Goal: Task Accomplishment & Management: Complete application form

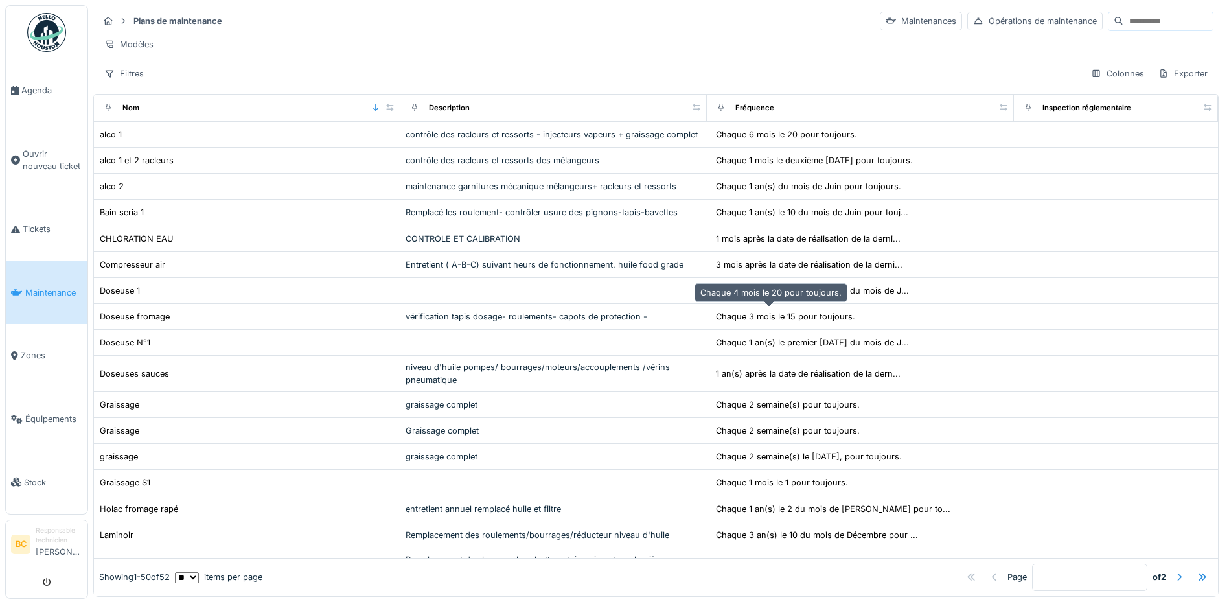
scroll to position [1007, 0]
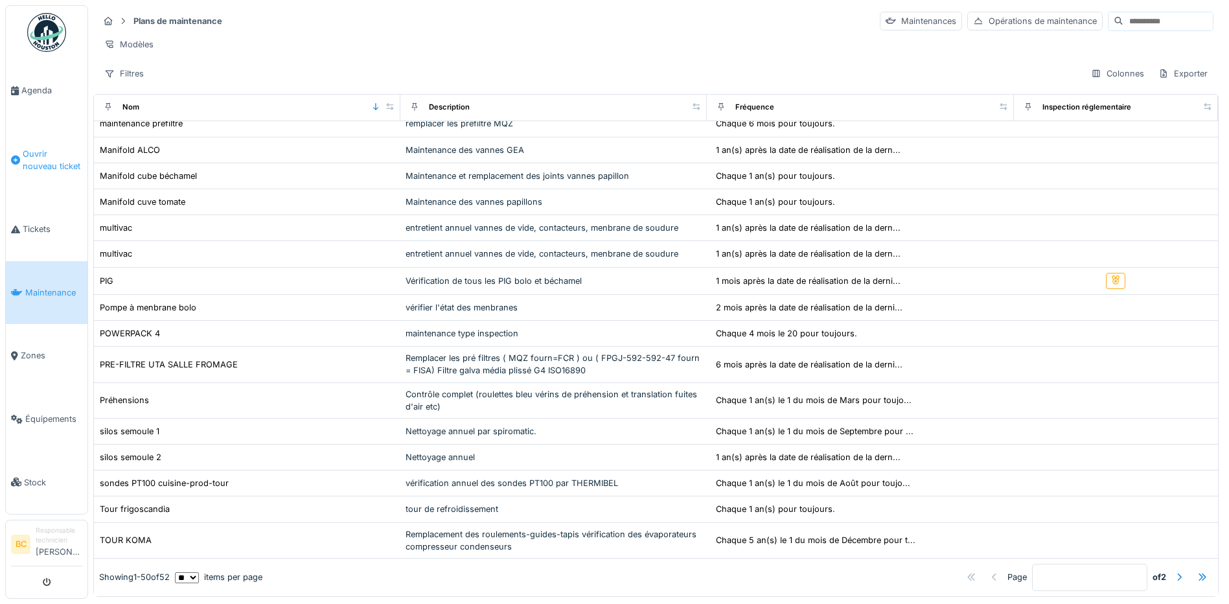
click at [49, 151] on span "Ouvrir nouveau ticket" at bounding box center [53, 160] width 60 height 25
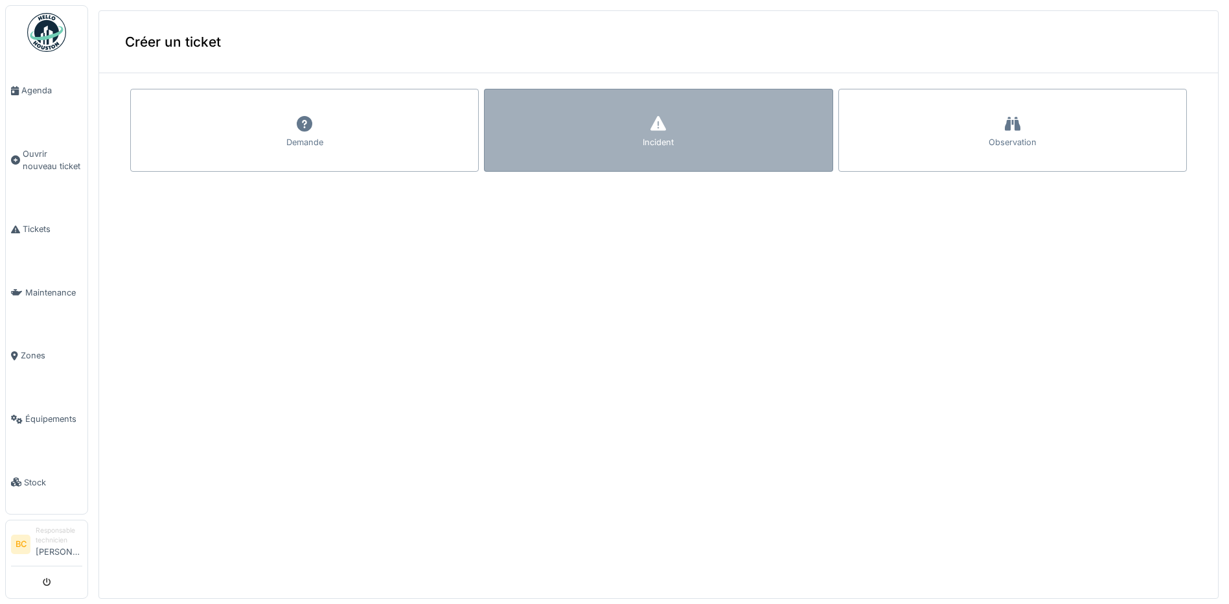
click at [526, 153] on div "Incident" at bounding box center [658, 130] width 349 height 83
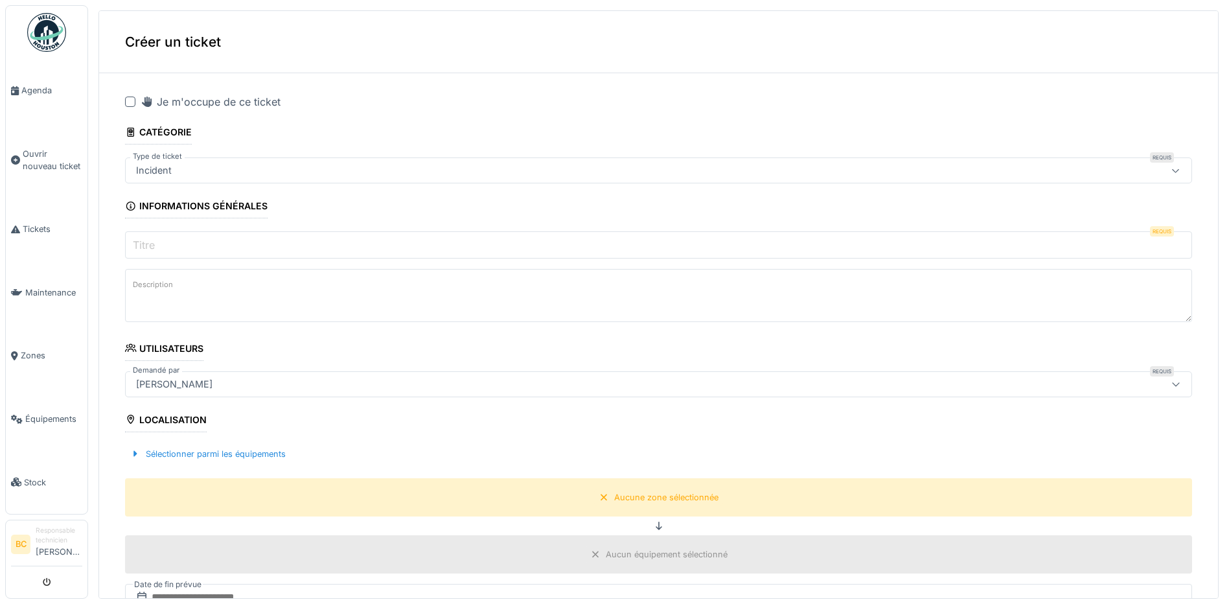
click at [132, 105] on div at bounding box center [130, 102] width 10 height 10
click at [142, 239] on label "Titre" at bounding box center [143, 245] width 27 height 16
click at [142, 239] on input "Titre" at bounding box center [658, 244] width 1067 height 27
type input "*"
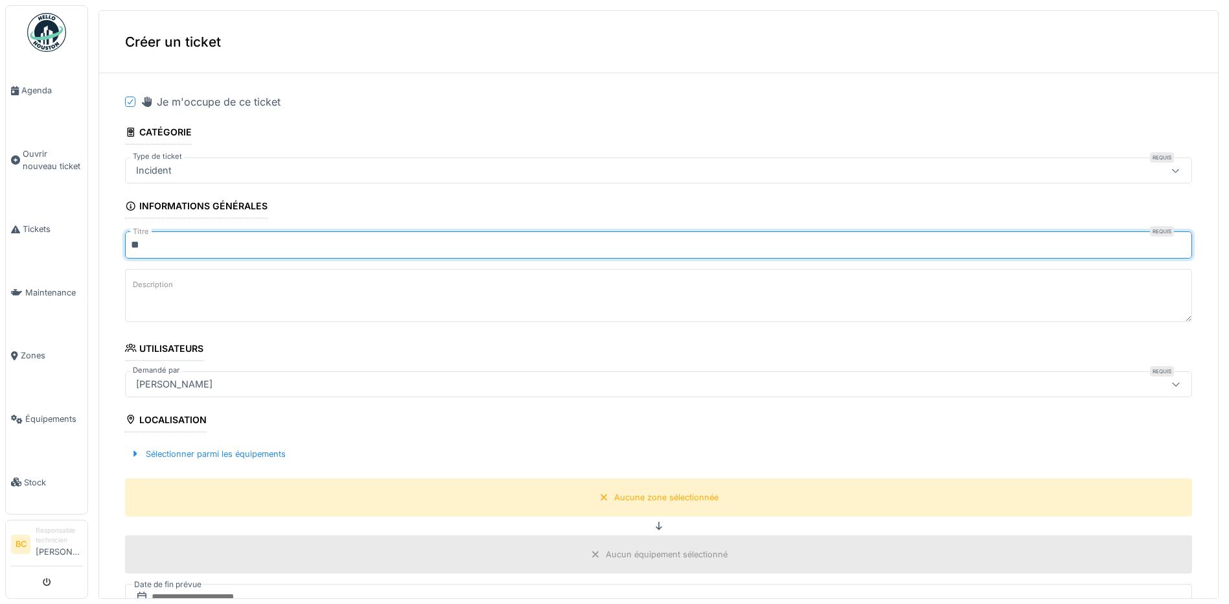
type input "**"
click at [161, 285] on label "Description" at bounding box center [152, 285] width 45 height 16
click at [161, 285] on textarea "Description" at bounding box center [658, 295] width 1067 height 53
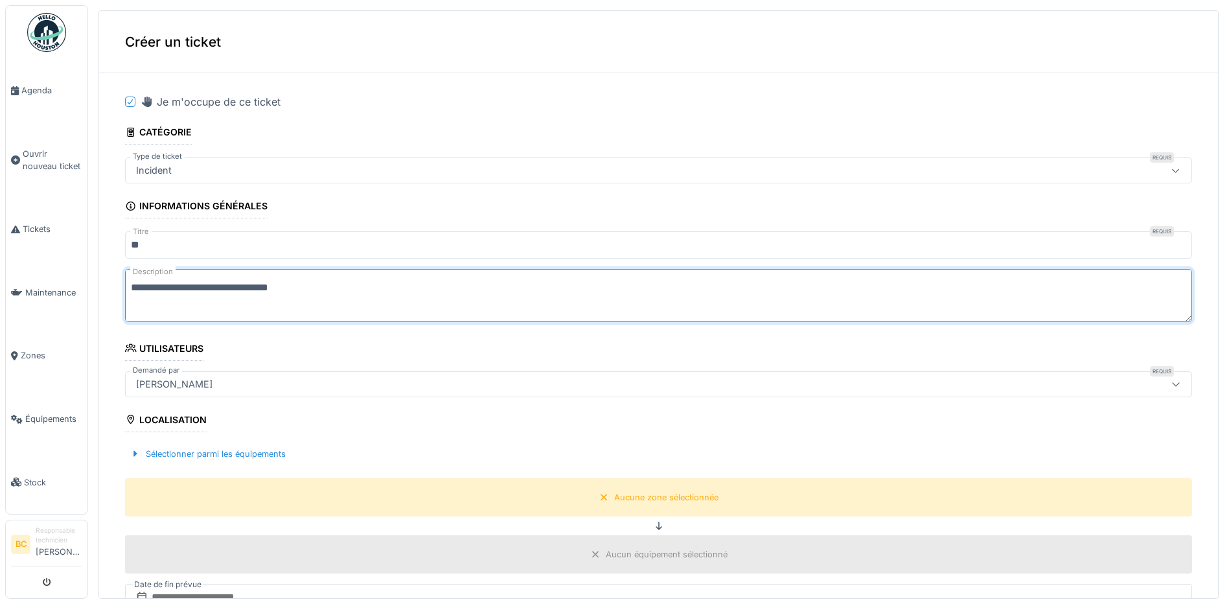
click at [266, 285] on textarea "**********" at bounding box center [658, 295] width 1067 height 53
click at [292, 286] on textarea "**********" at bounding box center [658, 295] width 1067 height 53
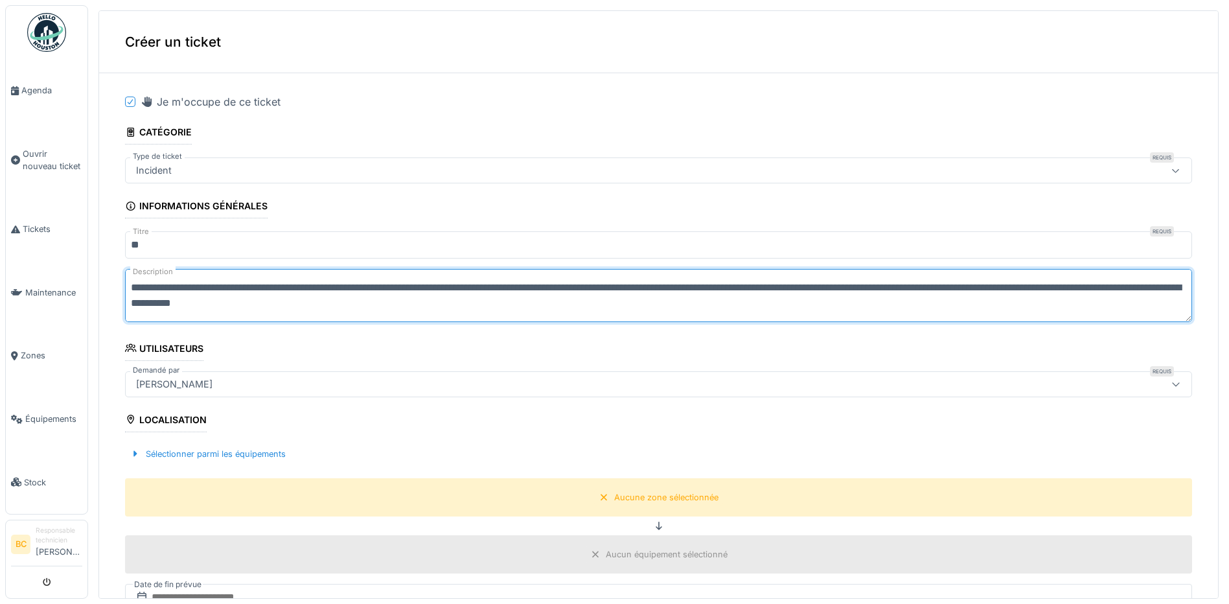
click at [444, 303] on textarea "**********" at bounding box center [658, 295] width 1067 height 53
click at [281, 287] on textarea "**********" at bounding box center [658, 295] width 1067 height 53
click at [609, 288] on textarea "**********" at bounding box center [658, 295] width 1067 height 53
click at [244, 305] on textarea "**********" at bounding box center [658, 295] width 1067 height 53
click at [285, 290] on textarea "**********" at bounding box center [658, 295] width 1067 height 53
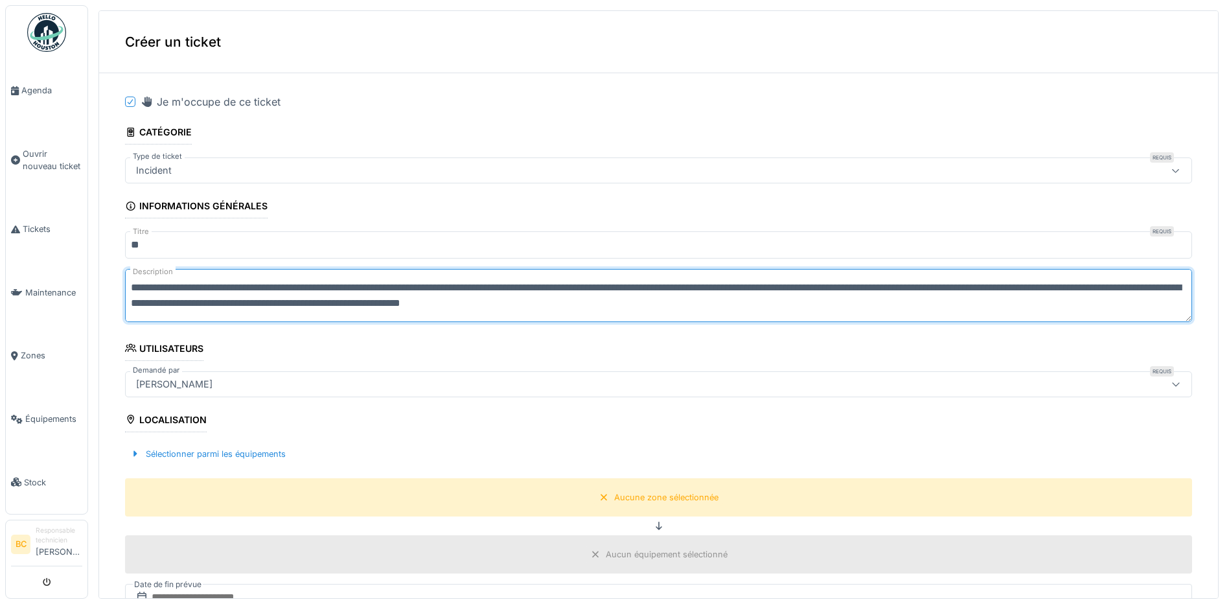
click at [410, 289] on textarea "**********" at bounding box center [658, 295] width 1067 height 53
click at [415, 290] on textarea "**********" at bounding box center [658, 295] width 1067 height 53
drag, startPoint x: 416, startPoint y: 288, endPoint x: 479, endPoint y: 286, distance: 62.9
click at [479, 286] on textarea "**********" at bounding box center [658, 295] width 1067 height 53
click at [449, 351] on fieldset "**********" at bounding box center [658, 525] width 1067 height 883
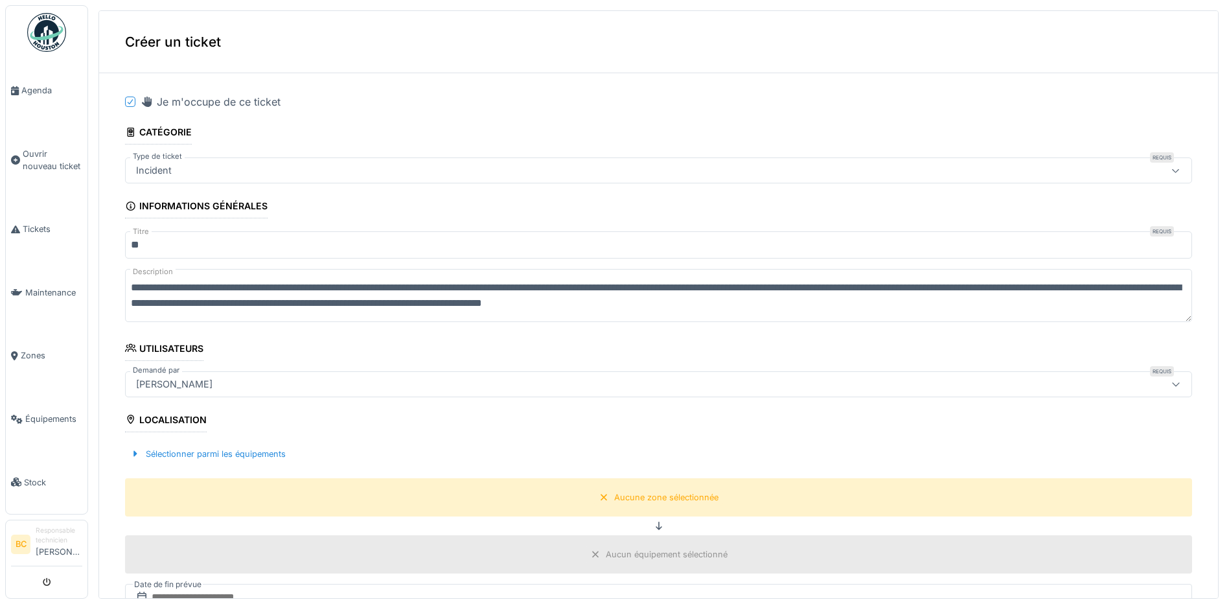
click at [129, 303] on textarea "**********" at bounding box center [658, 295] width 1067 height 53
paste textarea "**********"
drag, startPoint x: 609, startPoint y: 287, endPoint x: 718, endPoint y: 291, distance: 109.6
click at [718, 291] on textarea "**********" at bounding box center [658, 295] width 1067 height 53
click at [384, 362] on fieldset "**********" at bounding box center [658, 525] width 1067 height 883
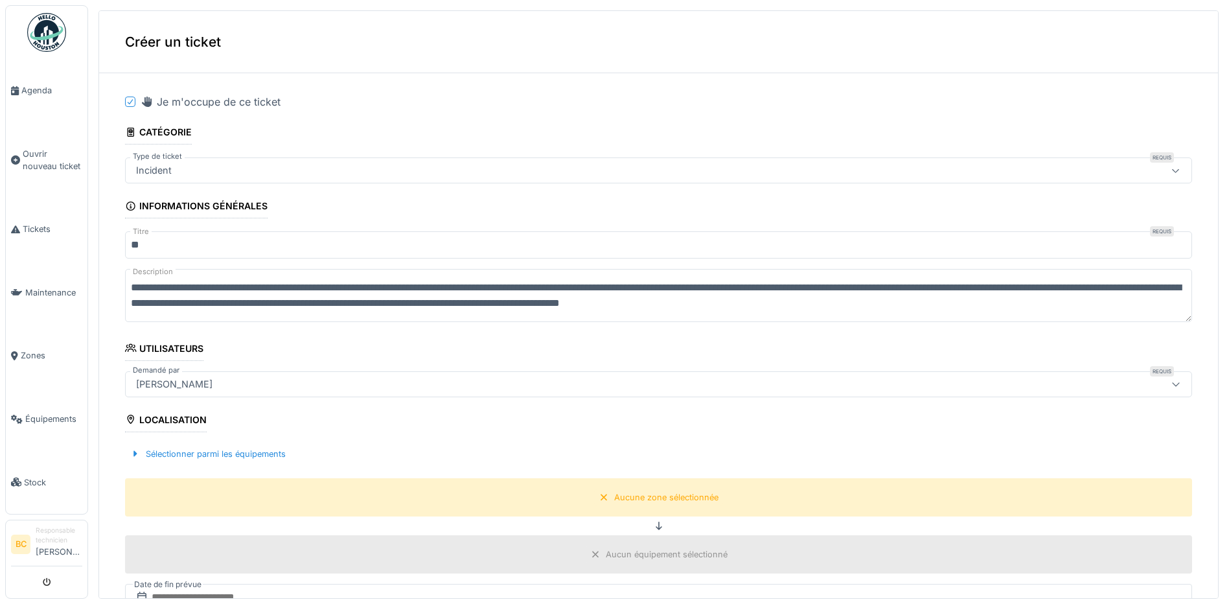
click at [312, 305] on textarea "**********" at bounding box center [658, 295] width 1067 height 53
paste textarea "**********"
drag, startPoint x: 723, startPoint y: 288, endPoint x: 868, endPoint y: 292, distance: 145.2
click at [868, 292] on textarea "**********" at bounding box center [658, 295] width 1067 height 53
click at [426, 301] on textarea "**********" at bounding box center [658, 295] width 1067 height 53
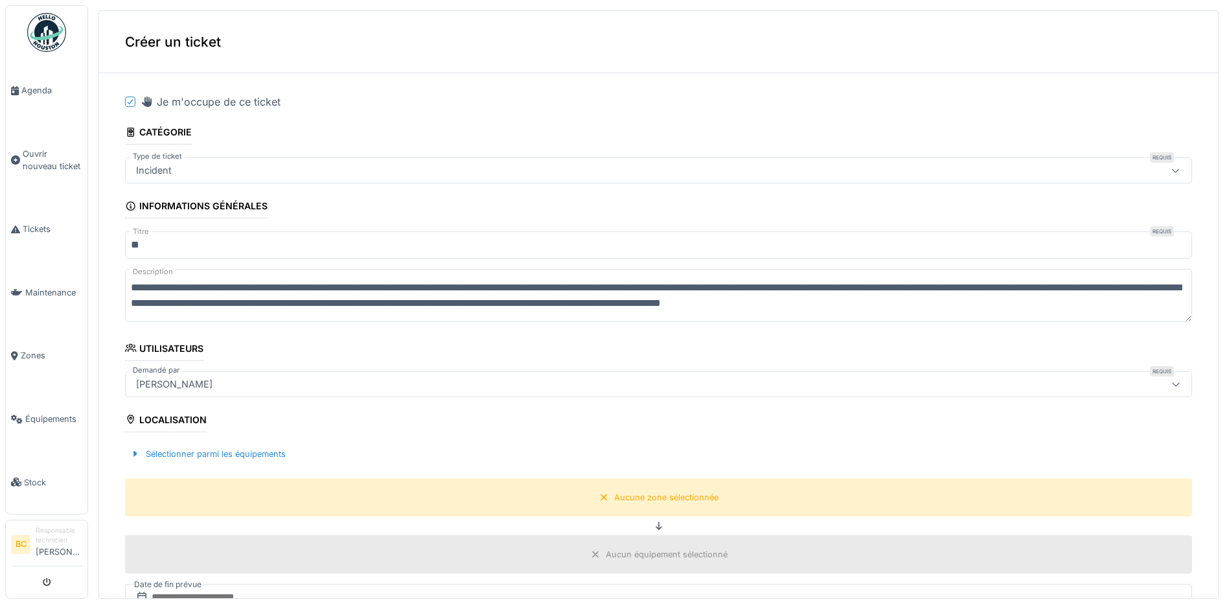
paste textarea "**********"
click at [577, 307] on textarea "**********" at bounding box center [658, 295] width 1067 height 53
click at [427, 305] on textarea "**********" at bounding box center [658, 295] width 1067 height 53
type textarea "**********"
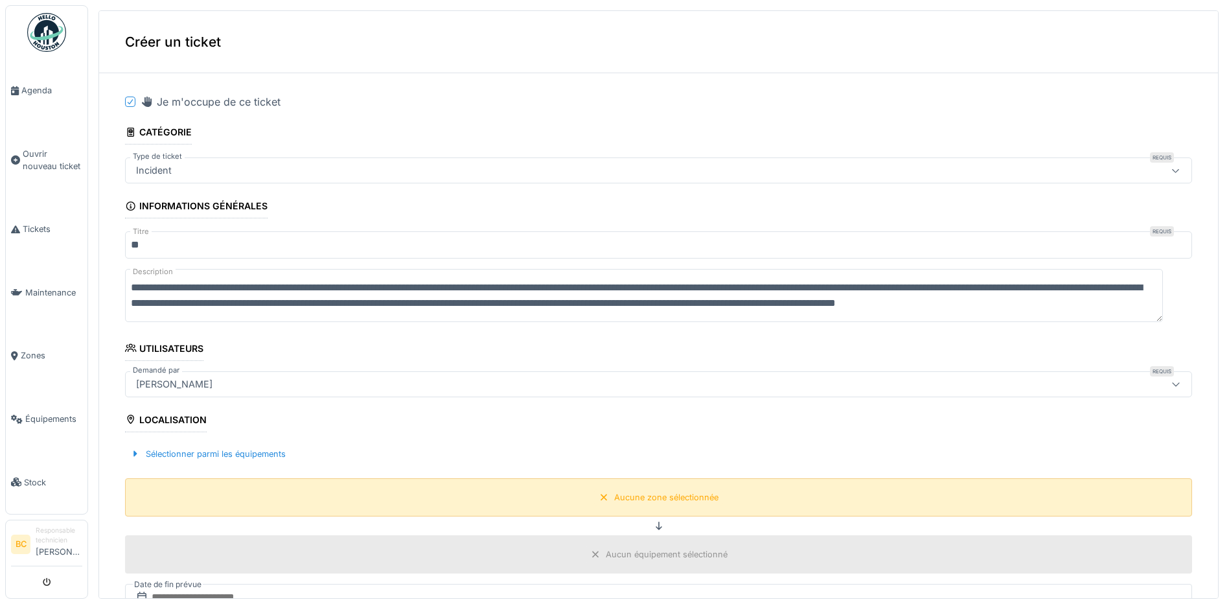
click at [631, 500] on div "Aucune zone sélectionnée" at bounding box center [666, 497] width 104 height 12
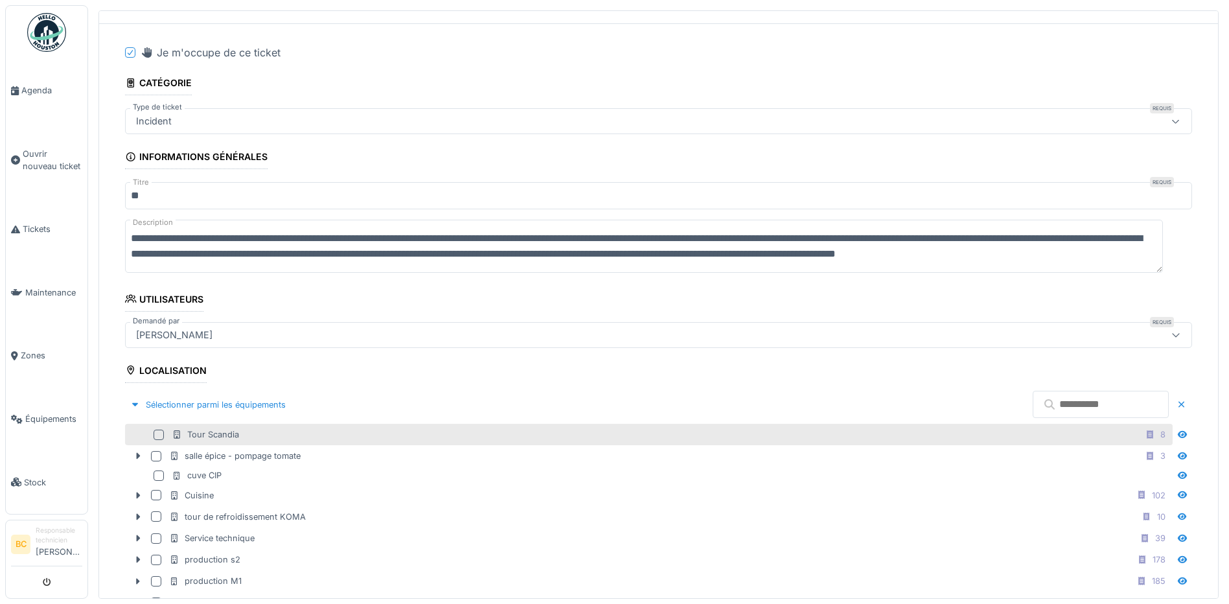
scroll to position [194, 0]
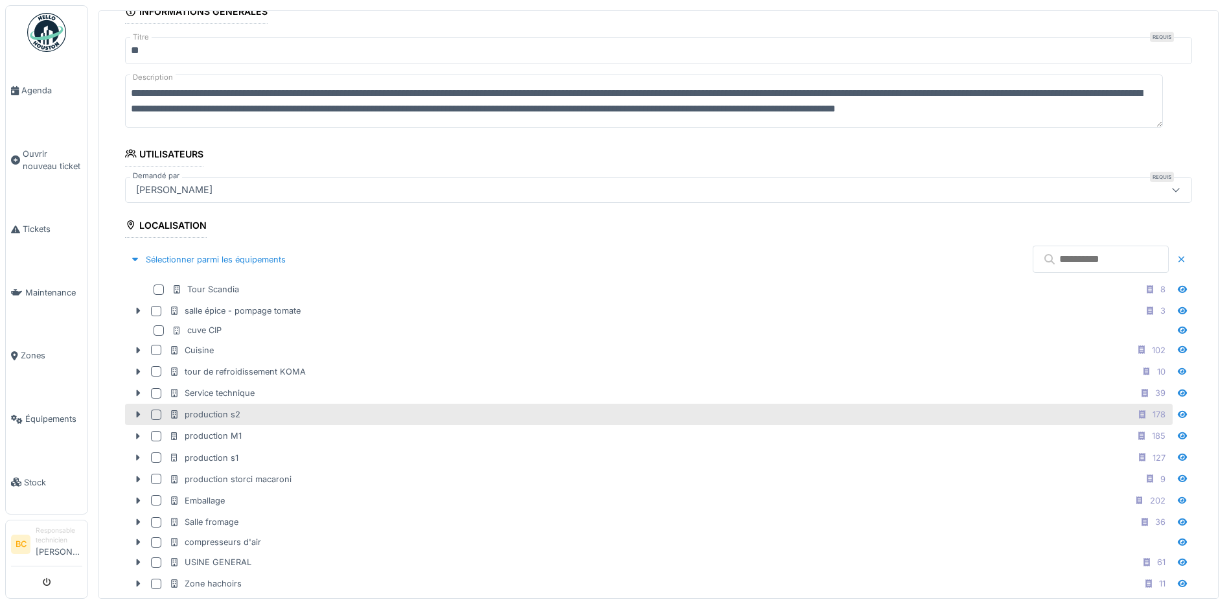
click at [245, 422] on div "production s2 178" at bounding box center [669, 414] width 1001 height 16
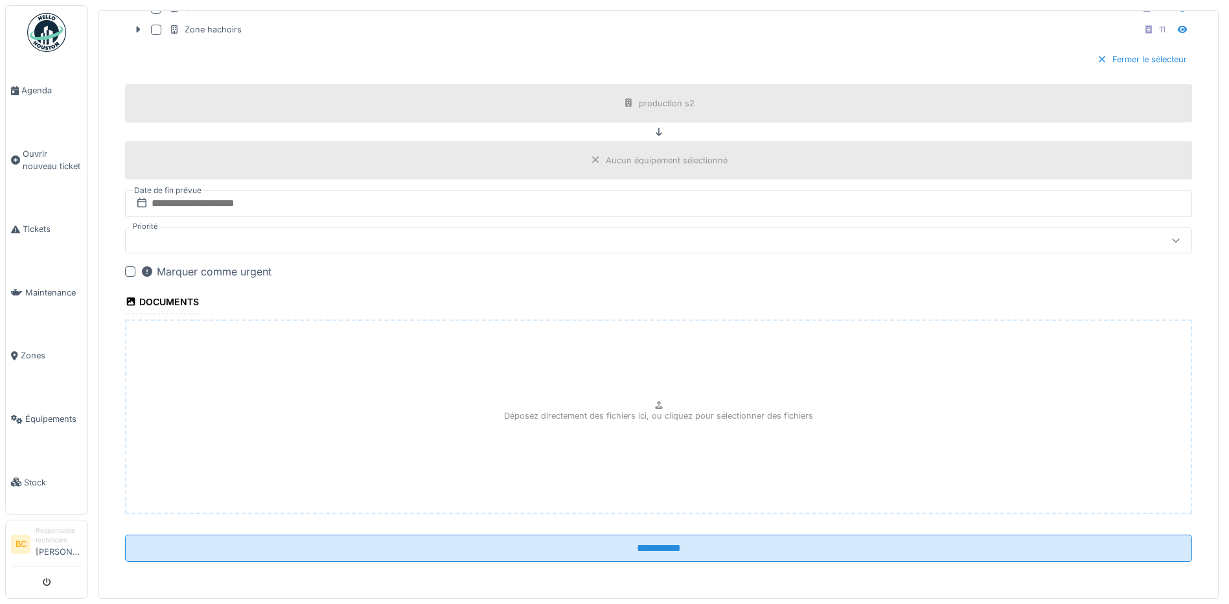
scroll to position [5, 0]
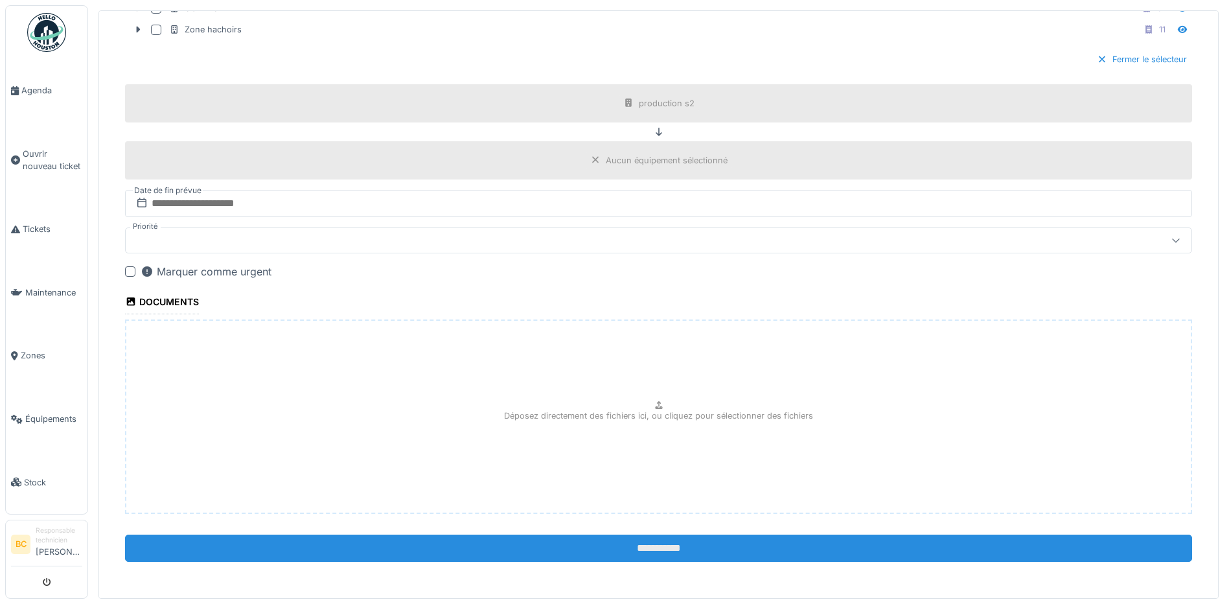
click at [628, 540] on input "**********" at bounding box center [658, 548] width 1067 height 27
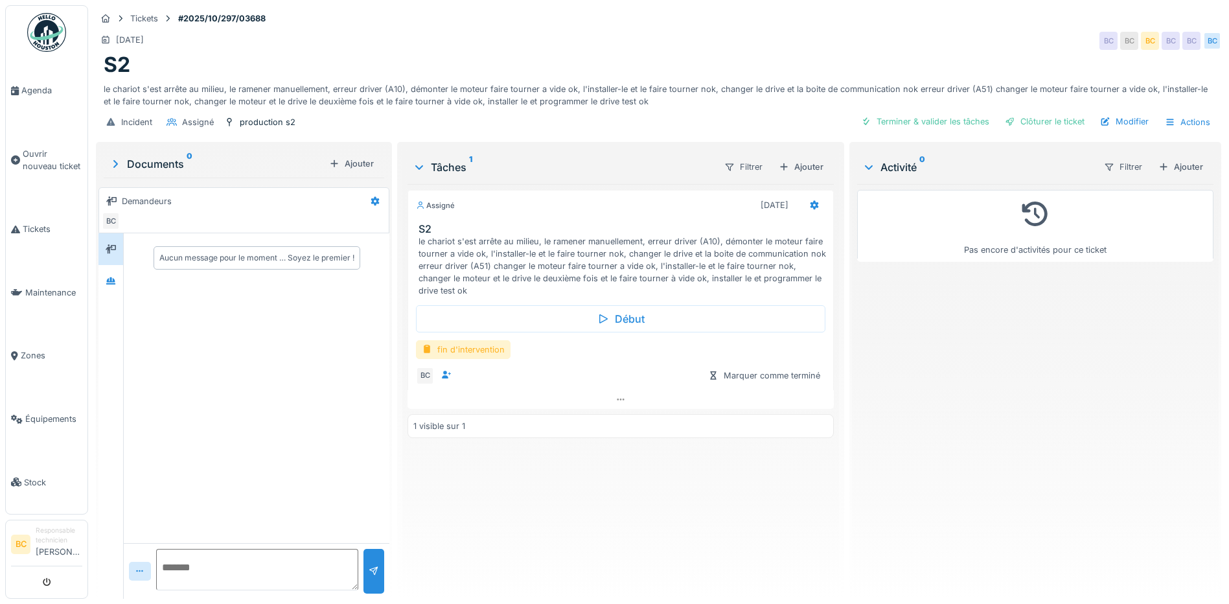
click at [459, 351] on div "fin d'intervention" at bounding box center [463, 349] width 95 height 19
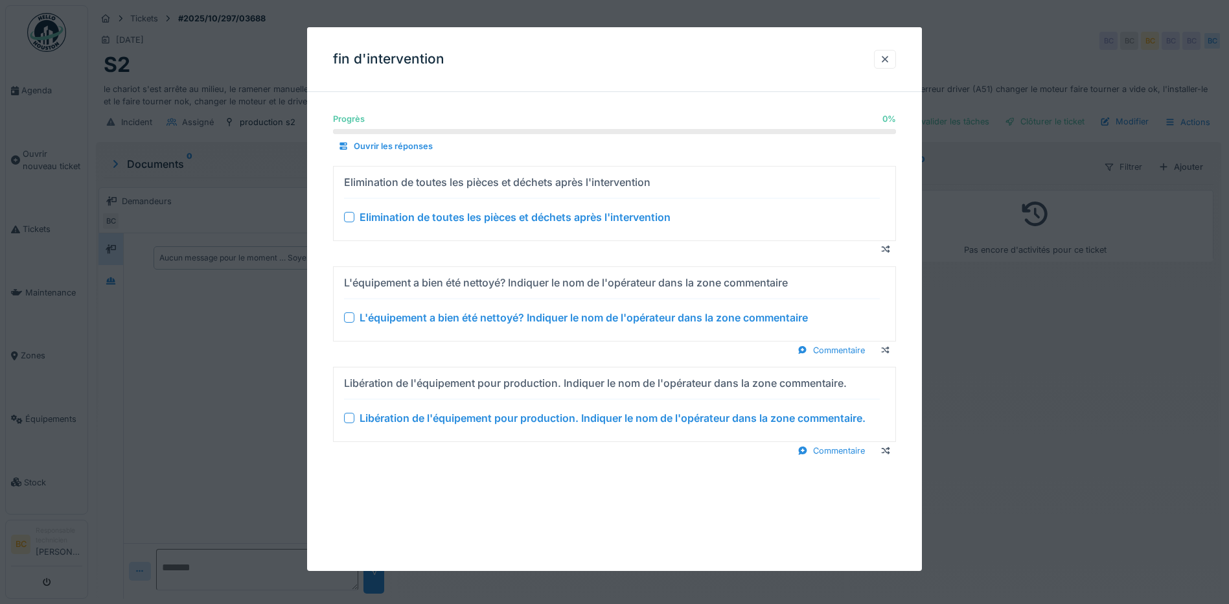
click at [463, 221] on div "Elimination de toutes les pièces et déchets après l'intervention" at bounding box center [515, 217] width 311 height 16
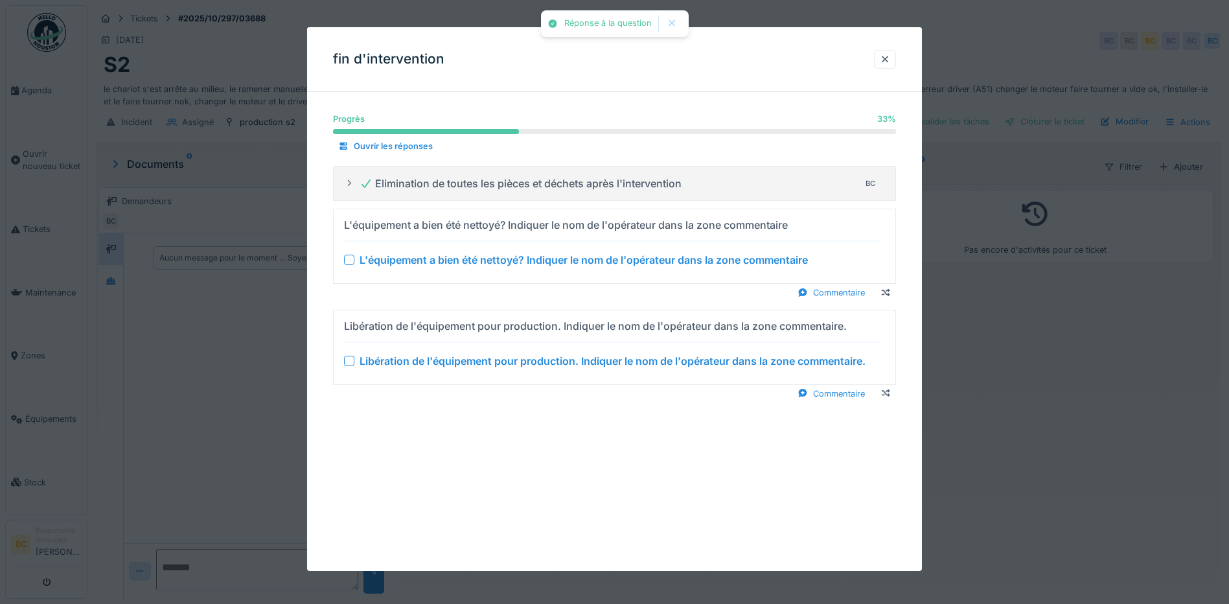
click at [464, 260] on div "L'équipement a bien été nettoyé? Indiquer le nom de l'opérateur dans la zone co…" at bounding box center [584, 260] width 448 height 16
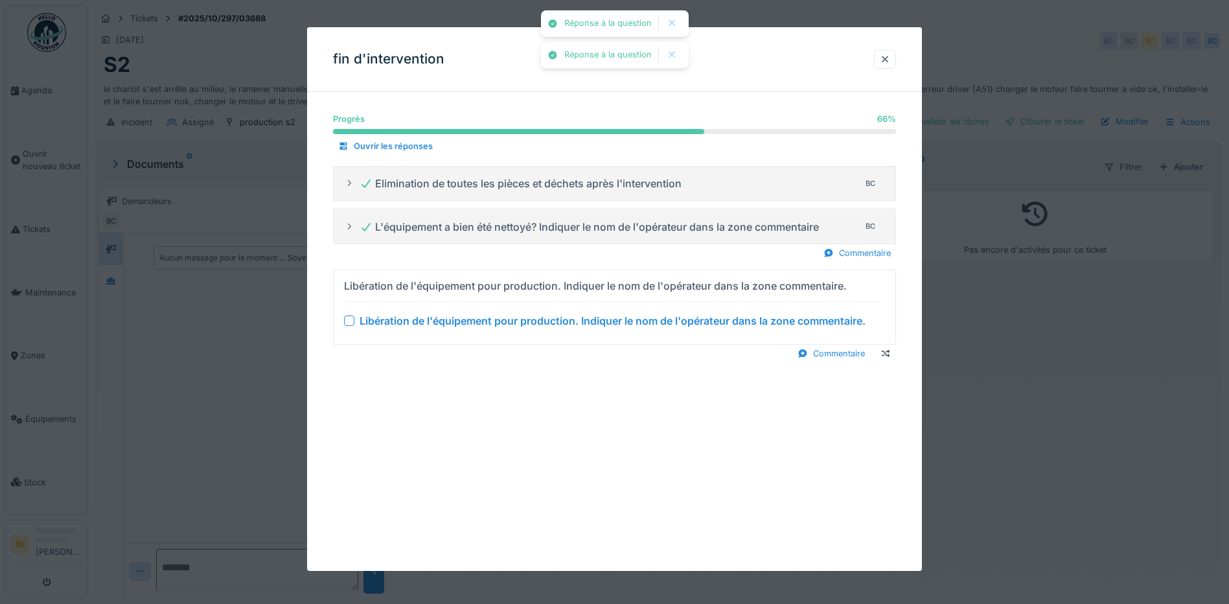
click at [477, 318] on div "Libération de l'équipement pour production. Indiquer le nom de l'opérateur dans…" at bounding box center [613, 321] width 506 height 16
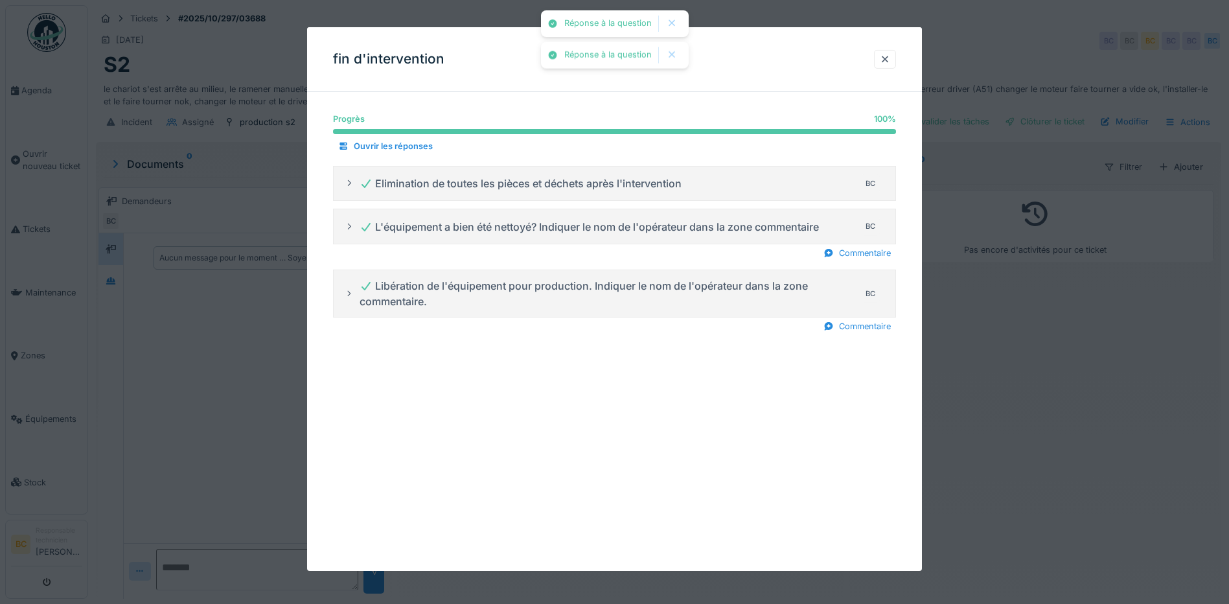
click at [1006, 330] on div at bounding box center [614, 302] width 1229 height 604
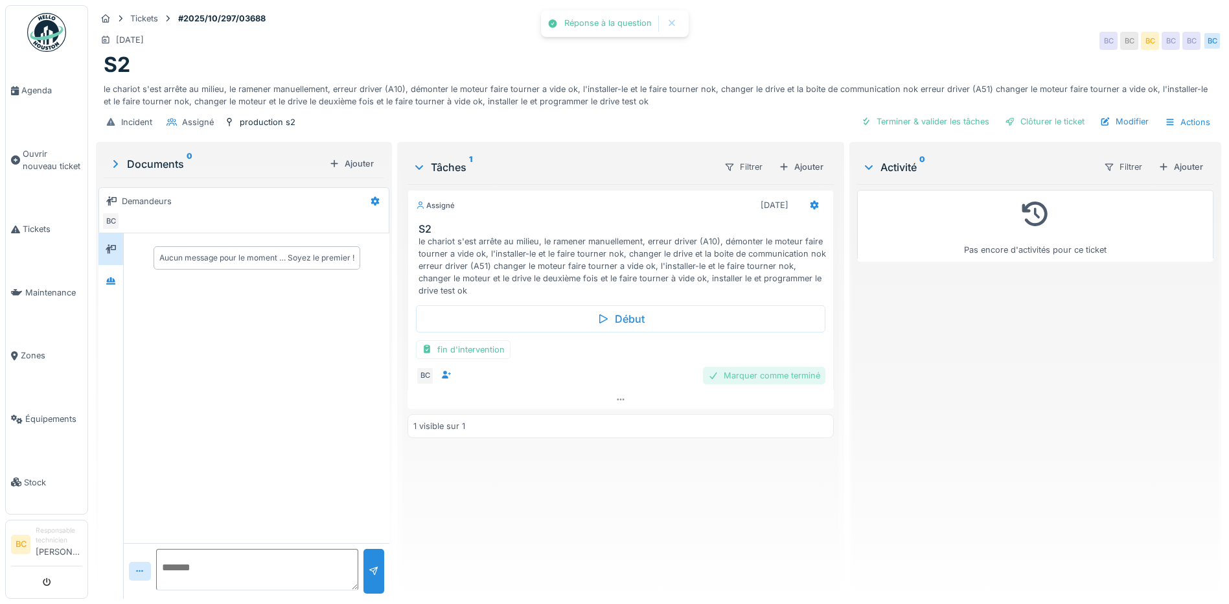
click at [743, 373] on div "Marquer comme terminé" at bounding box center [764, 375] width 122 height 17
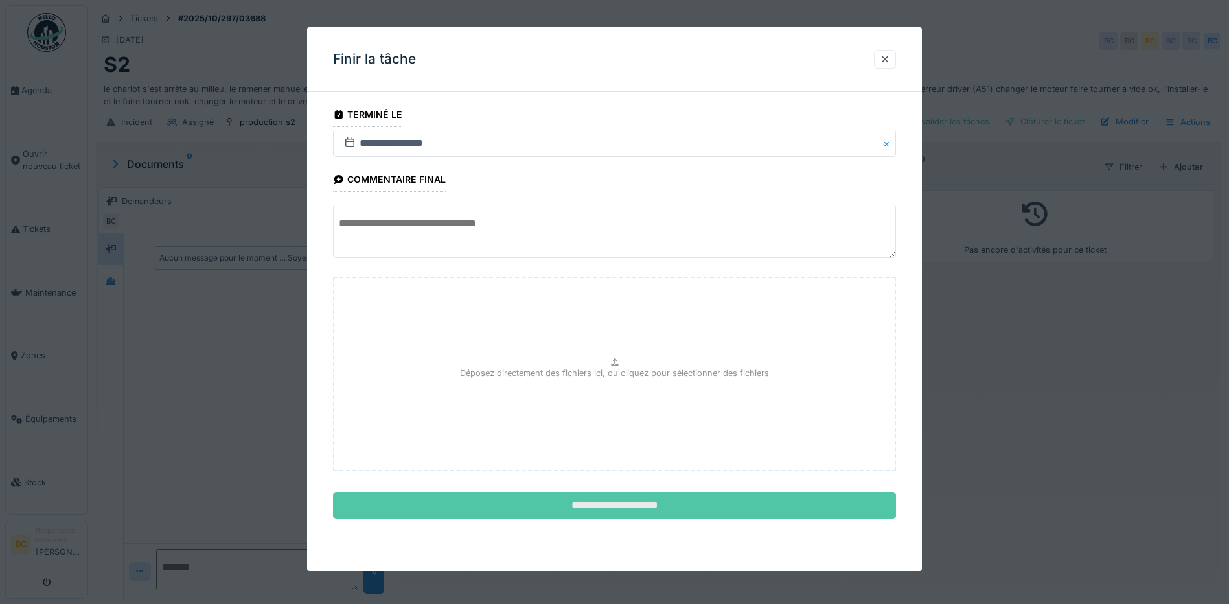
click at [626, 507] on input "**********" at bounding box center [614, 505] width 563 height 27
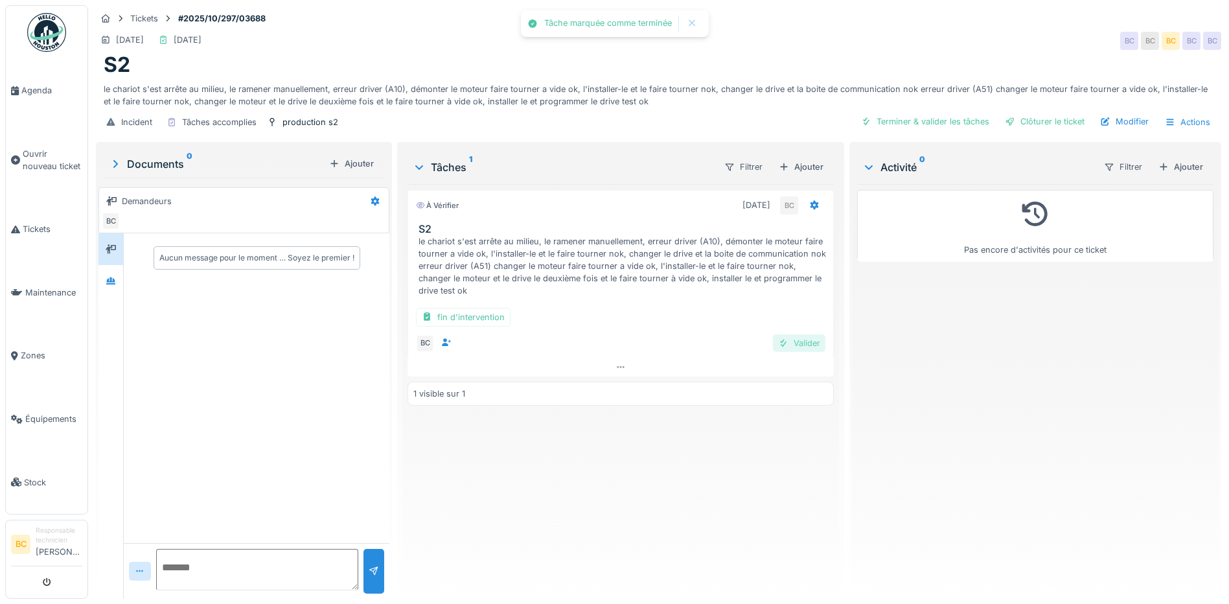
click at [791, 344] on div "Valider" at bounding box center [799, 342] width 52 height 17
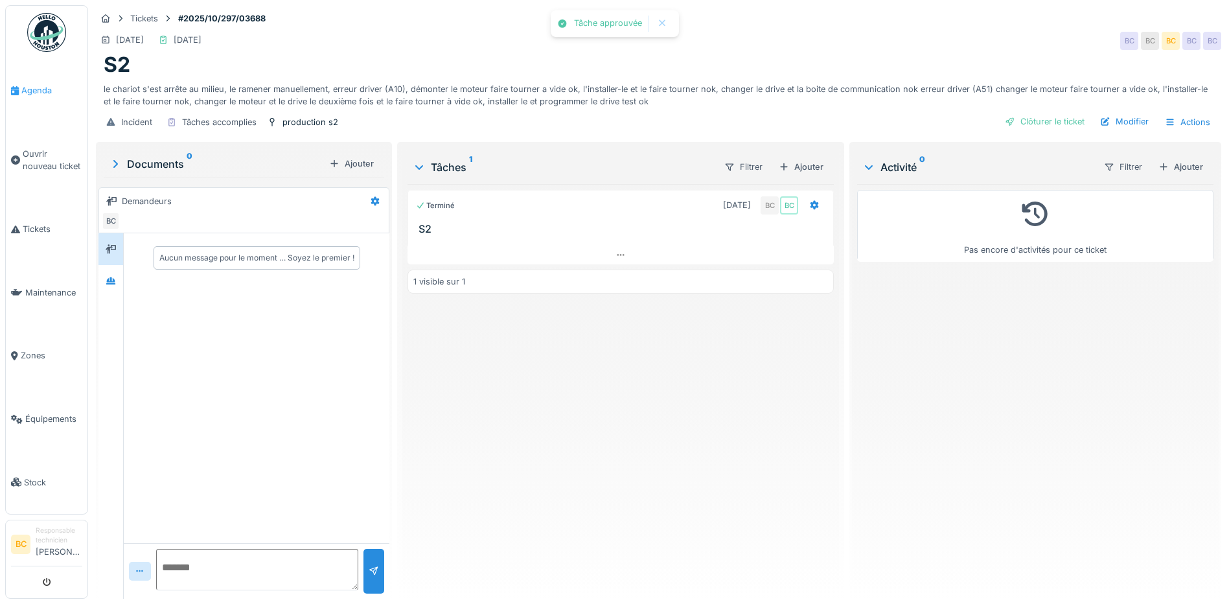
click at [30, 91] on span "Agenda" at bounding box center [51, 90] width 61 height 12
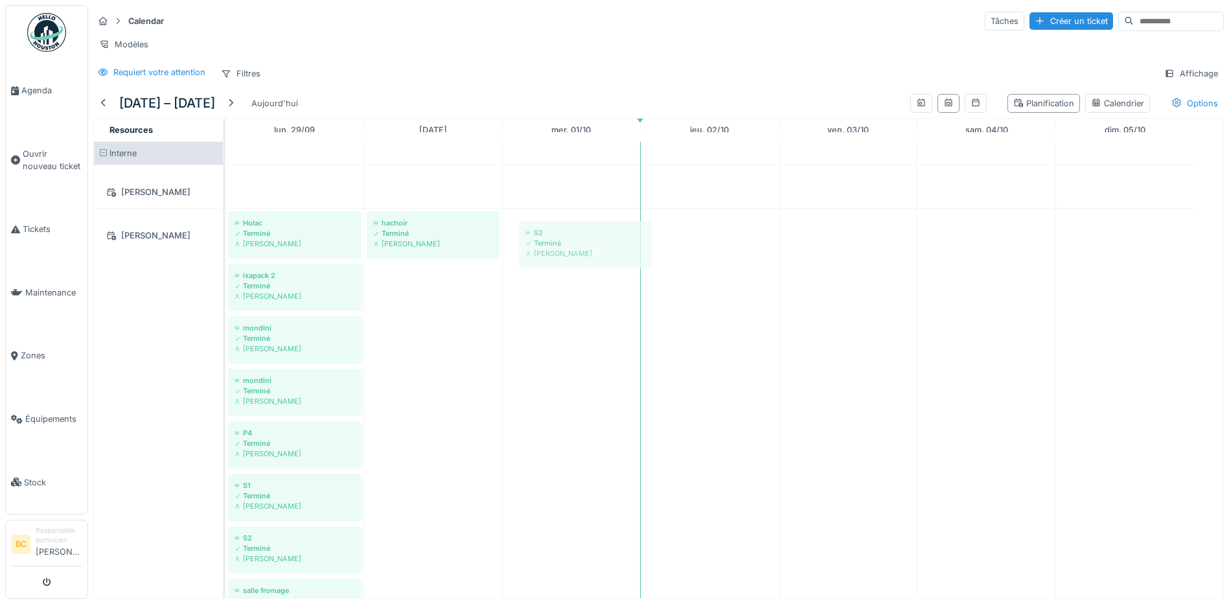
drag, startPoint x: 694, startPoint y: 239, endPoint x: 566, endPoint y: 239, distance: 127.7
drag, startPoint x: 693, startPoint y: 237, endPoint x: 545, endPoint y: 237, distance: 148.4
drag, startPoint x: 672, startPoint y: 247, endPoint x: 530, endPoint y: 242, distance: 142.7
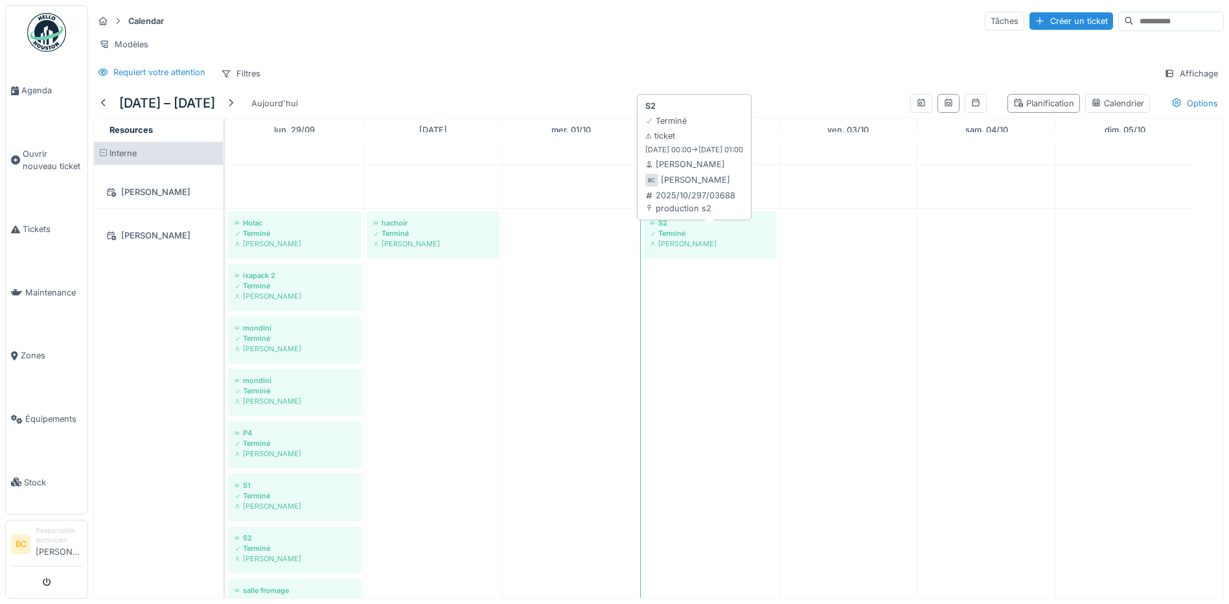
click at [677, 239] on div "Terminé" at bounding box center [710, 233] width 120 height 10
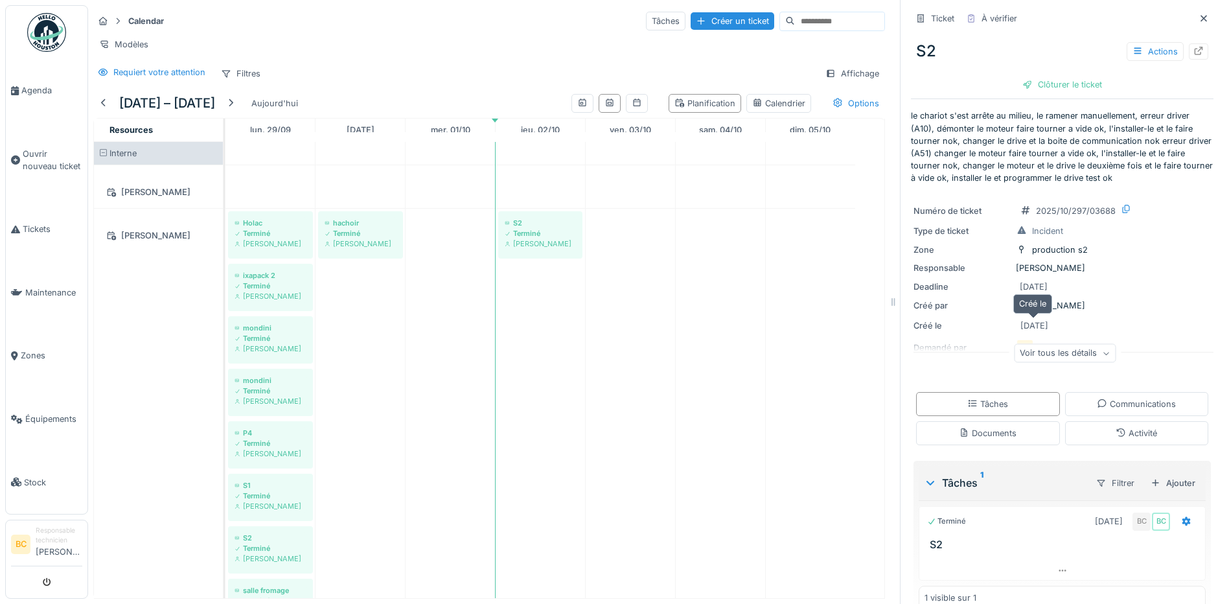
click at [1027, 323] on div "02/10/2025" at bounding box center [1035, 326] width 28 height 12
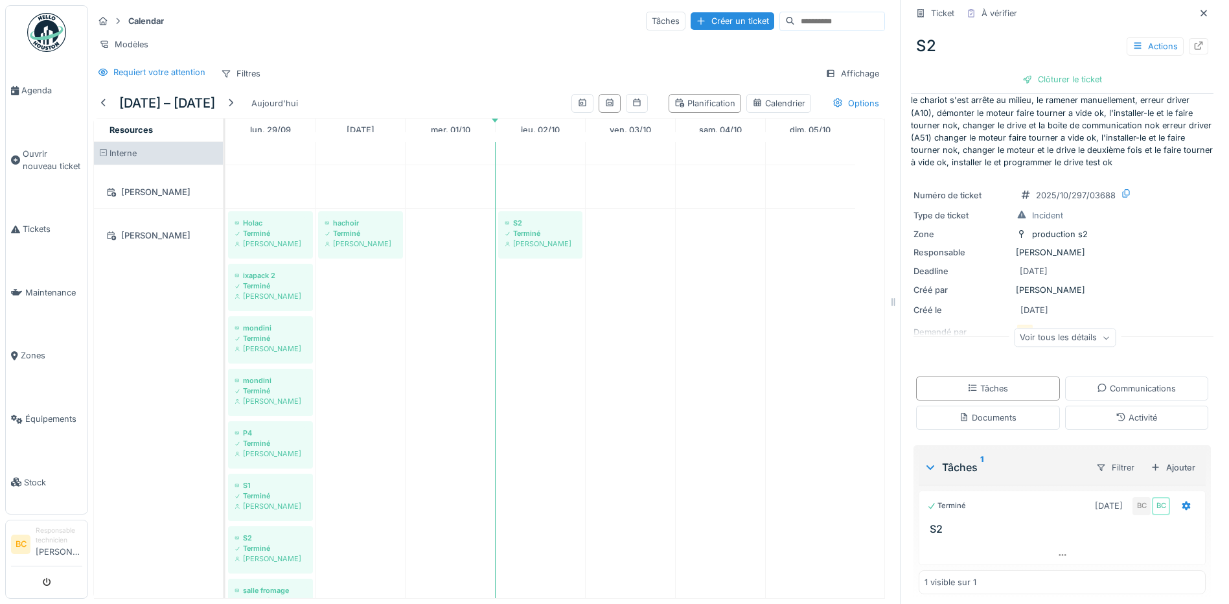
scroll to position [23, 0]
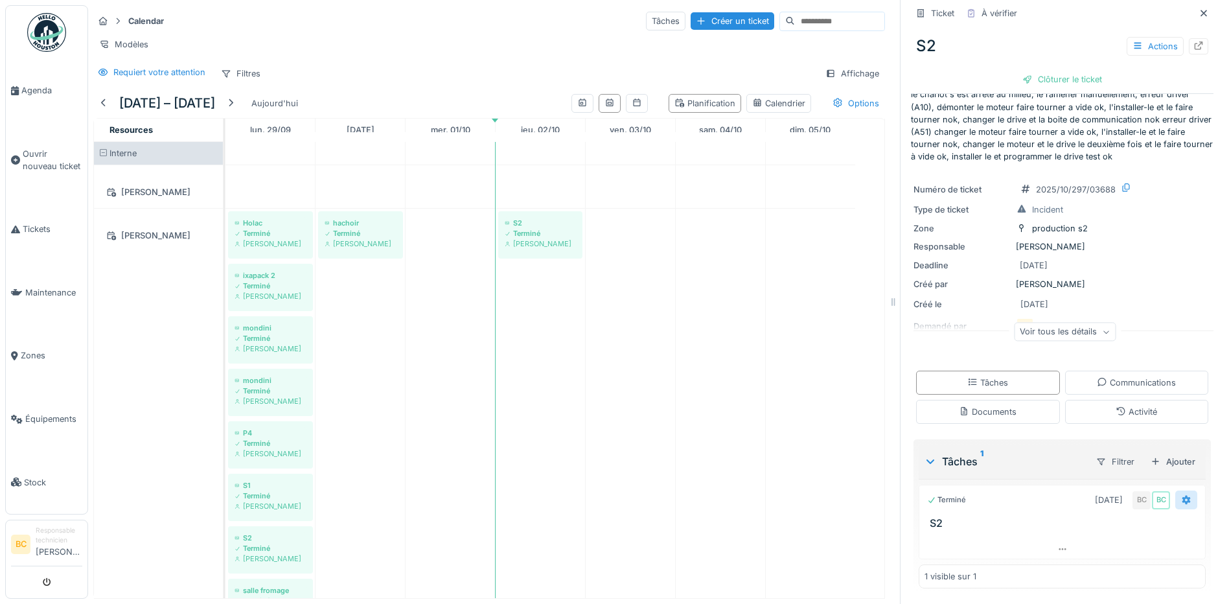
click at [1182, 505] on div at bounding box center [1187, 500] width 10 height 12
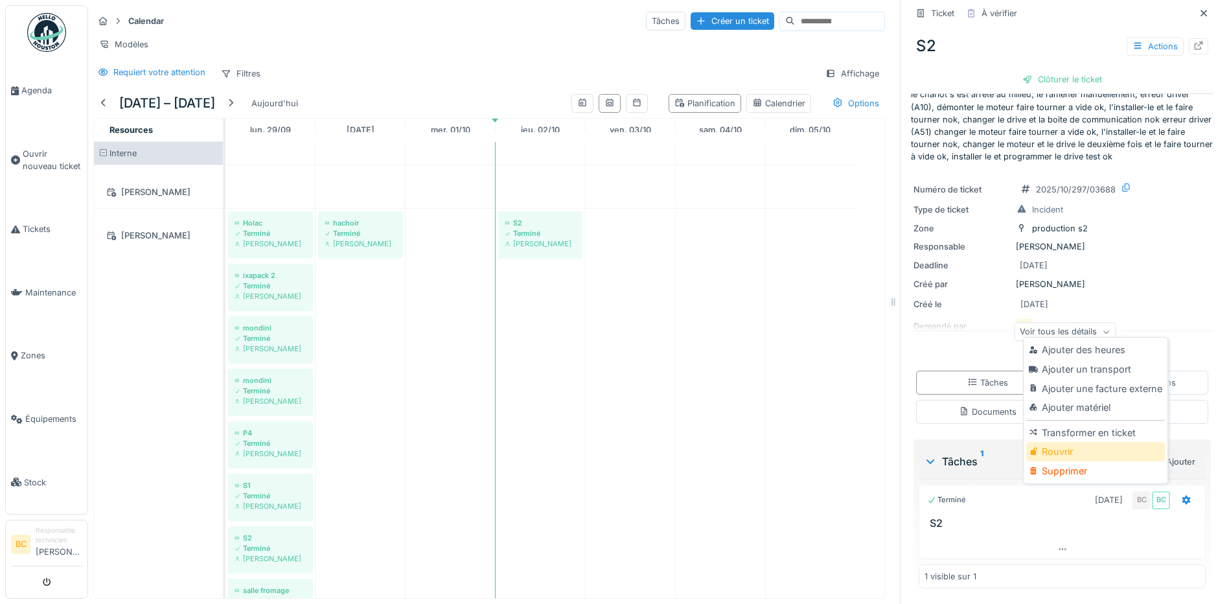
click at [1067, 455] on div "Rouvrir" at bounding box center [1096, 451] width 138 height 19
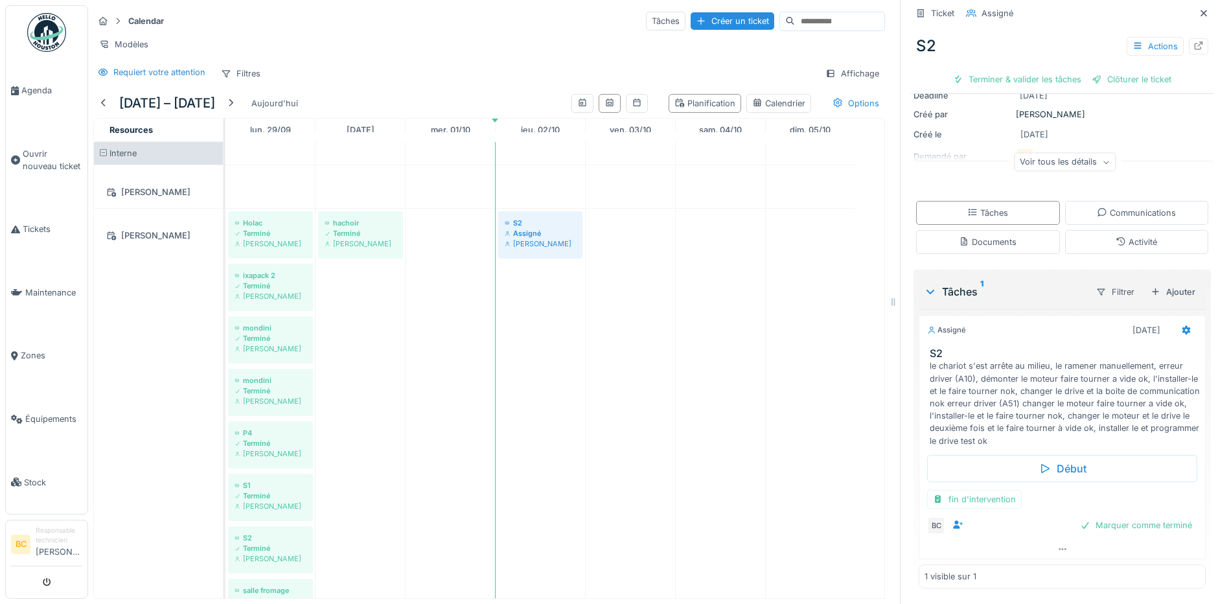
scroll to position [10, 0]
click at [1182, 326] on icon at bounding box center [1187, 330] width 10 height 8
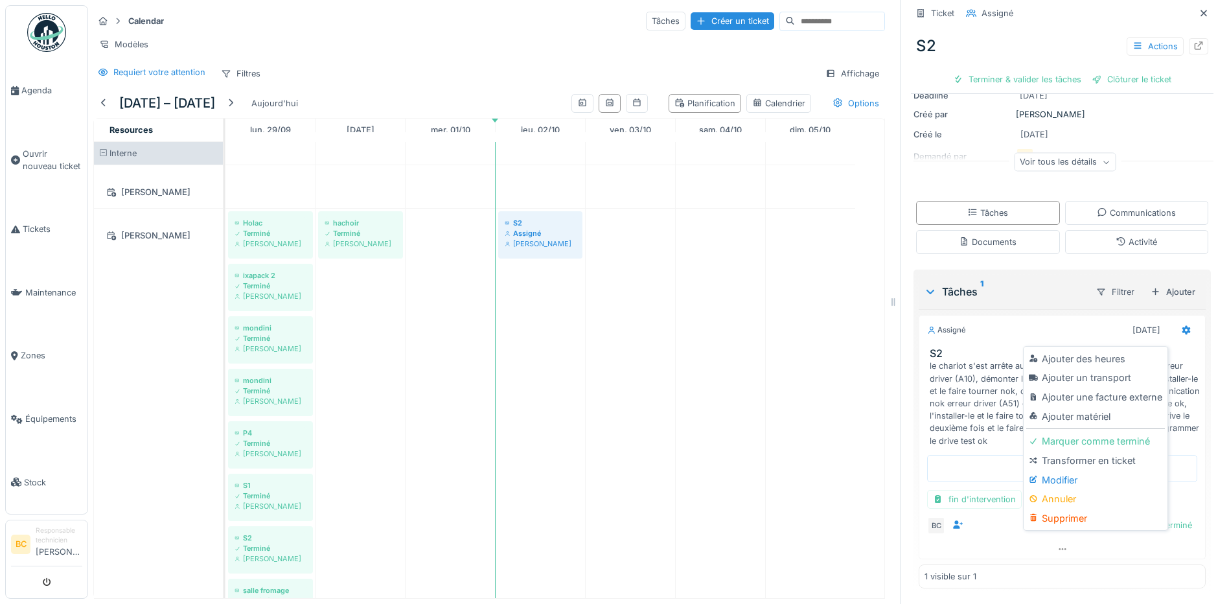
click at [1083, 476] on div "Modifier" at bounding box center [1096, 480] width 138 height 19
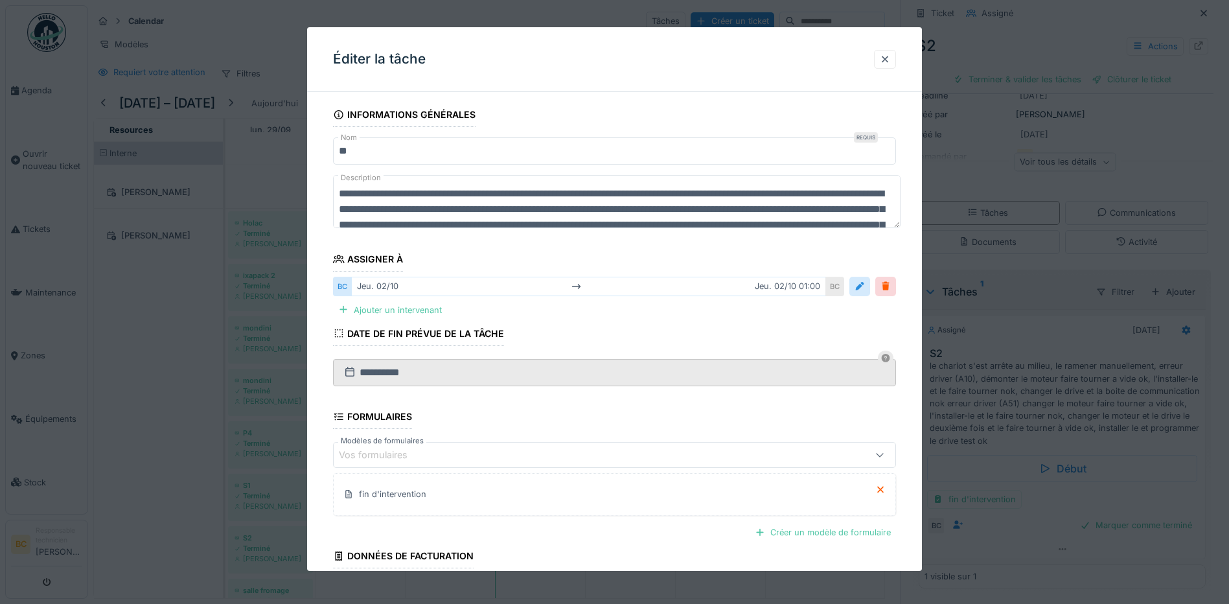
click at [347, 376] on icon at bounding box center [349, 372] width 9 height 10
click at [377, 375] on input "**********" at bounding box center [614, 372] width 563 height 27
click at [373, 371] on input "**********" at bounding box center [614, 372] width 563 height 27
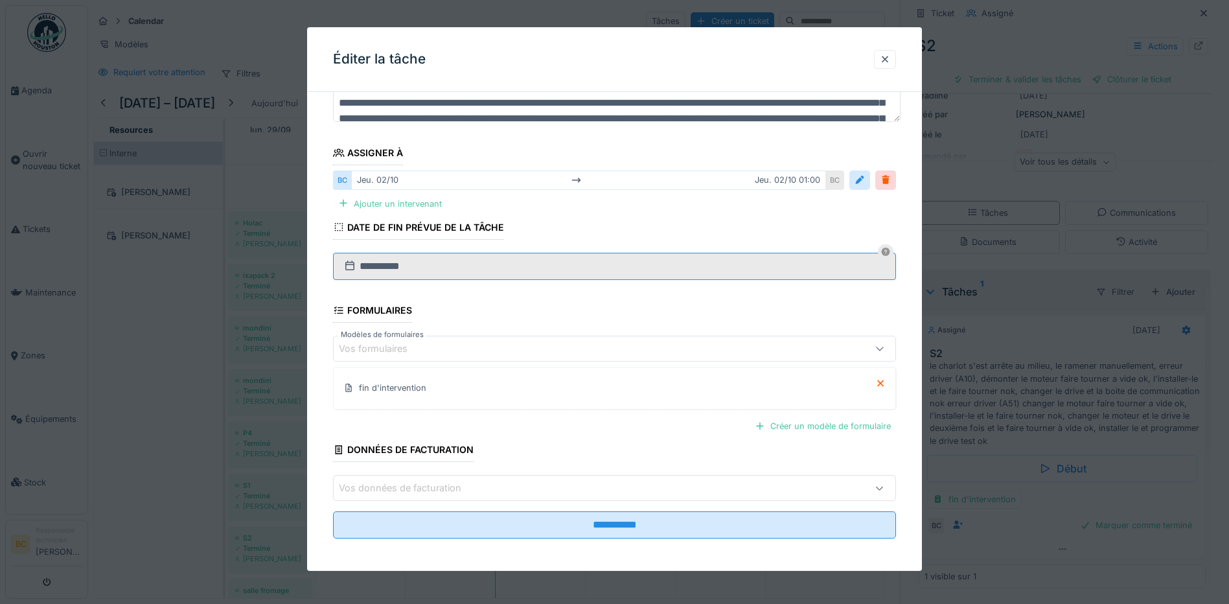
scroll to position [110, 0]
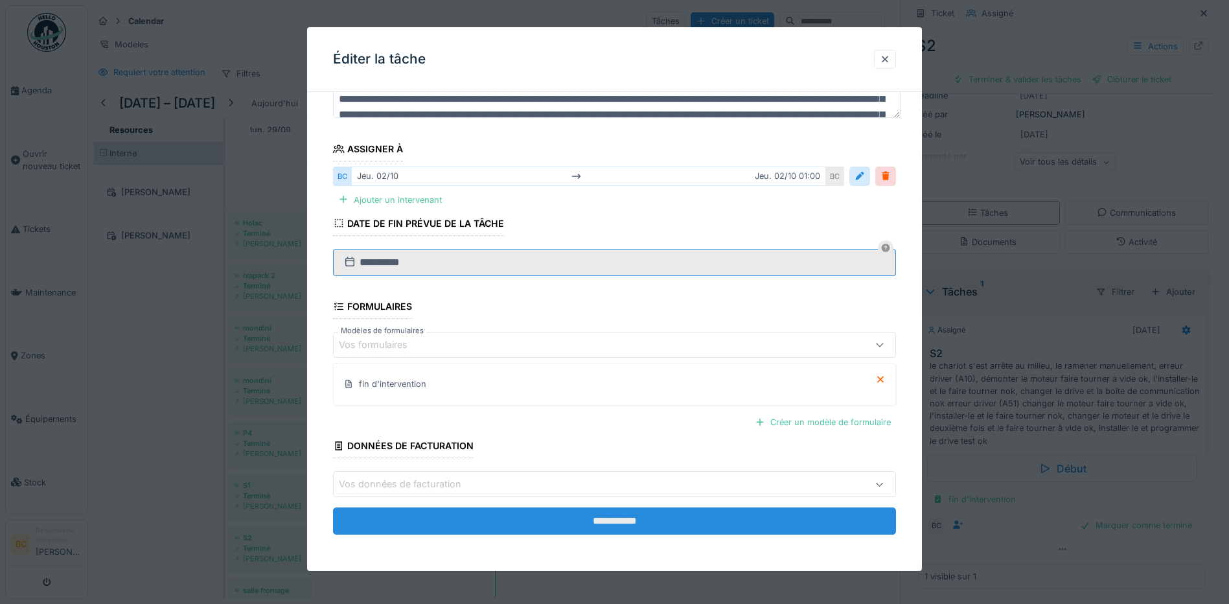
type input "**********"
click at [624, 524] on input "**********" at bounding box center [614, 520] width 563 height 27
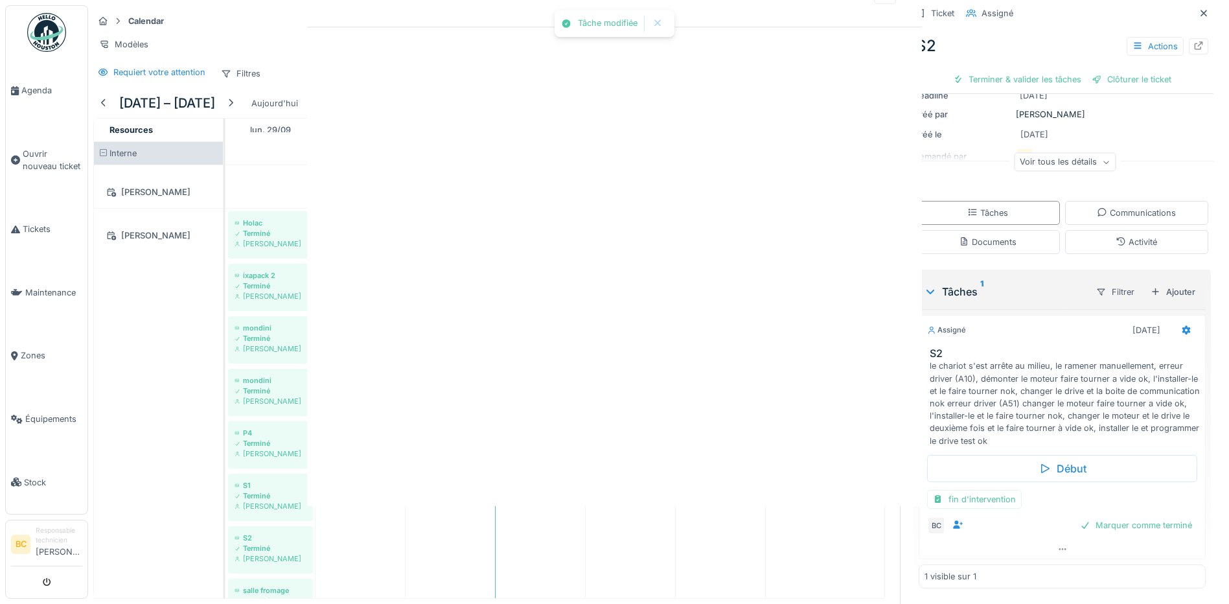
scroll to position [0, 0]
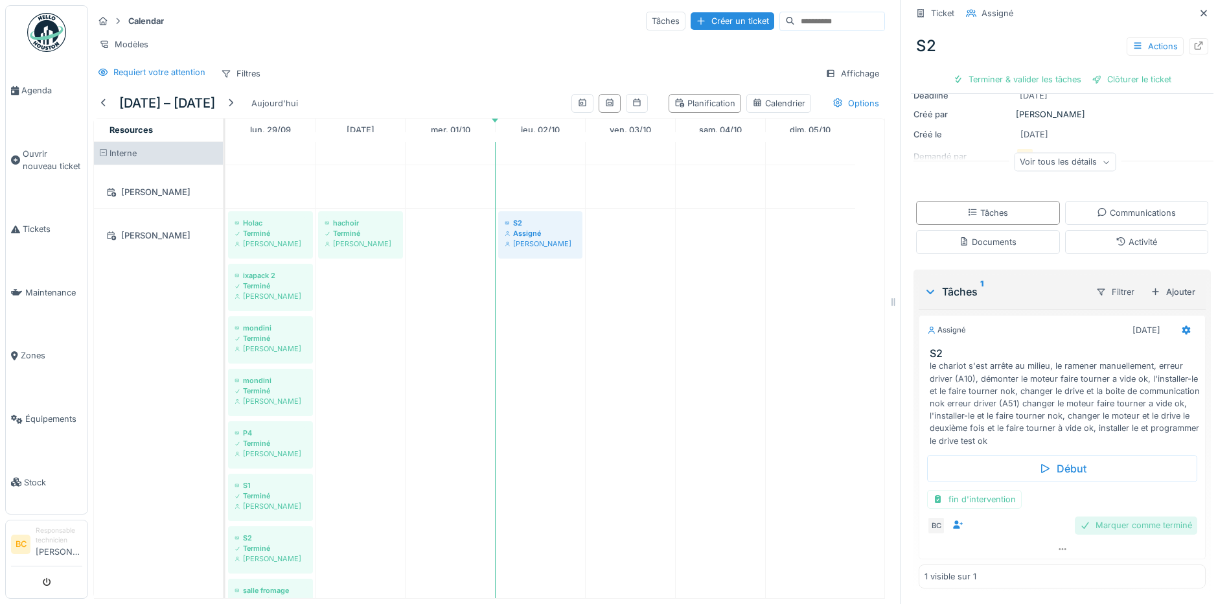
click at [1110, 517] on div "Marquer comme terminé" at bounding box center [1136, 525] width 122 height 17
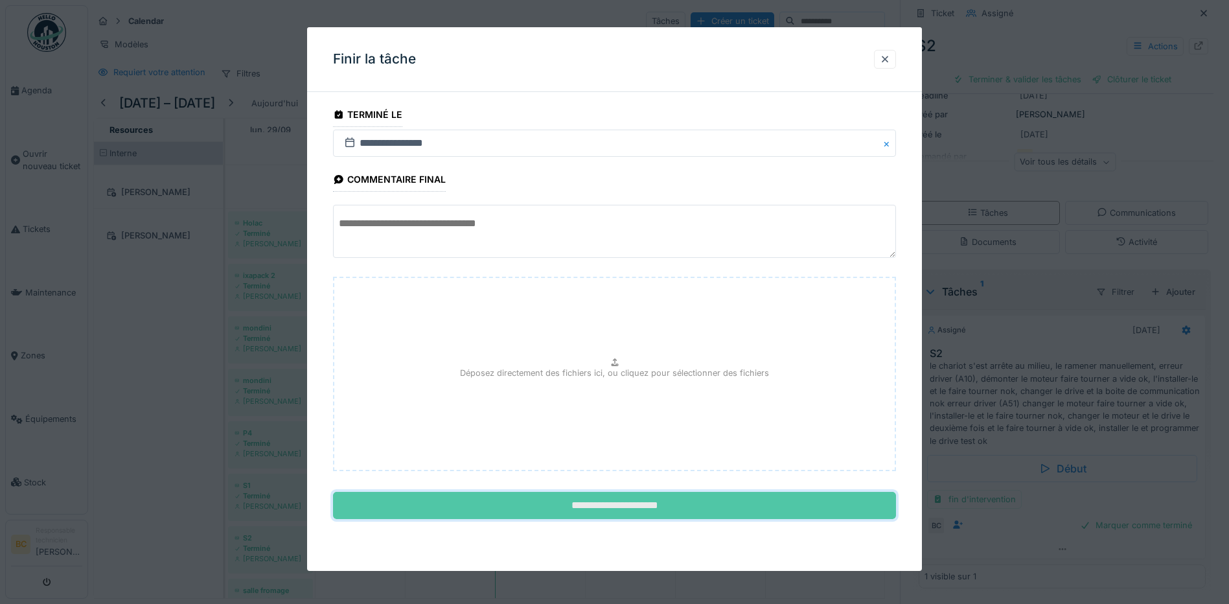
click at [577, 503] on input "**********" at bounding box center [614, 505] width 563 height 27
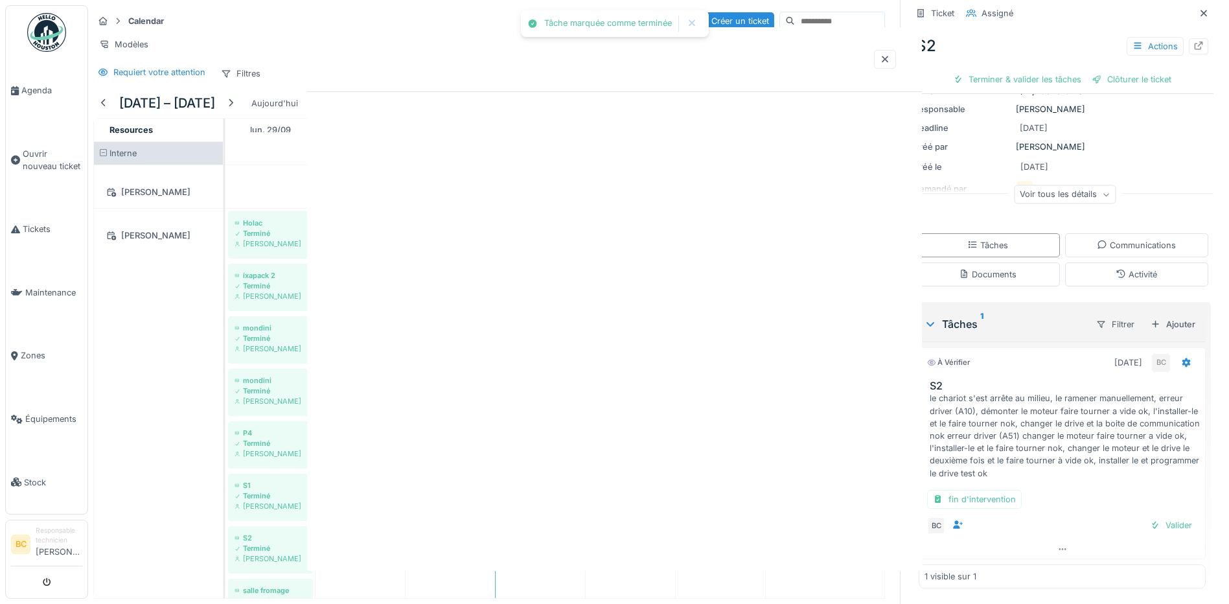
scroll to position [161, 0]
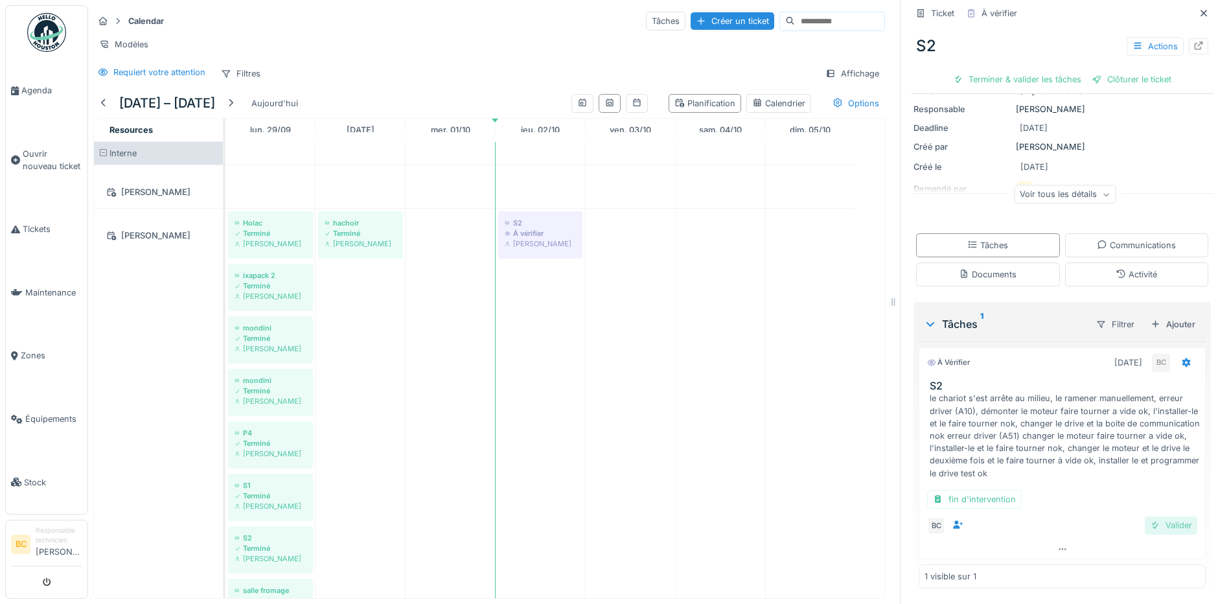
click at [1156, 517] on div "Valider" at bounding box center [1171, 525] width 52 height 17
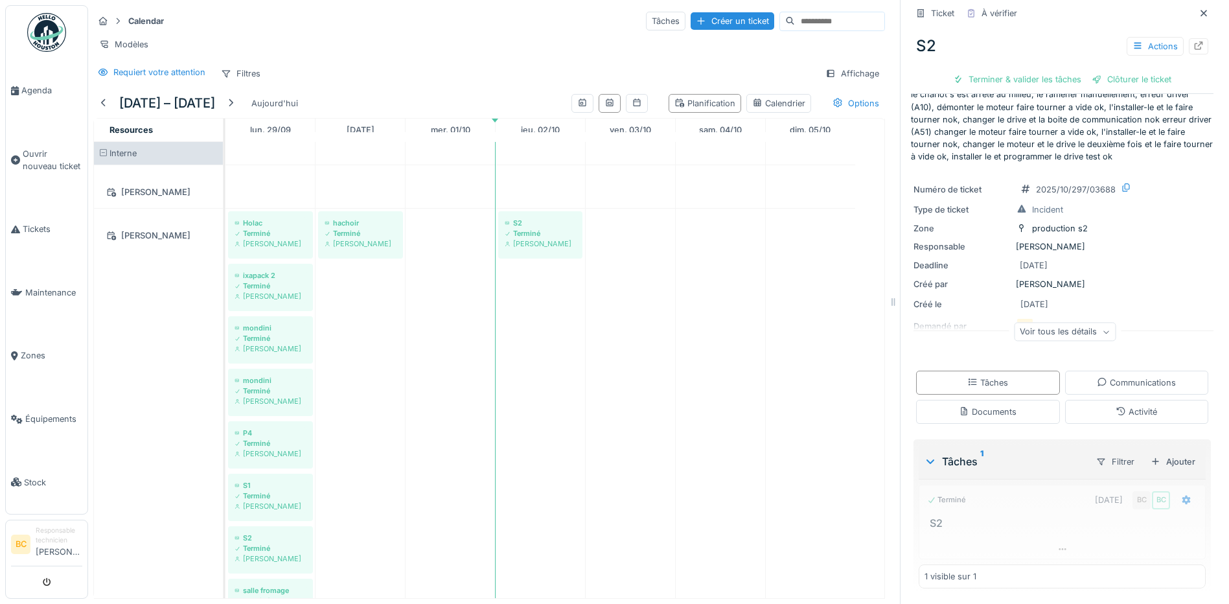
scroll to position [23, 0]
drag, startPoint x: 537, startPoint y: 233, endPoint x: 450, endPoint y: 237, distance: 86.3
drag, startPoint x: 529, startPoint y: 235, endPoint x: 436, endPoint y: 233, distance: 92.7
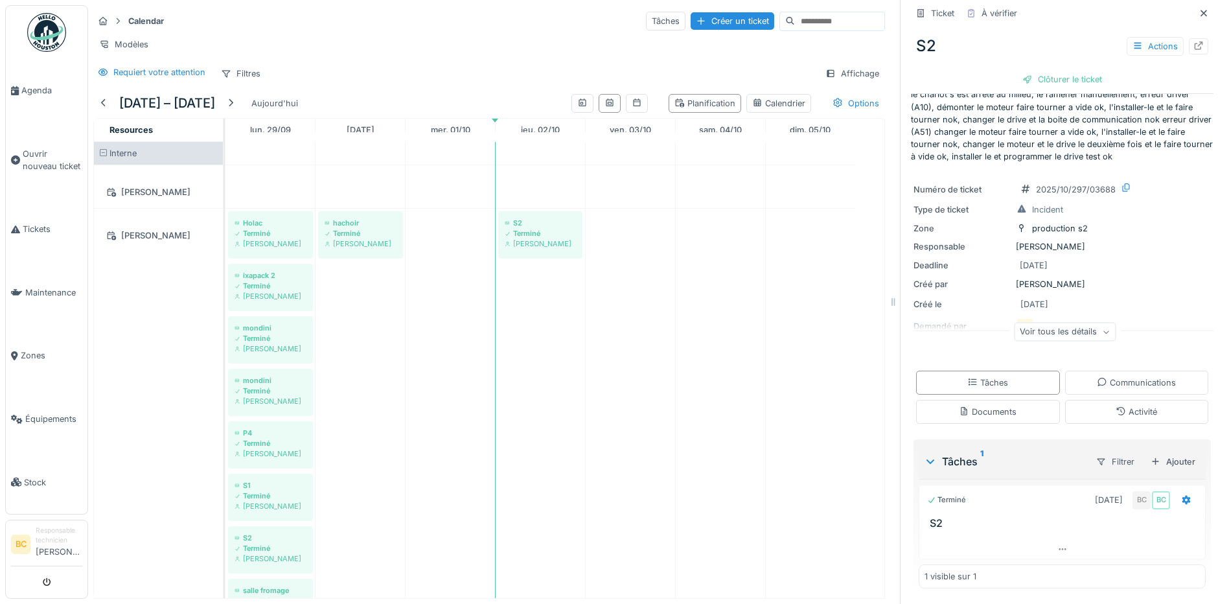
click at [1102, 329] on icon at bounding box center [1106, 332] width 8 height 6
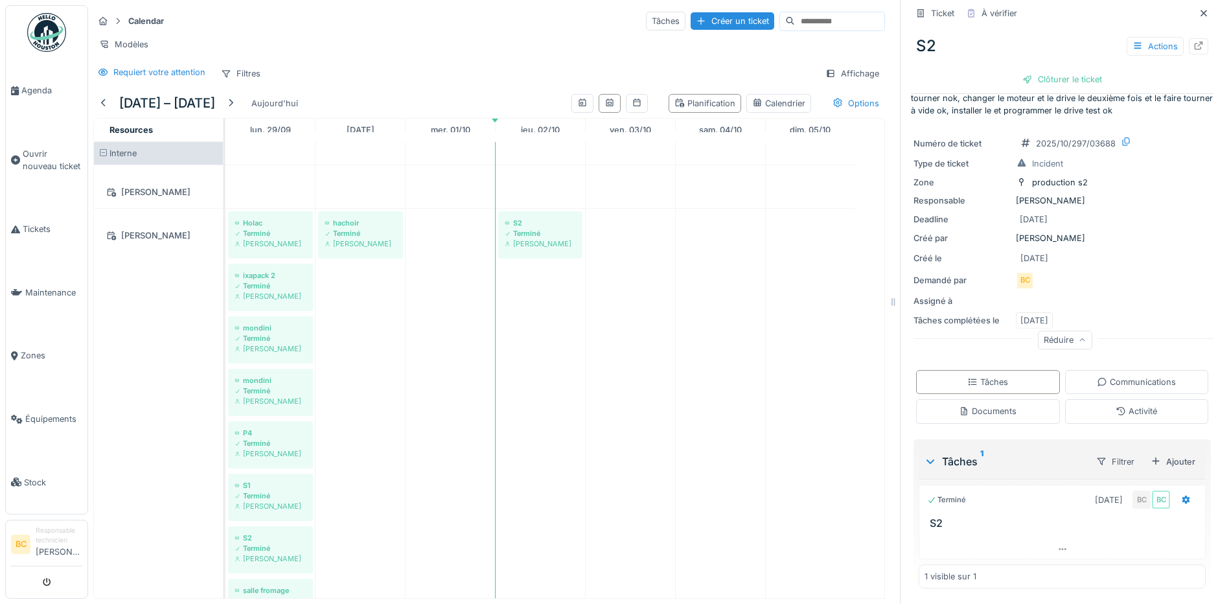
click at [1079, 337] on icon at bounding box center [1083, 340] width 8 height 6
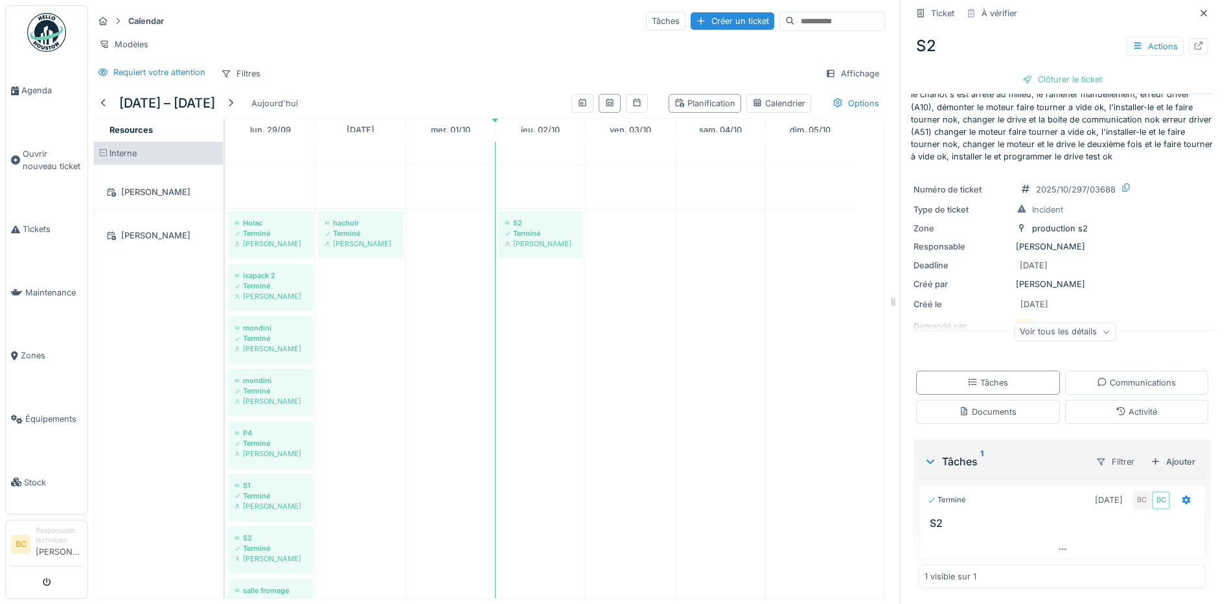
scroll to position [23, 0]
click at [1086, 323] on div "Voir tous les détails" at bounding box center [1065, 332] width 102 height 19
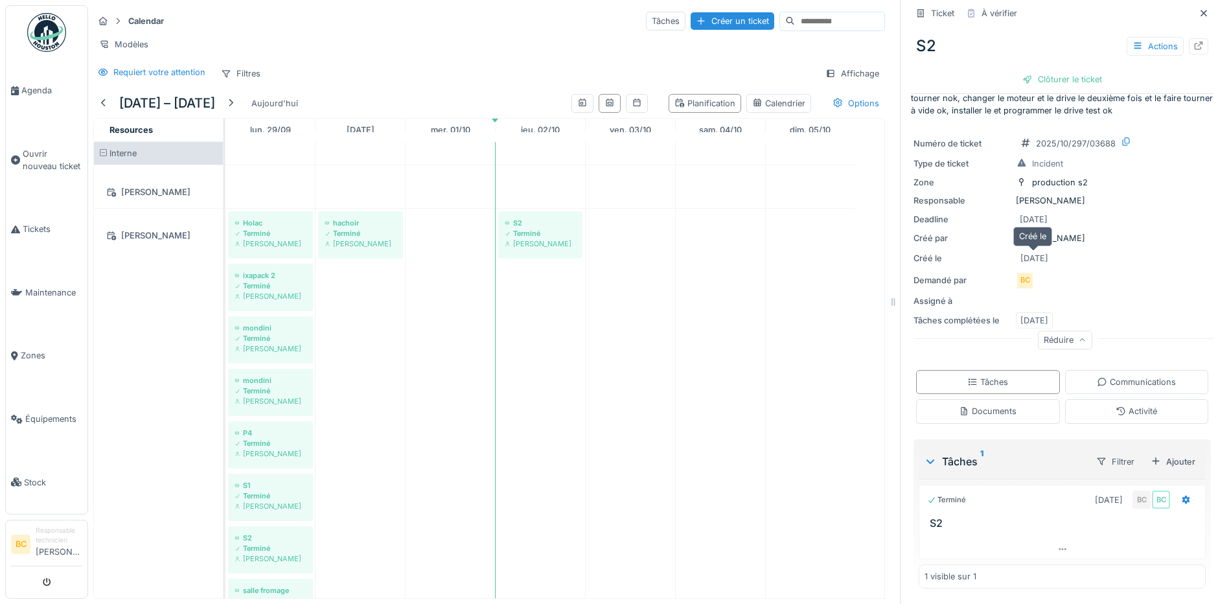
click at [1032, 252] on div "[DATE]" at bounding box center [1035, 258] width 28 height 12
click at [1021, 252] on div "[DATE]" at bounding box center [1035, 258] width 28 height 12
click at [1183, 495] on icon at bounding box center [1187, 499] width 8 height 9
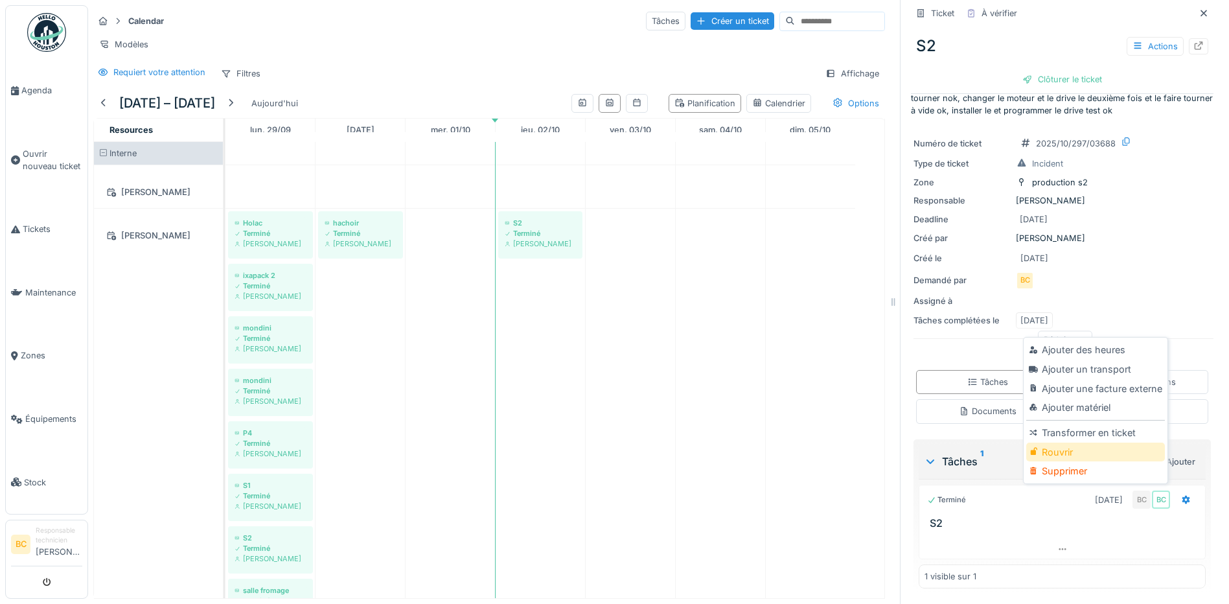
click at [1080, 443] on div "Rouvrir" at bounding box center [1096, 452] width 138 height 19
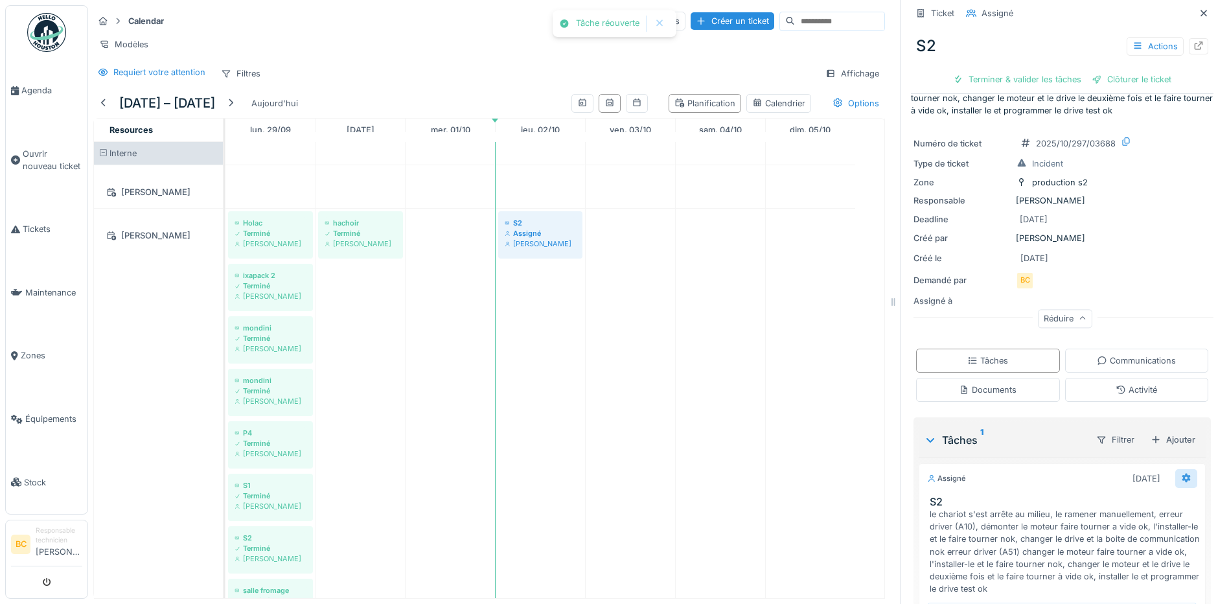
click at [1167, 491] on div "Assigné 02/10/2025 S2 le chariot s'est arrête au milieu, le ramener manuellemen…" at bounding box center [1062, 529] width 287 height 132
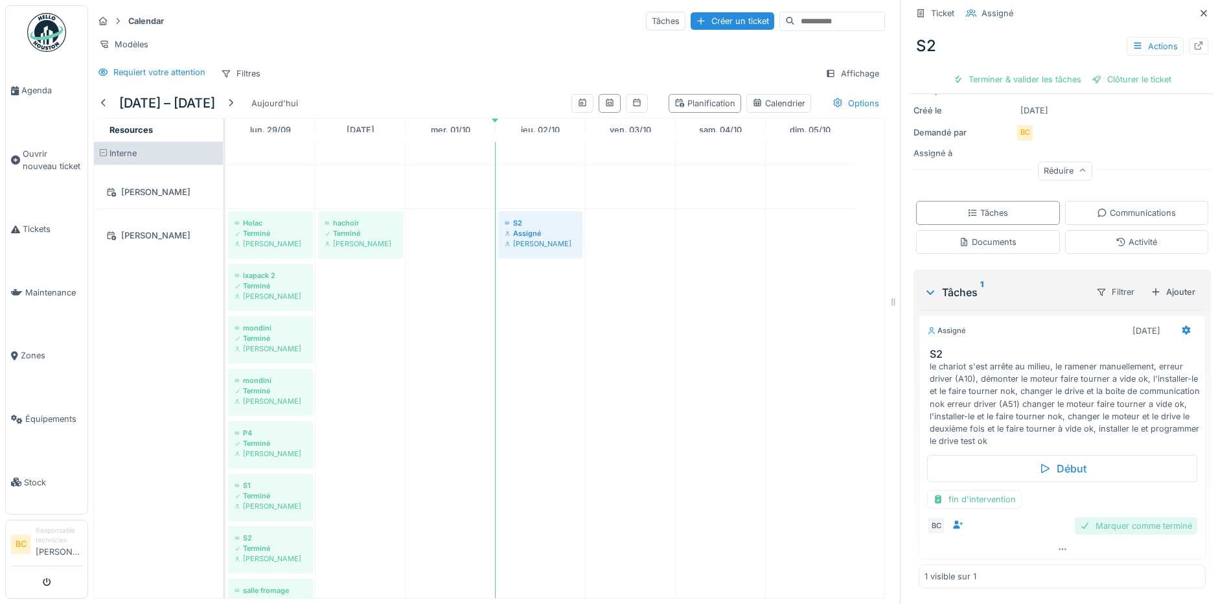
click at [1121, 517] on div "Marquer comme terminé" at bounding box center [1136, 525] width 122 height 17
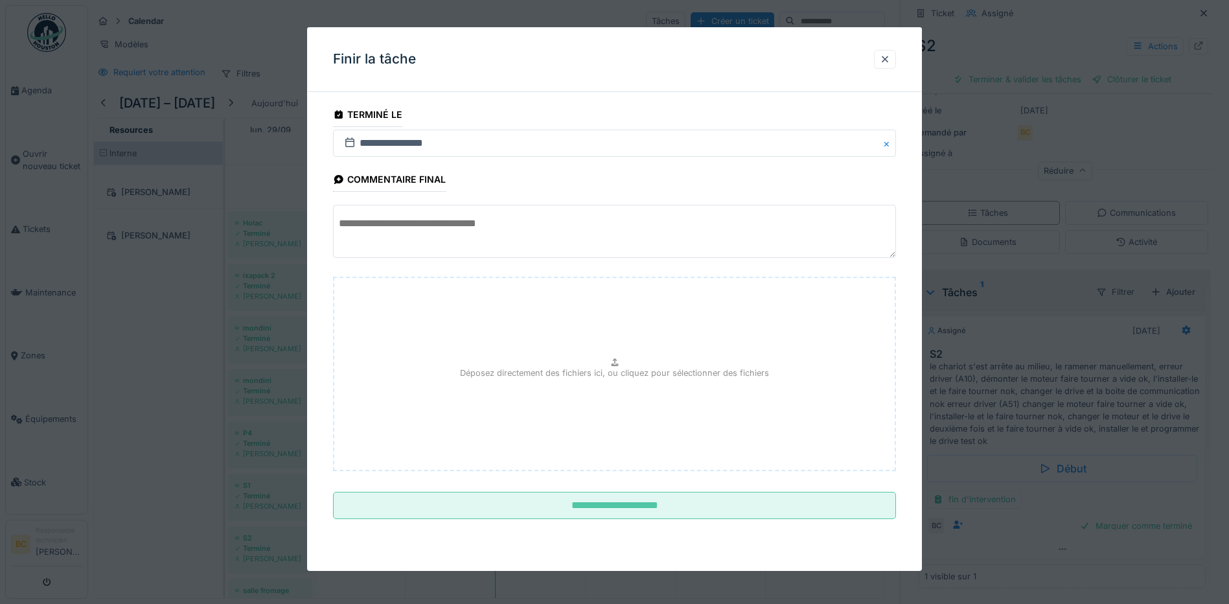
click at [892, 144] on button "Close" at bounding box center [889, 143] width 14 height 27
click at [371, 115] on div "Terminé le" at bounding box center [367, 116] width 69 height 22
click at [340, 111] on icon at bounding box center [339, 114] width 8 height 8
drag, startPoint x: 347, startPoint y: 139, endPoint x: 421, endPoint y: 115, distance: 77.1
click at [421, 115] on fieldset "**********" at bounding box center [614, 315] width 563 height 427
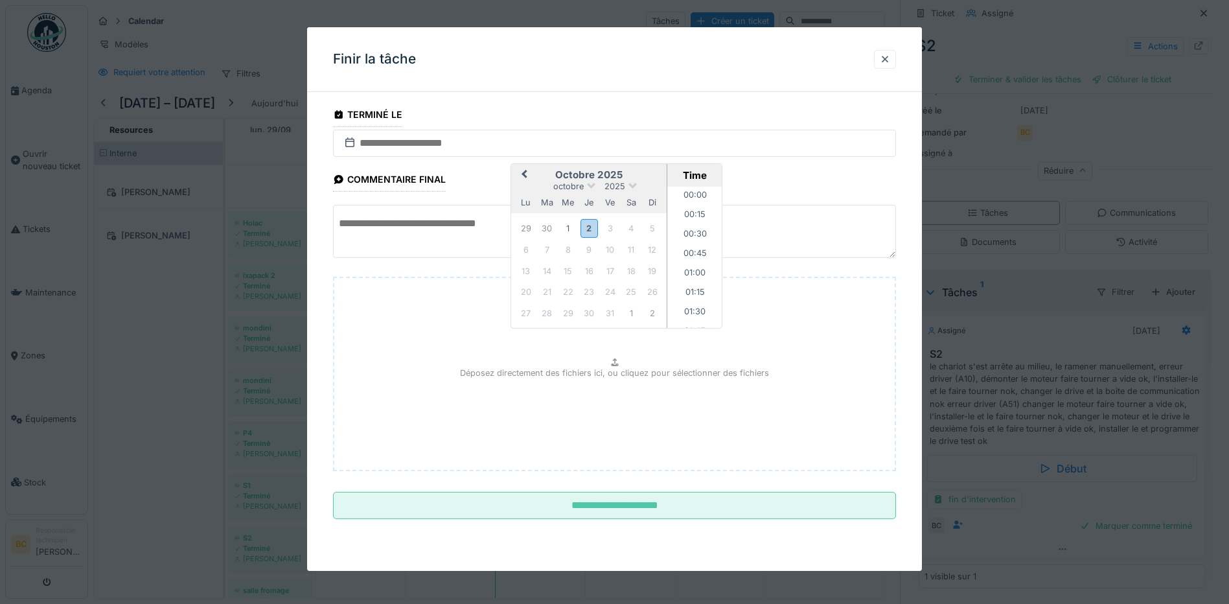
scroll to position [445, 0]
click at [565, 227] on div "1" at bounding box center [567, 228] width 17 height 17
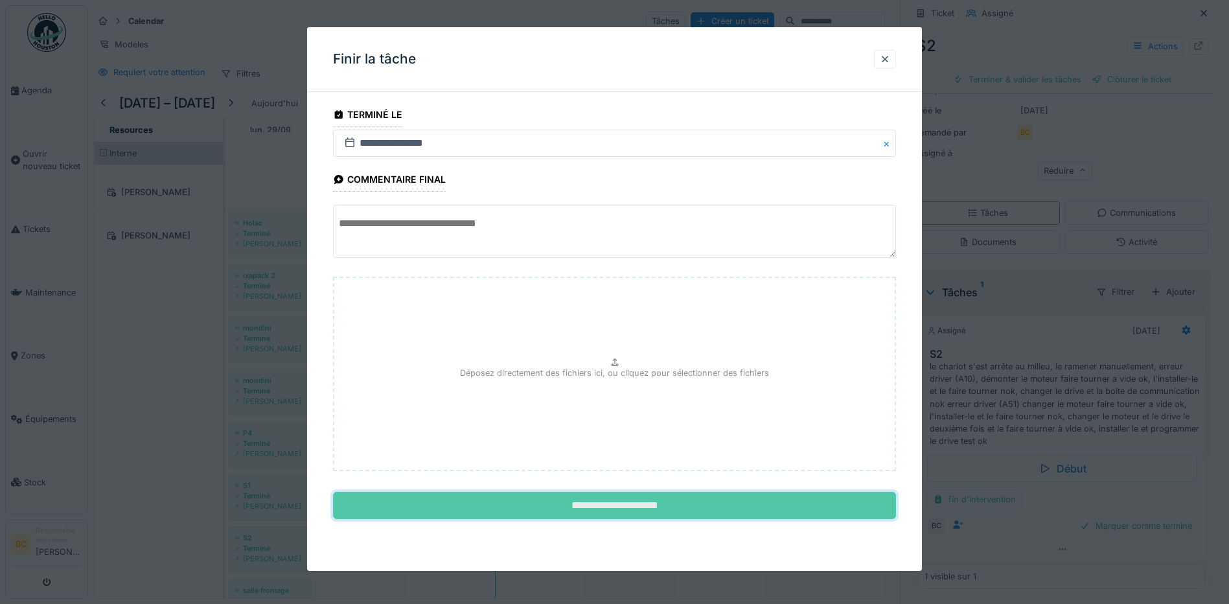
click at [585, 510] on input "**********" at bounding box center [614, 505] width 563 height 27
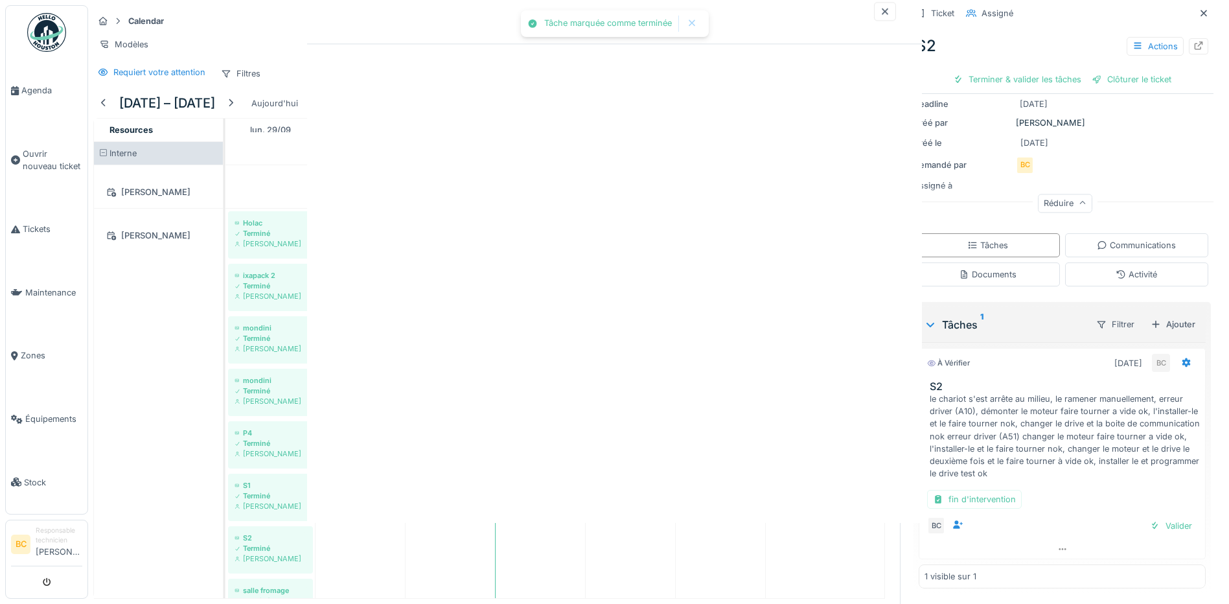
scroll to position [205, 0]
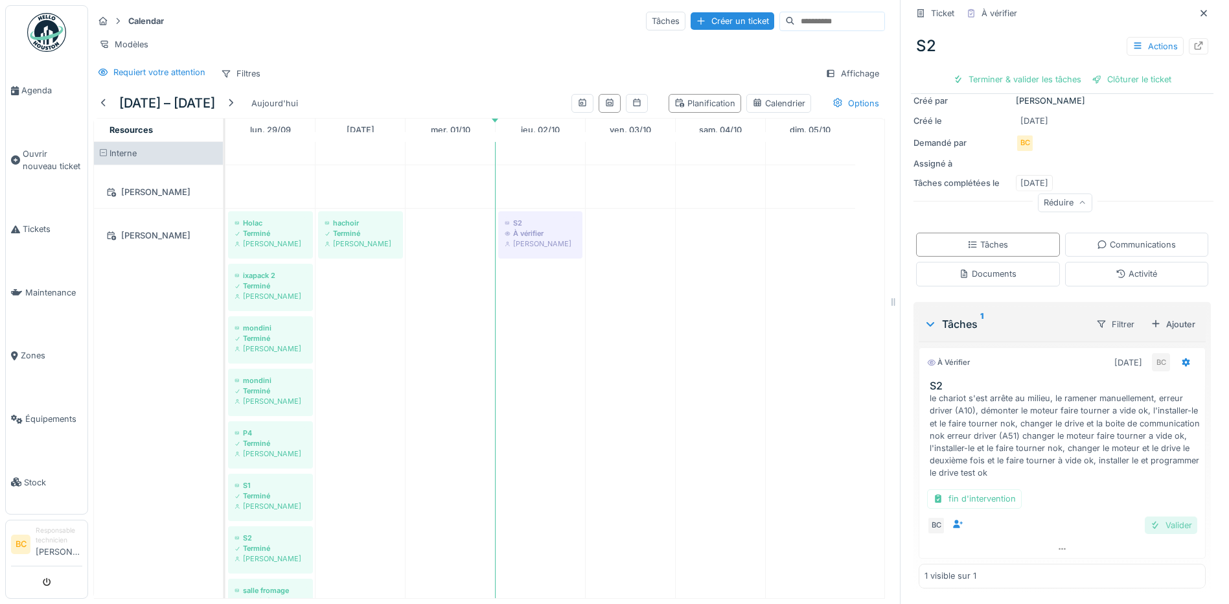
click at [1158, 518] on div "Valider" at bounding box center [1171, 525] width 52 height 17
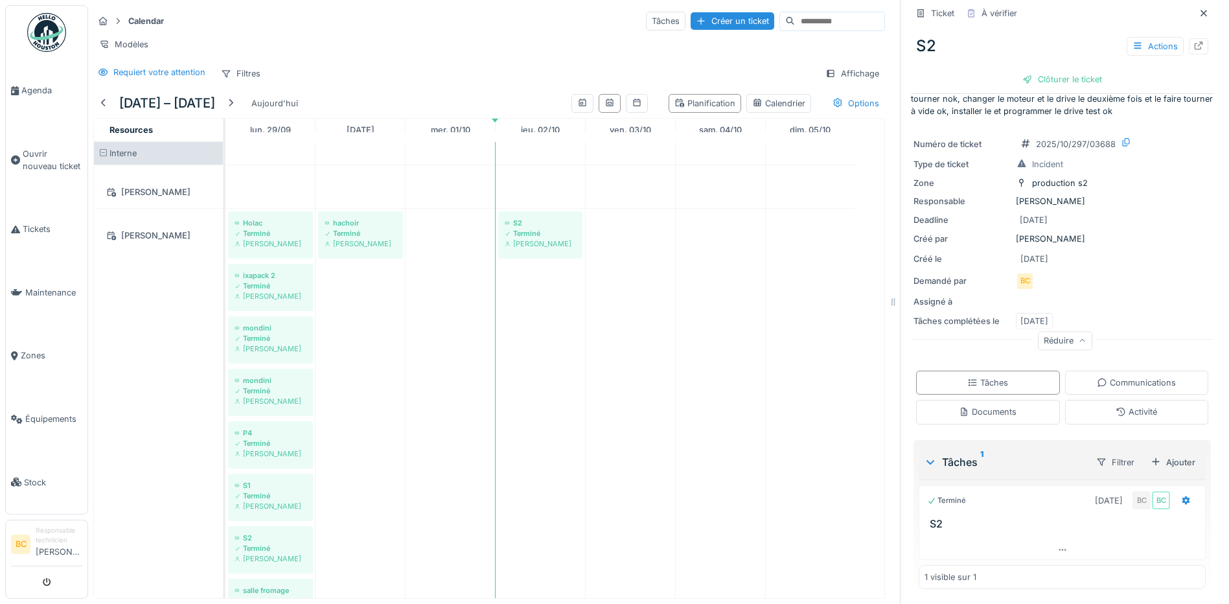
scroll to position [67, 0]
drag, startPoint x: 526, startPoint y: 240, endPoint x: 432, endPoint y: 241, distance: 94.0
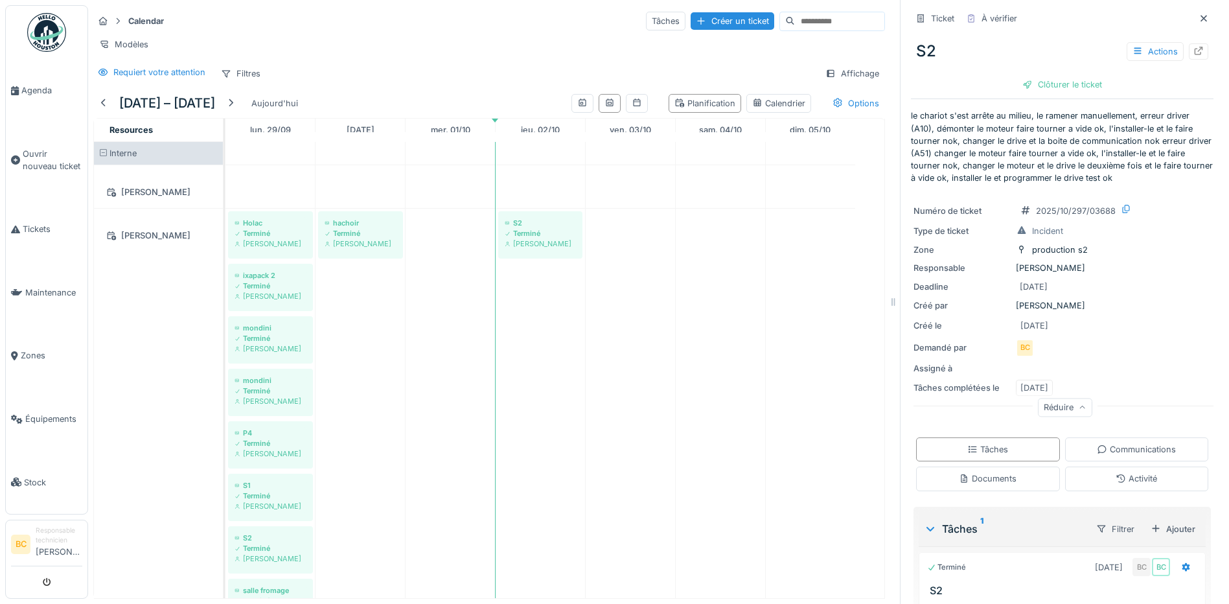
scroll to position [0, 0]
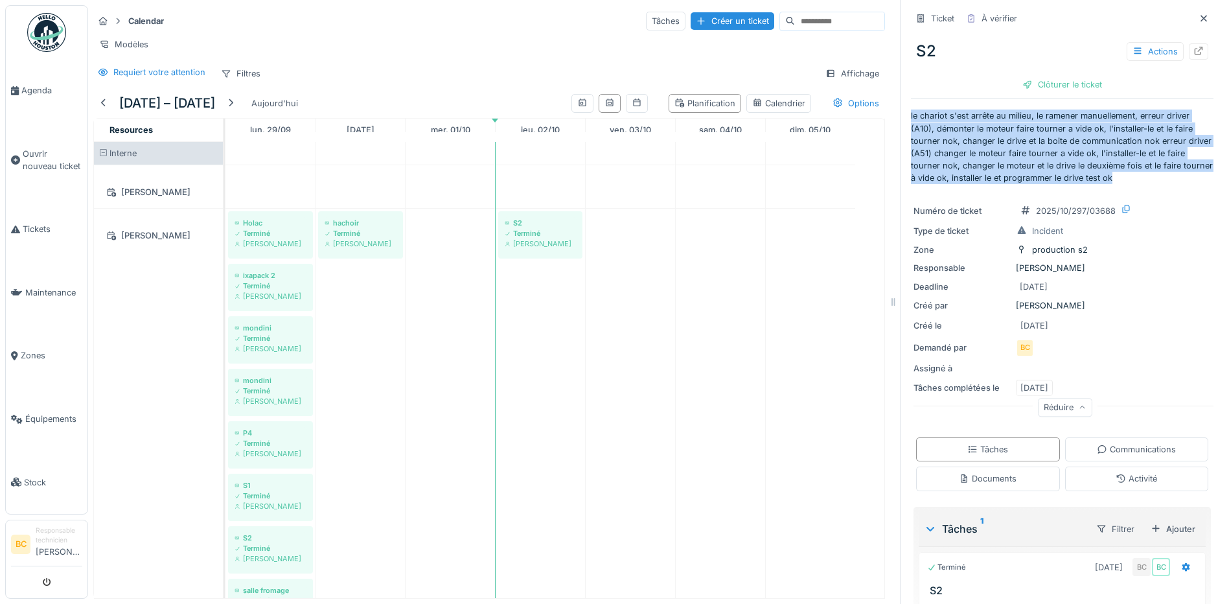
drag, startPoint x: 902, startPoint y: 115, endPoint x: 1146, endPoint y: 181, distance: 253.1
click at [1146, 181] on p "le chariot s'est arrête au milieu, le ramener manuellement, erreur driver (A10)…" at bounding box center [1062, 147] width 303 height 75
drag, startPoint x: 1146, startPoint y: 181, endPoint x: 1041, endPoint y: 138, distance: 113.6
copy p "le chariot s'est arrête au milieu, le ramener manuellement, erreur driver (A10)…"
click at [1183, 567] on icon at bounding box center [1187, 567] width 8 height 9
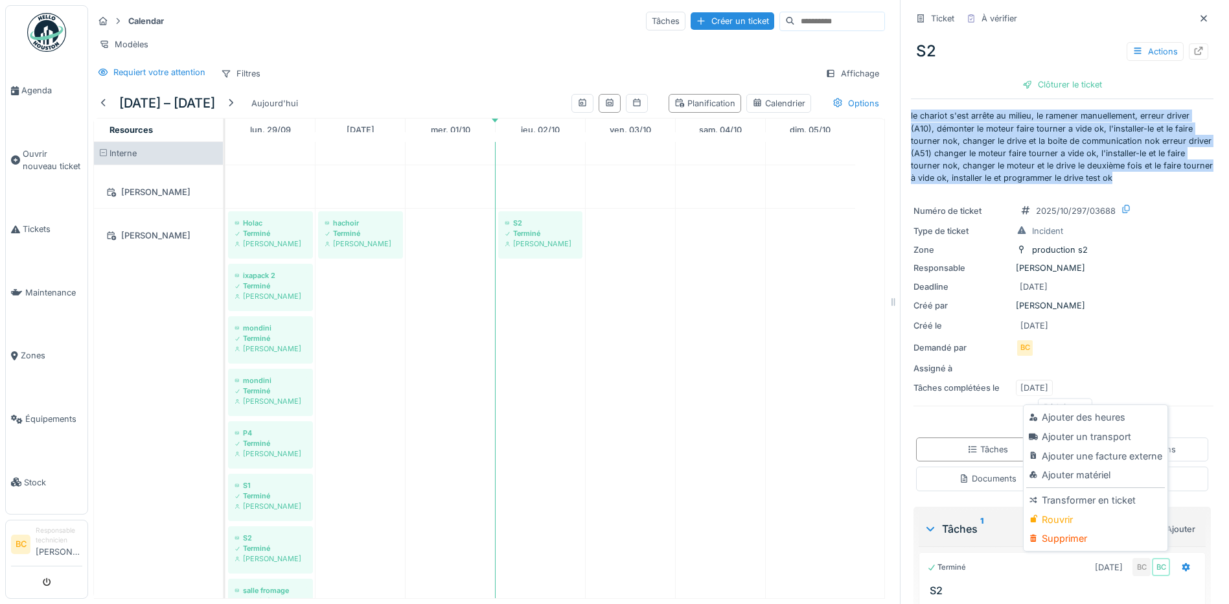
click at [1075, 537] on div "Supprimer" at bounding box center [1096, 538] width 138 height 19
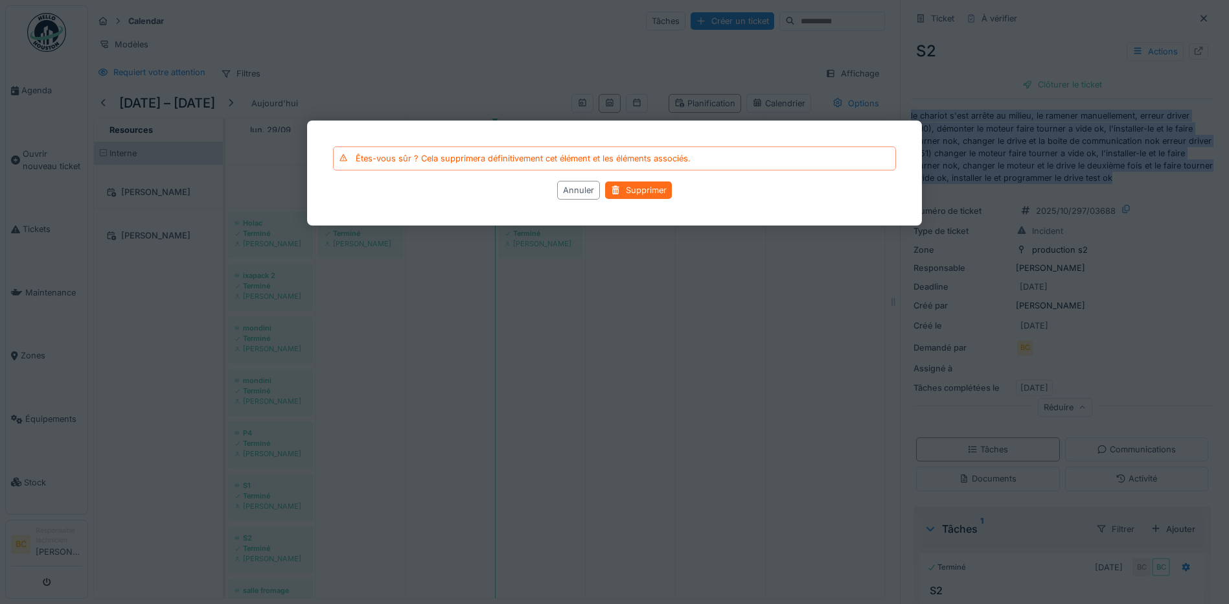
click at [643, 189] on div "Supprimer" at bounding box center [638, 190] width 67 height 17
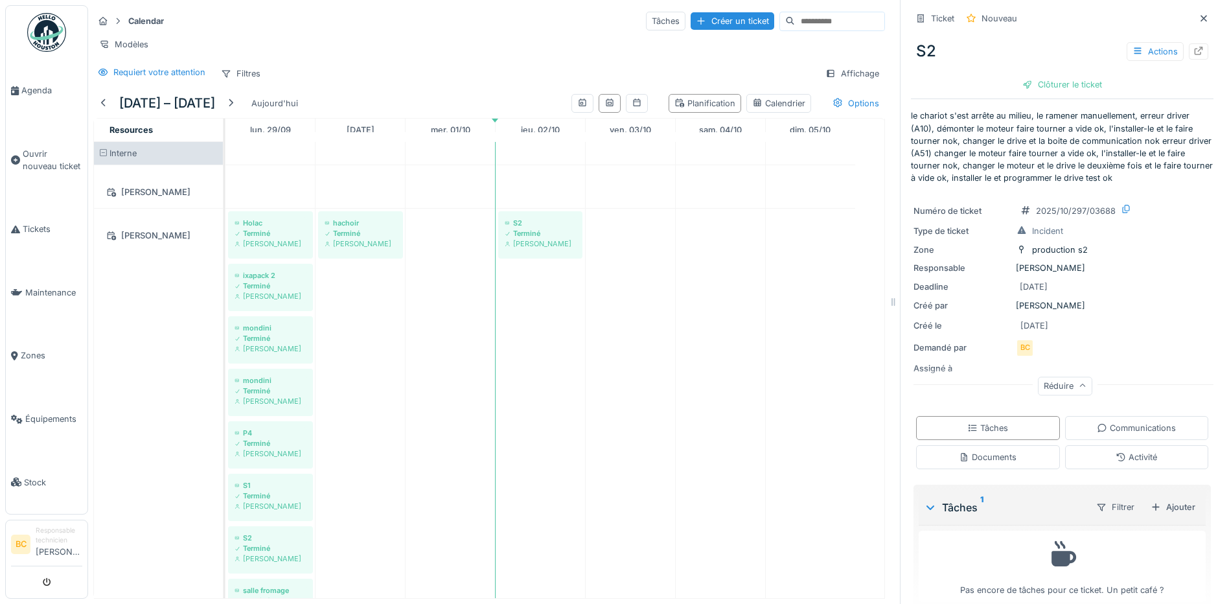
click at [1133, 331] on div "Créé le 02/10/2025" at bounding box center [1062, 326] width 297 height 16
click at [1058, 86] on div "Clôturer le ticket" at bounding box center [1063, 84] width 90 height 17
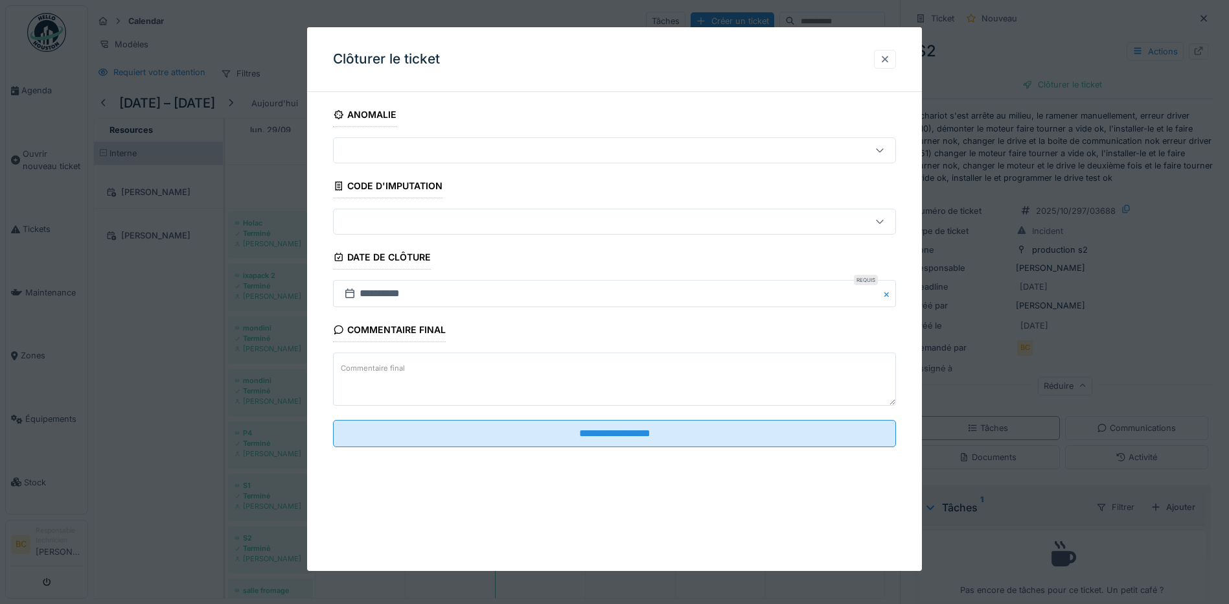
click at [889, 62] on div at bounding box center [885, 59] width 10 height 12
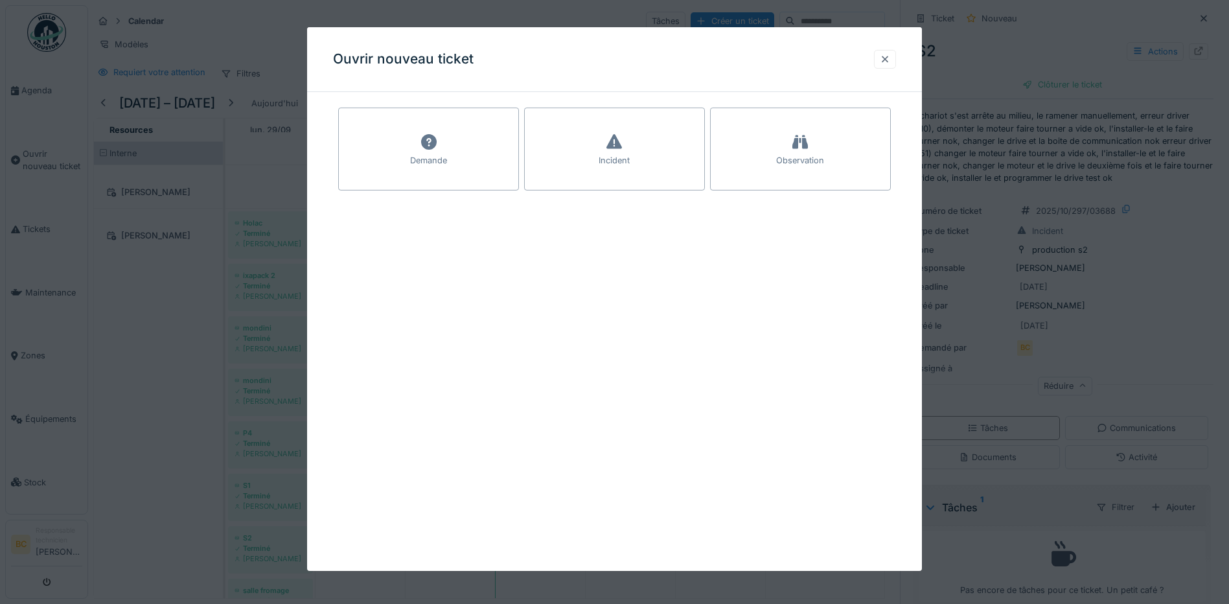
click at [891, 54] on div at bounding box center [885, 59] width 10 height 12
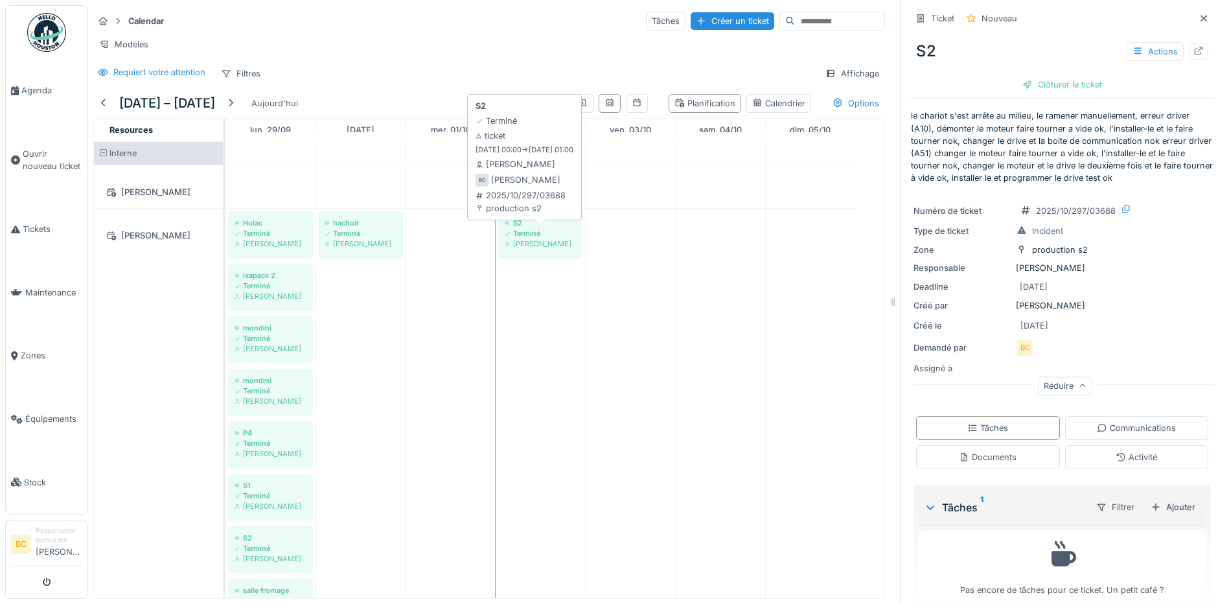
click at [534, 239] on div "Terminé" at bounding box center [540, 233] width 71 height 10
click at [1199, 13] on div at bounding box center [1204, 18] width 10 height 12
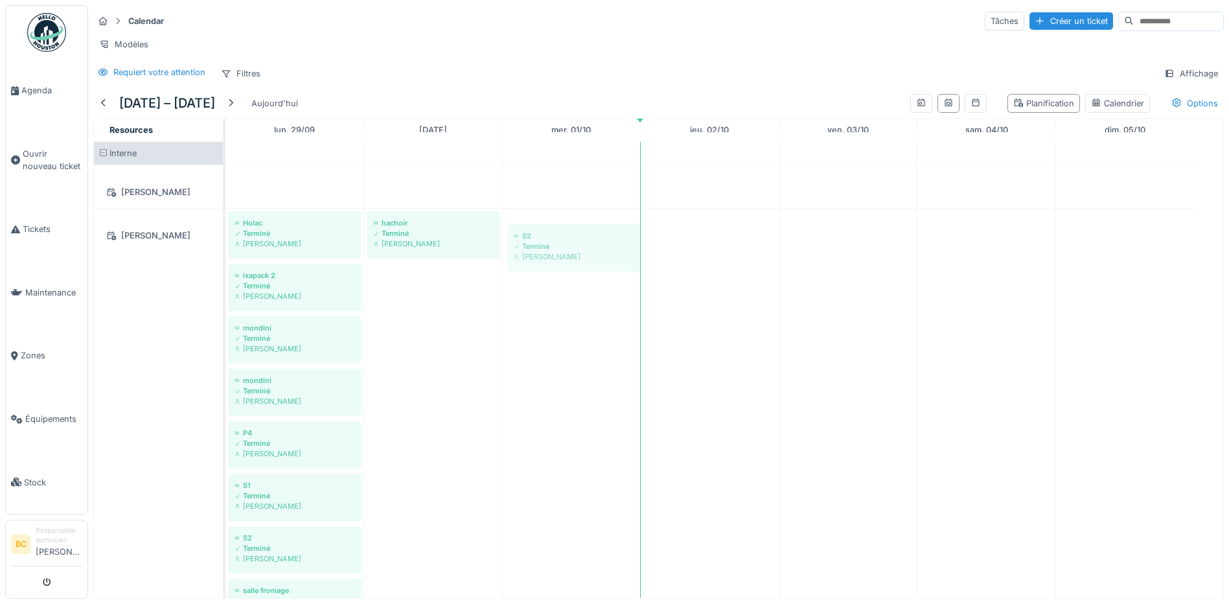
drag, startPoint x: 675, startPoint y: 240, endPoint x: 528, endPoint y: 249, distance: 147.4
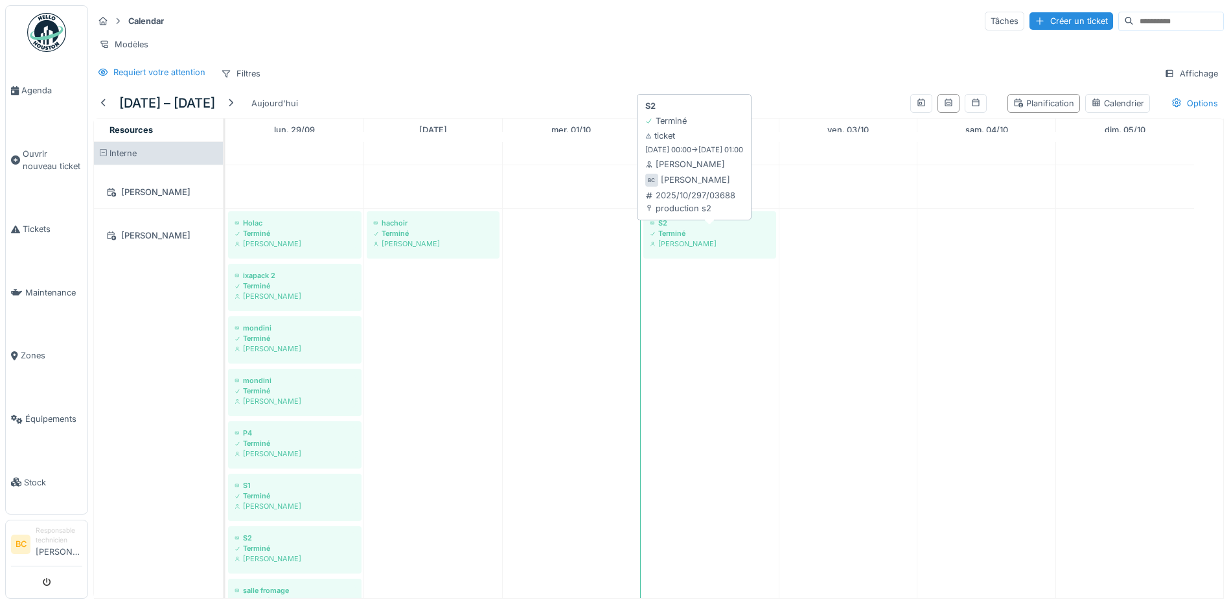
click at [692, 239] on div "Terminé" at bounding box center [710, 233] width 120 height 10
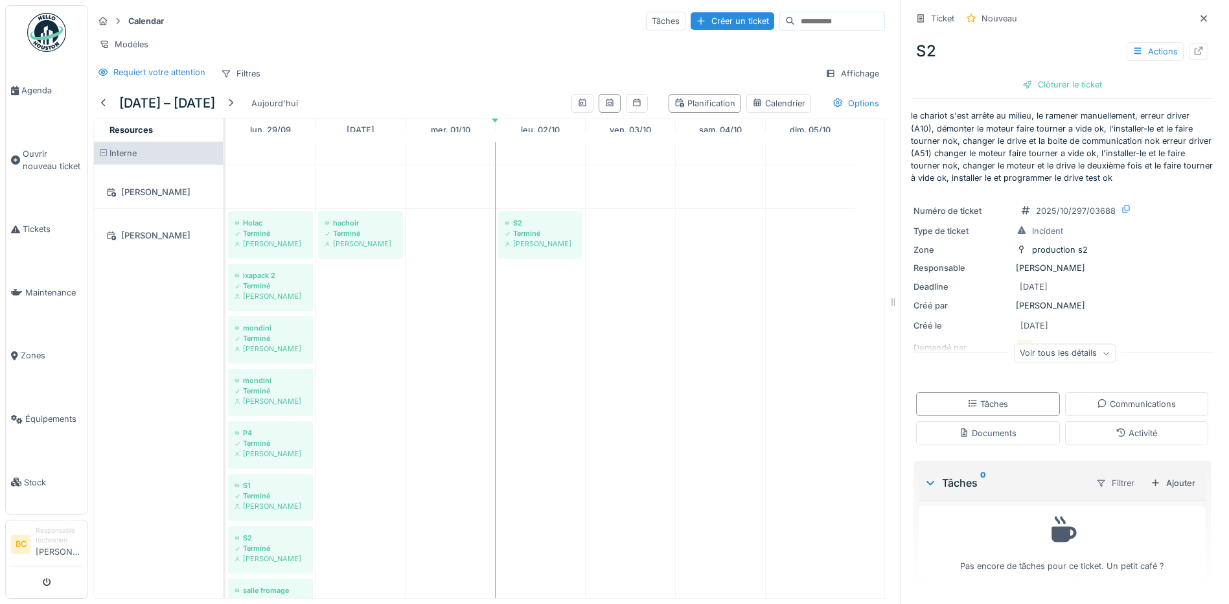
scroll to position [10, 0]
click at [1104, 353] on icon at bounding box center [1106, 354] width 5 height 3
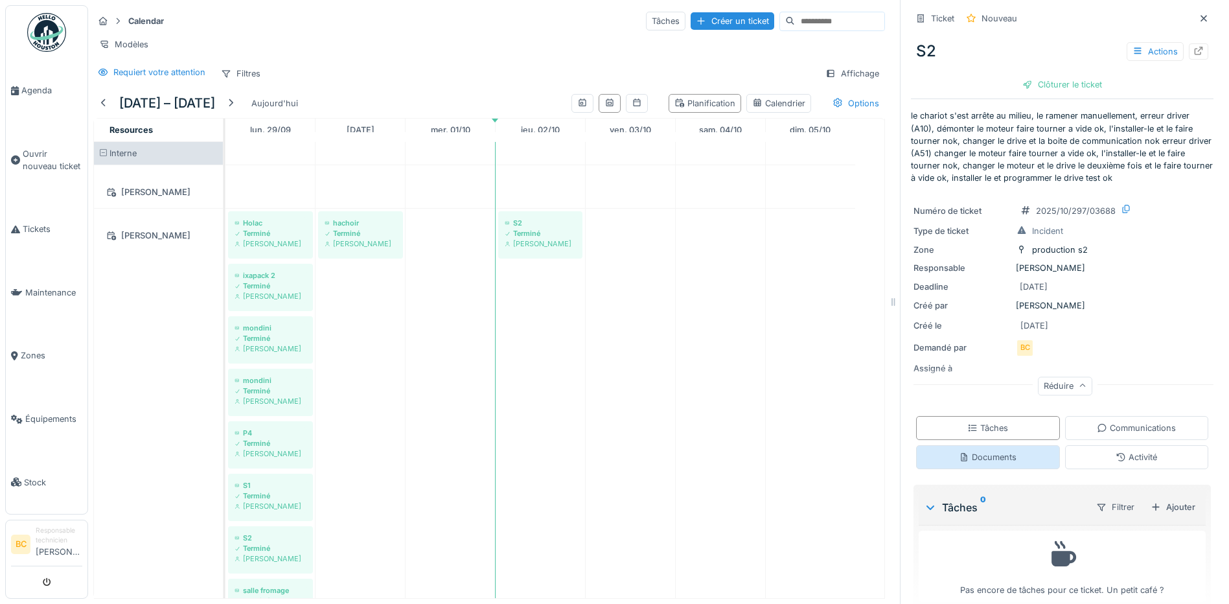
click at [992, 451] on div "Documents" at bounding box center [988, 457] width 58 height 12
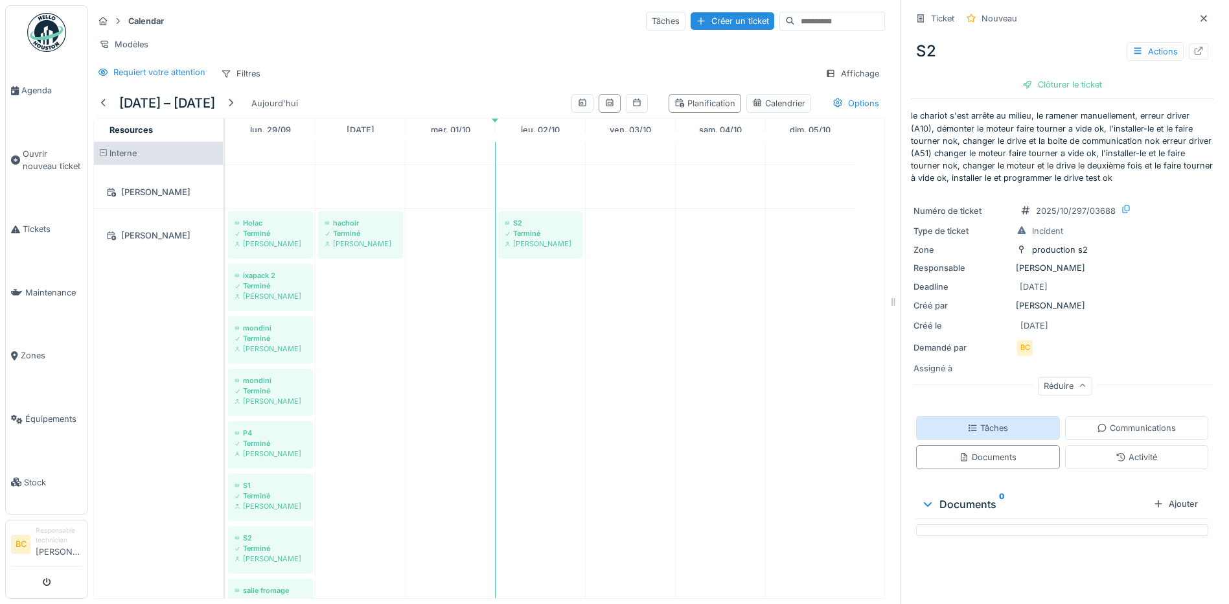
click at [992, 422] on div "Tâches" at bounding box center [988, 428] width 41 height 12
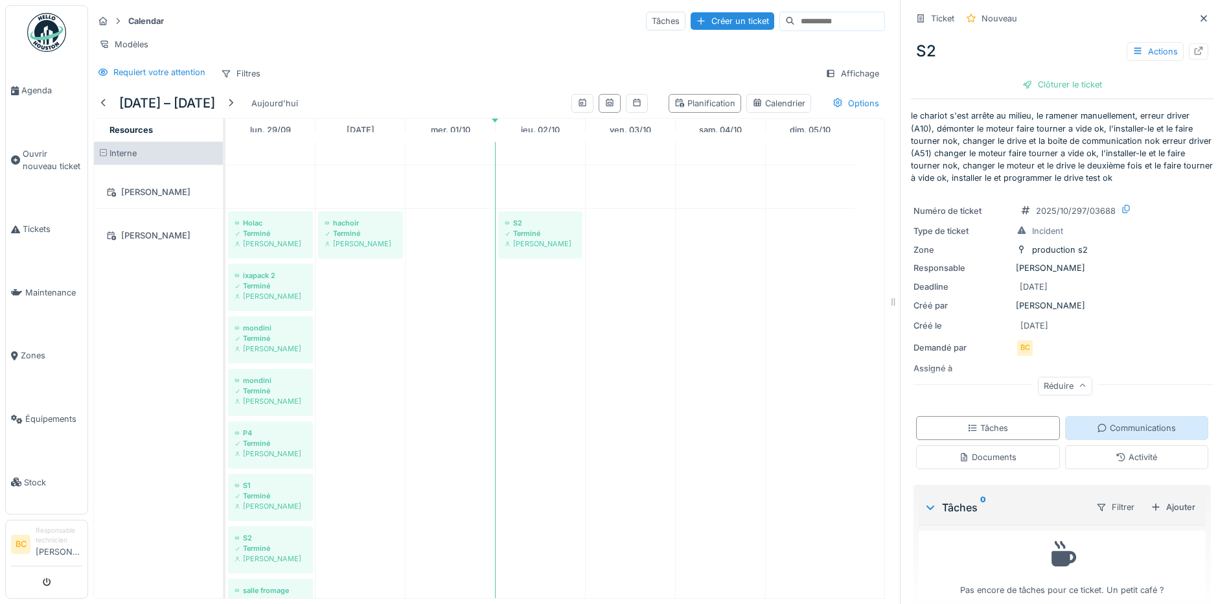
click at [1102, 422] on div "Communications" at bounding box center [1136, 428] width 79 height 12
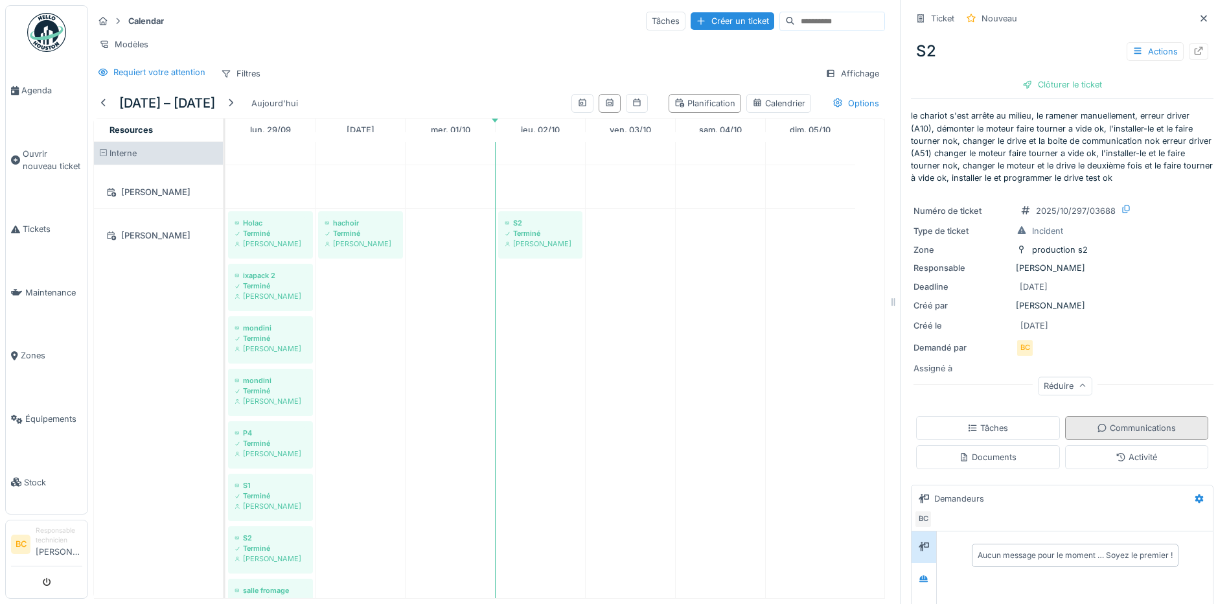
scroll to position [19, 0]
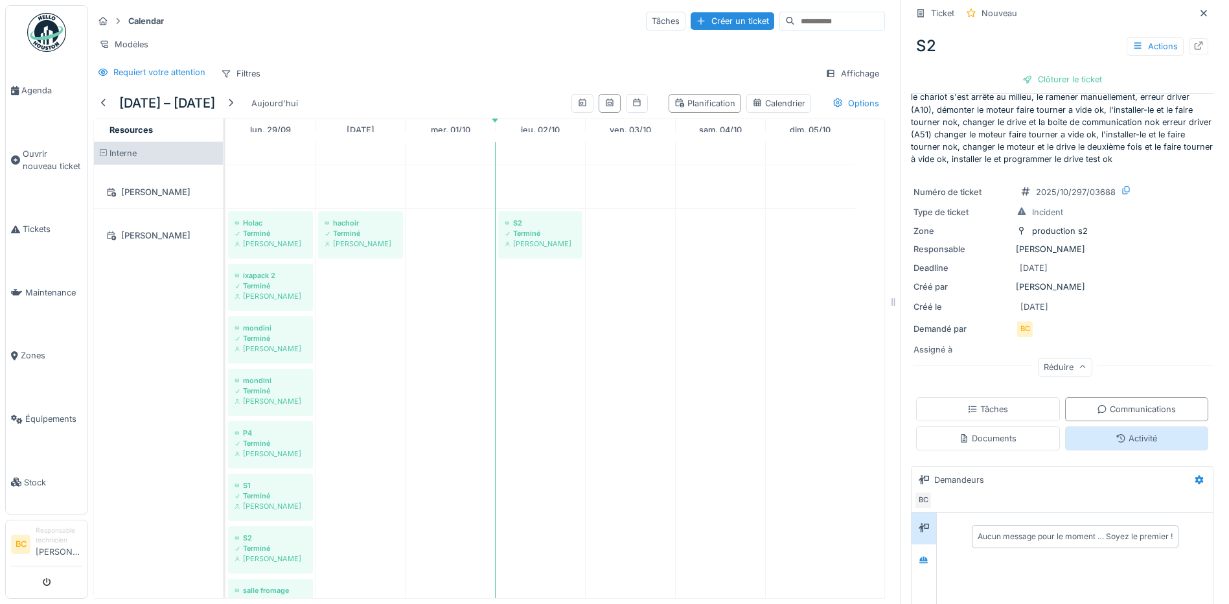
click at [1126, 432] on div "Activité" at bounding box center [1136, 438] width 41 height 12
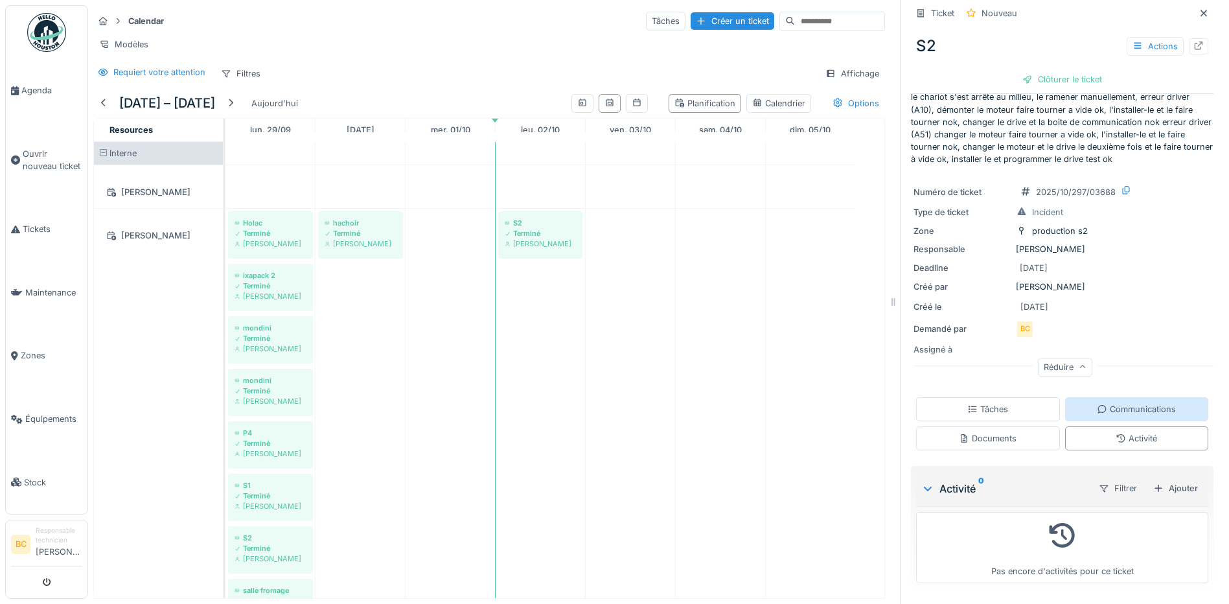
click at [1099, 397] on div "Communications" at bounding box center [1138, 409] width 144 height 24
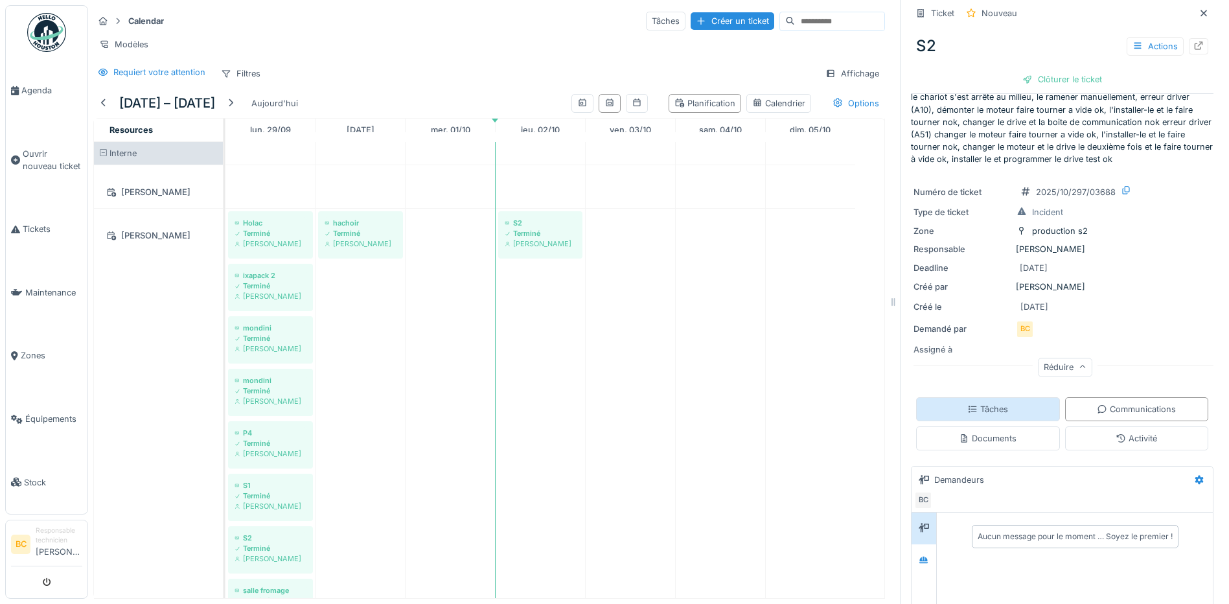
click at [1011, 397] on div "Tâches" at bounding box center [988, 409] width 144 height 24
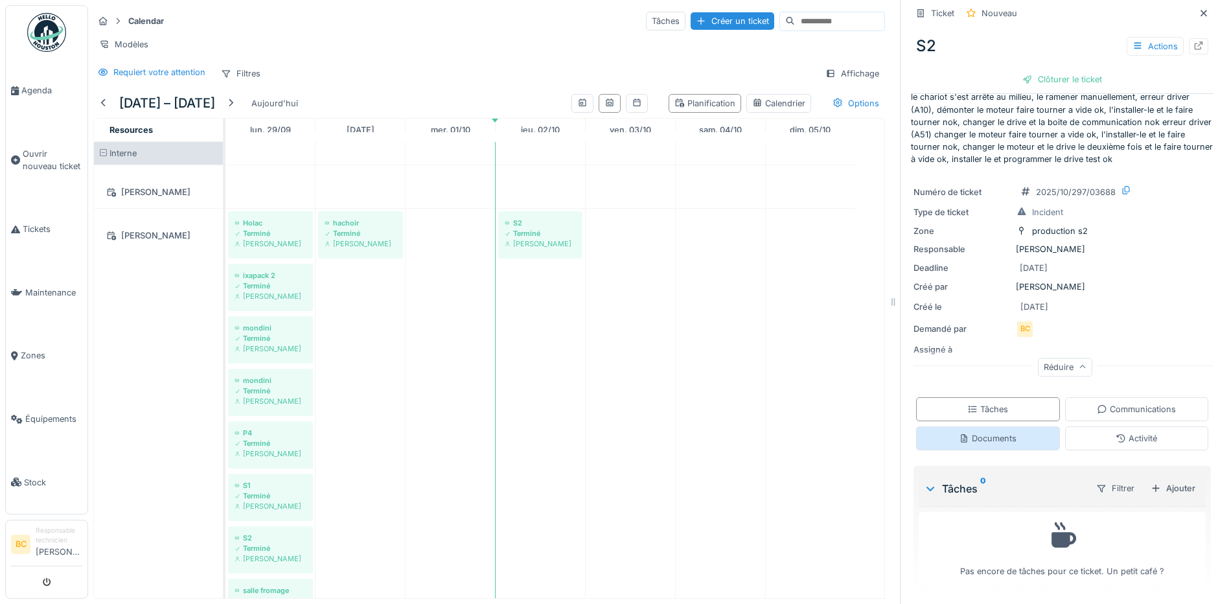
click at [988, 432] on div "Documents" at bounding box center [988, 438] width 58 height 12
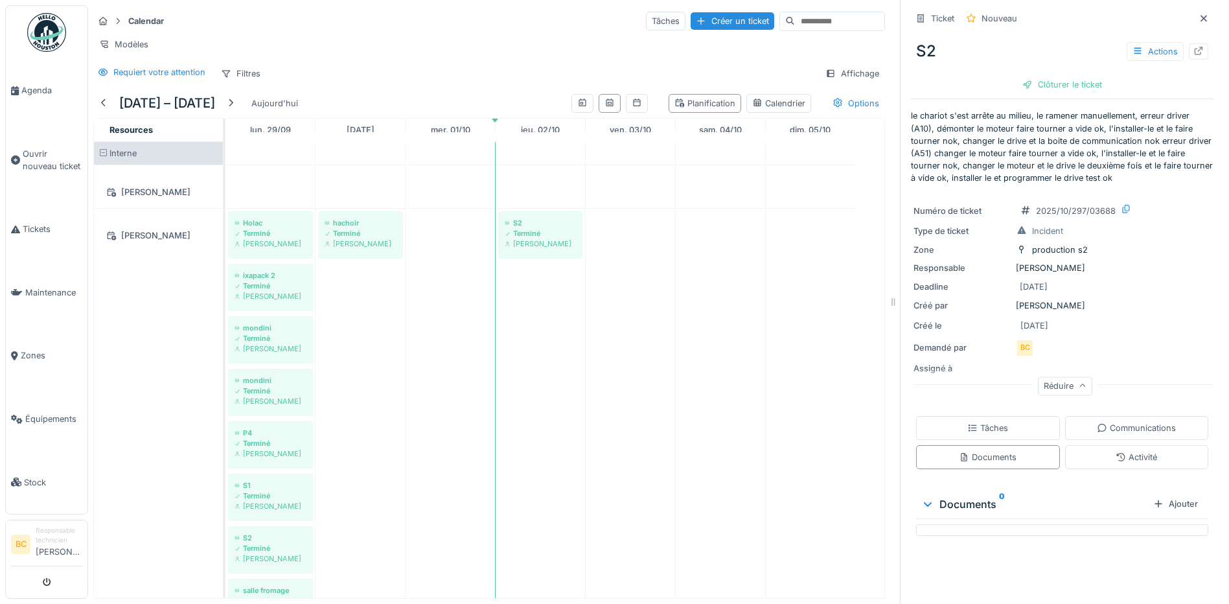
scroll to position [0, 0]
click at [1199, 22] on icon at bounding box center [1204, 18] width 10 height 8
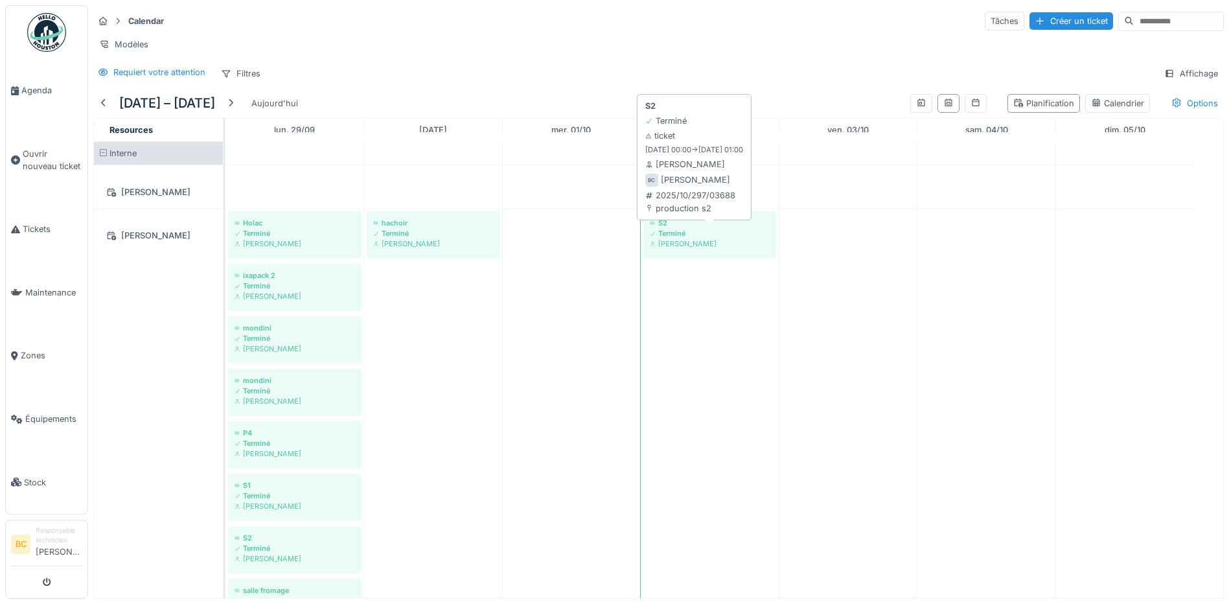
click at [707, 239] on div "Terminé" at bounding box center [710, 233] width 120 height 10
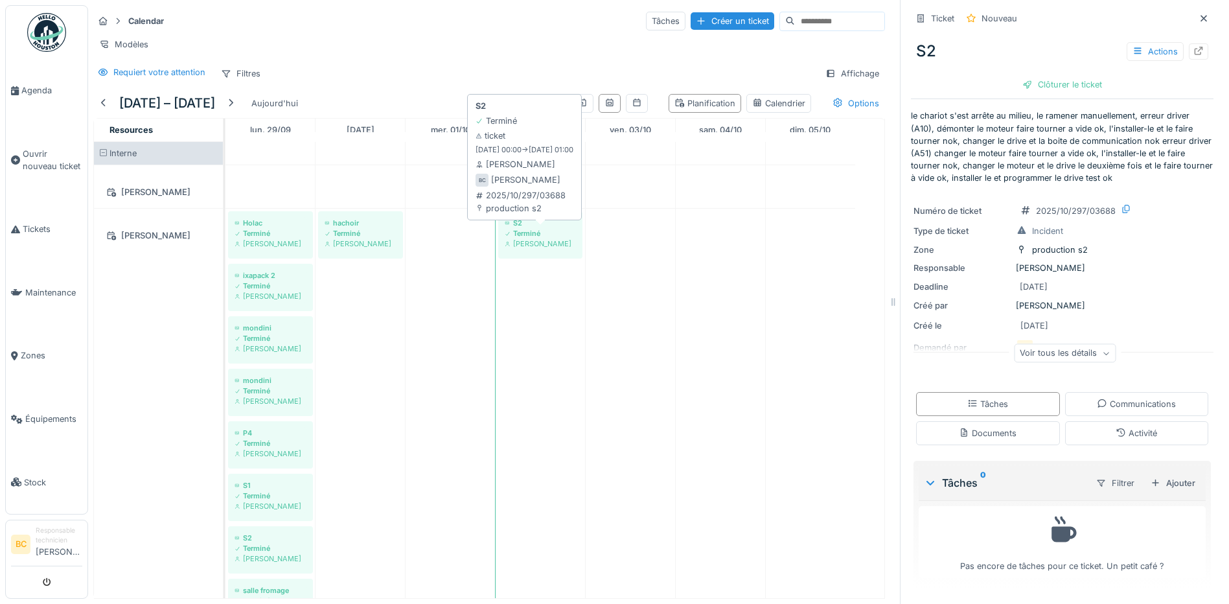
click at [541, 239] on div "Terminé" at bounding box center [540, 233] width 71 height 10
click at [926, 476] on icon at bounding box center [931, 482] width 10 height 13
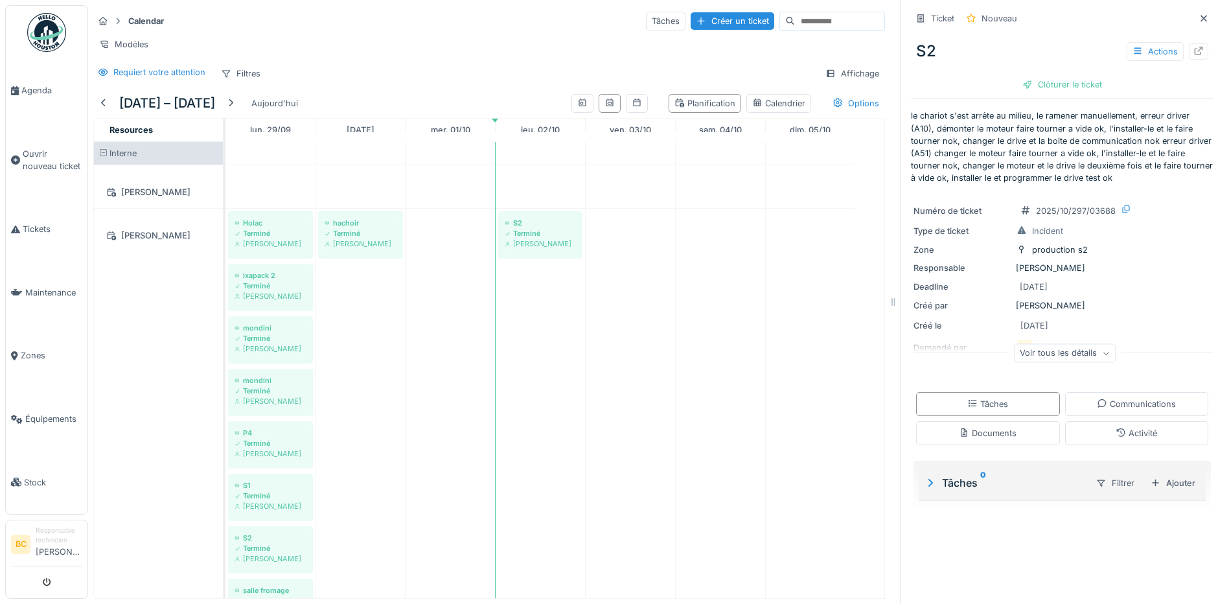
click at [929, 479] on icon at bounding box center [931, 483] width 5 height 8
click at [1062, 76] on div "Clôturer le ticket" at bounding box center [1063, 84] width 90 height 17
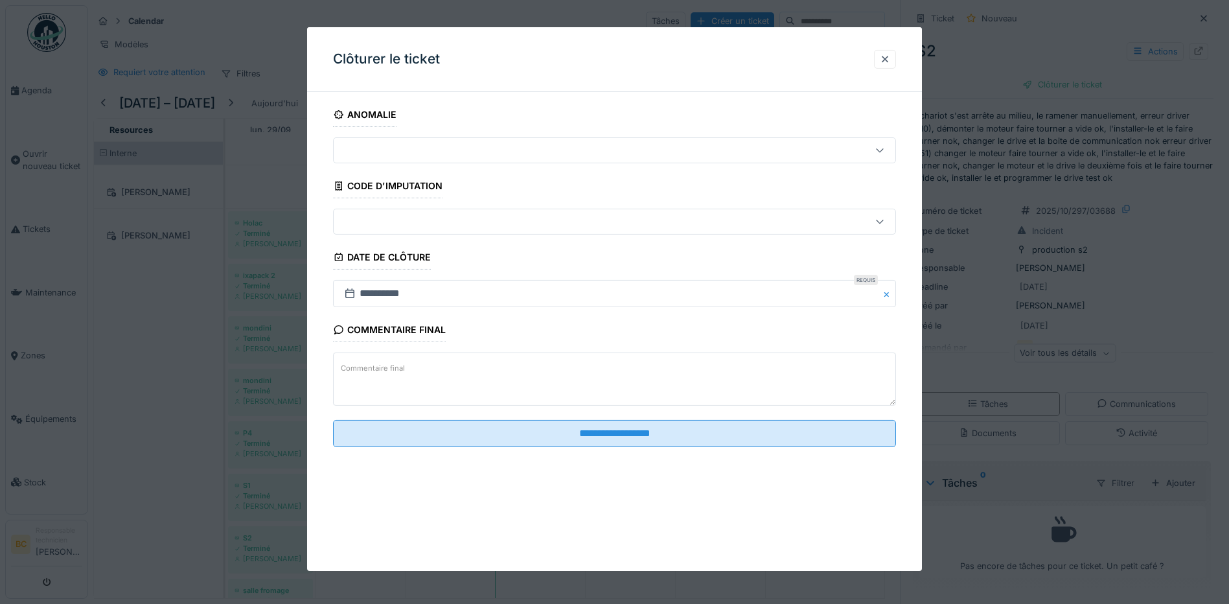
click at [350, 293] on icon at bounding box center [350, 293] width 13 height 10
click at [371, 293] on input "**********" at bounding box center [614, 293] width 563 height 27
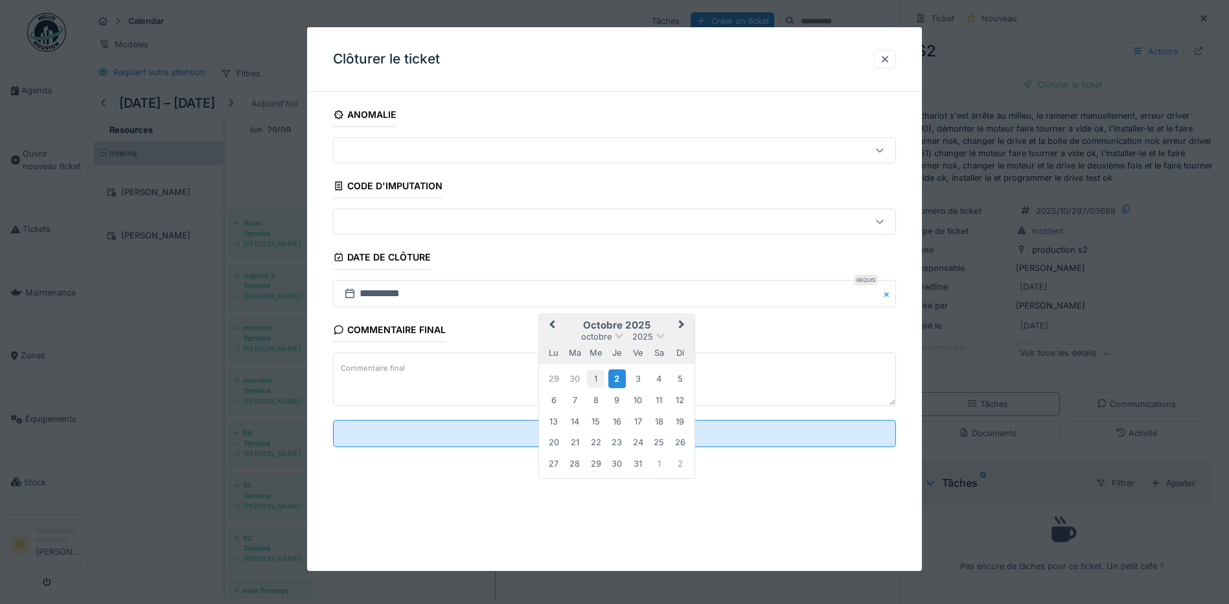
click at [594, 381] on div "1" at bounding box center [595, 378] width 17 height 17
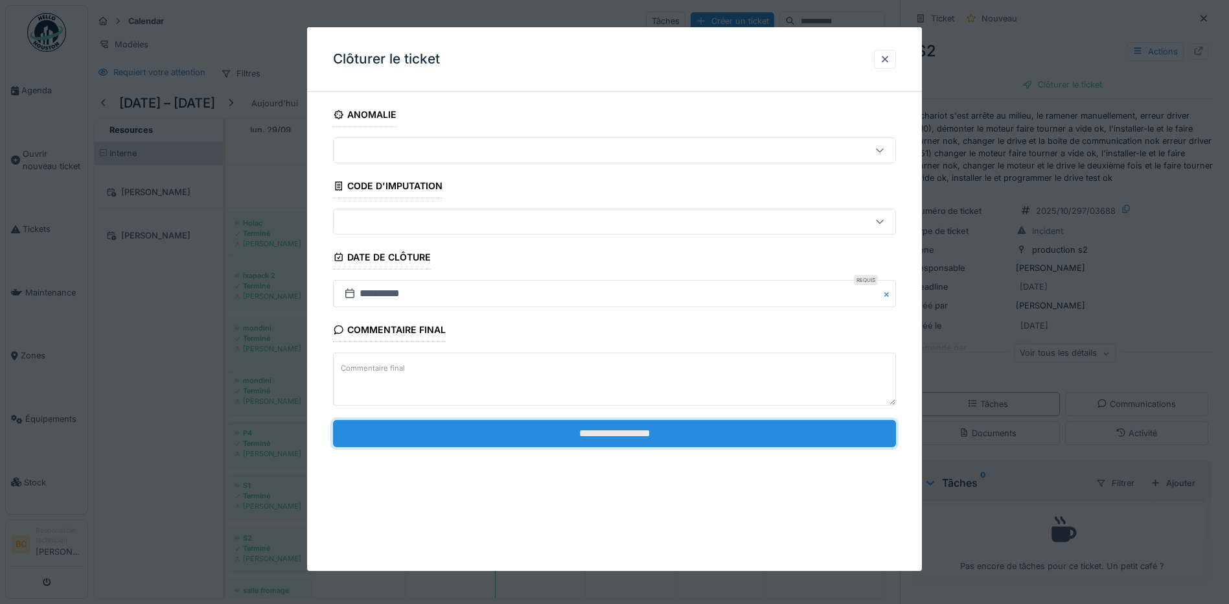
click at [622, 435] on input "**********" at bounding box center [614, 433] width 563 height 27
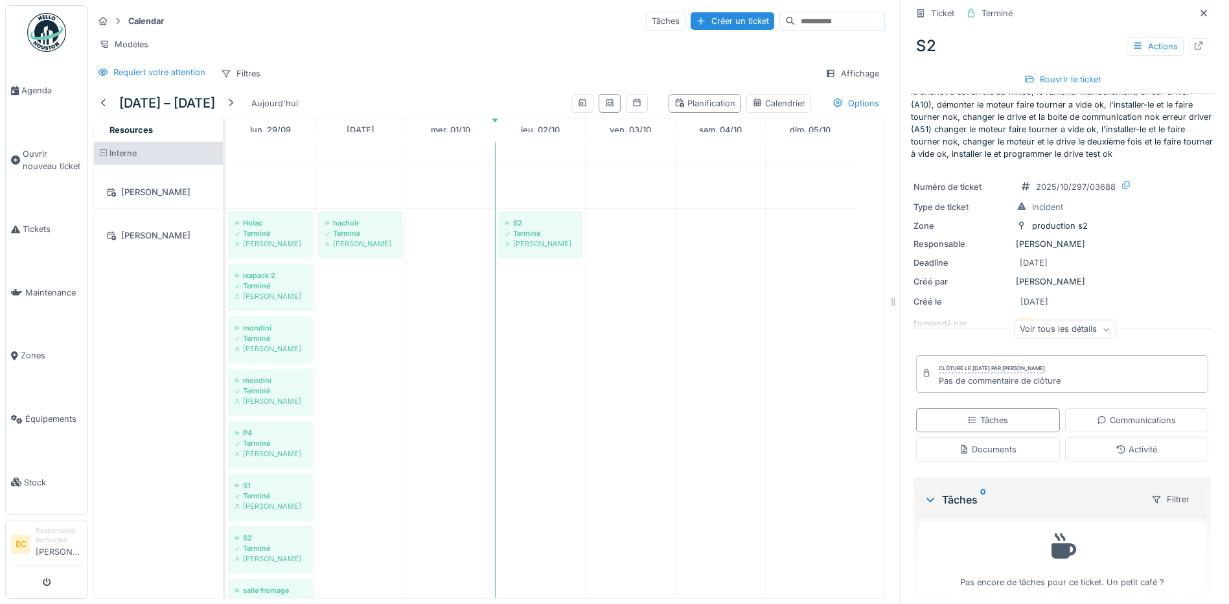
scroll to position [37, 0]
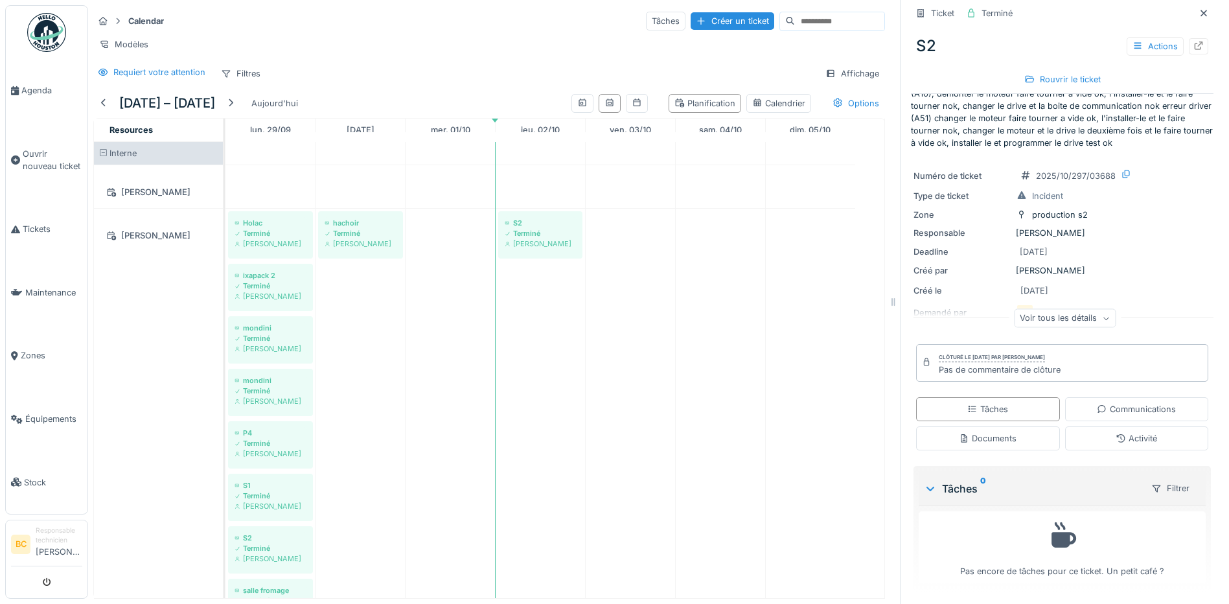
click at [1006, 353] on div "Clôturé le mercredi 1 octobre 2025 par brahim chelouf" at bounding box center [992, 357] width 106 height 9
click at [1007, 427] on div "Documents" at bounding box center [988, 438] width 144 height 24
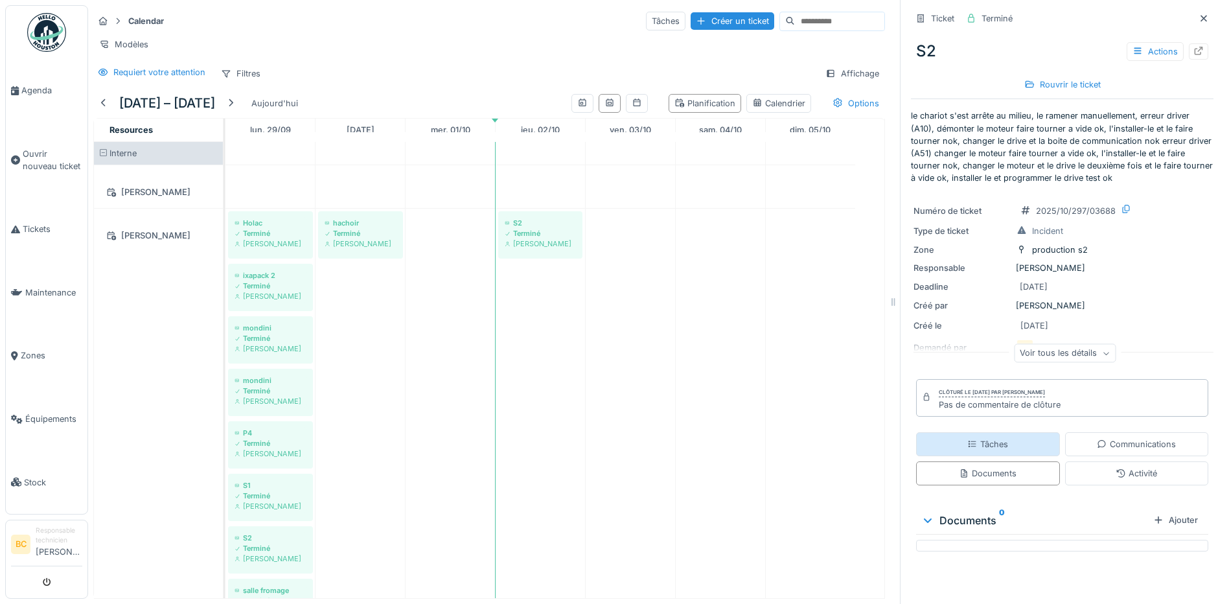
click at [1008, 439] on div "Tâches" at bounding box center [988, 444] width 144 height 24
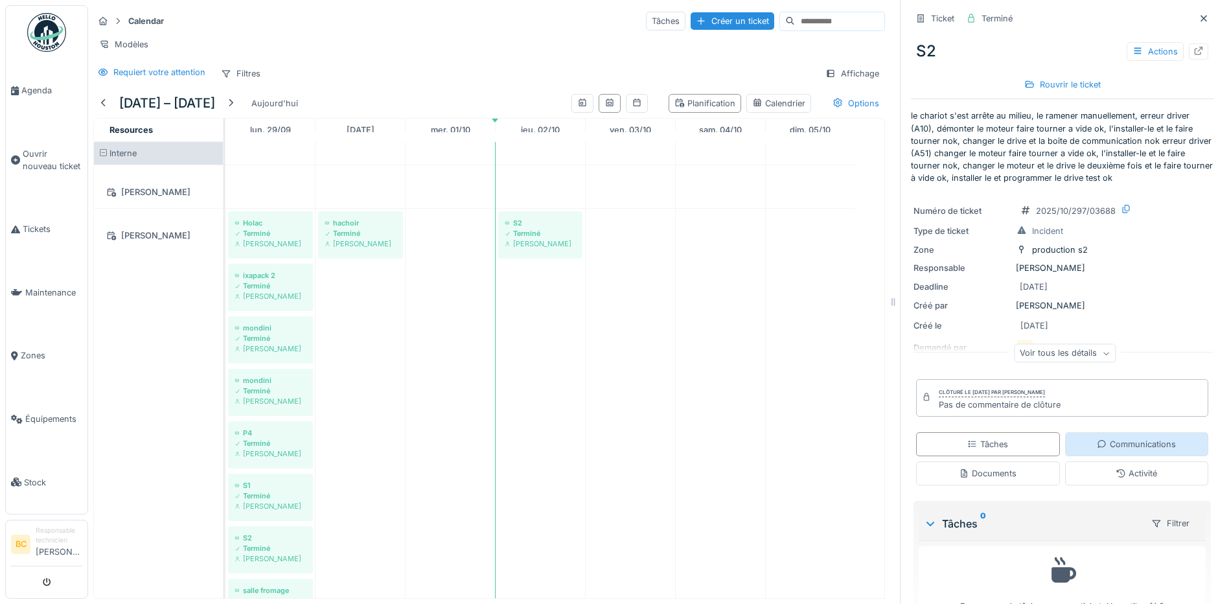
click at [1112, 439] on div "Communications" at bounding box center [1136, 444] width 79 height 12
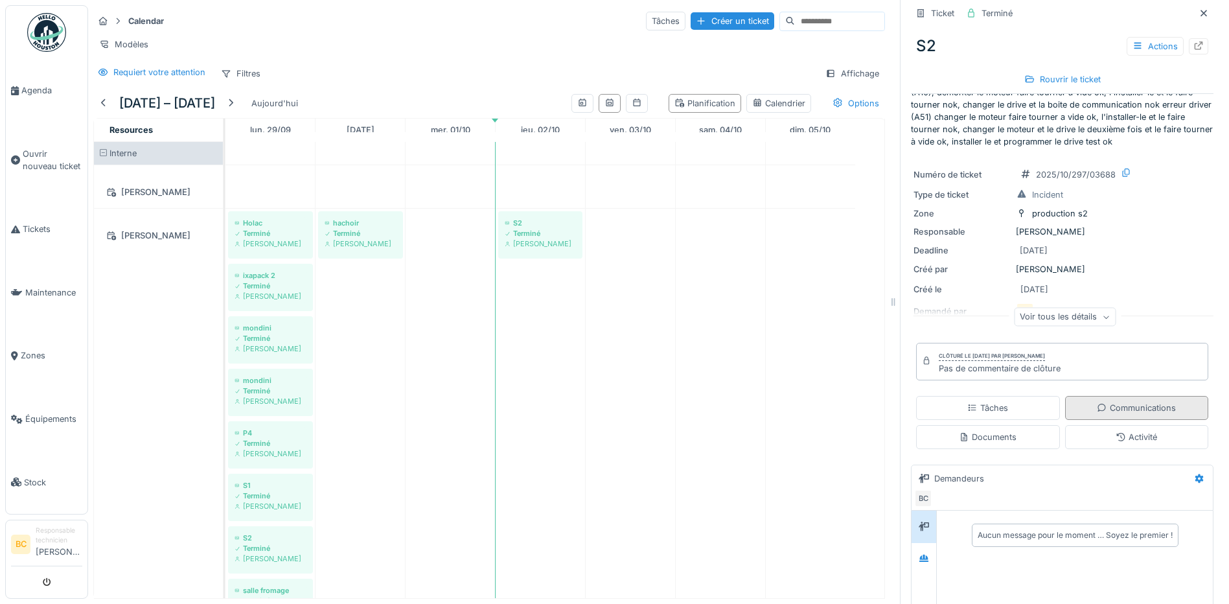
scroll to position [37, 0]
click at [920, 554] on icon at bounding box center [924, 557] width 9 height 7
click at [919, 521] on icon at bounding box center [924, 525] width 10 height 9
click at [935, 472] on div "Demandeurs" at bounding box center [960, 478] width 50 height 12
click at [1196, 474] on icon at bounding box center [1200, 478] width 8 height 9
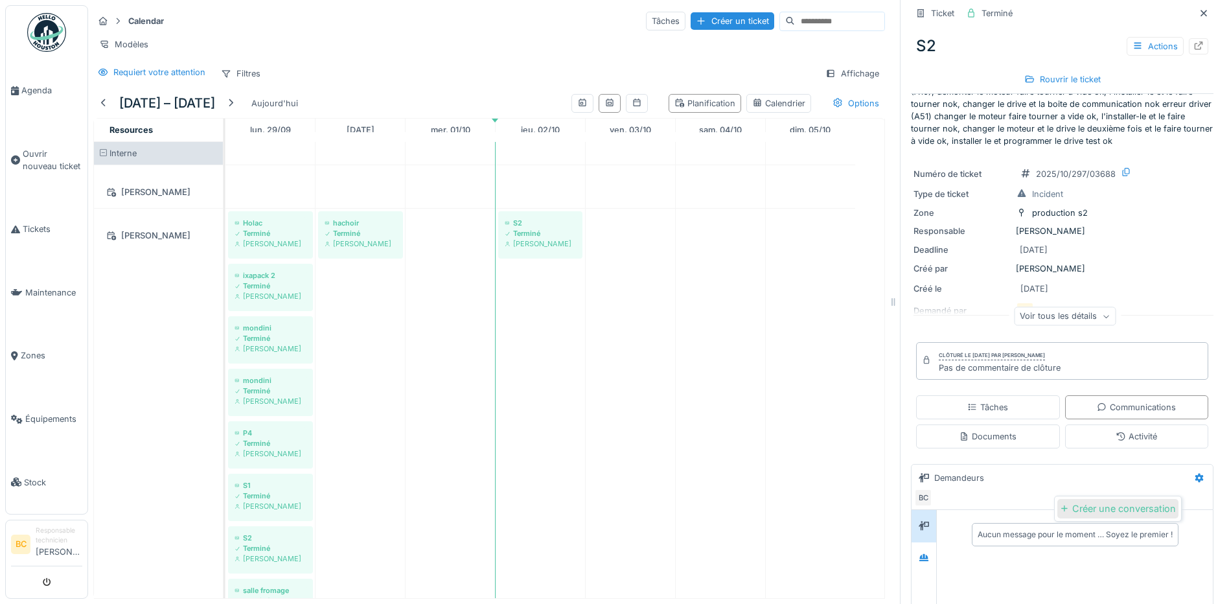
click at [1130, 503] on div "Créer une conversation" at bounding box center [1118, 508] width 121 height 19
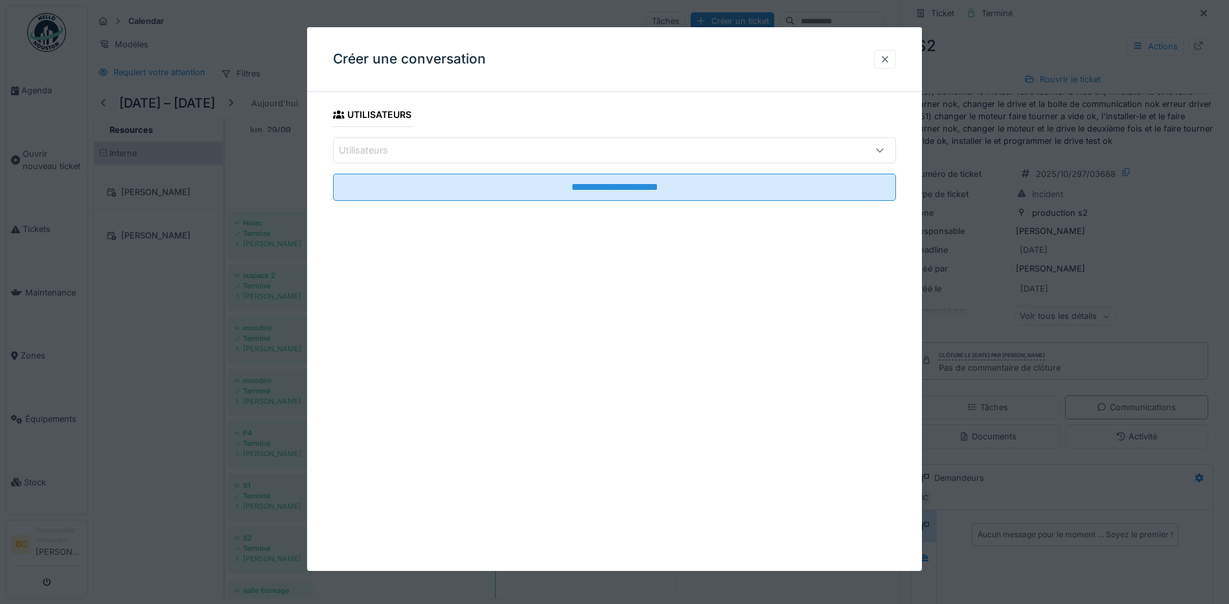
click at [888, 58] on div at bounding box center [885, 59] width 10 height 12
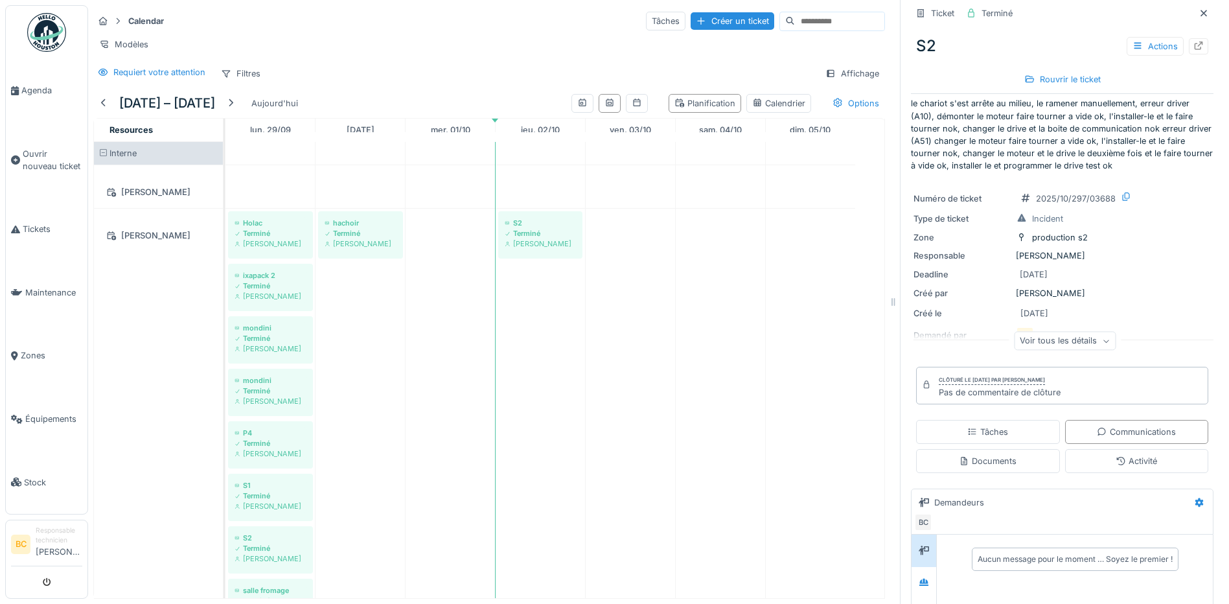
scroll to position [0, 0]
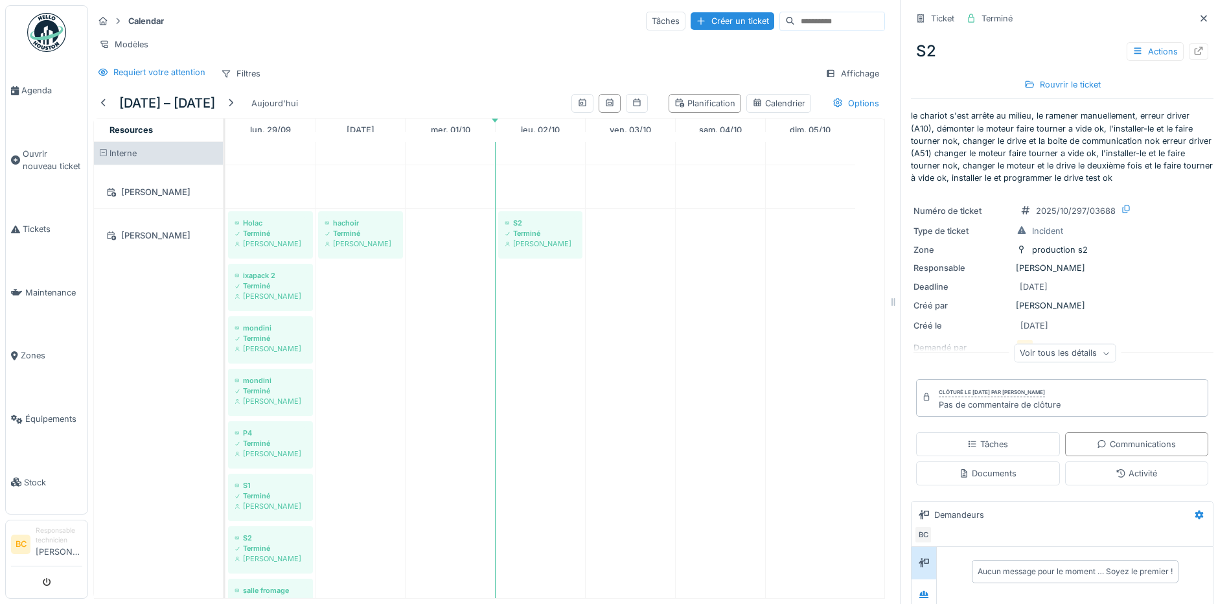
click at [918, 14] on icon at bounding box center [921, 18] width 6 height 8
click at [931, 12] on div "Ticket" at bounding box center [942, 18] width 23 height 12
click at [982, 12] on div "Terminé" at bounding box center [997, 18] width 31 height 12
click at [966, 14] on icon at bounding box center [971, 18] width 10 height 8
click at [1135, 43] on div "Actions" at bounding box center [1155, 51] width 57 height 19
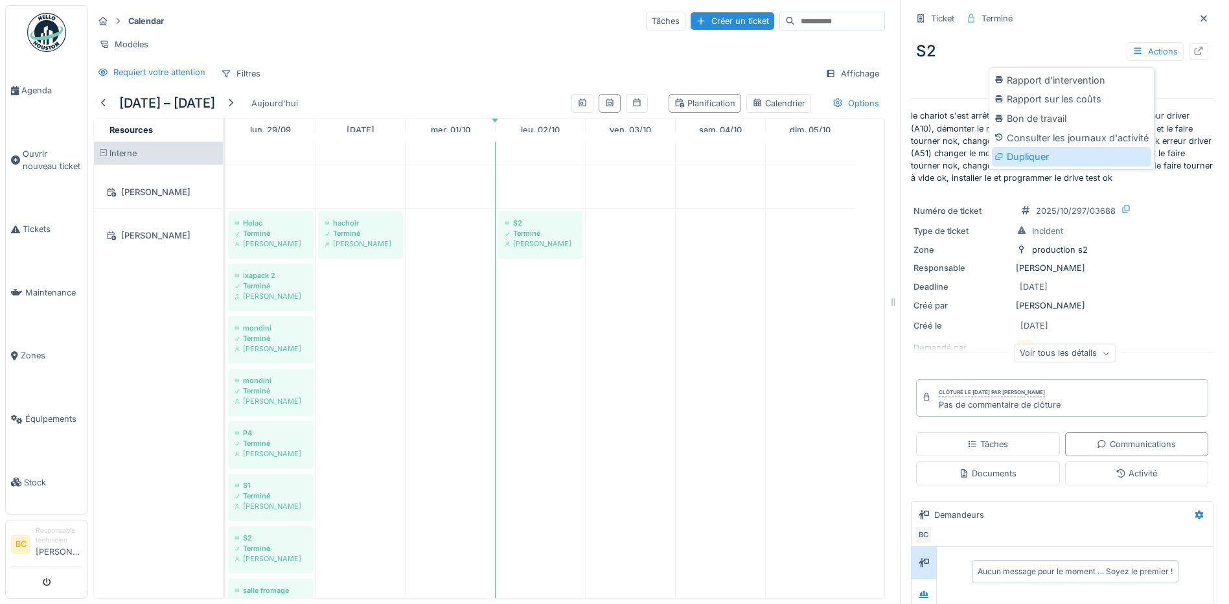
click at [1039, 148] on div "Dupliquer" at bounding box center [1071, 156] width 159 height 19
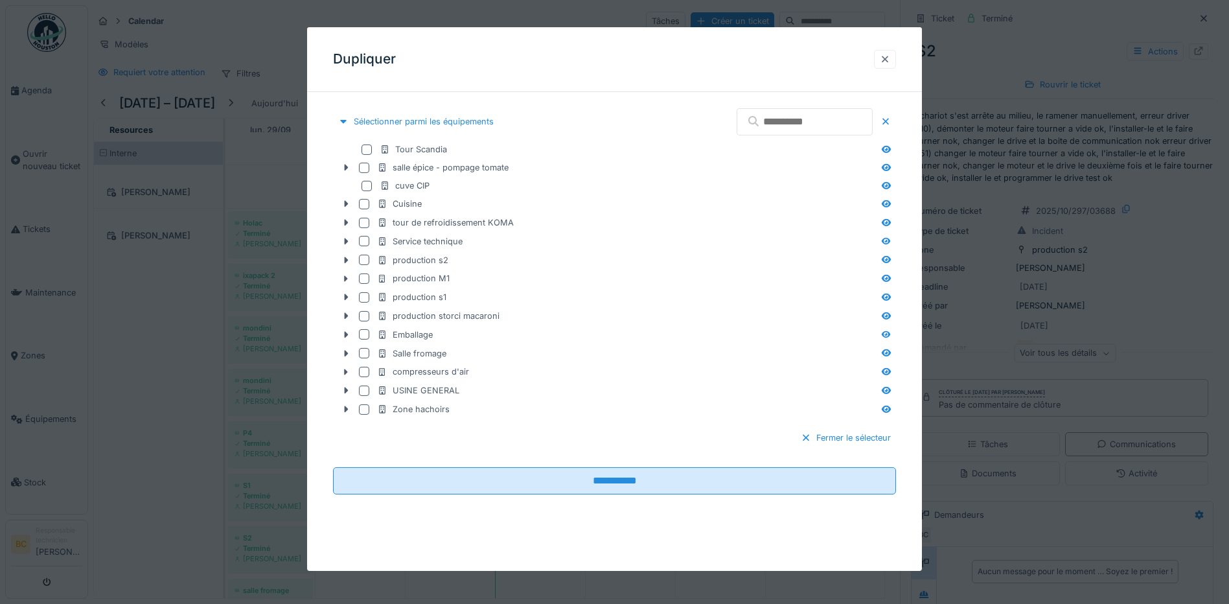
click at [891, 56] on div at bounding box center [885, 59] width 10 height 12
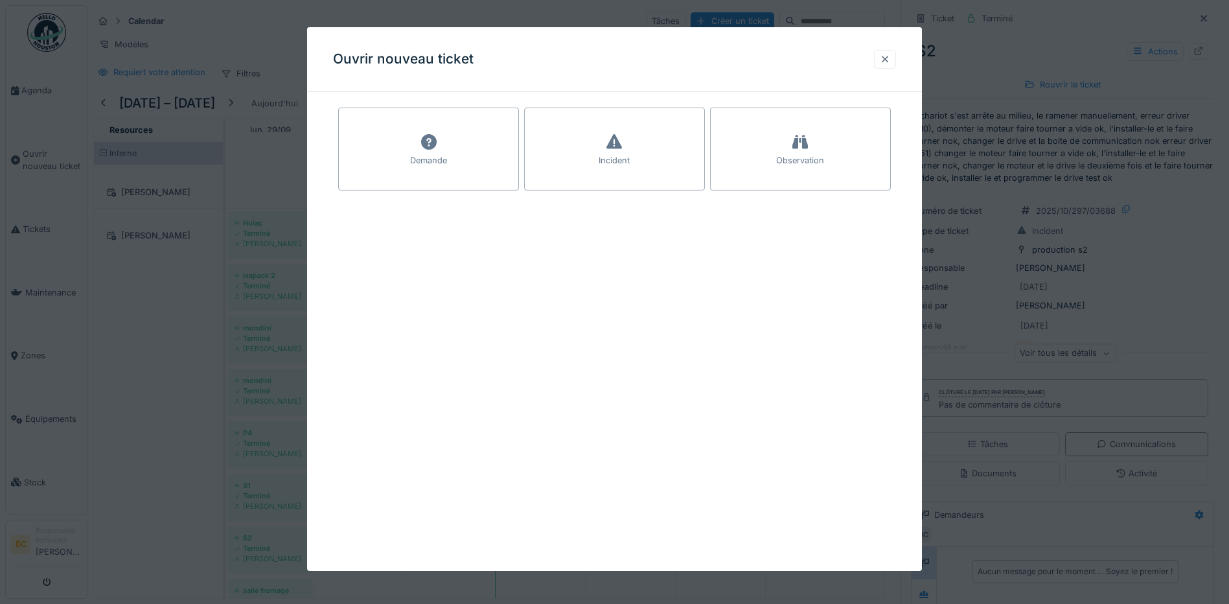
click at [891, 56] on div at bounding box center [885, 59] width 10 height 12
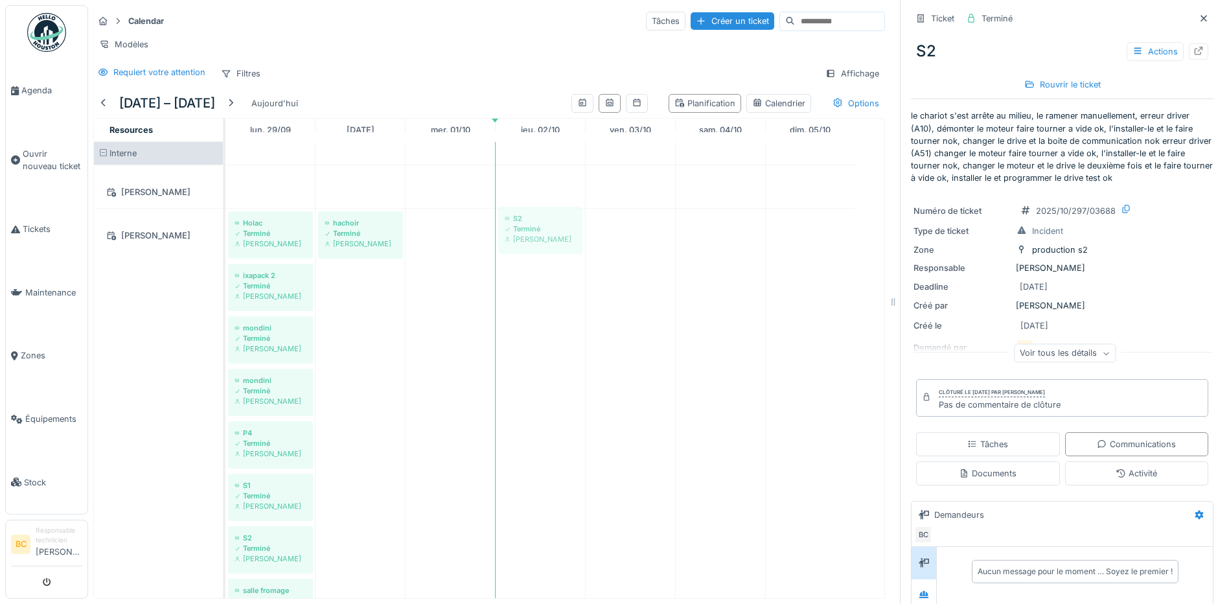
click at [1194, 511] on icon at bounding box center [1199, 515] width 10 height 8
click at [1138, 536] on div "Créer une conversation" at bounding box center [1118, 545] width 121 height 19
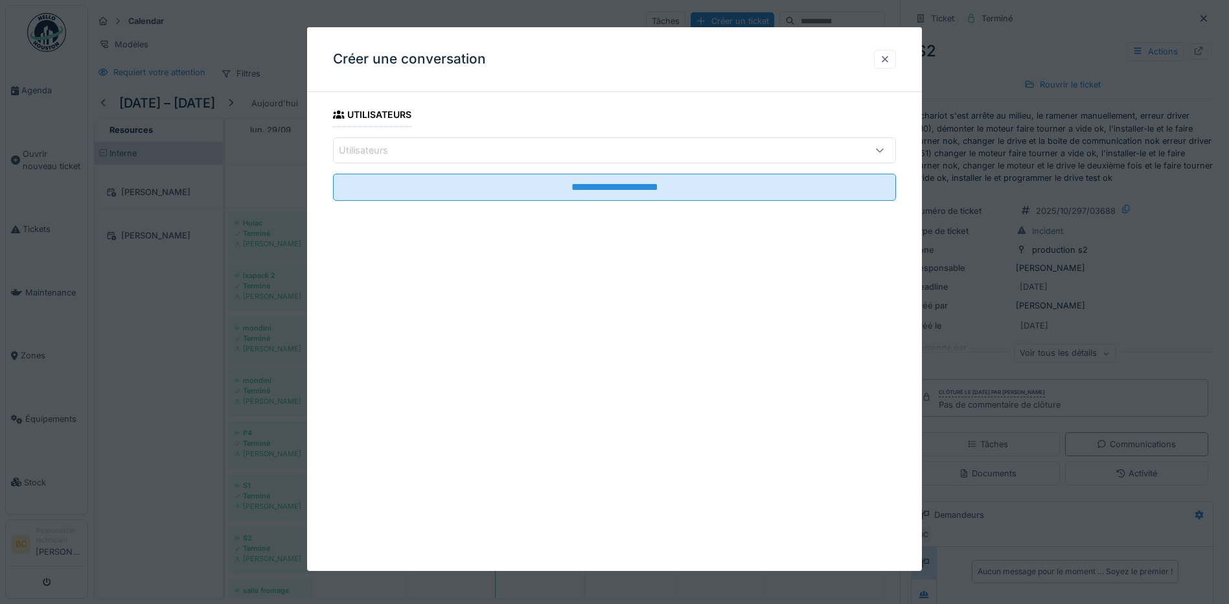
click at [886, 55] on div at bounding box center [885, 59] width 10 height 12
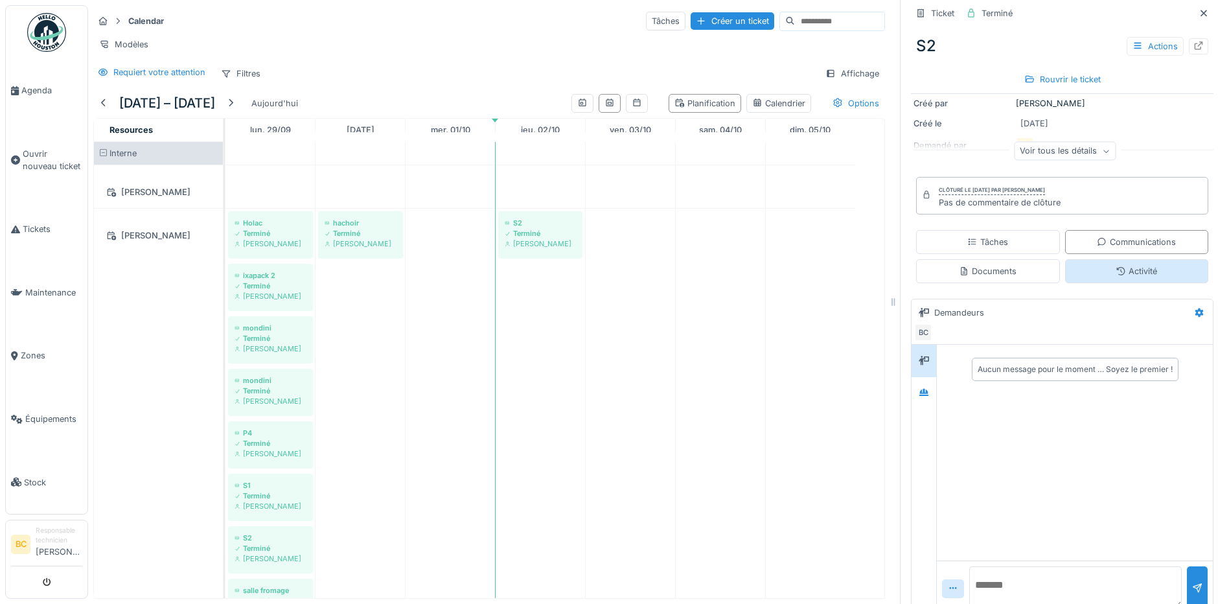
scroll to position [222, 0]
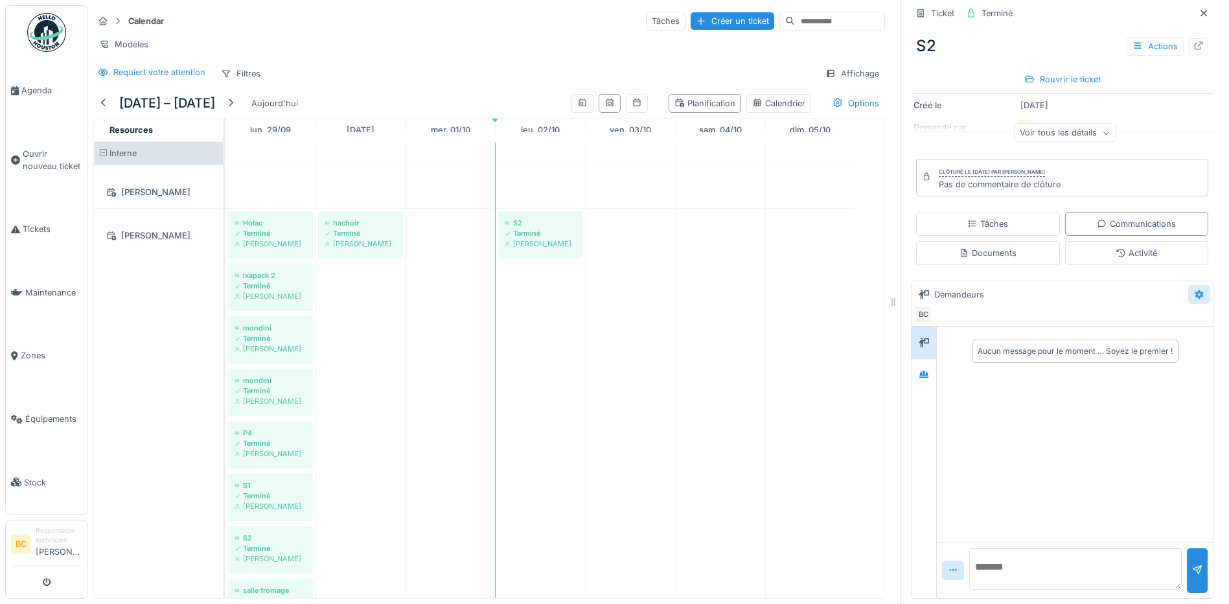
click at [1196, 290] on icon at bounding box center [1200, 294] width 8 height 9
click at [1125, 284] on div "Demandeurs" at bounding box center [1051, 294] width 274 height 21
click at [1178, 126] on div "Voir tous les détails" at bounding box center [1065, 135] width 303 height 41
click at [1026, 41] on div "S2 Actions" at bounding box center [1062, 46] width 303 height 34
click at [1045, 71] on div "Rouvrir le ticket" at bounding box center [1062, 79] width 87 height 17
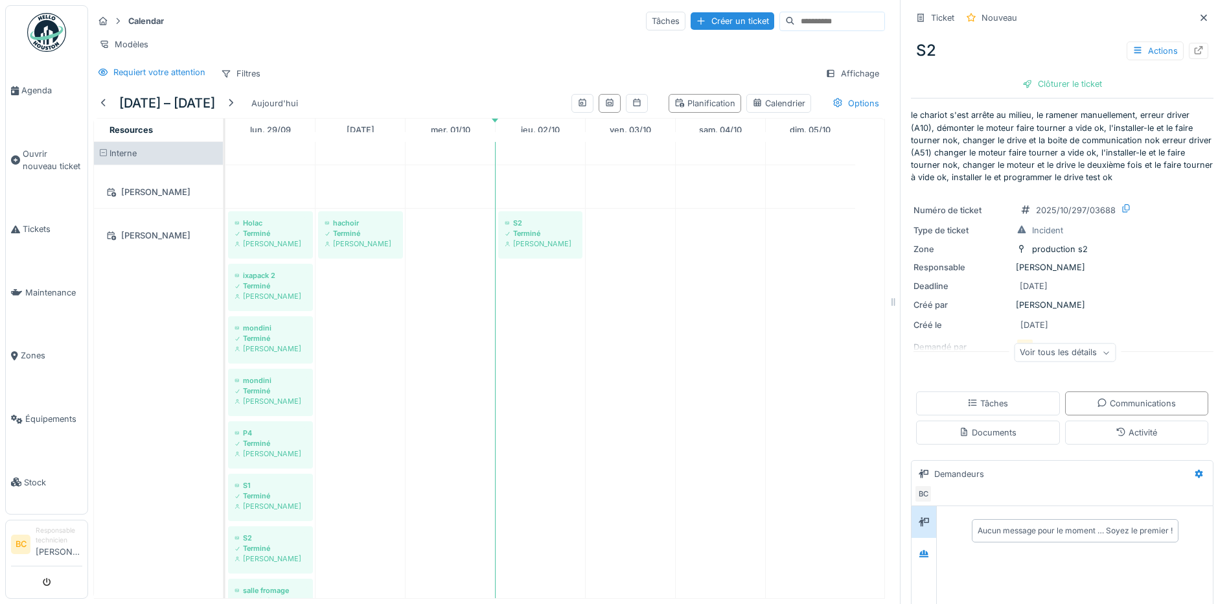
scroll to position [0, 0]
click at [1033, 281] on div "02/10/2025" at bounding box center [1034, 287] width 28 height 12
click at [1022, 281] on div "02/10/2025" at bounding box center [1034, 287] width 28 height 12
click at [1023, 281] on div "02/10/2025" at bounding box center [1034, 287] width 28 height 12
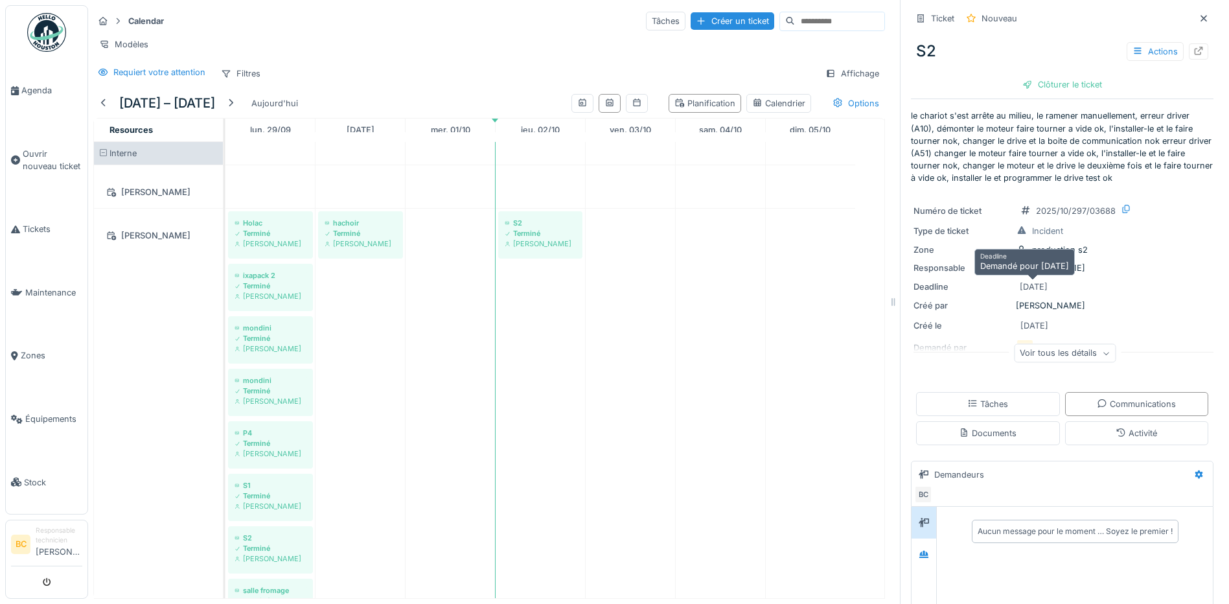
click at [1023, 281] on div "02/10/2025" at bounding box center [1034, 287] width 28 height 12
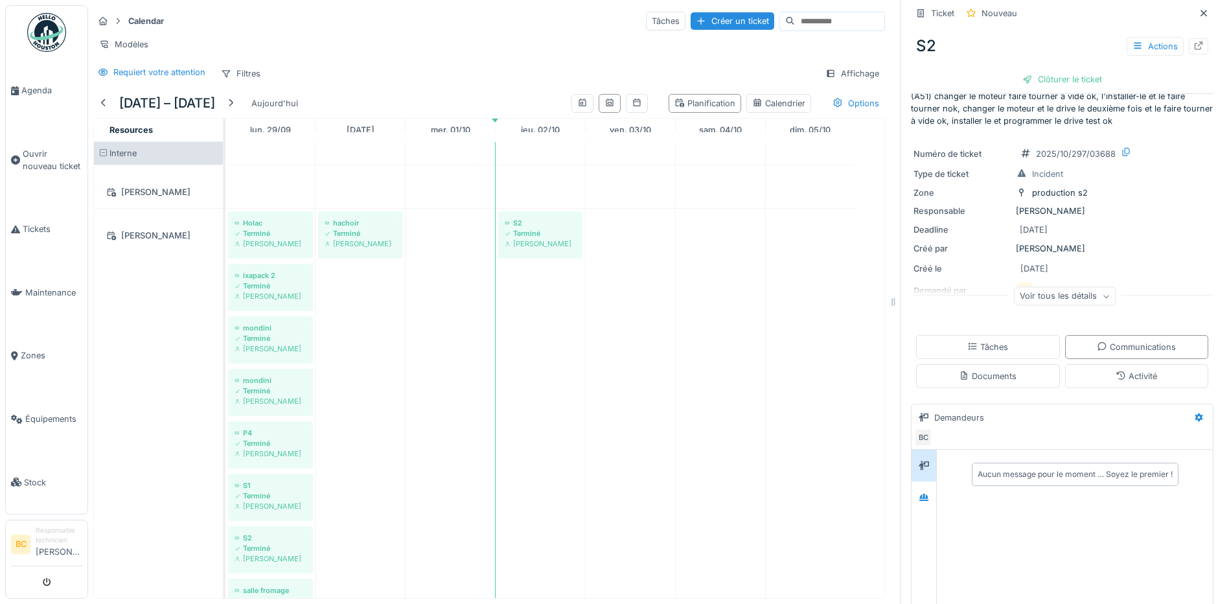
scroll to position [52, 0]
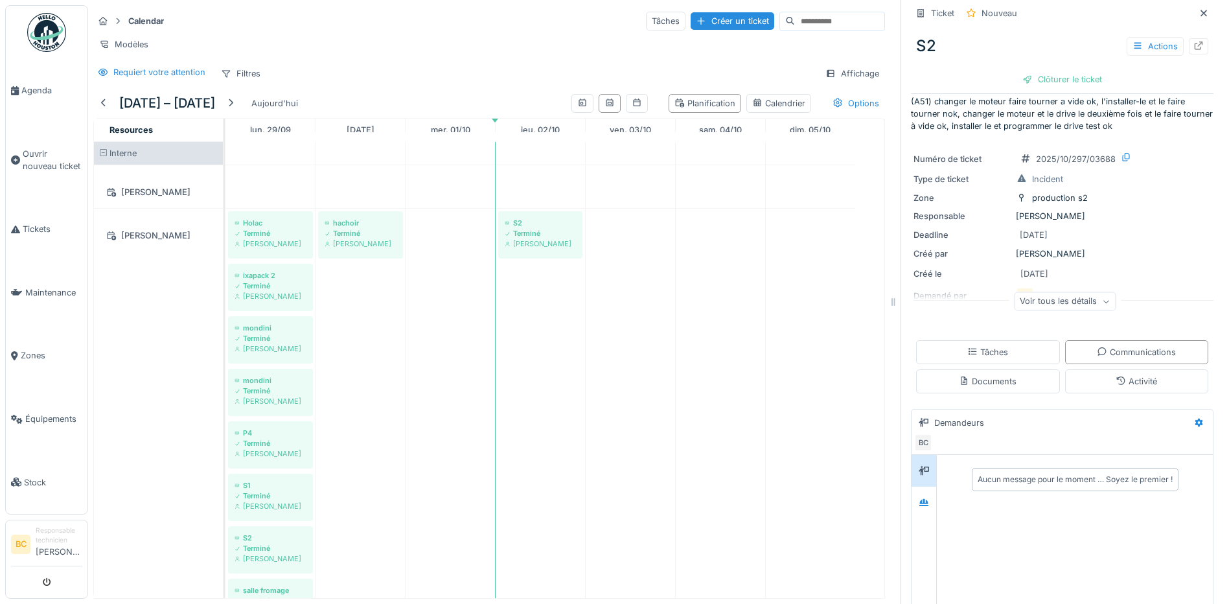
click at [1102, 299] on icon at bounding box center [1106, 302] width 8 height 6
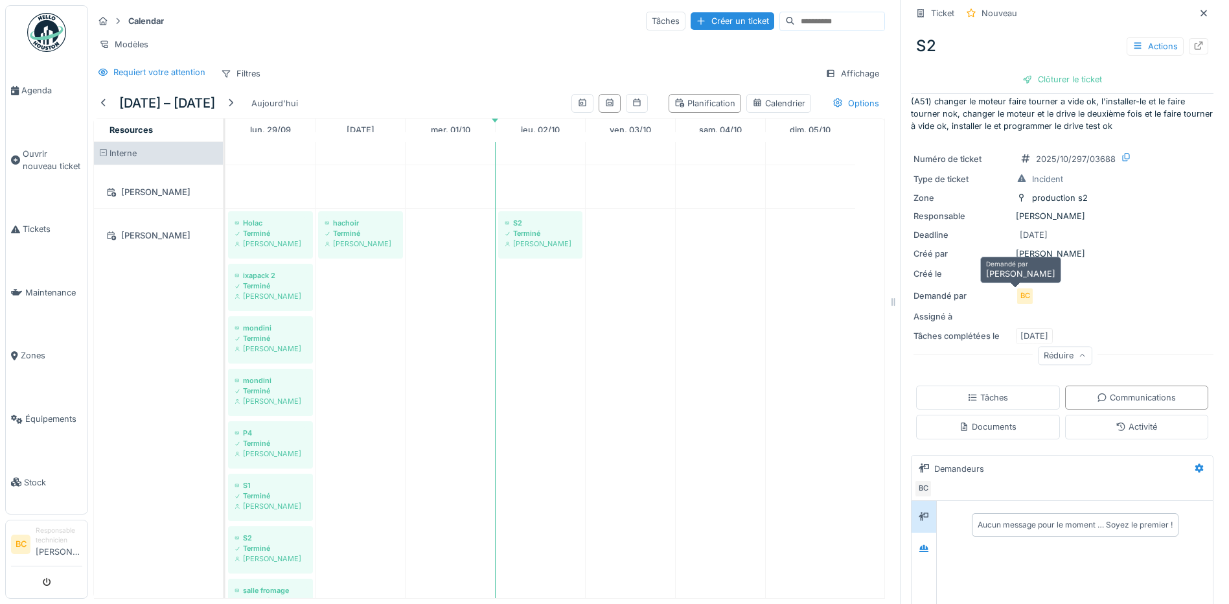
click at [1016, 287] on div "BC" at bounding box center [1025, 296] width 18 height 18
click at [1018, 287] on div "BC" at bounding box center [1025, 296] width 18 height 18
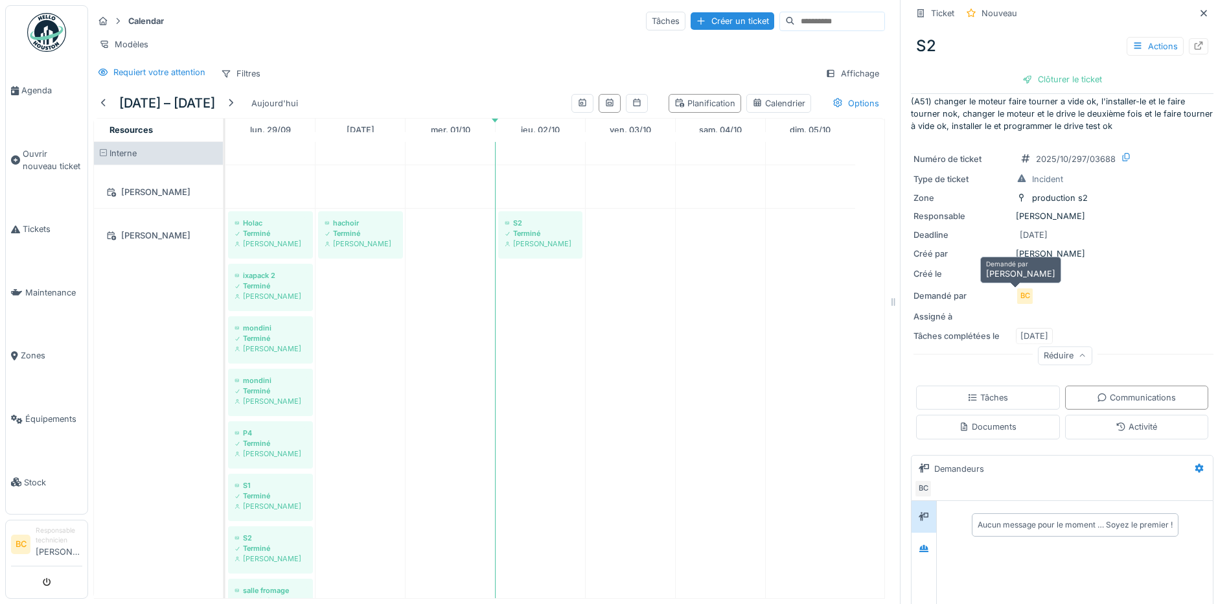
click at [1018, 287] on div "BC" at bounding box center [1025, 296] width 18 height 18
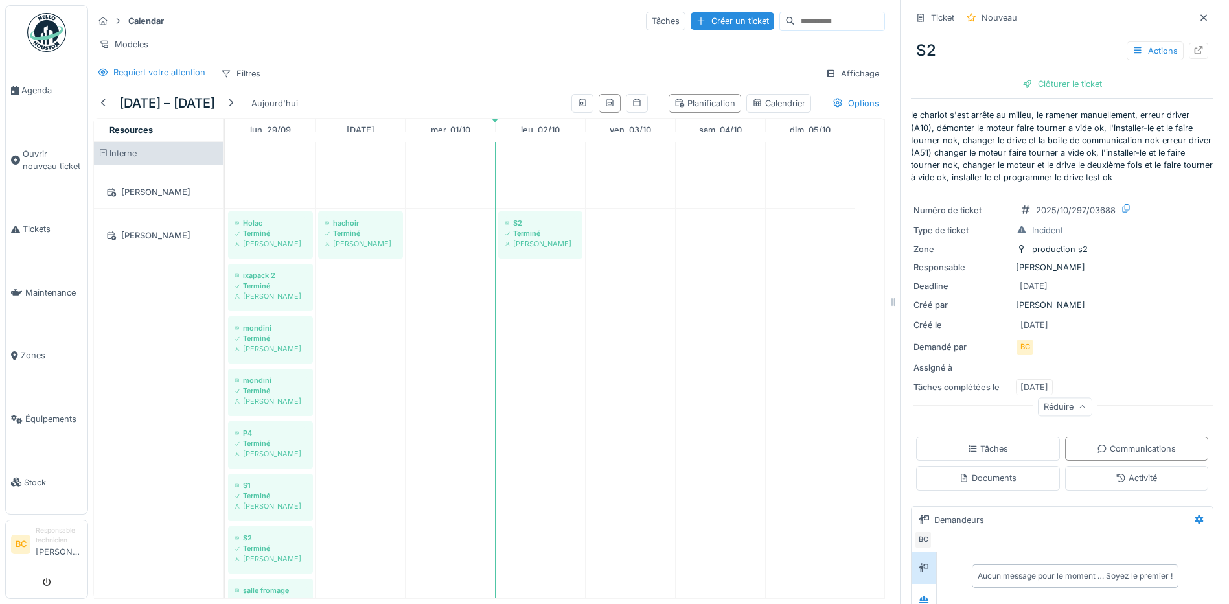
scroll to position [0, 0]
click at [833, 104] on icon at bounding box center [838, 103] width 10 height 8
click at [752, 106] on div "Calendrier" at bounding box center [778, 103] width 53 height 12
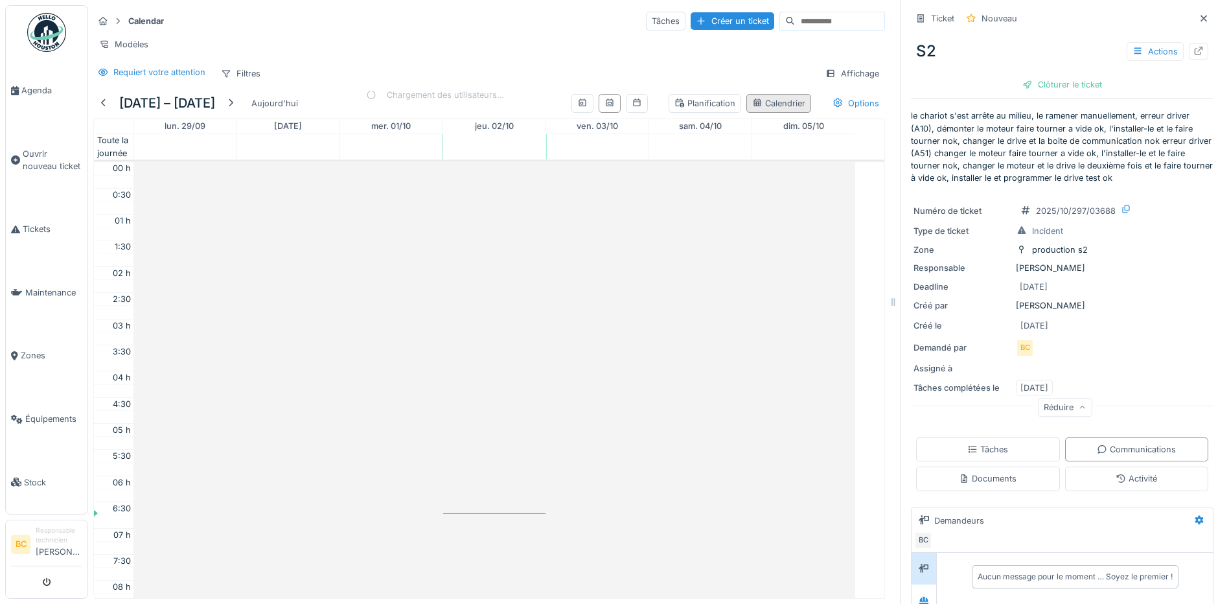
scroll to position [314, 0]
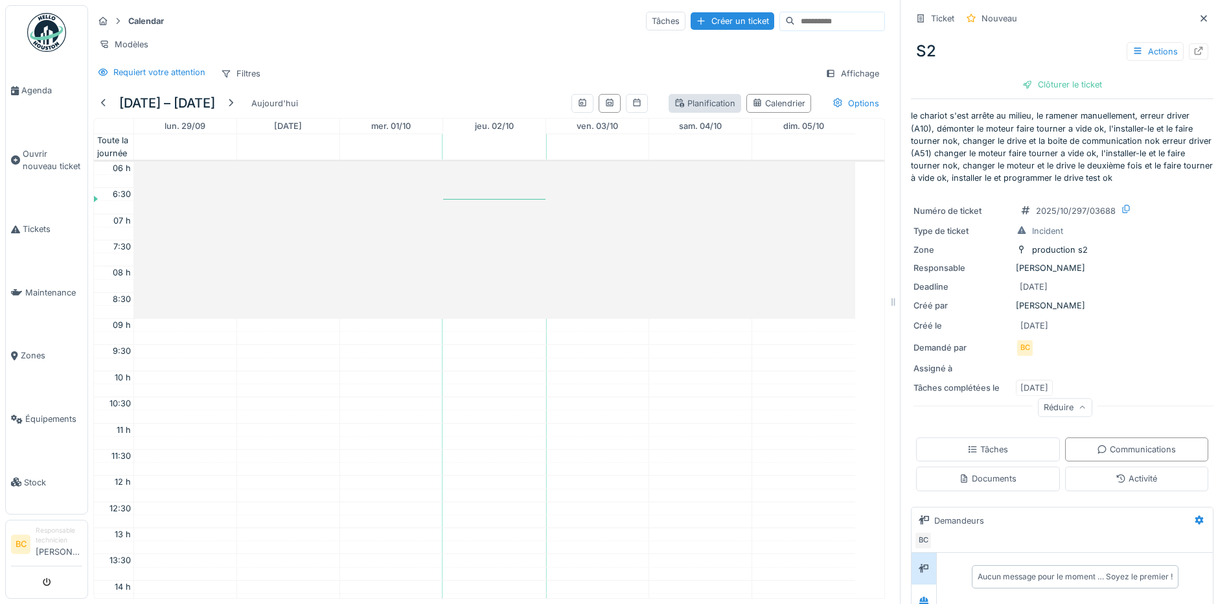
click at [695, 100] on div "Planification" at bounding box center [705, 103] width 61 height 12
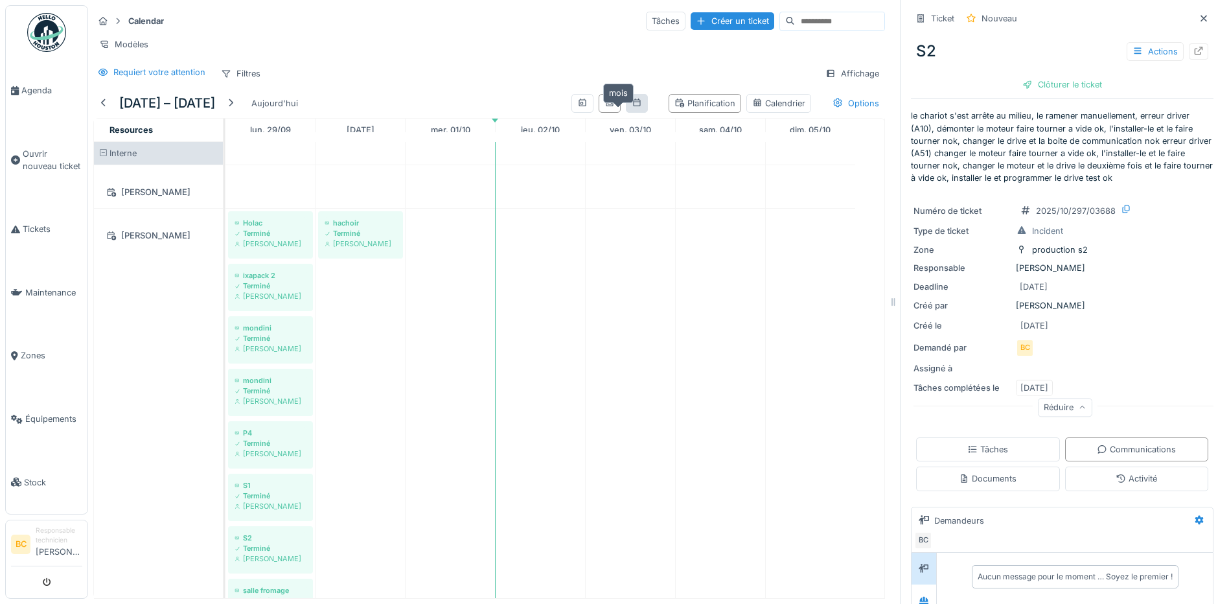
click at [633, 102] on icon at bounding box center [636, 103] width 7 height 8
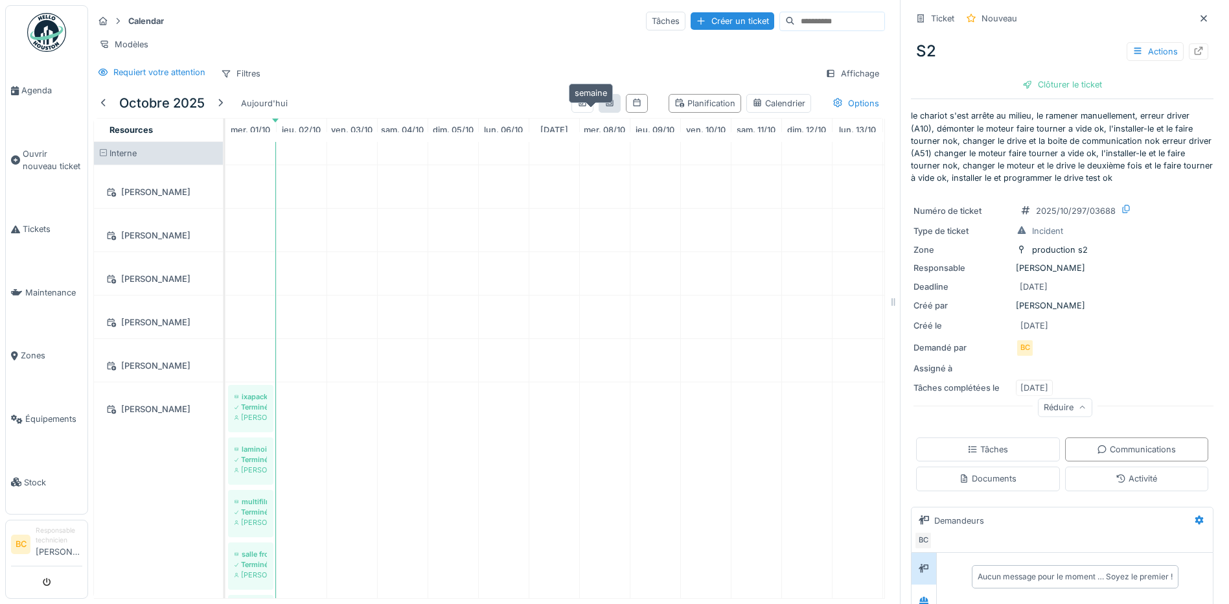
click at [605, 105] on icon at bounding box center [610, 103] width 10 height 8
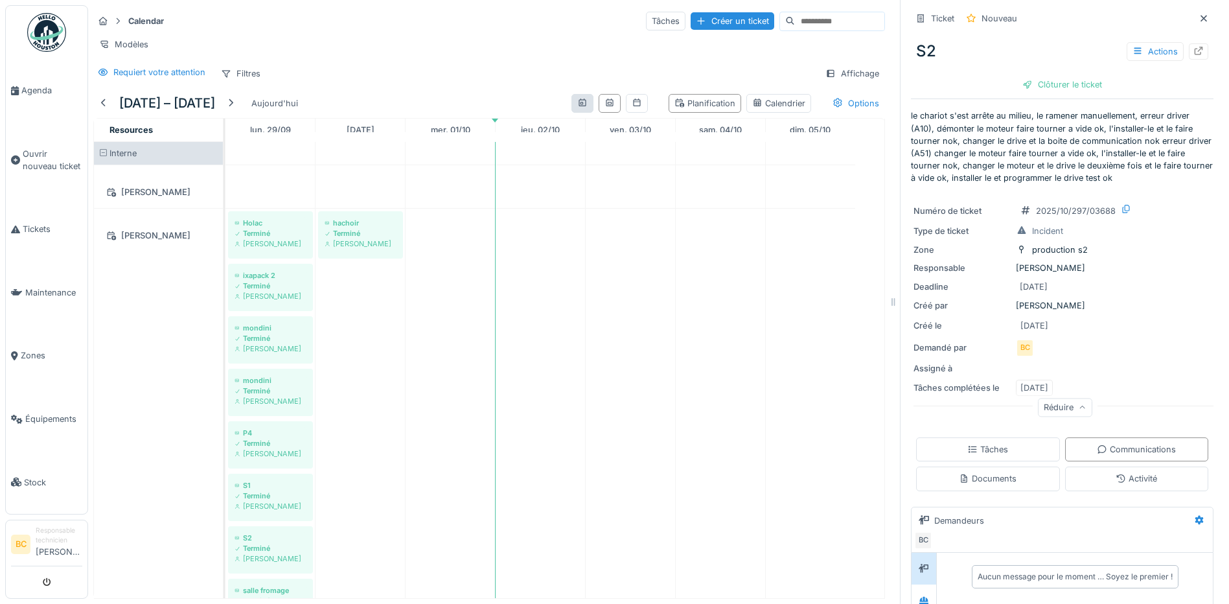
click at [572, 103] on div at bounding box center [583, 103] width 22 height 19
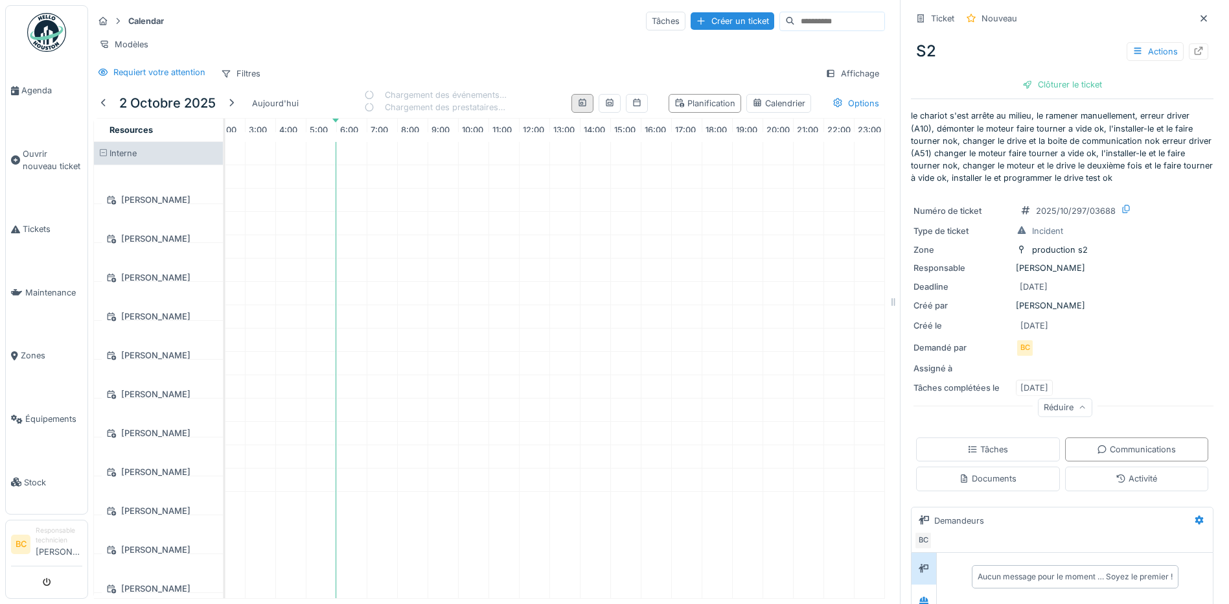
scroll to position [0, 101]
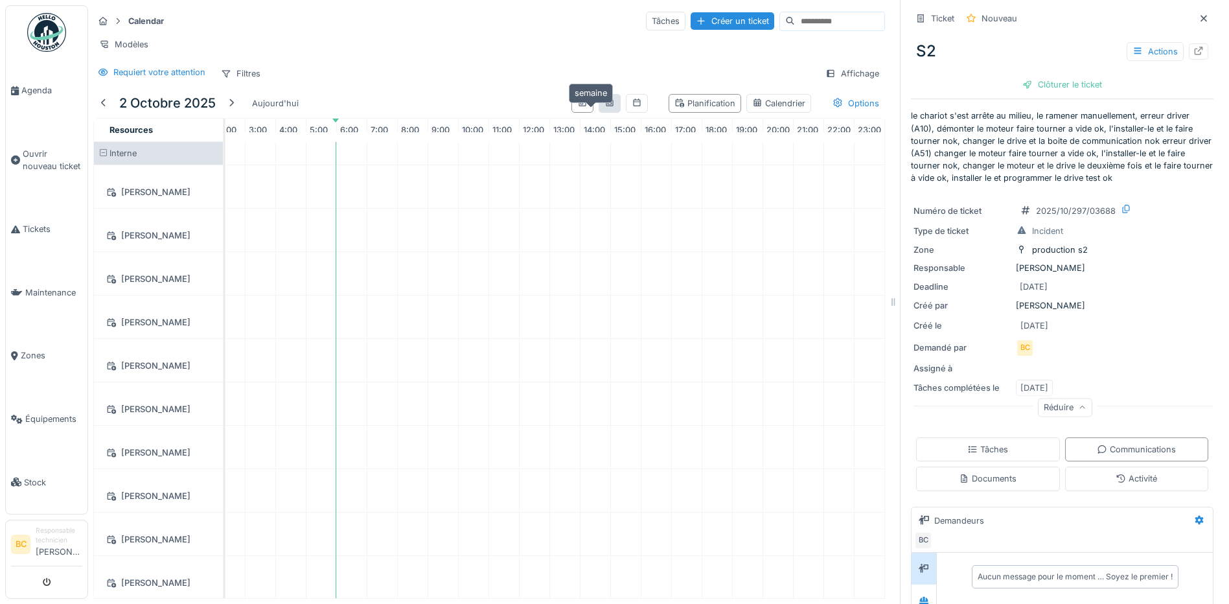
click at [606, 106] on icon at bounding box center [609, 103] width 7 height 8
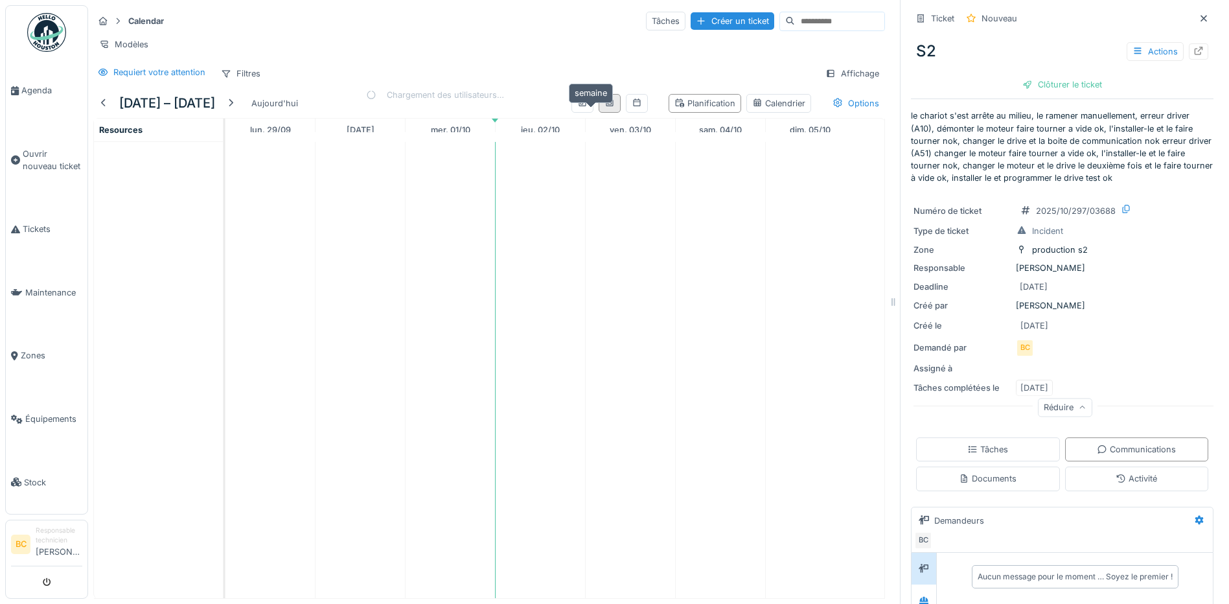
scroll to position [0, 0]
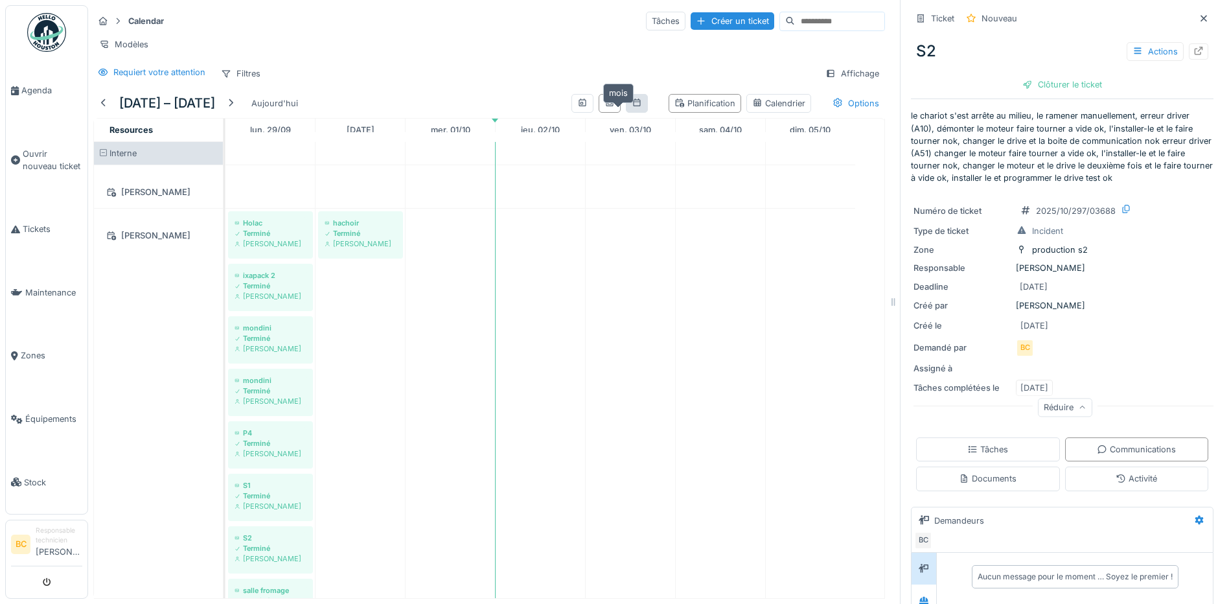
click at [632, 108] on div at bounding box center [637, 103] width 10 height 12
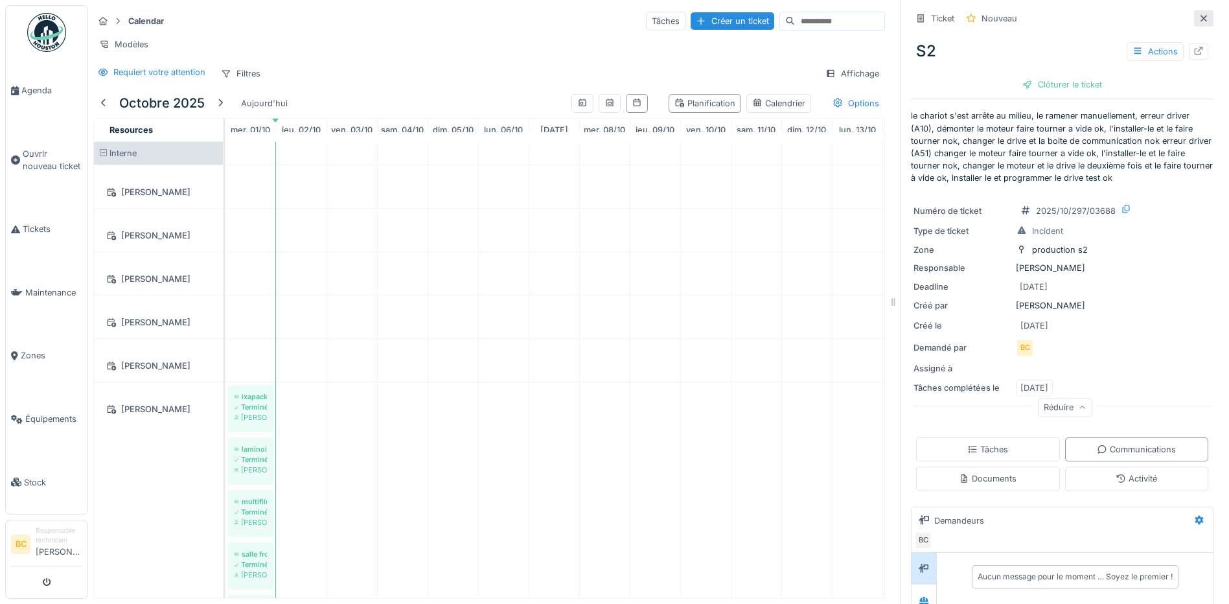
click at [1201, 15] on icon at bounding box center [1204, 18] width 6 height 6
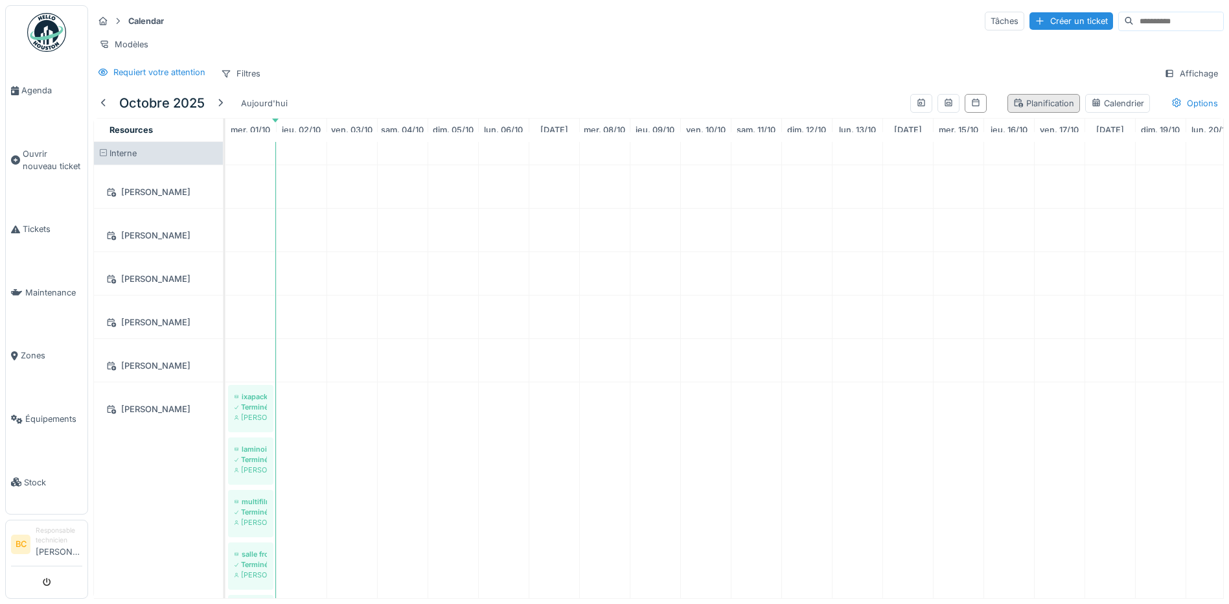
click at [1029, 99] on div "Planification" at bounding box center [1044, 103] width 61 height 12
click at [1101, 105] on div "Calendrier" at bounding box center [1117, 103] width 53 height 12
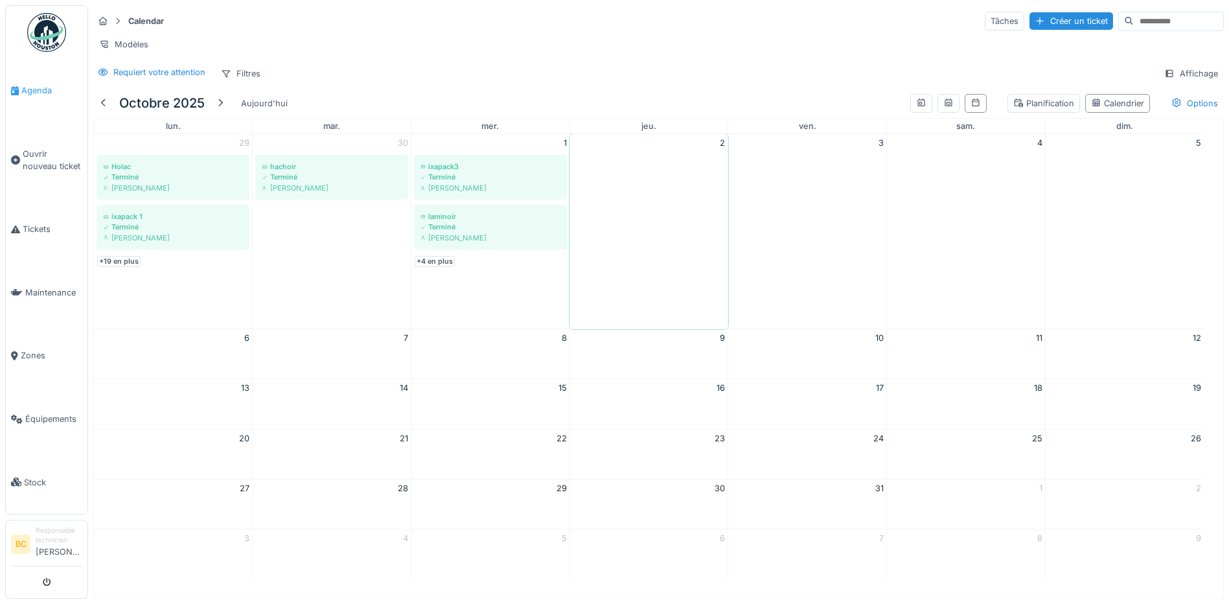
click at [28, 86] on span "Agenda" at bounding box center [51, 90] width 61 height 12
click at [36, 91] on span "Agenda" at bounding box center [51, 90] width 61 height 12
click at [945, 106] on icon at bounding box center [948, 103] width 7 height 8
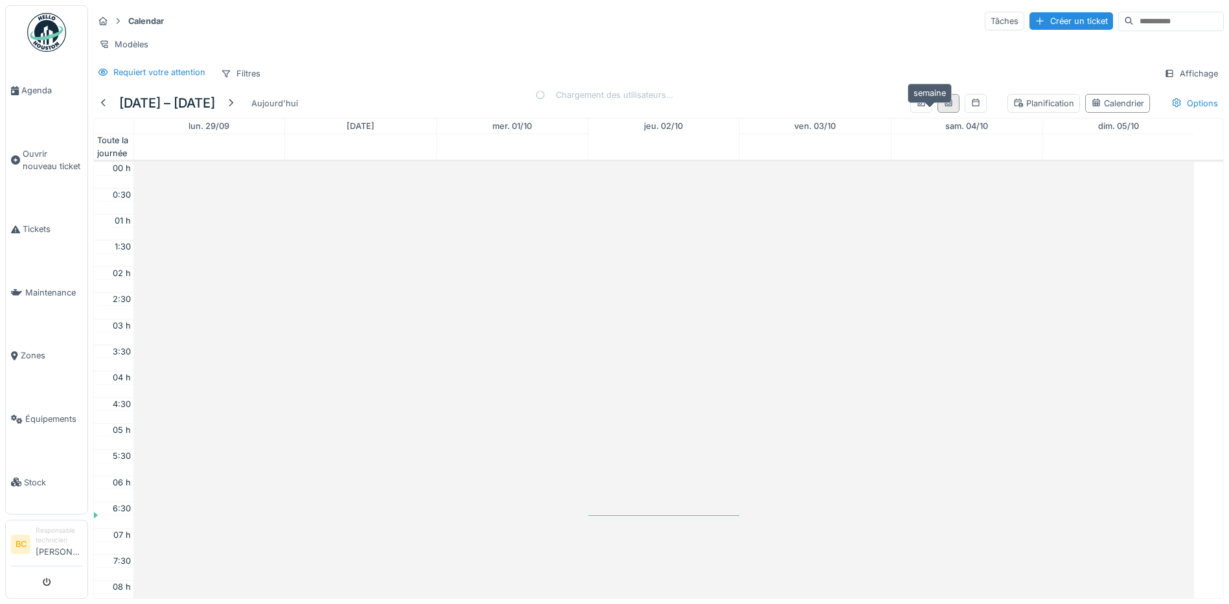
scroll to position [314, 0]
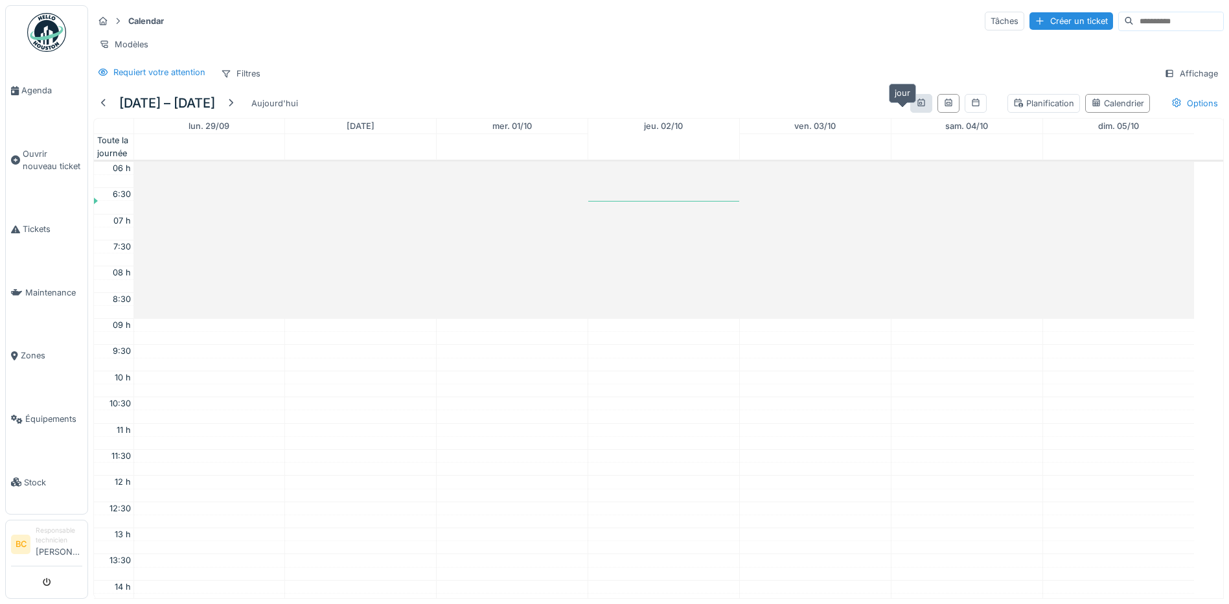
click at [916, 107] on icon at bounding box center [921, 103] width 10 height 8
click at [945, 106] on icon at bounding box center [948, 103] width 7 height 8
click at [971, 107] on icon at bounding box center [976, 103] width 10 height 8
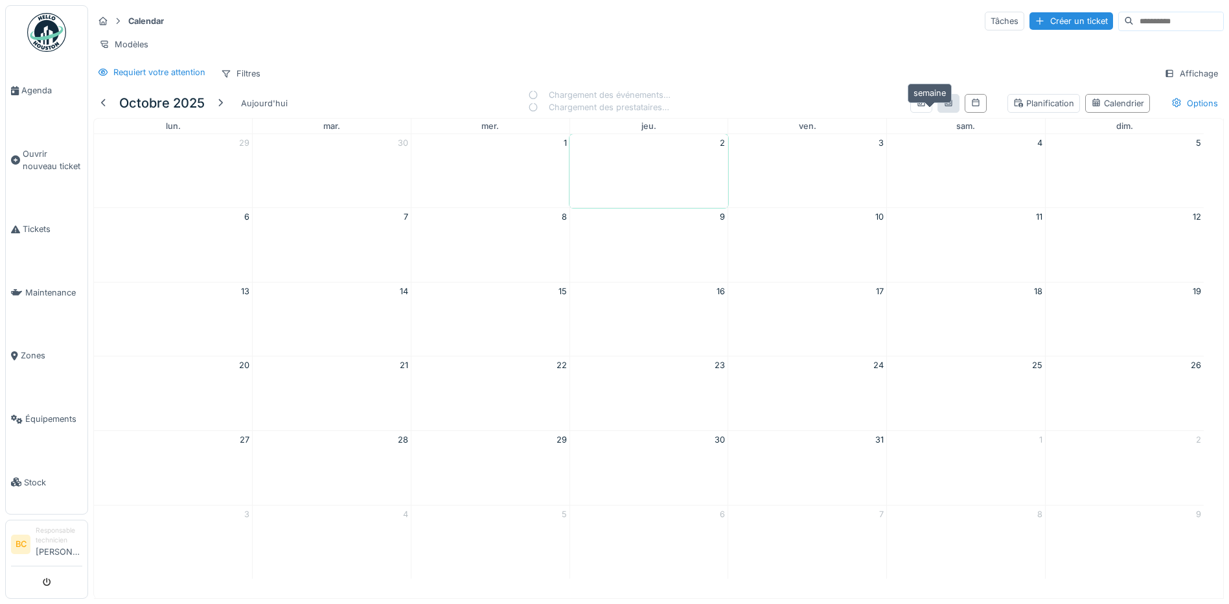
click at [944, 107] on icon at bounding box center [949, 103] width 10 height 8
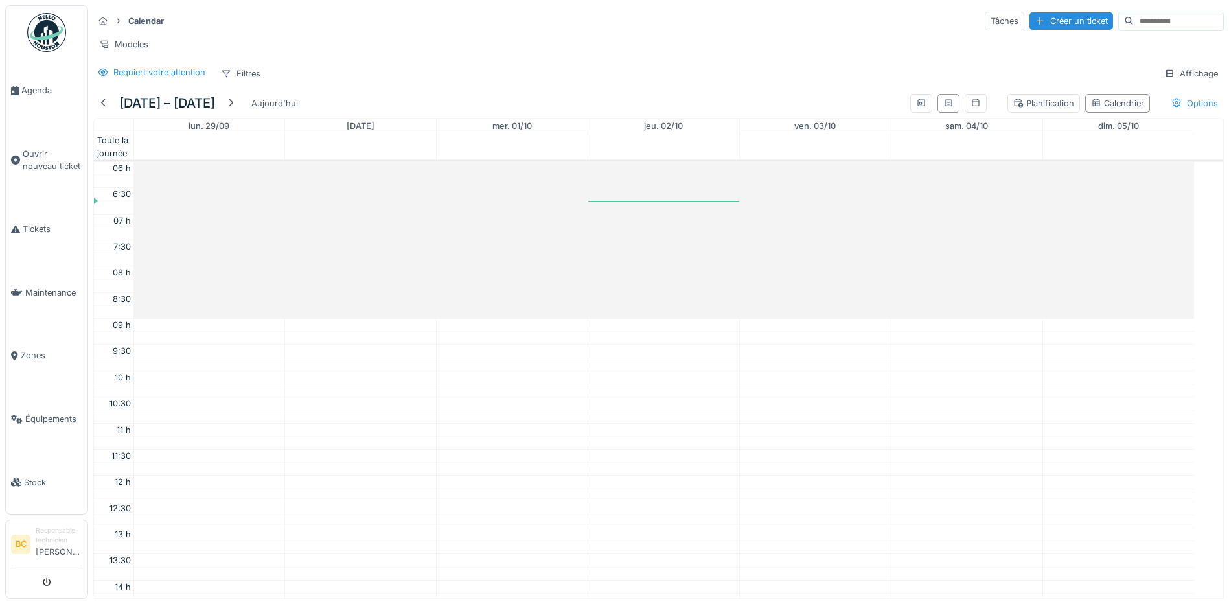
click at [1171, 111] on div "Options" at bounding box center [1195, 103] width 58 height 19
click at [1091, 81] on div "Requiert votre attention Filtres Affichage" at bounding box center [658, 73] width 1131 height 19
click at [30, 89] on span "Agenda" at bounding box center [51, 90] width 61 height 12
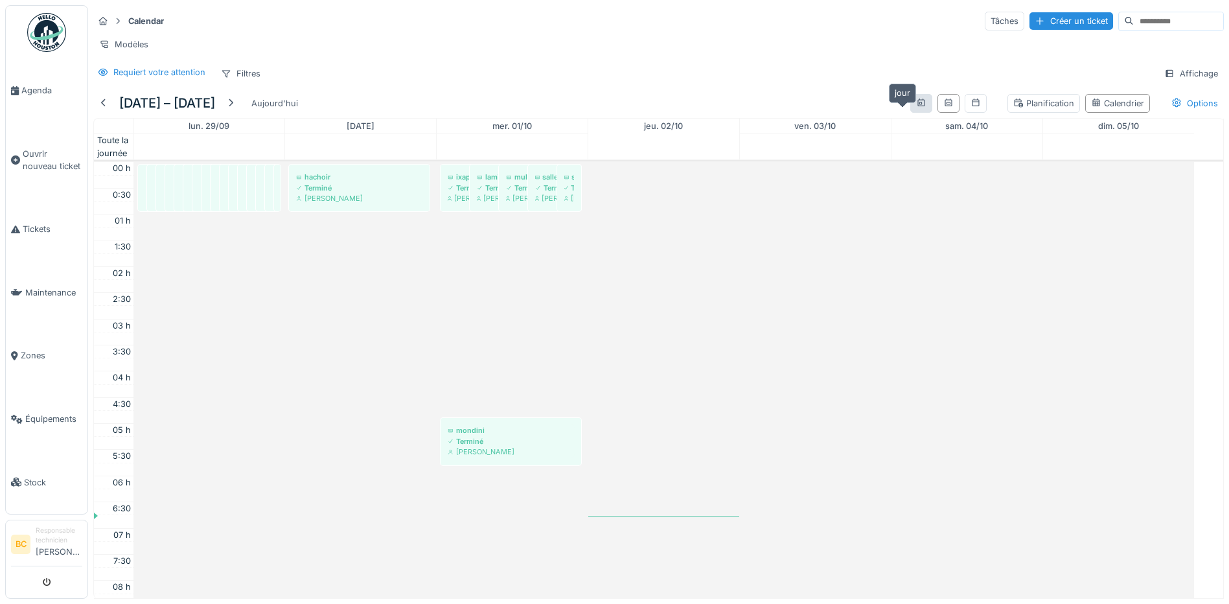
click at [916, 107] on icon at bounding box center [921, 103] width 10 height 8
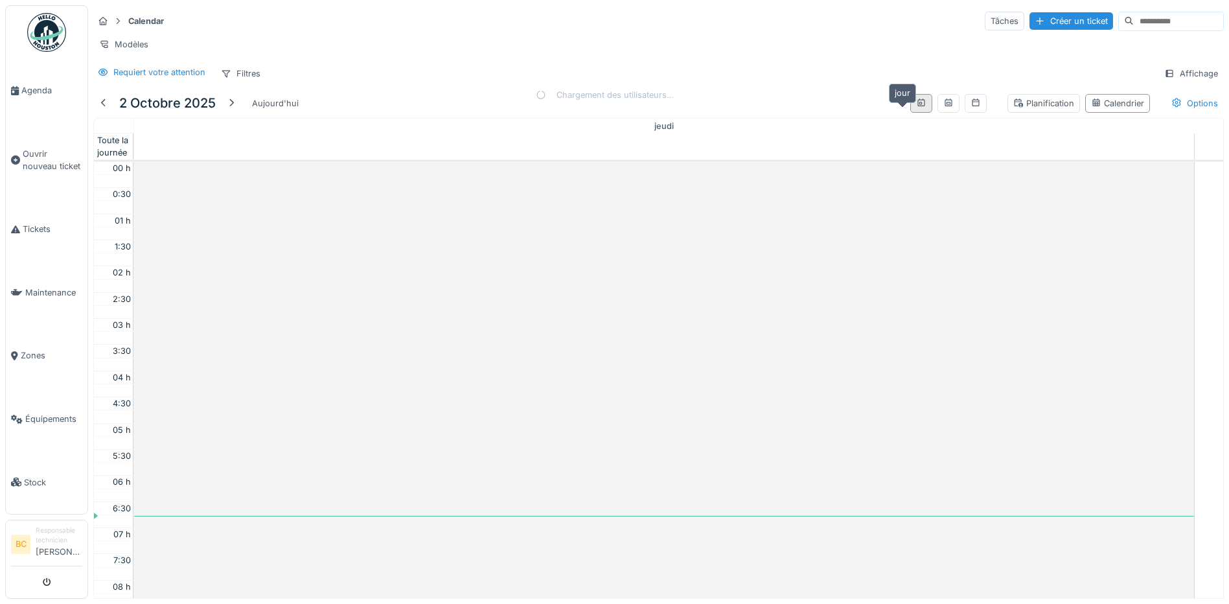
scroll to position [314, 0]
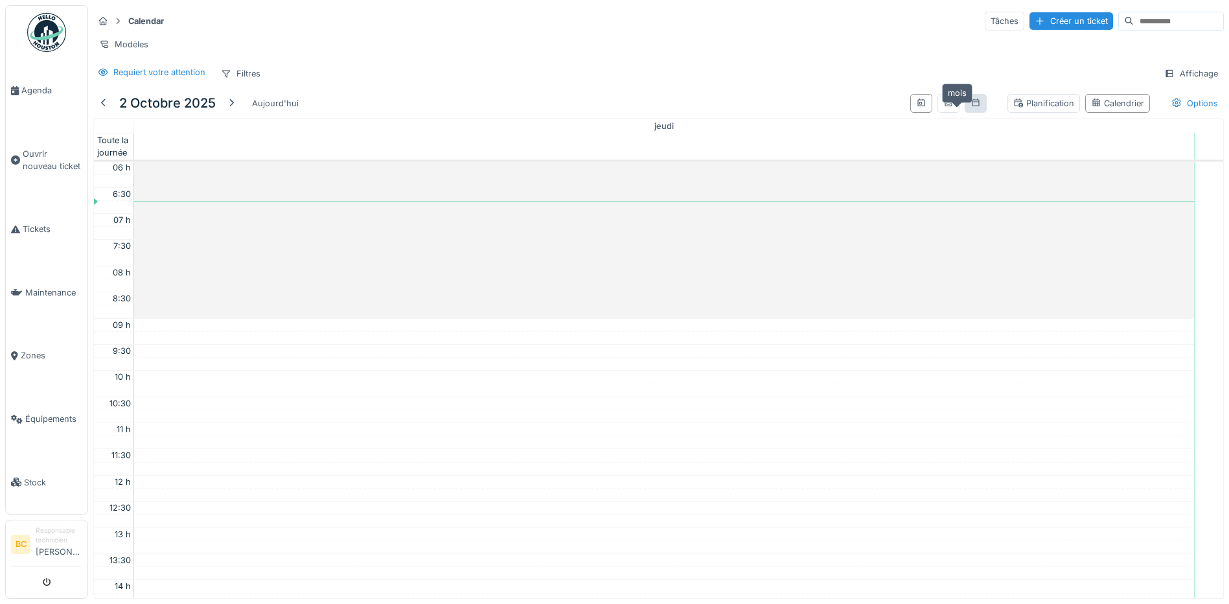
click at [972, 106] on icon at bounding box center [975, 103] width 7 height 8
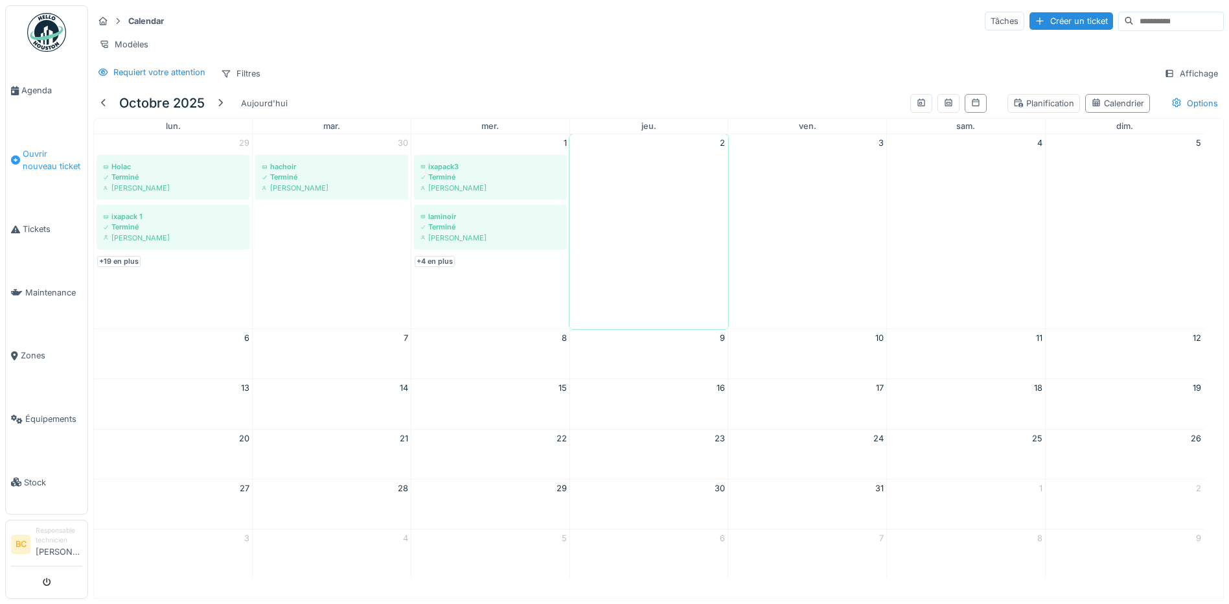
click at [41, 152] on span "Ouvrir nouveau ticket" at bounding box center [53, 160] width 60 height 25
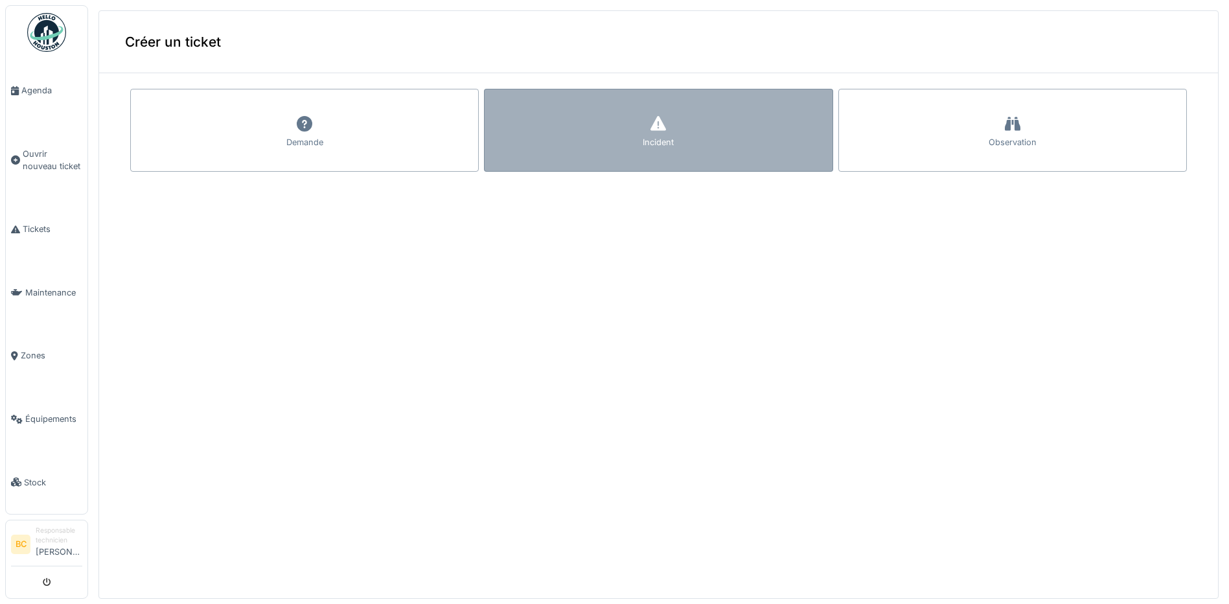
click at [536, 131] on div "Incident" at bounding box center [658, 130] width 349 height 83
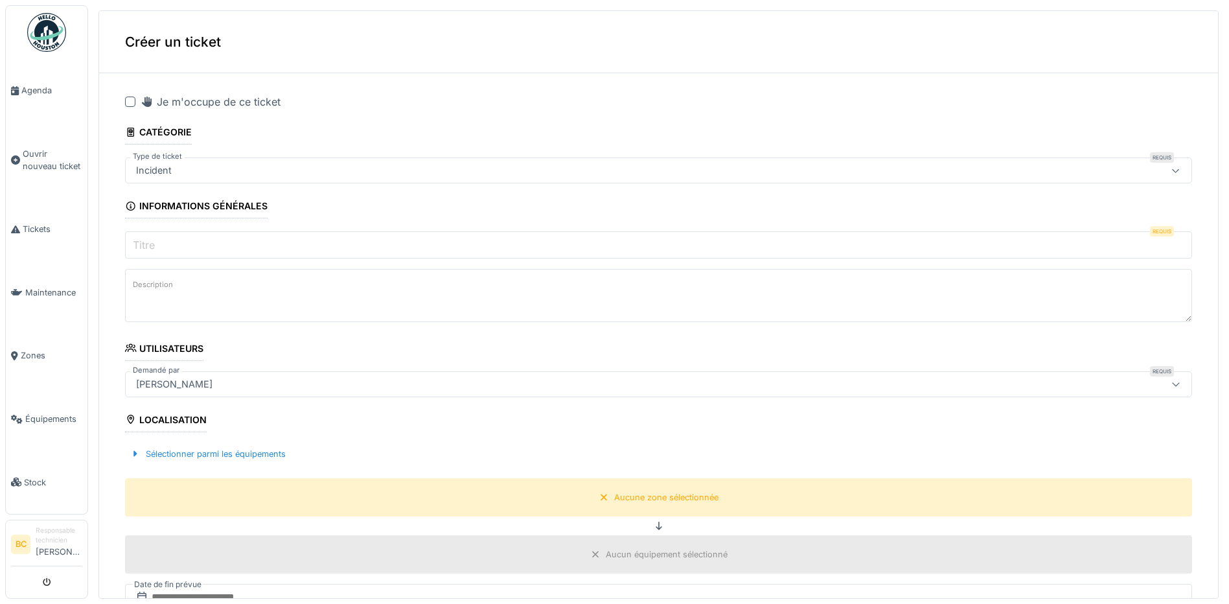
click at [132, 102] on div at bounding box center [130, 102] width 10 height 10
click at [178, 247] on input "Titre" at bounding box center [658, 244] width 1067 height 27
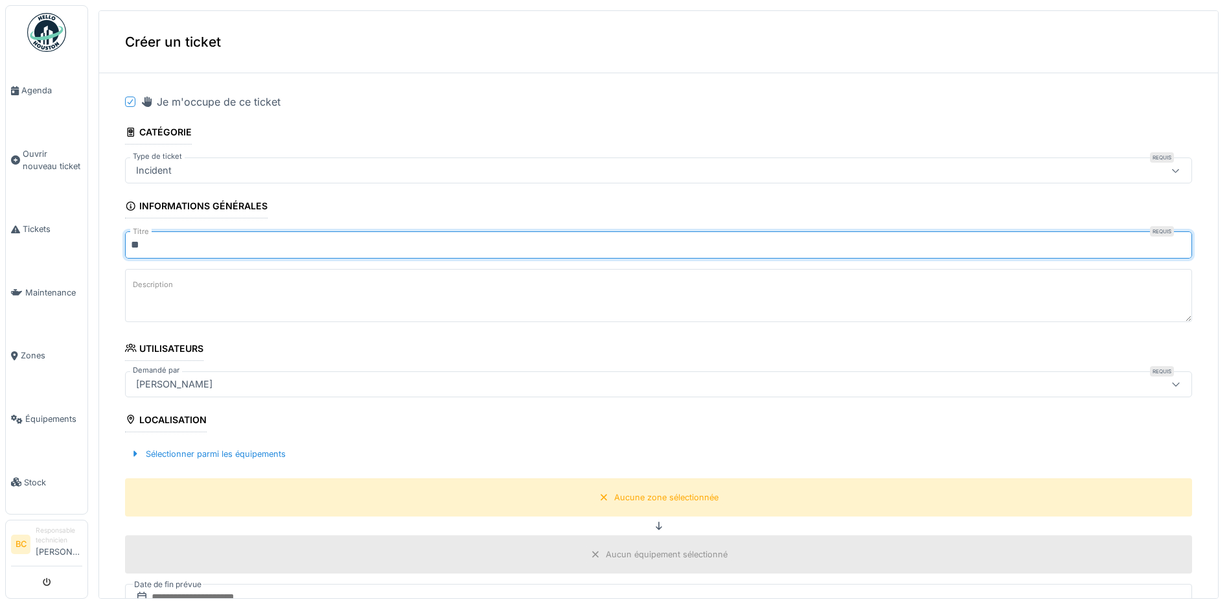
type input "**"
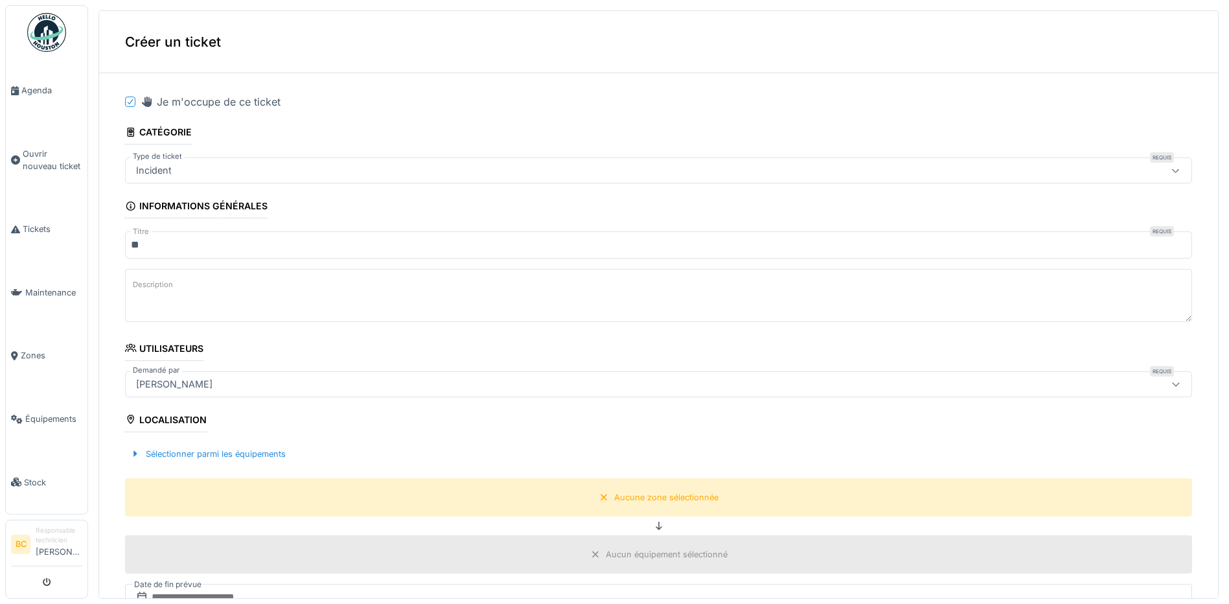
click at [200, 287] on textarea "Description" at bounding box center [658, 295] width 1067 height 53
paste textarea "**********"
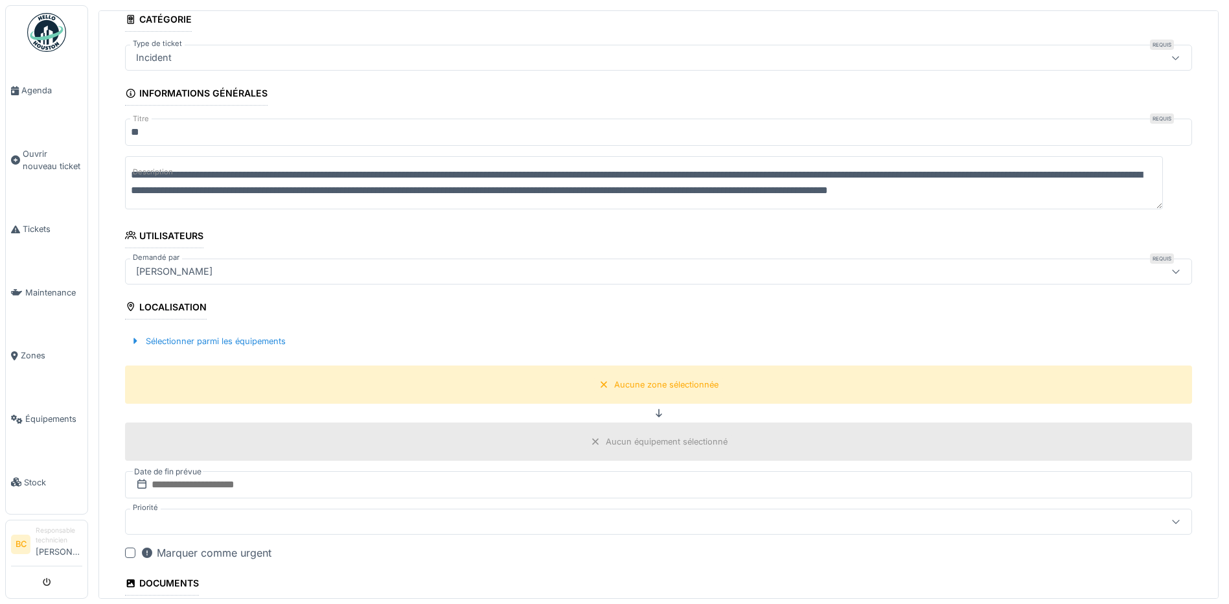
scroll to position [130, 0]
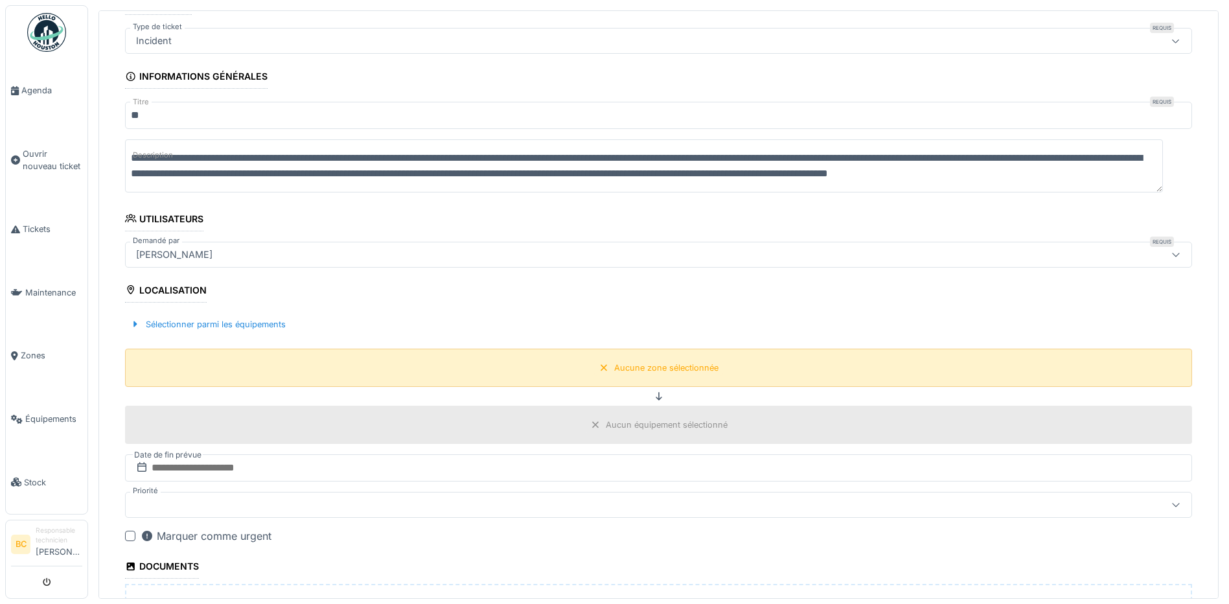
type textarea "**********"
click at [610, 379] on div "Aucune zone sélectionnée" at bounding box center [658, 368] width 1067 height 38
click at [633, 369] on div "Aucune zone sélectionnée" at bounding box center [666, 368] width 104 height 12
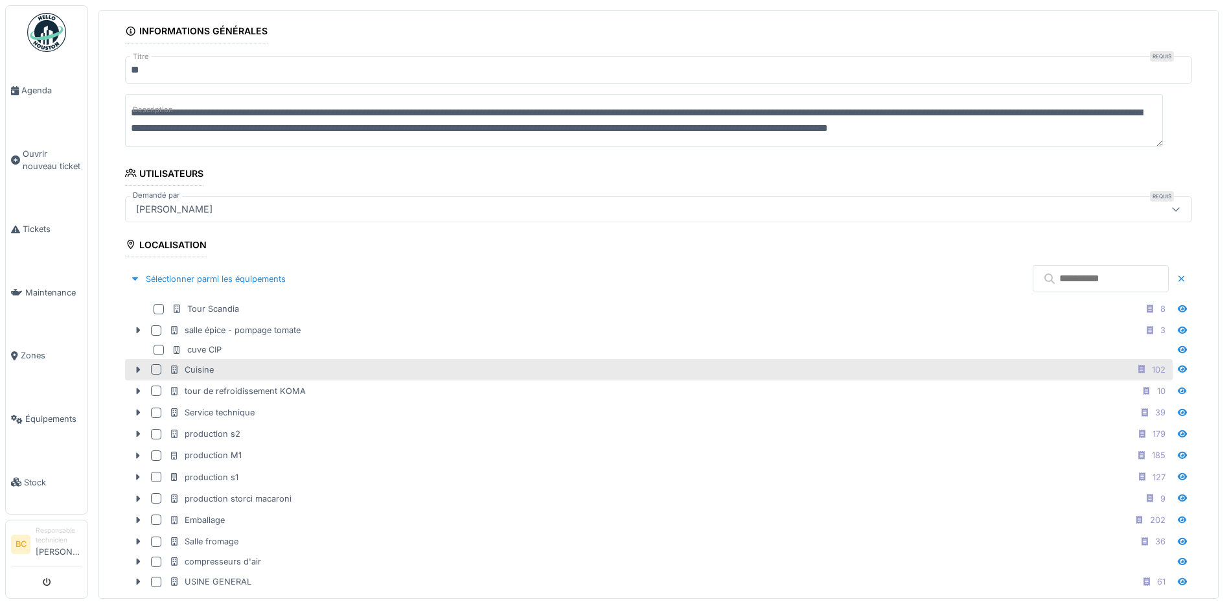
scroll to position [194, 0]
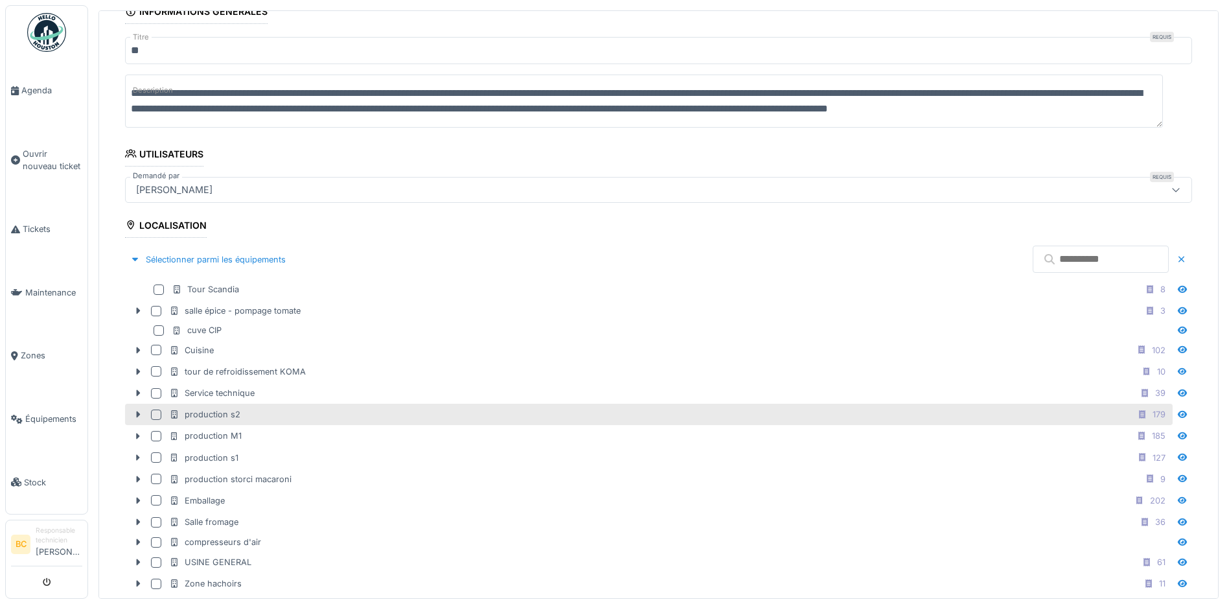
click at [259, 419] on div "production s2 179" at bounding box center [669, 414] width 1001 height 16
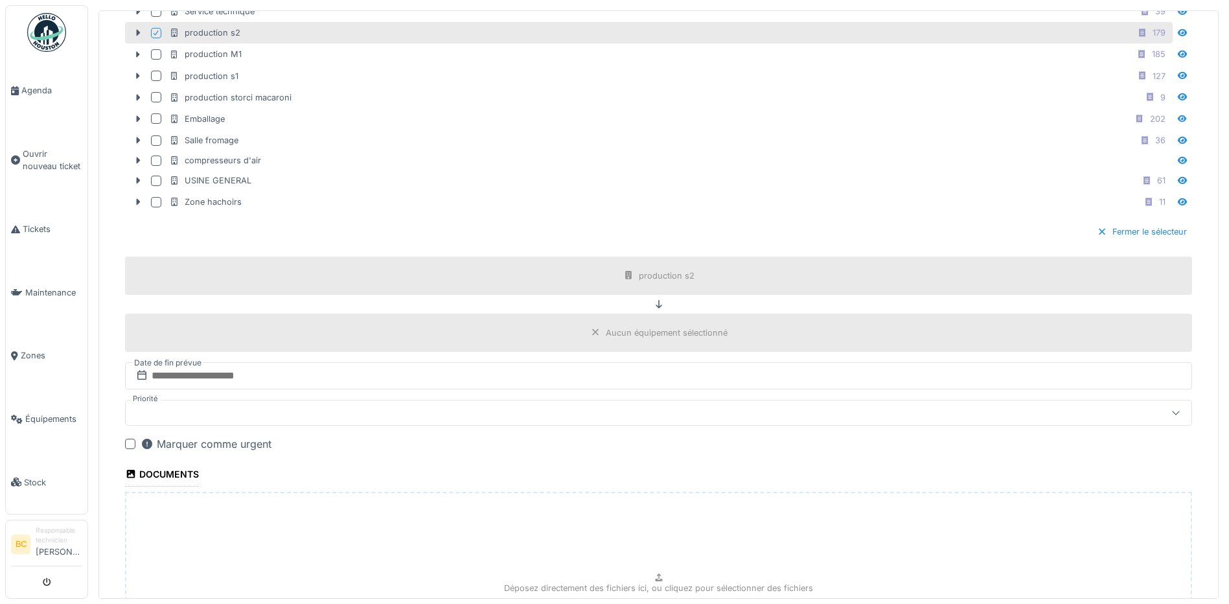
scroll to position [583, 0]
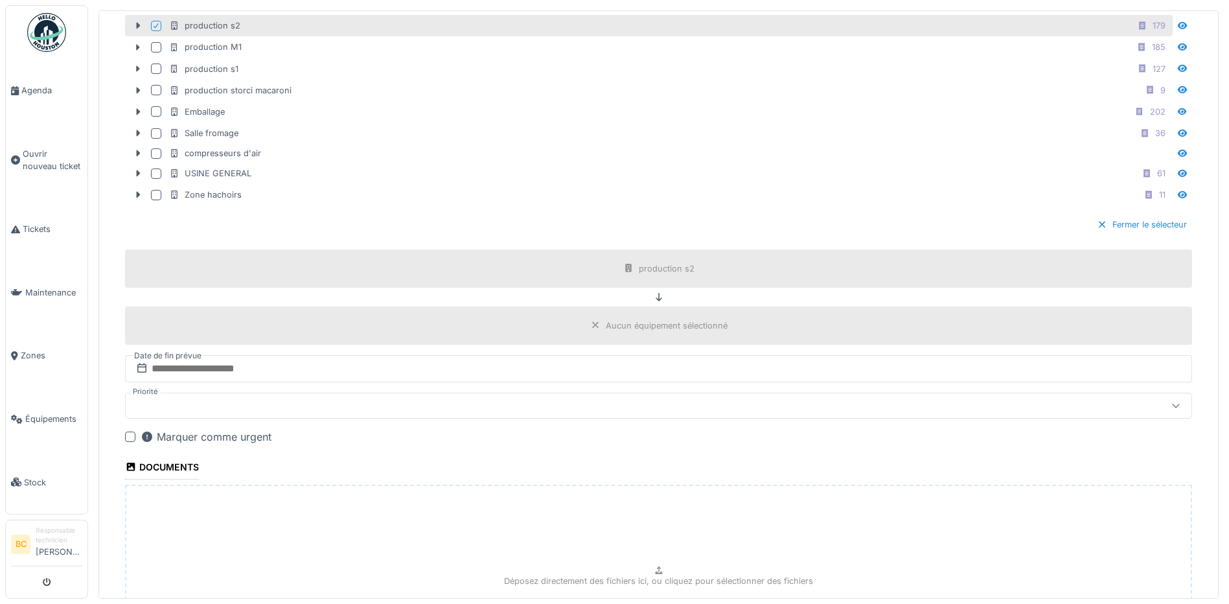
click at [143, 366] on icon at bounding box center [141, 368] width 13 height 10
click at [168, 371] on input "text" at bounding box center [658, 368] width 1067 height 27
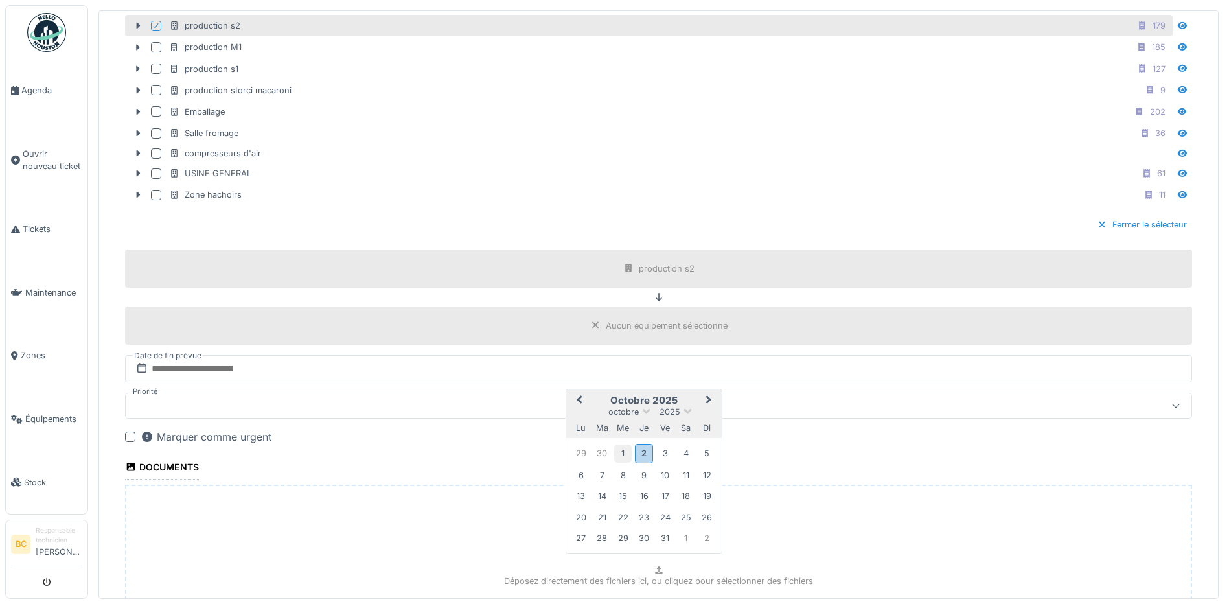
click at [624, 452] on div "1" at bounding box center [622, 453] width 17 height 17
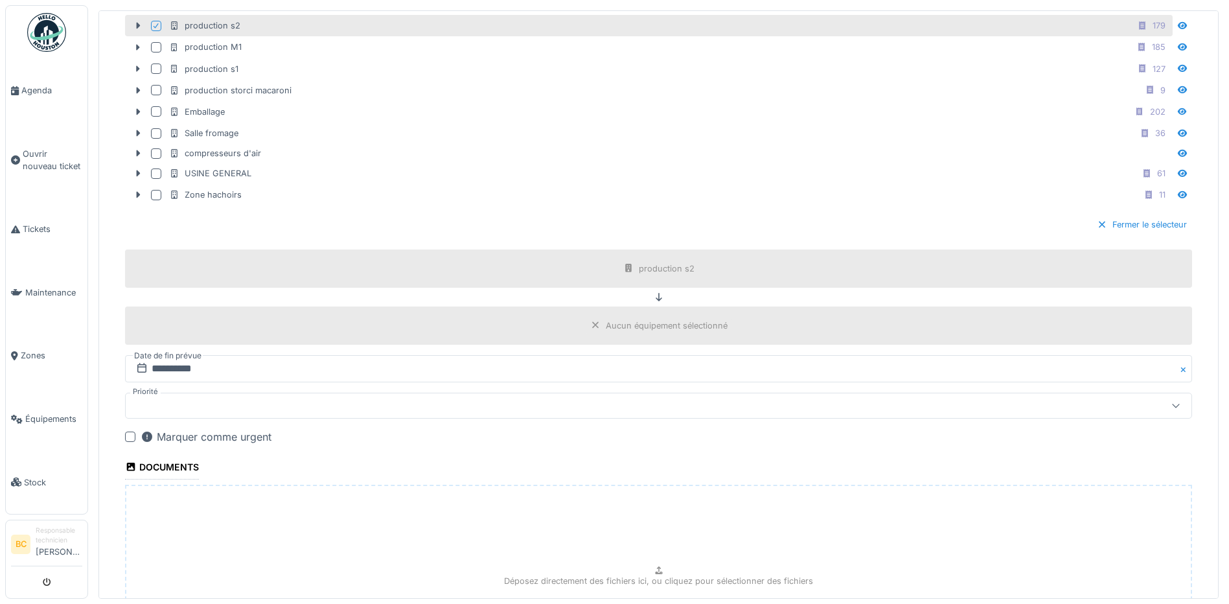
scroll to position [749, 0]
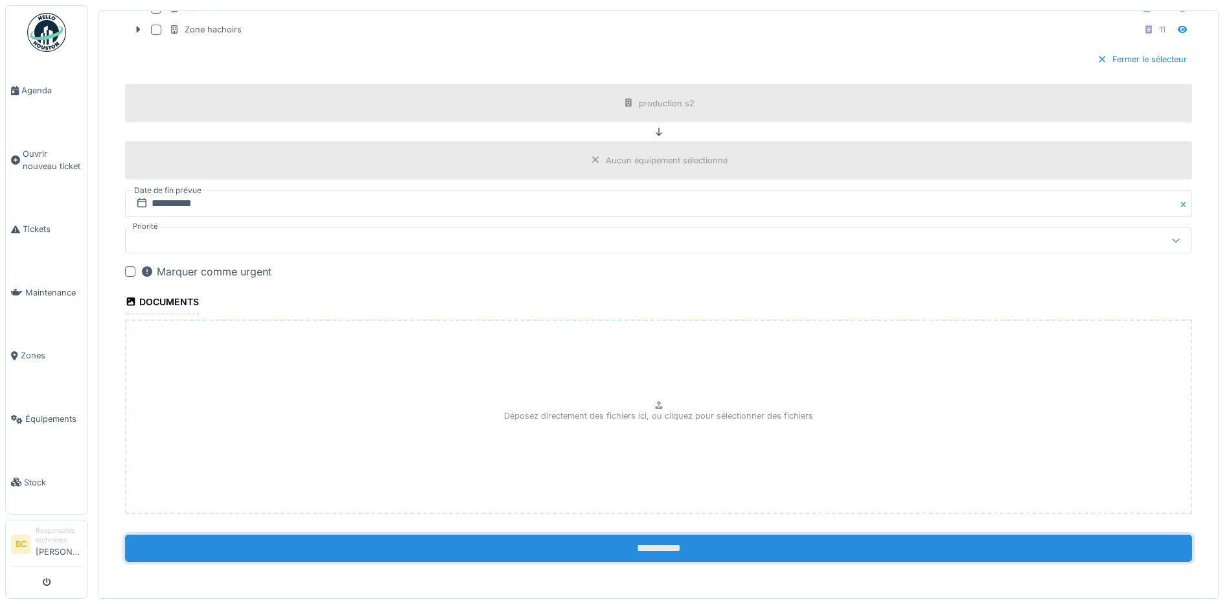
click at [648, 546] on input "**********" at bounding box center [658, 548] width 1067 height 27
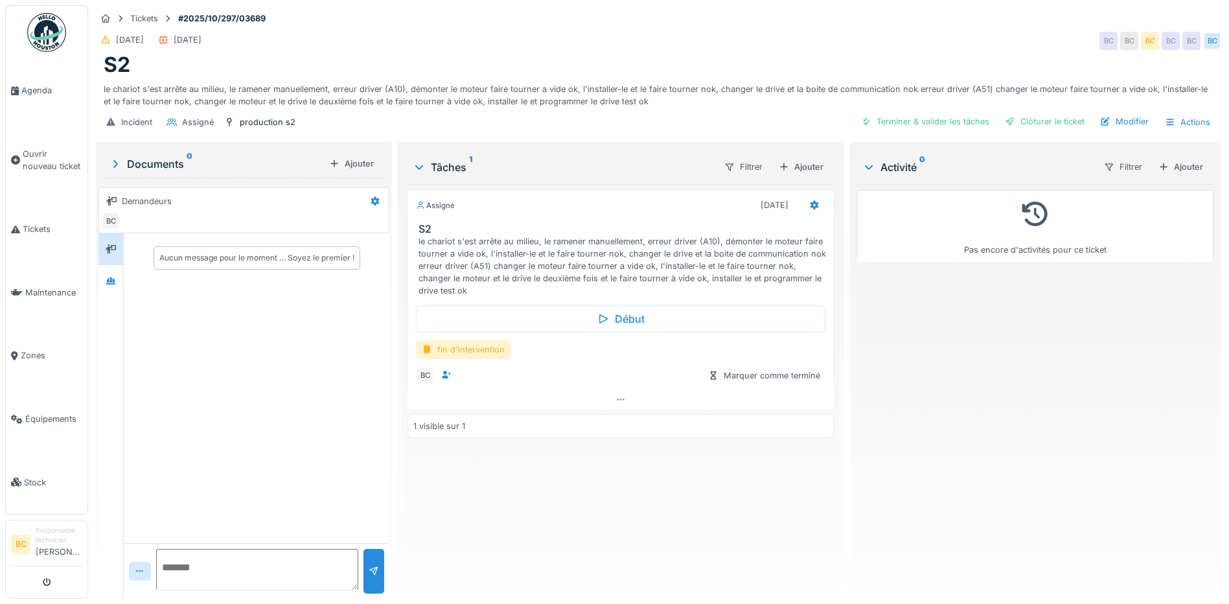
click at [494, 349] on div "fin d'intervention" at bounding box center [463, 349] width 95 height 19
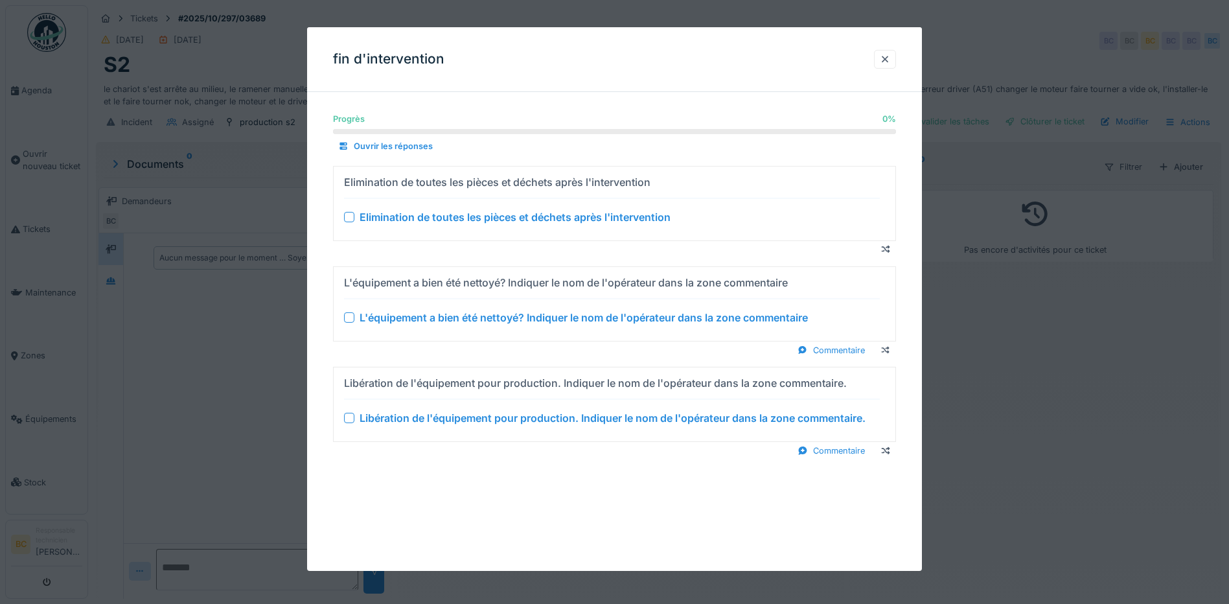
click at [565, 214] on div "Elimination de toutes les pièces et déchets après l'intervention" at bounding box center [515, 217] width 311 height 16
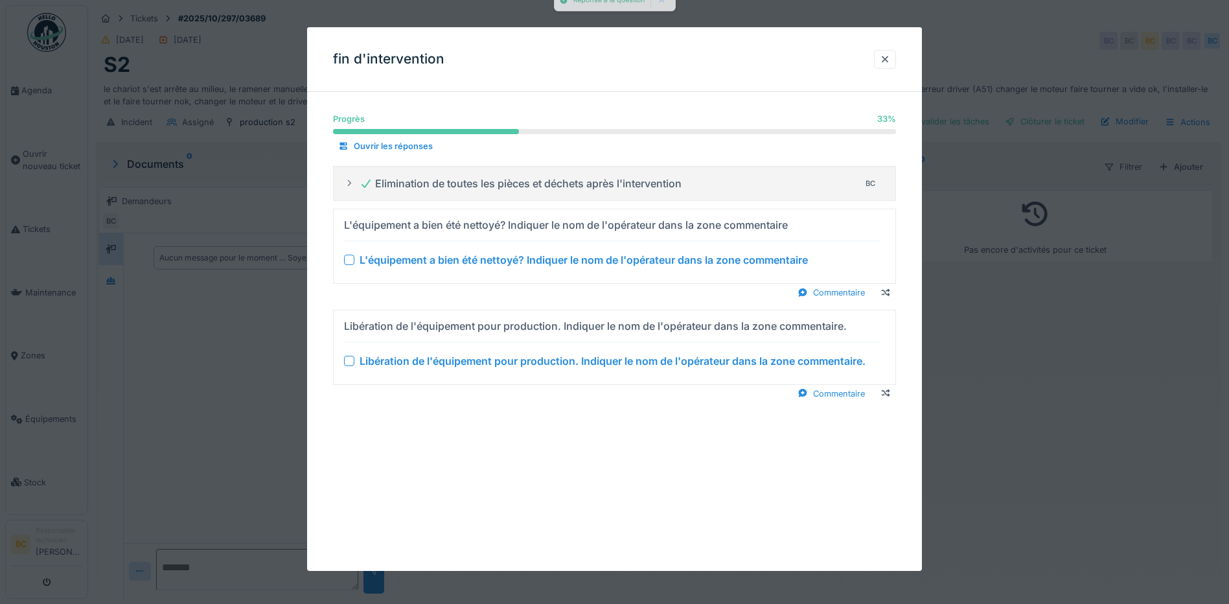
click at [566, 261] on div "L'équipement a bien été nettoyé? Indiquer le nom de l'opérateur dans la zone co…" at bounding box center [584, 260] width 448 height 16
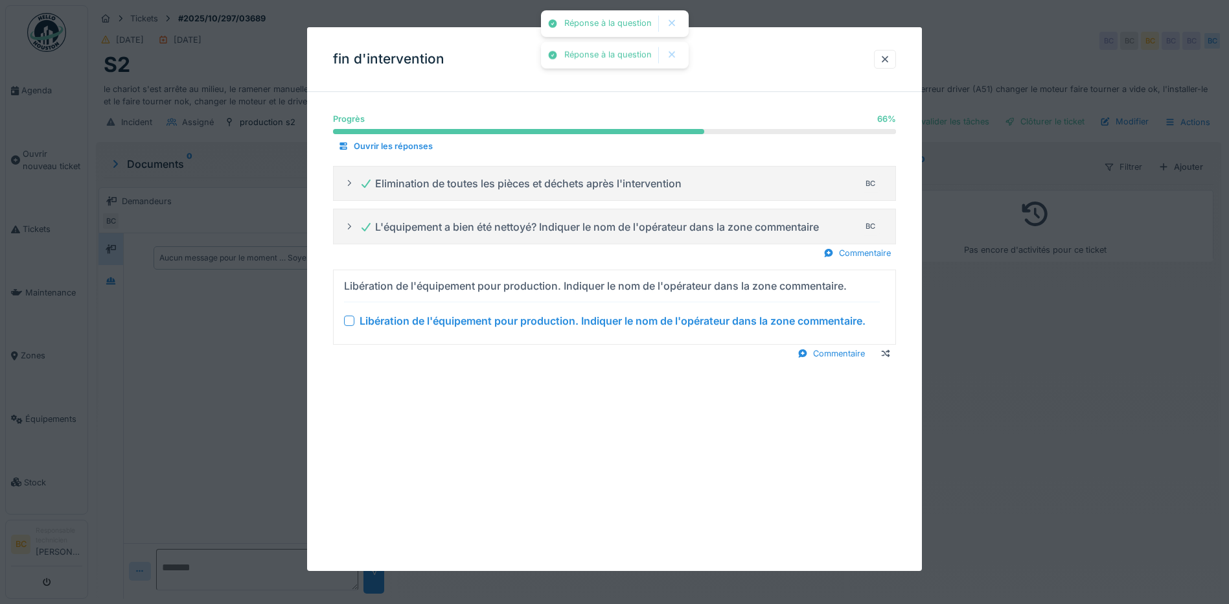
click at [573, 319] on div "Libération de l'équipement pour production. Indiquer le nom de l'opérateur dans…" at bounding box center [613, 321] width 506 height 16
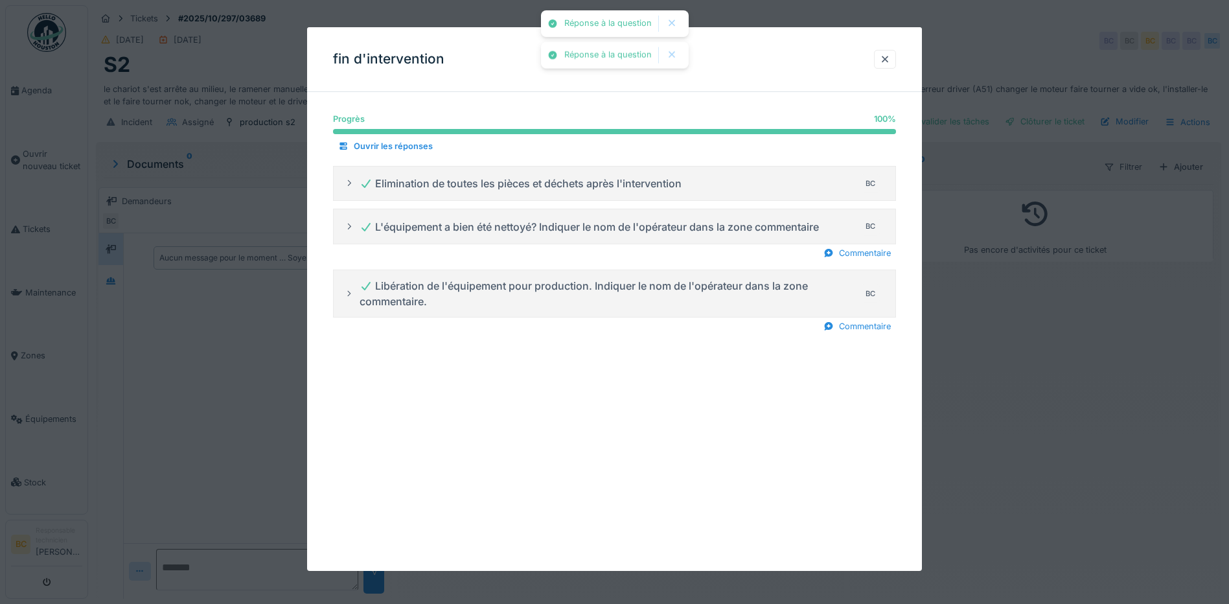
click at [1094, 390] on div at bounding box center [614, 302] width 1229 height 604
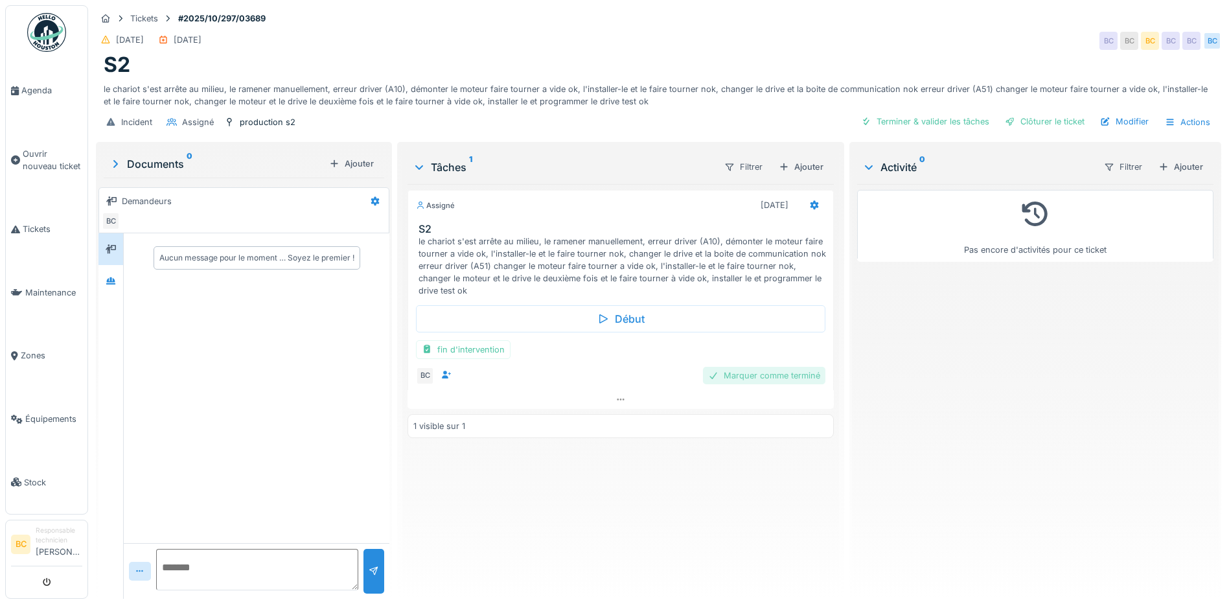
click at [784, 377] on div "Marquer comme terminé" at bounding box center [764, 375] width 122 height 17
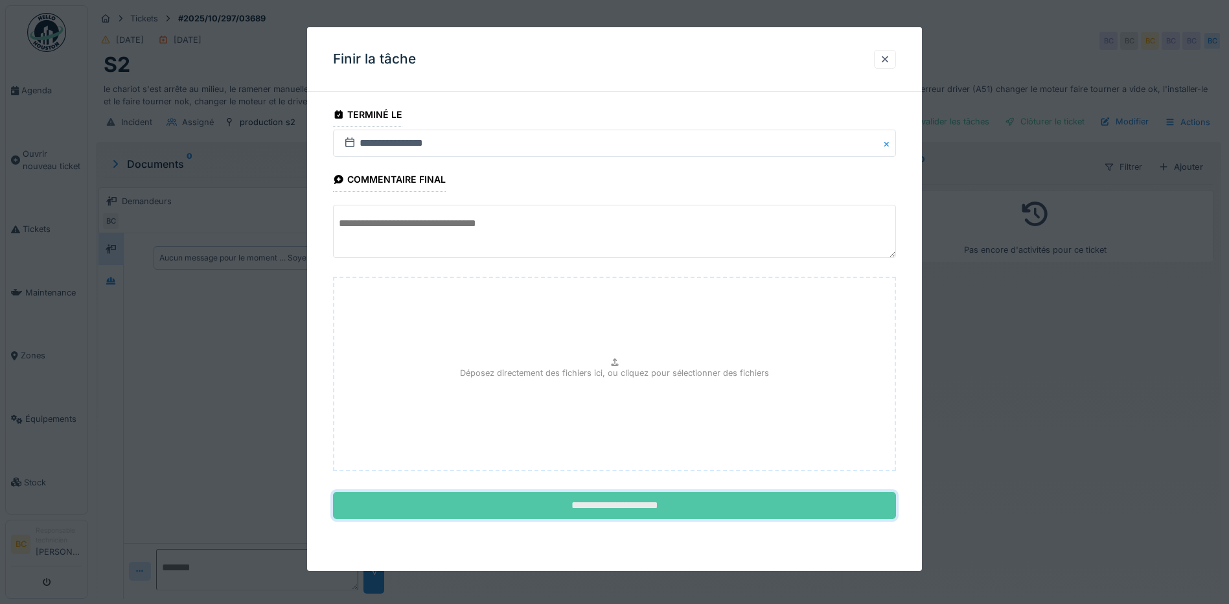
click at [681, 506] on input "**********" at bounding box center [614, 505] width 563 height 27
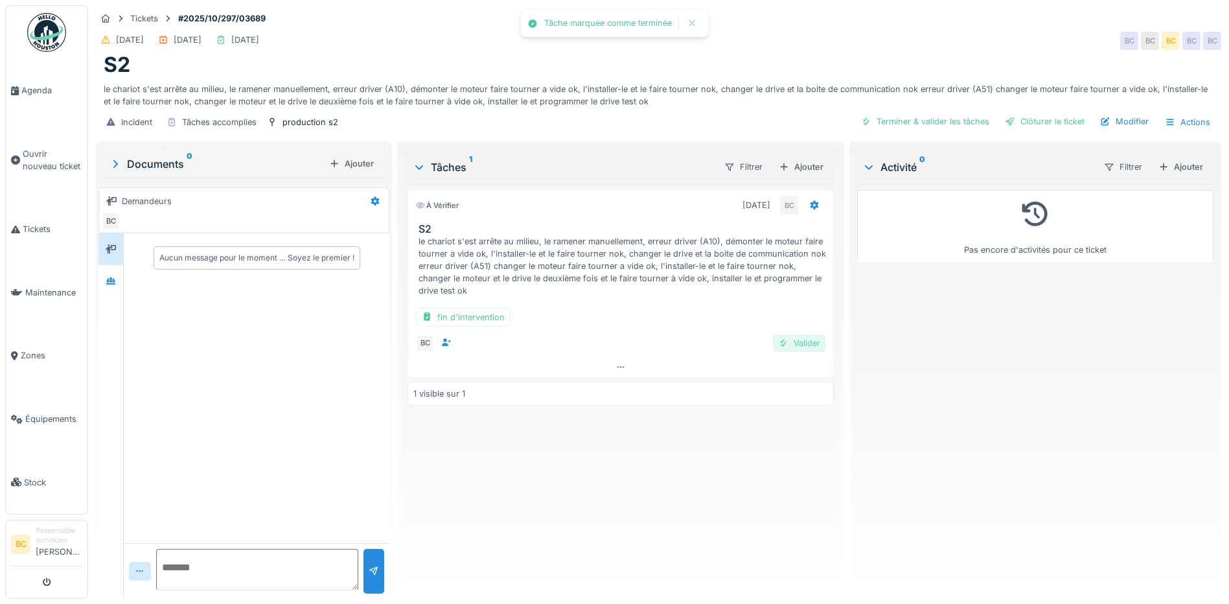
click at [800, 342] on div "Valider" at bounding box center [799, 342] width 52 height 17
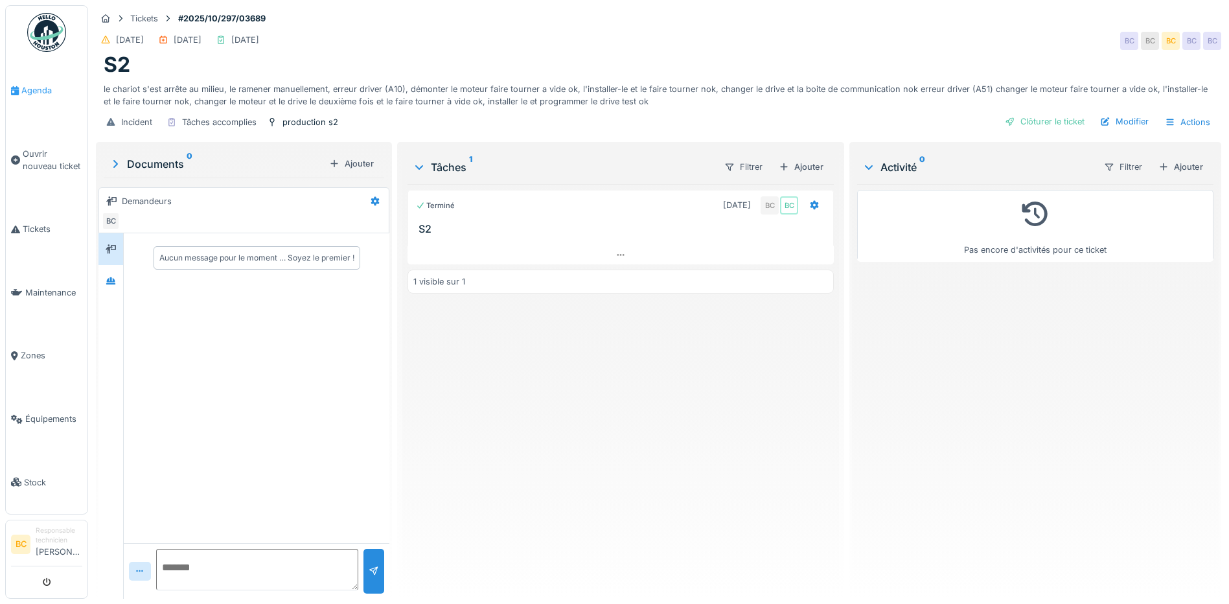
click at [23, 88] on span "Agenda" at bounding box center [51, 90] width 61 height 12
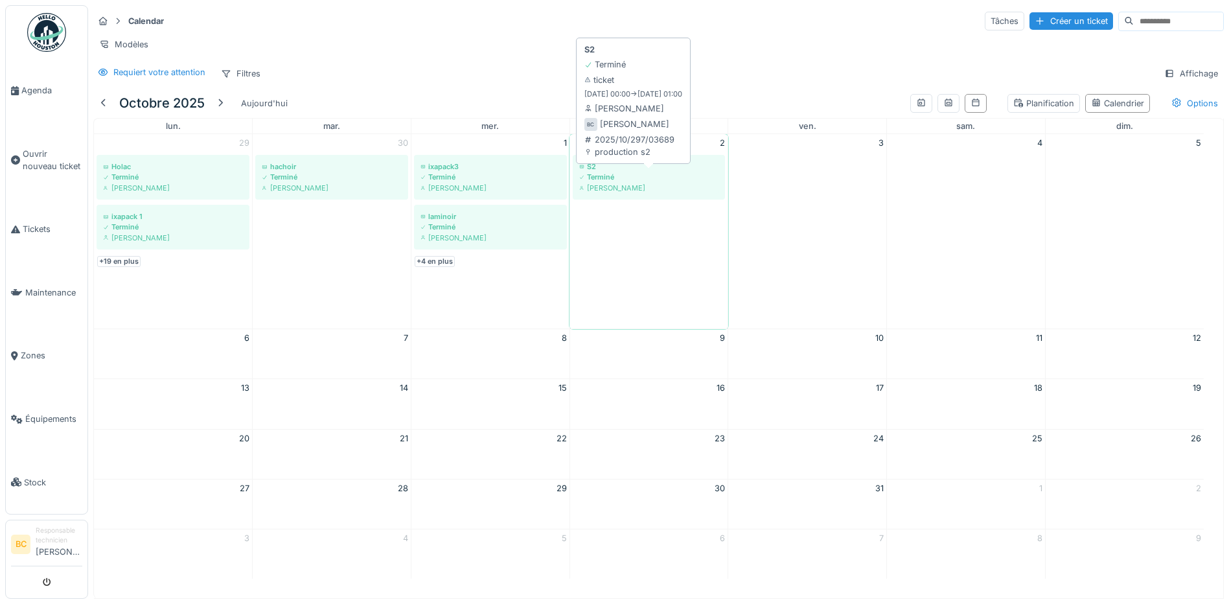
click at [612, 182] on div "Terminé" at bounding box center [649, 177] width 140 height 10
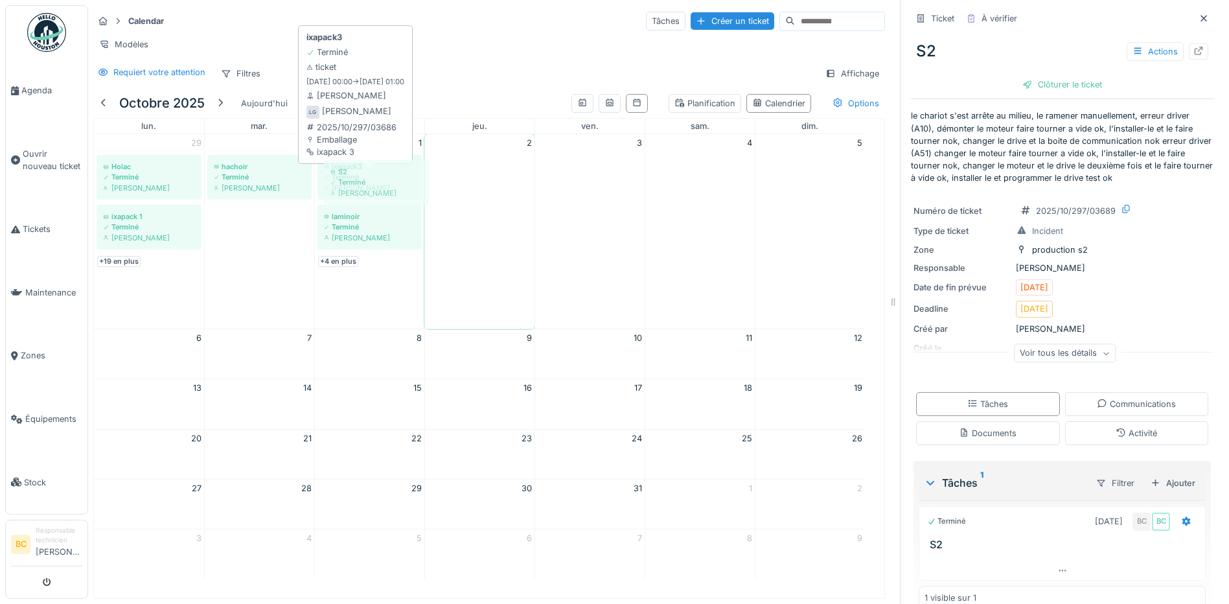
drag, startPoint x: 484, startPoint y: 169, endPoint x: 378, endPoint y: 174, distance: 106.4
click at [378, 174] on tr "29 Holac Terminé Brahim Chelouf ixapack 1 Terminé Nouha Conte ixapack 2 Terminé…" at bounding box center [479, 231] width 771 height 195
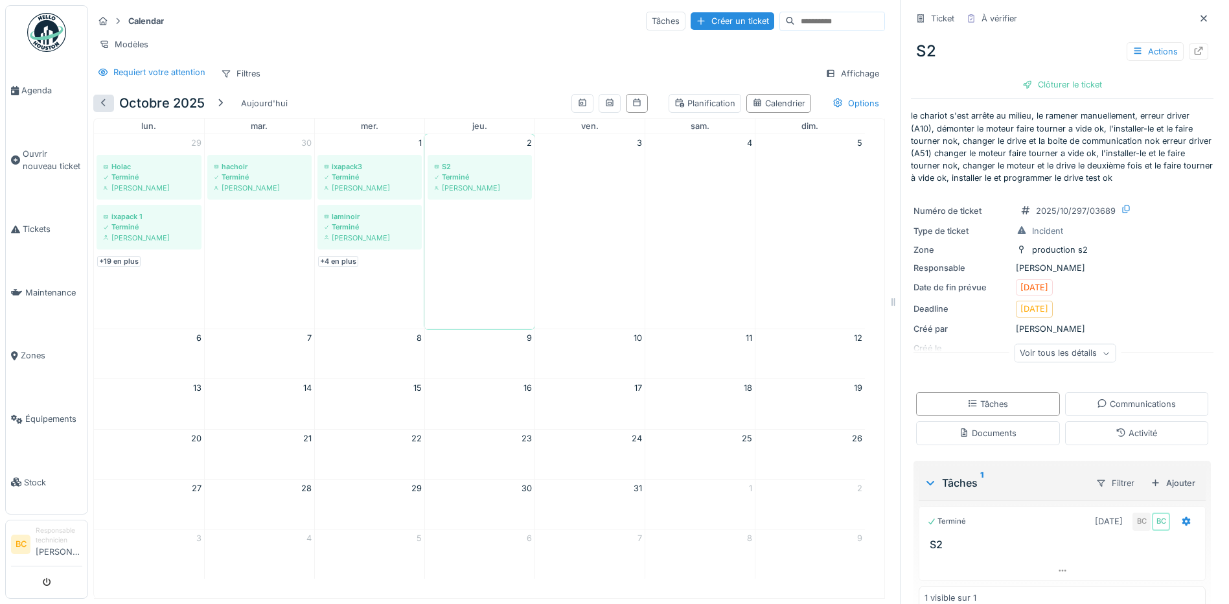
click at [102, 100] on div at bounding box center [104, 103] width 10 height 12
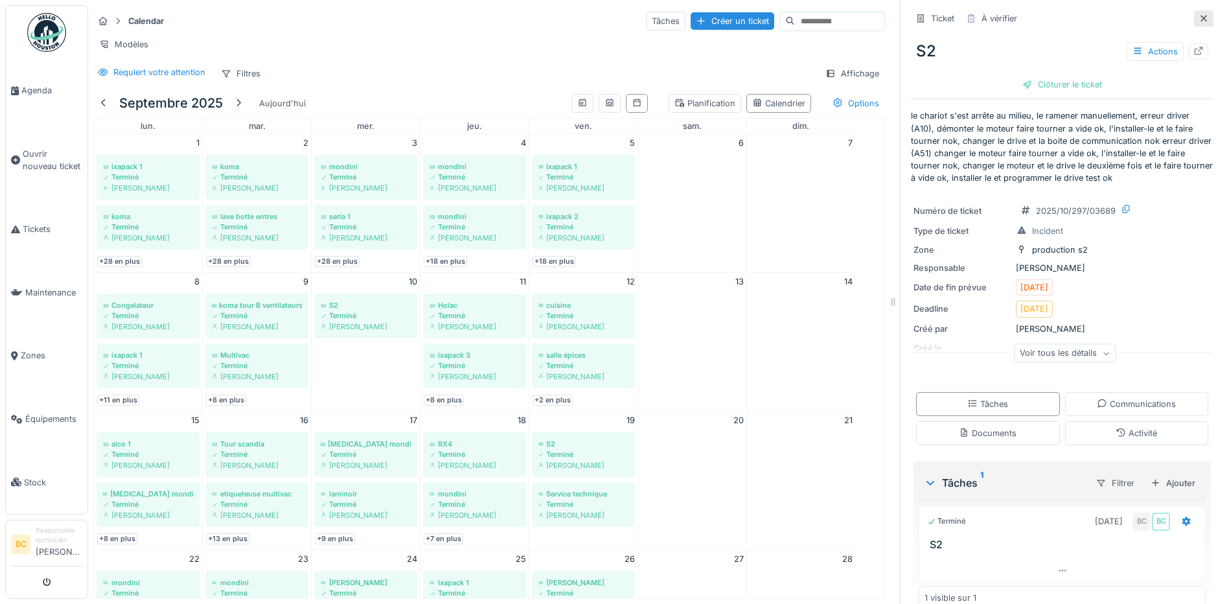
click at [1201, 15] on icon at bounding box center [1204, 18] width 6 height 6
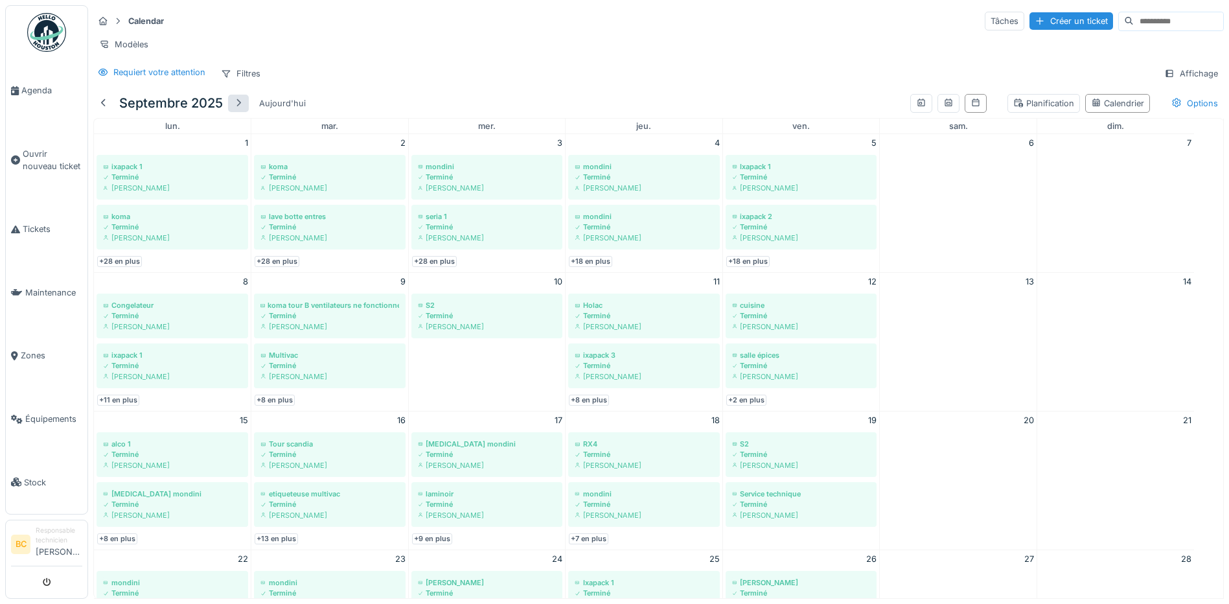
click at [236, 98] on div at bounding box center [238, 103] width 10 height 12
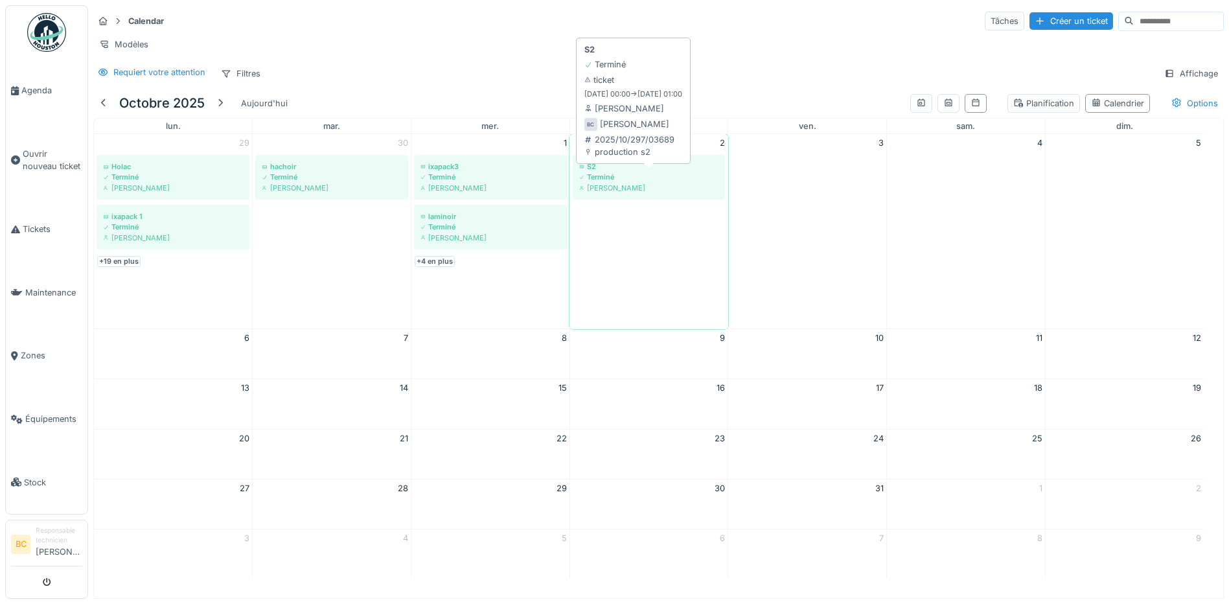
click at [623, 182] on div "Terminé" at bounding box center [649, 177] width 140 height 10
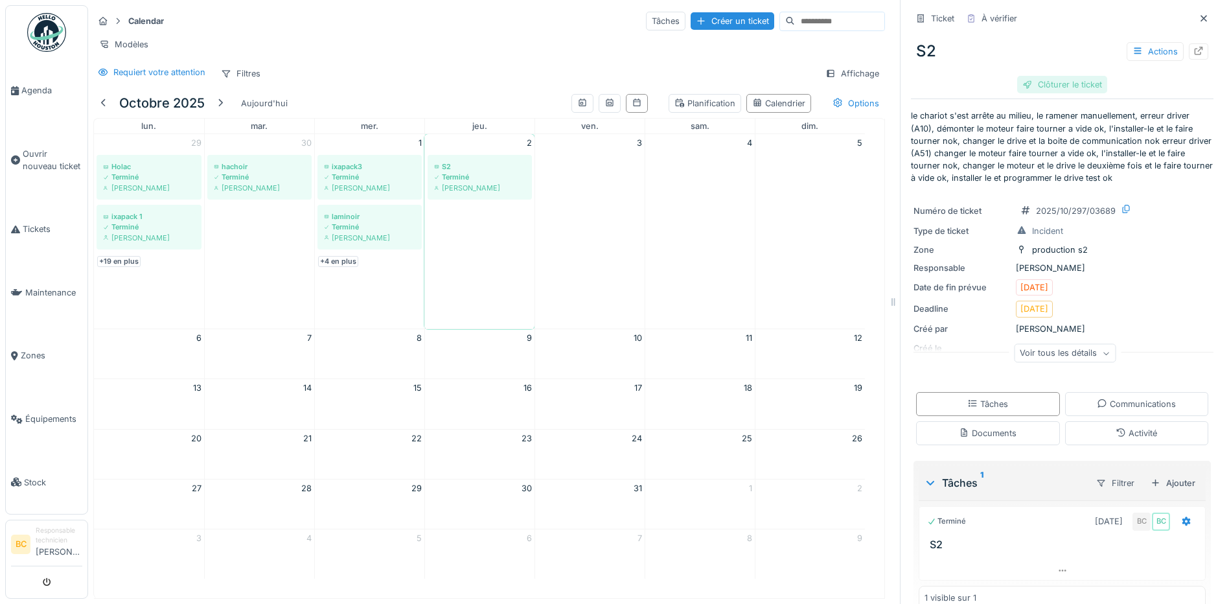
click at [1045, 76] on div "Clôturer le ticket" at bounding box center [1063, 84] width 90 height 17
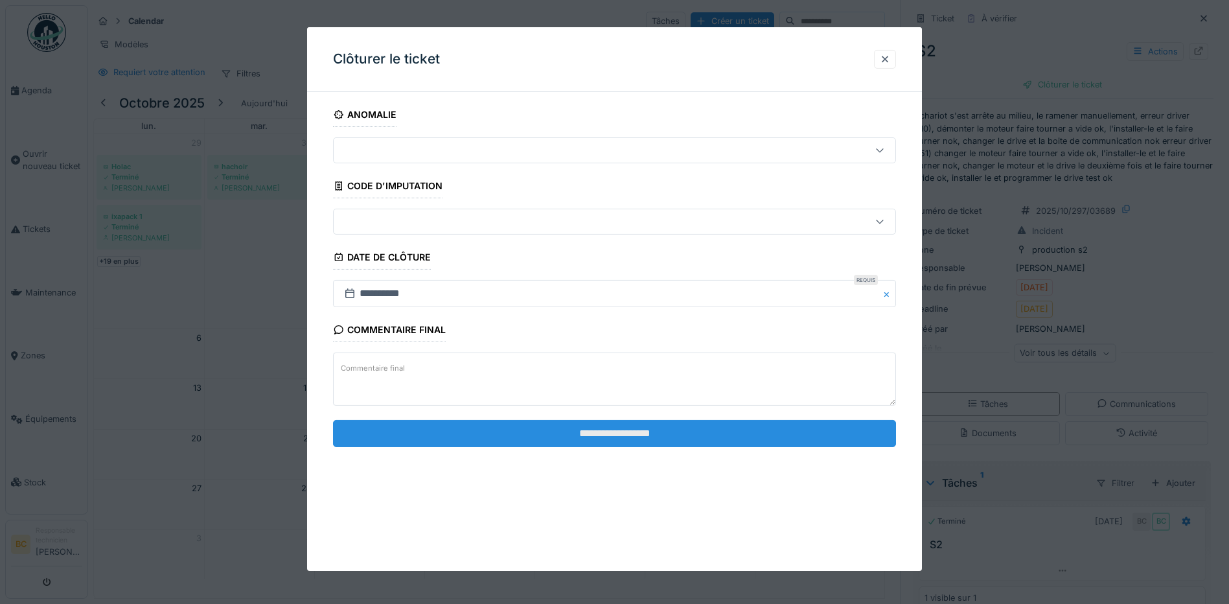
click at [612, 434] on input "**********" at bounding box center [614, 433] width 563 height 27
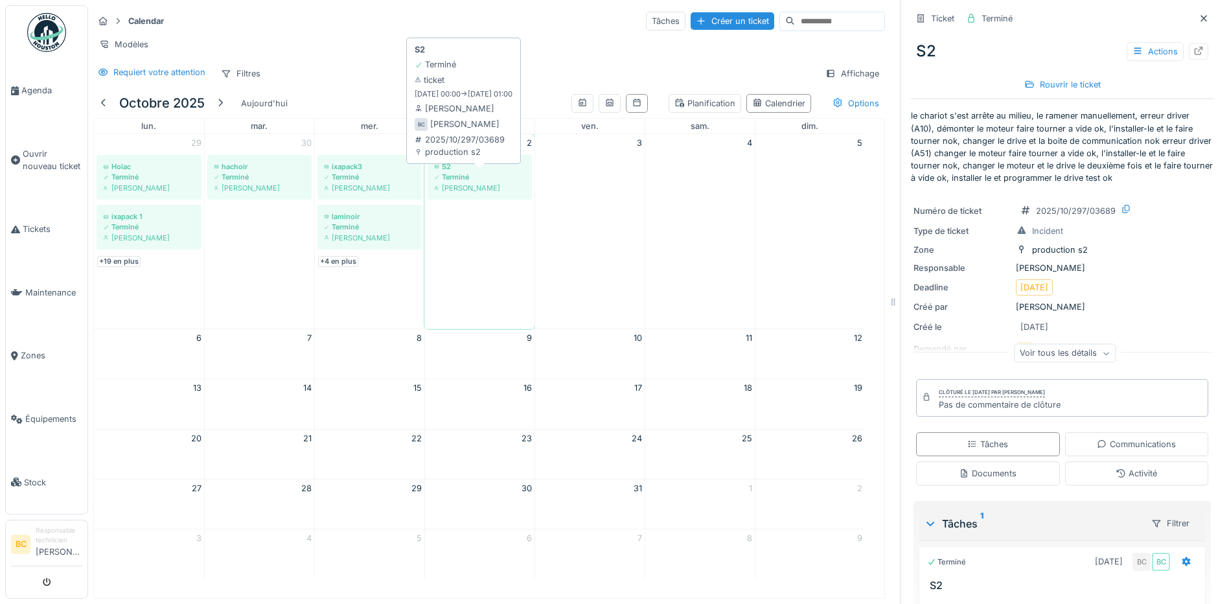
click at [449, 169] on div "S2" at bounding box center [479, 166] width 91 height 10
click at [118, 257] on link "+19 en plus" at bounding box center [118, 261] width 43 height 11
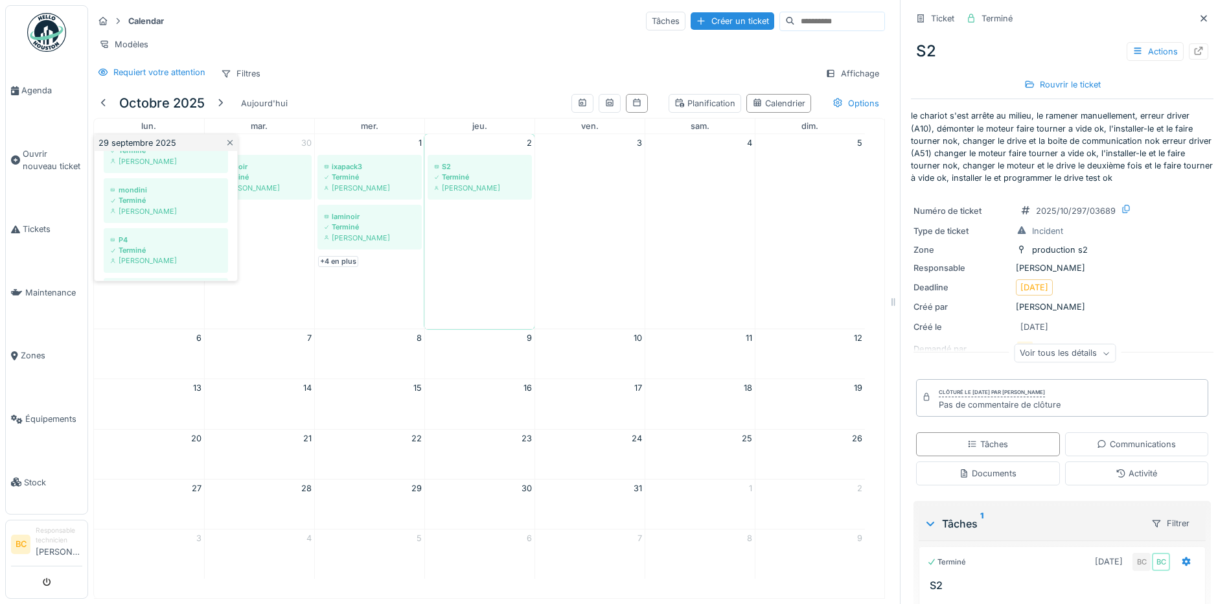
scroll to position [156, 0]
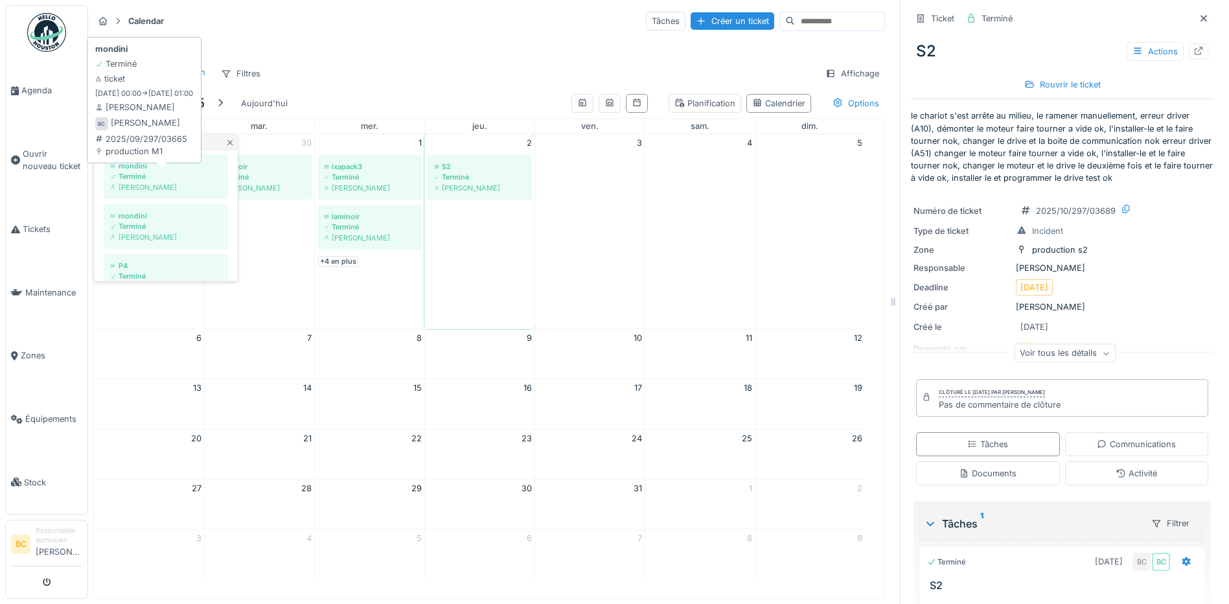
click at [134, 178] on div "Terminé" at bounding box center [165, 176] width 111 height 10
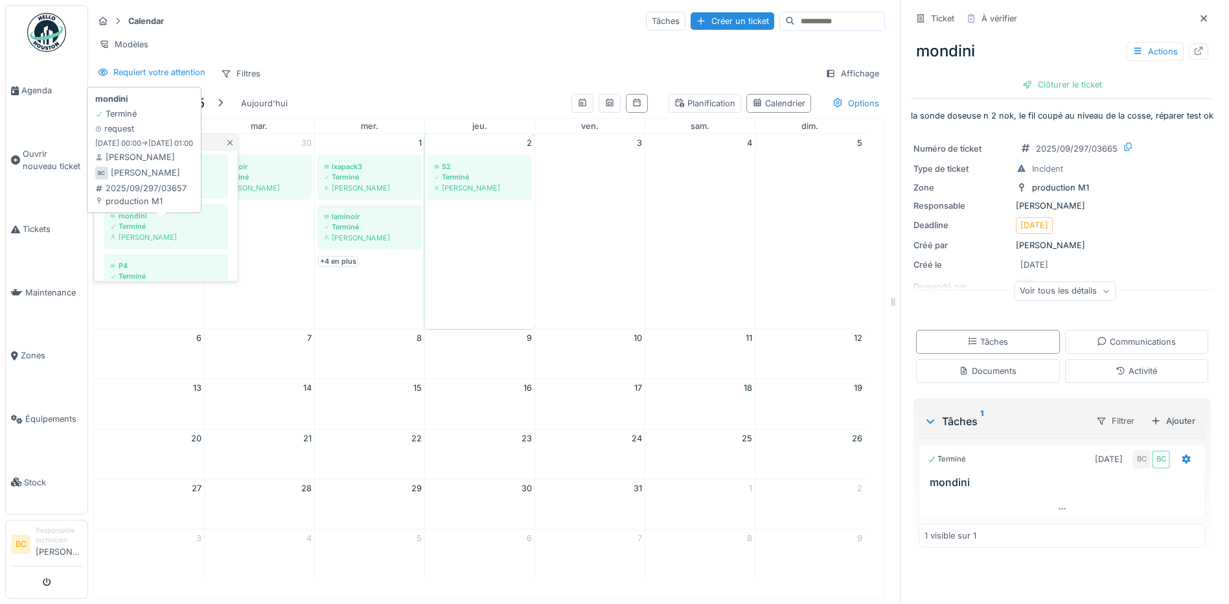
click at [132, 230] on div "Terminé" at bounding box center [165, 226] width 111 height 10
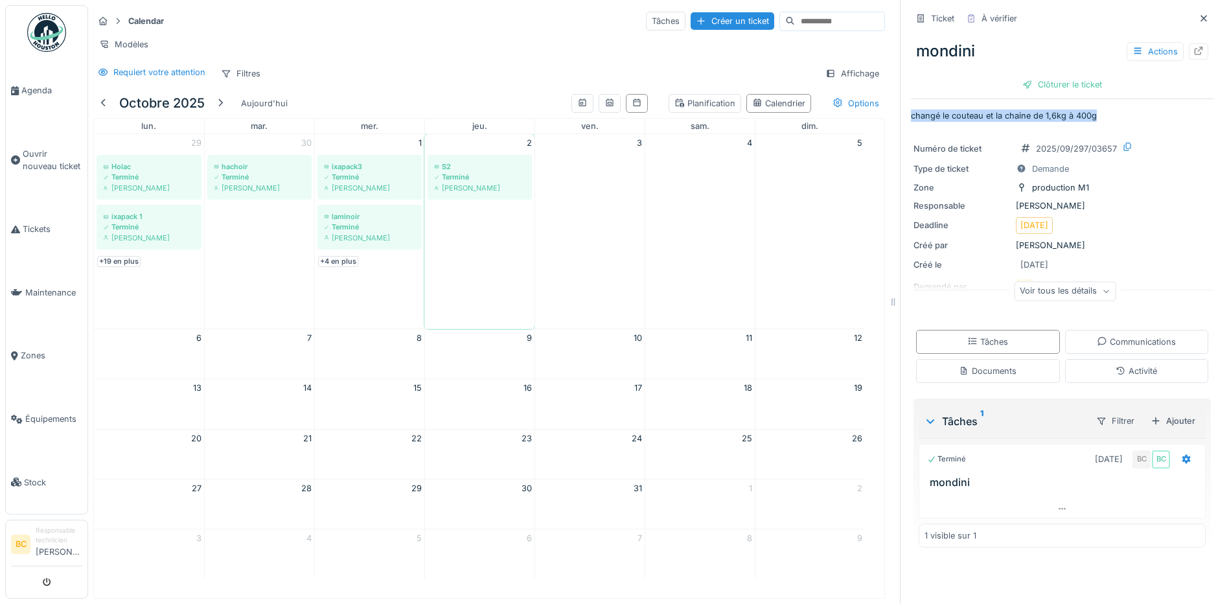
drag, startPoint x: 903, startPoint y: 106, endPoint x: 1093, endPoint y: 108, distance: 189.9
click at [1093, 110] on p "changé le couteau et la chaine de 1,6kg à 400g" at bounding box center [1062, 116] width 303 height 12
copy p "changé le couteau et la chaine de 1,6kg à 400g"
click at [43, 151] on span "Ouvrir nouveau ticket" at bounding box center [53, 160] width 60 height 25
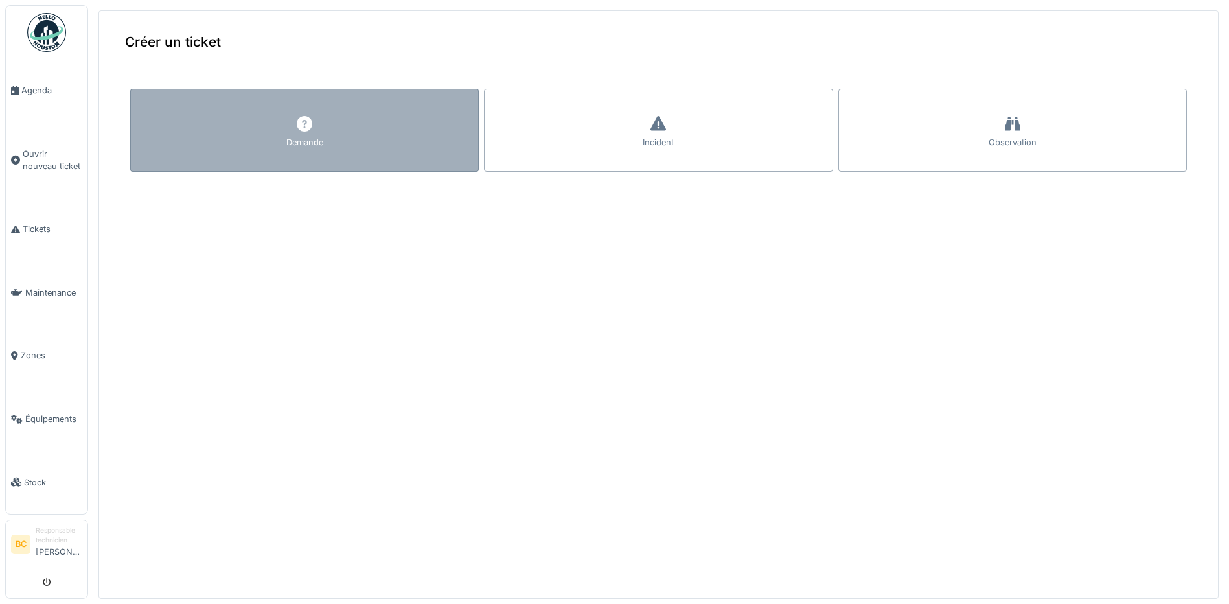
click at [339, 134] on div "Demande" at bounding box center [304, 130] width 349 height 83
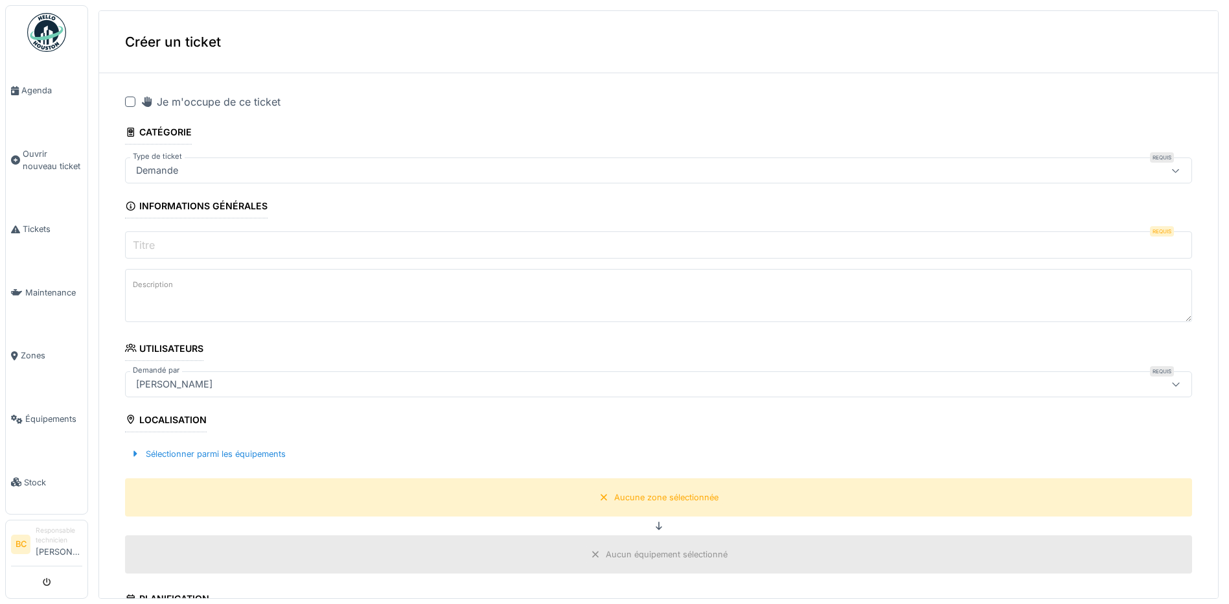
click at [133, 100] on div at bounding box center [130, 102] width 10 height 10
click at [156, 240] on label "Titre" at bounding box center [143, 245] width 27 height 16
click at [156, 240] on input "Titre" at bounding box center [658, 244] width 1067 height 27
click at [185, 290] on textarea "Description" at bounding box center [658, 295] width 1067 height 53
paste textarea "**********"
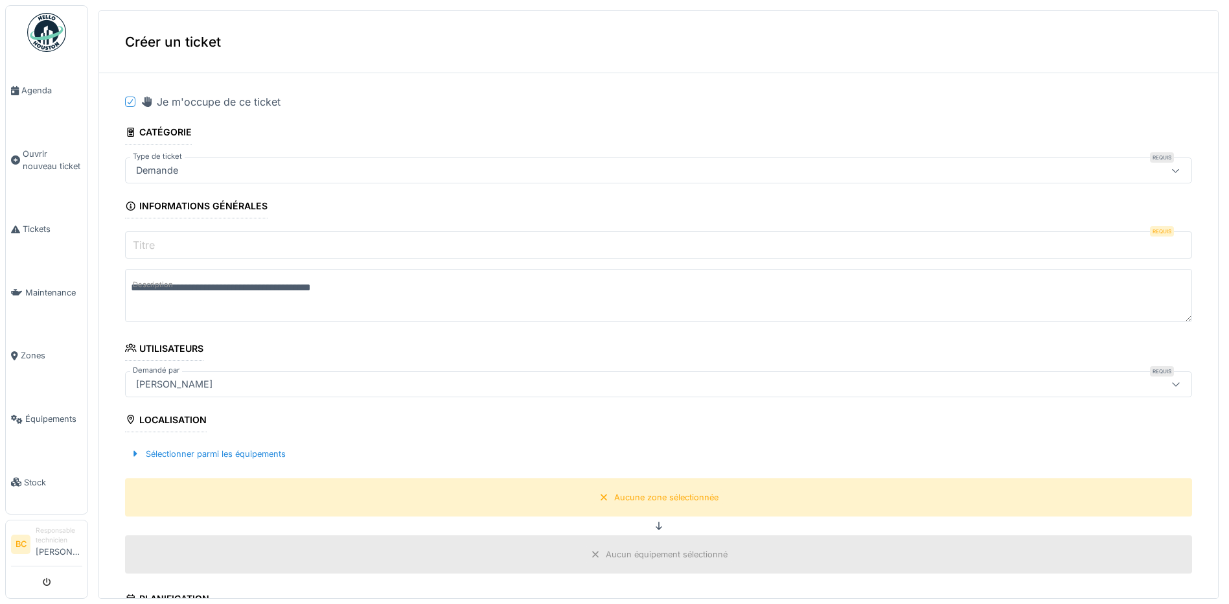
type textarea "**********"
click at [166, 241] on input "Titre" at bounding box center [658, 244] width 1067 height 27
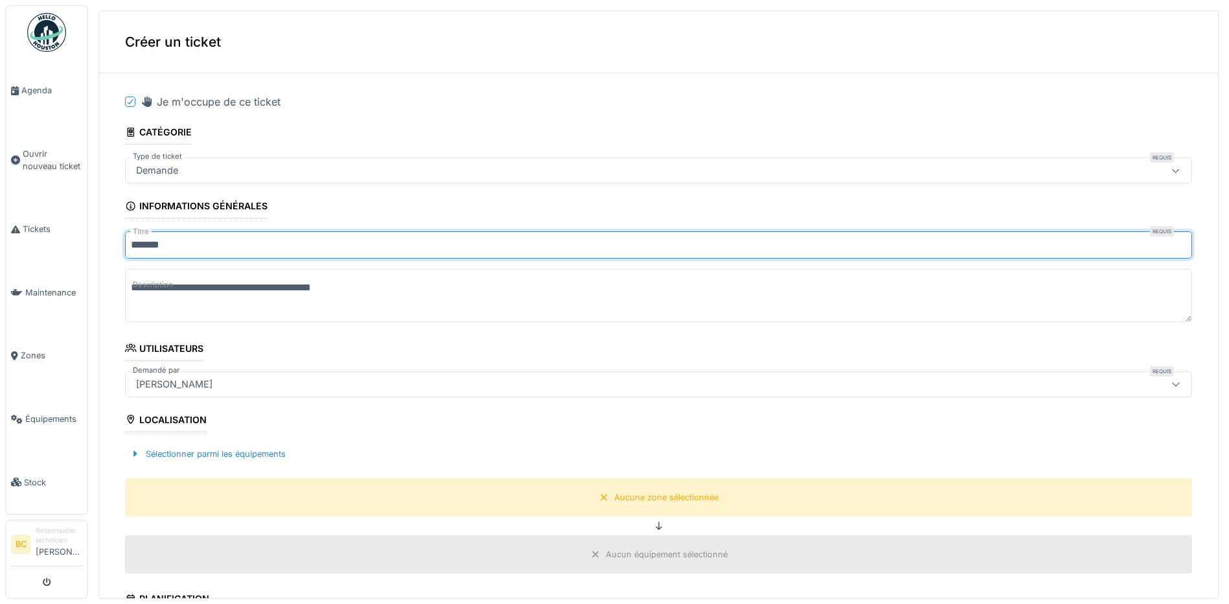
type input "*******"
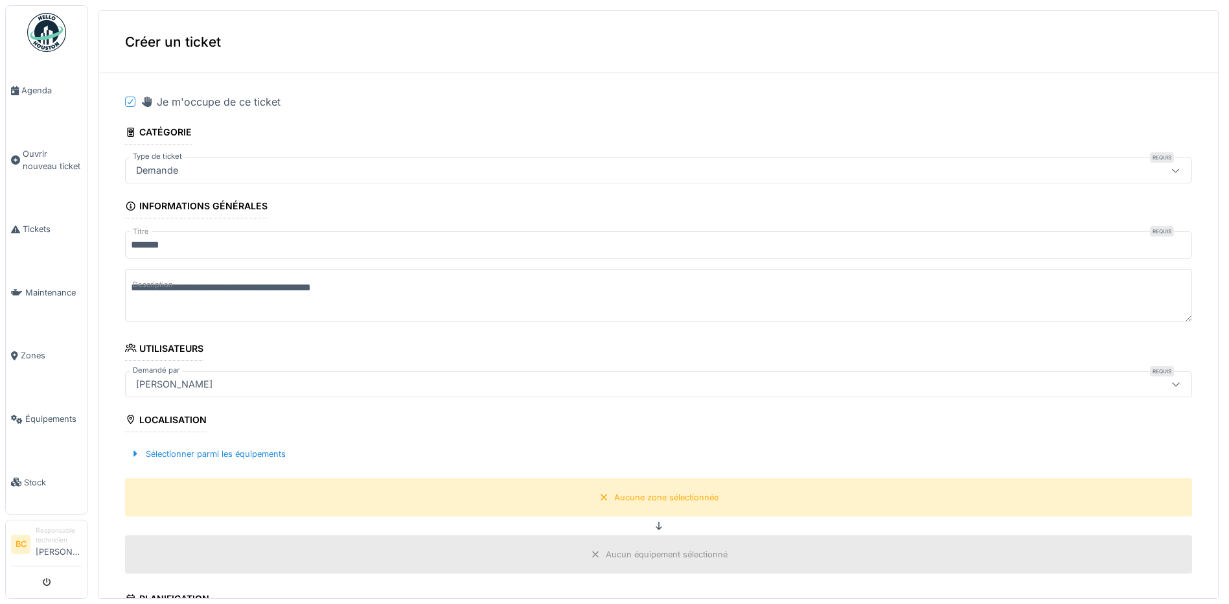
click at [235, 287] on textarea "**********" at bounding box center [658, 295] width 1067 height 53
click at [245, 286] on textarea "**********" at bounding box center [658, 295] width 1067 height 53
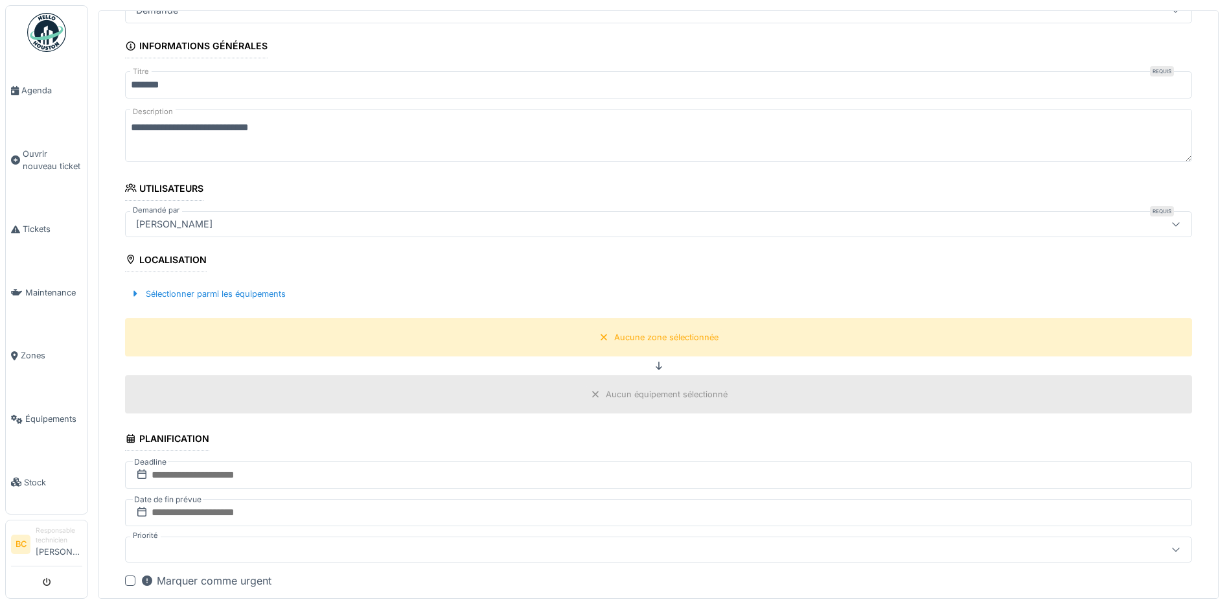
scroll to position [194, 0]
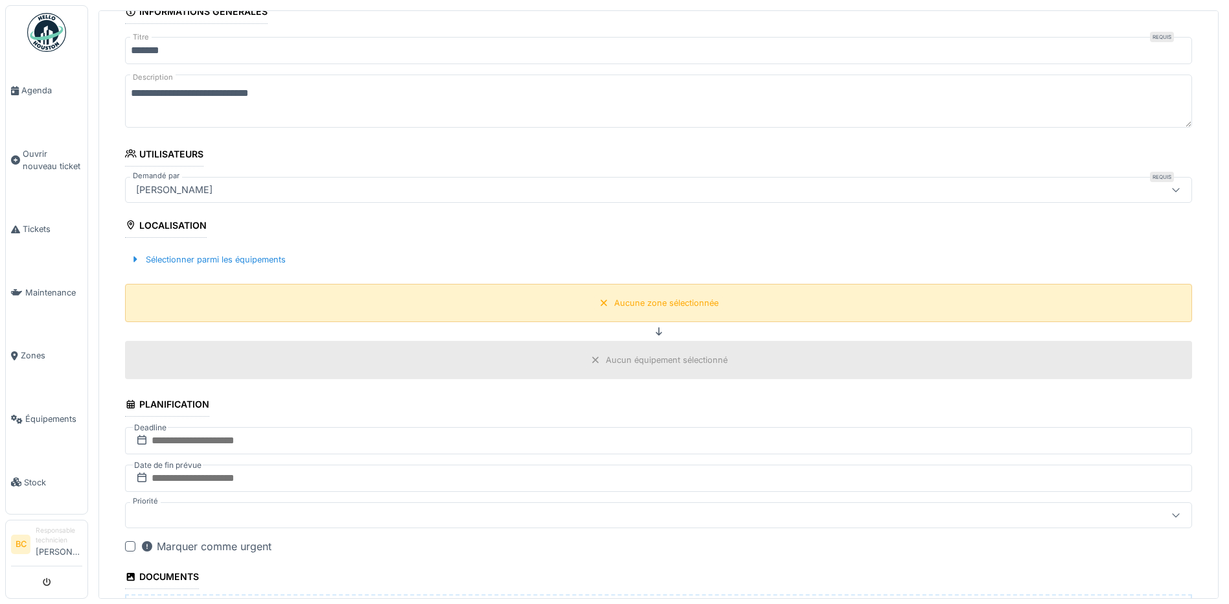
type textarea "**********"
click at [668, 308] on div "Aucune zone sélectionnée" at bounding box center [666, 303] width 104 height 12
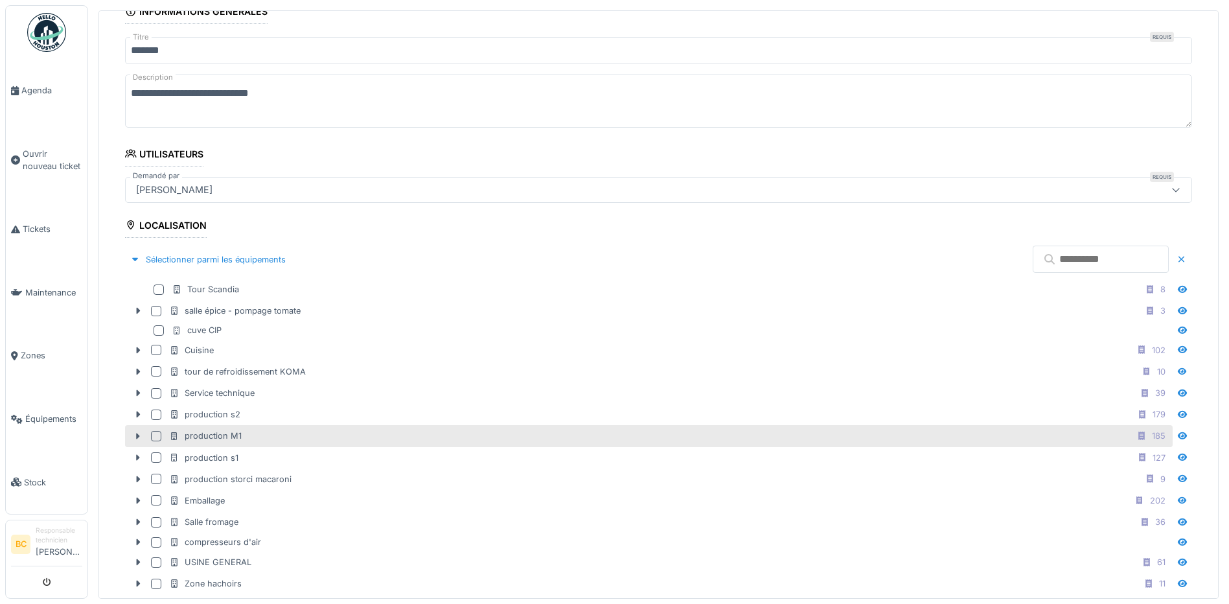
click at [277, 441] on div "production M1 185" at bounding box center [669, 436] width 1001 height 16
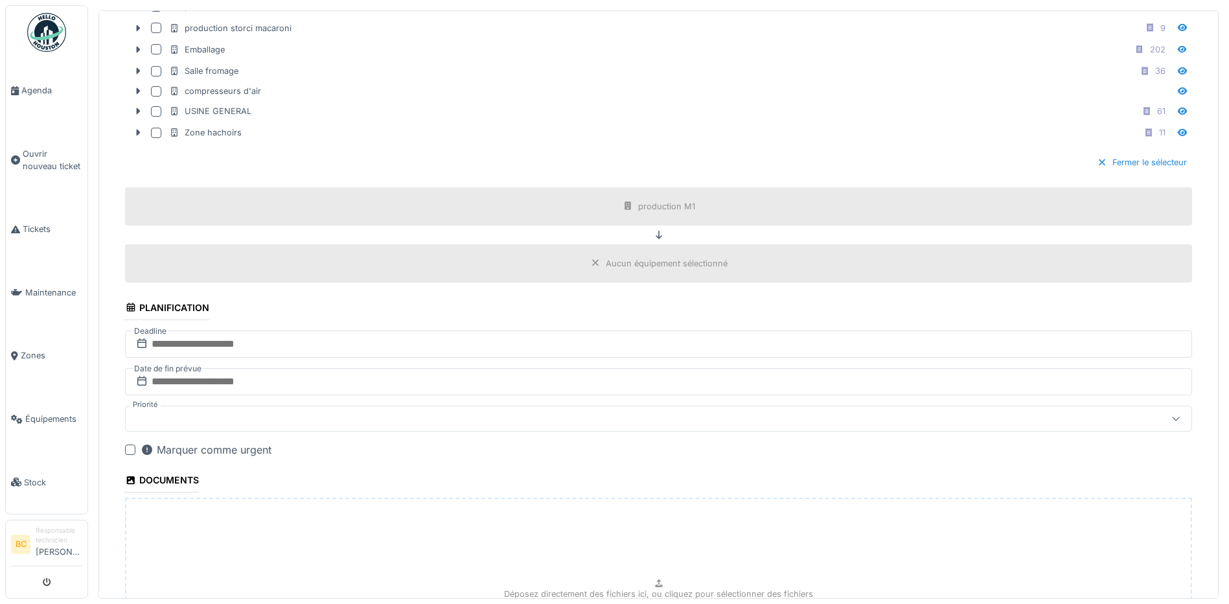
scroll to position [824, 0]
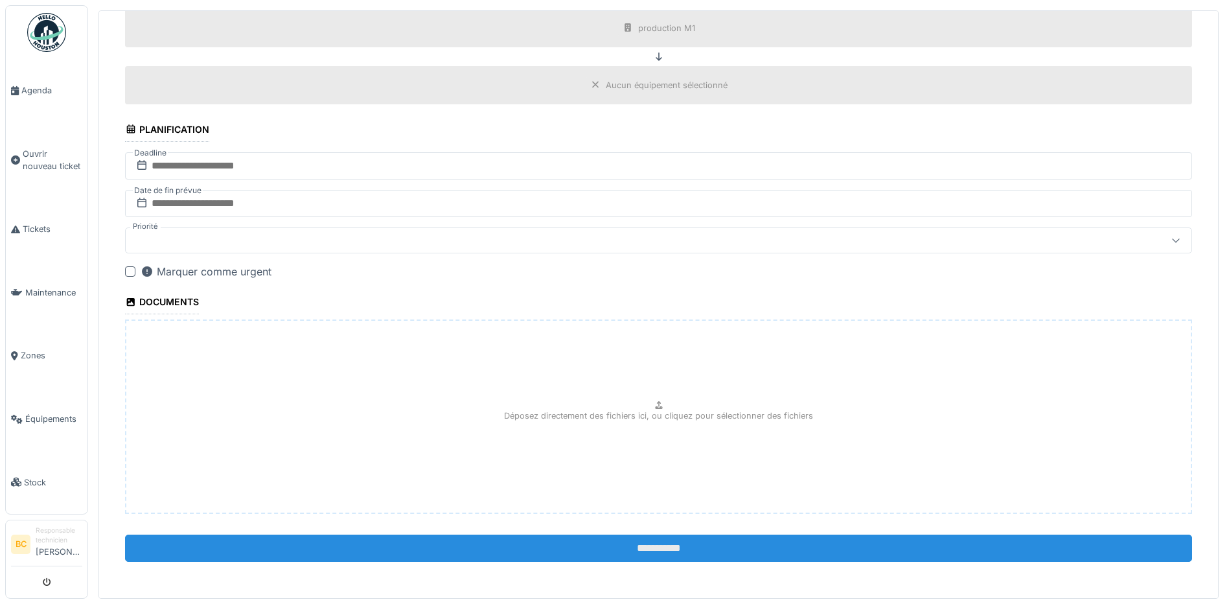
click at [635, 542] on input "**********" at bounding box center [658, 548] width 1067 height 27
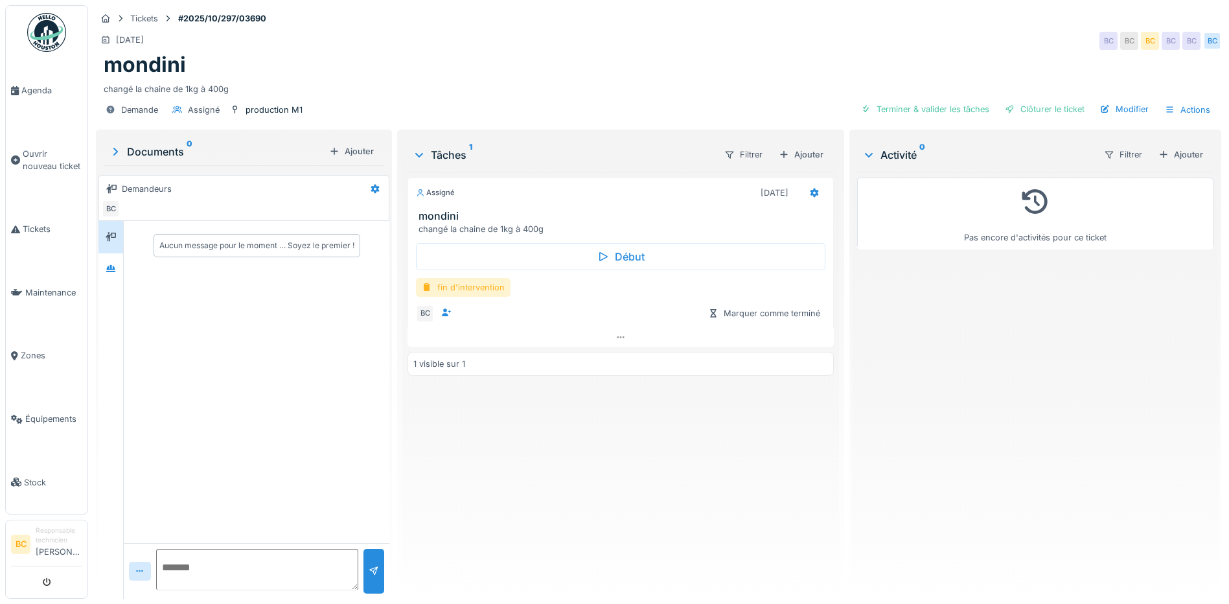
click at [478, 290] on div "fin d'intervention" at bounding box center [463, 287] width 95 height 19
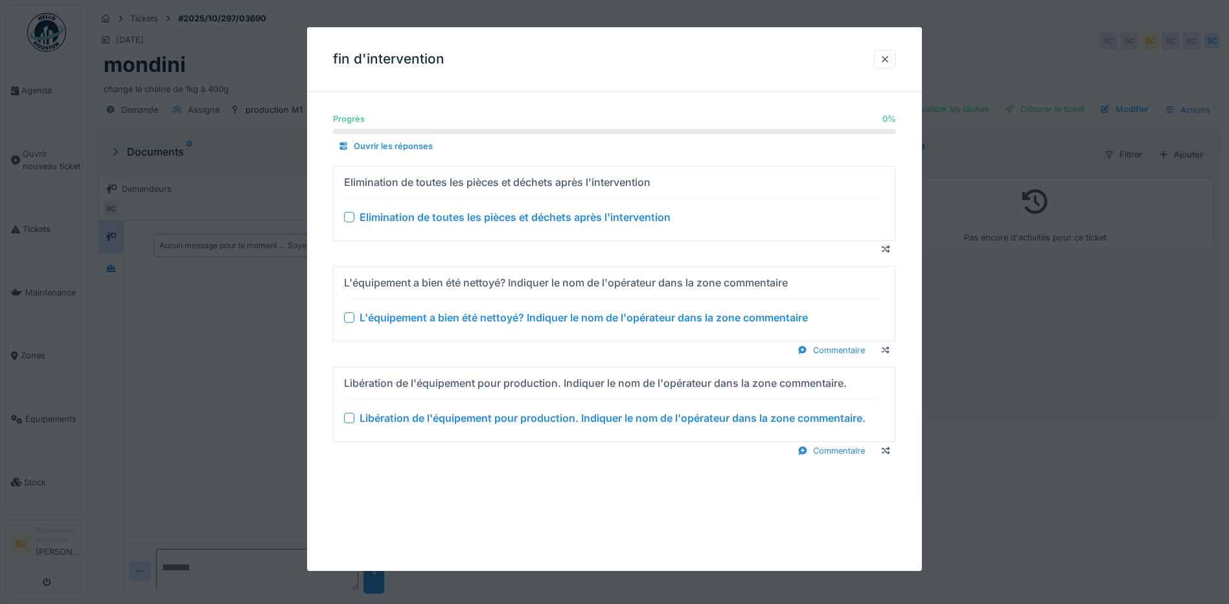
click at [482, 217] on div "Elimination de toutes les pièces et déchets après l'intervention" at bounding box center [515, 217] width 311 height 16
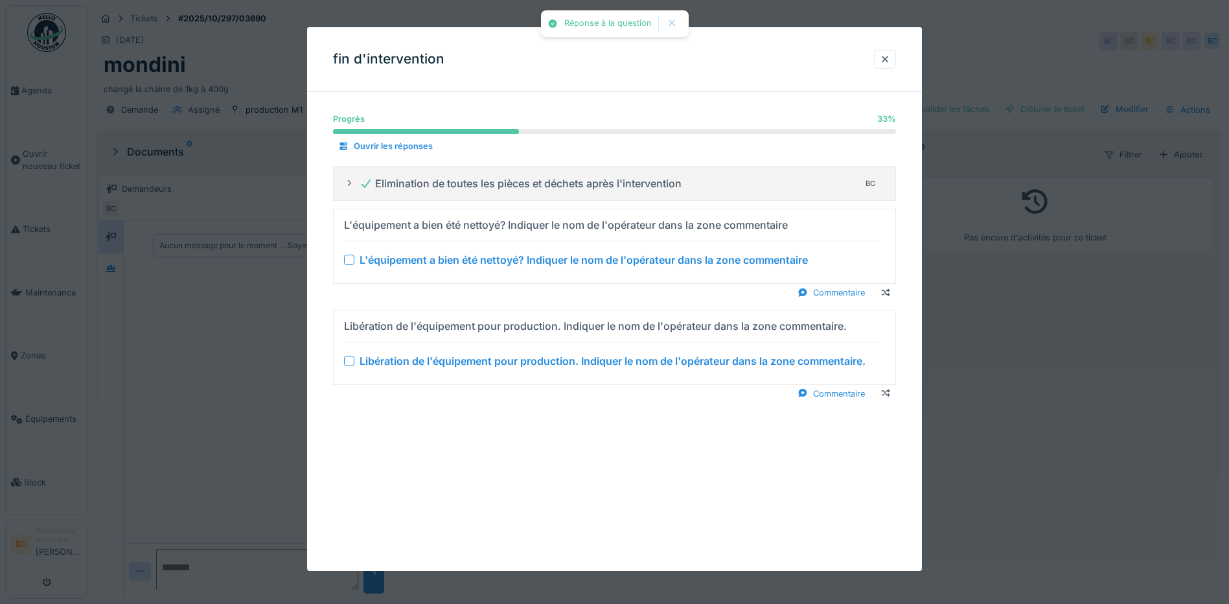
click at [495, 259] on div "L'équipement a bien été nettoyé? Indiquer le nom de l'opérateur dans la zone co…" at bounding box center [584, 260] width 448 height 16
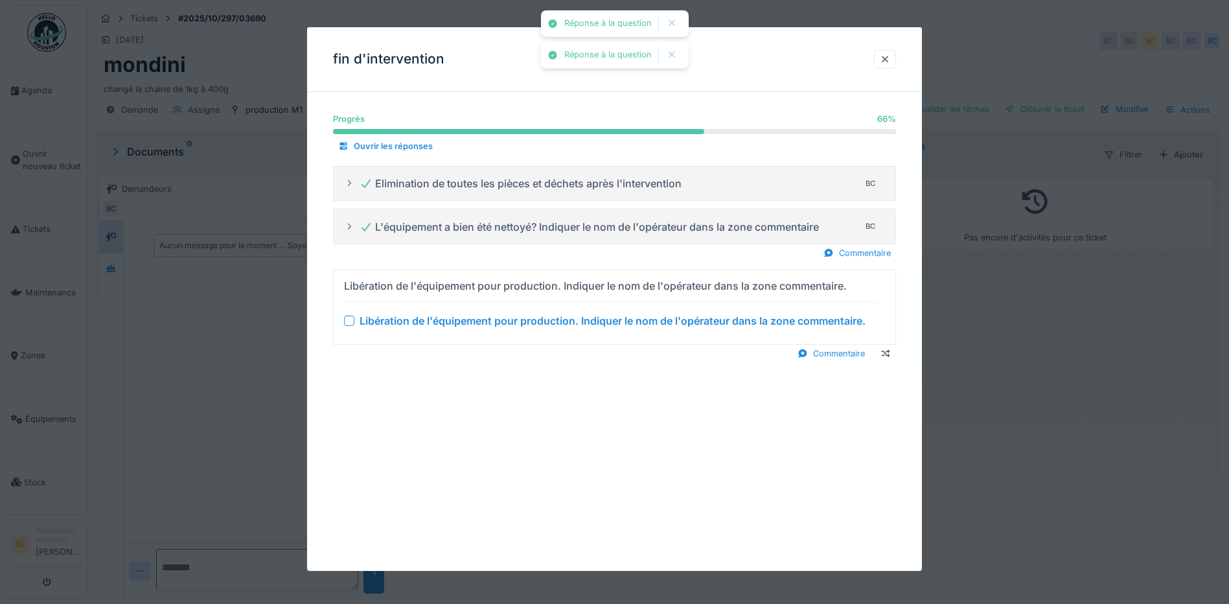
drag, startPoint x: 515, startPoint y: 318, endPoint x: 668, endPoint y: 368, distance: 160.9
click at [517, 318] on div "Libération de l'équipement pour production. Indiquer le nom de l'opérateur dans…" at bounding box center [613, 321] width 506 height 16
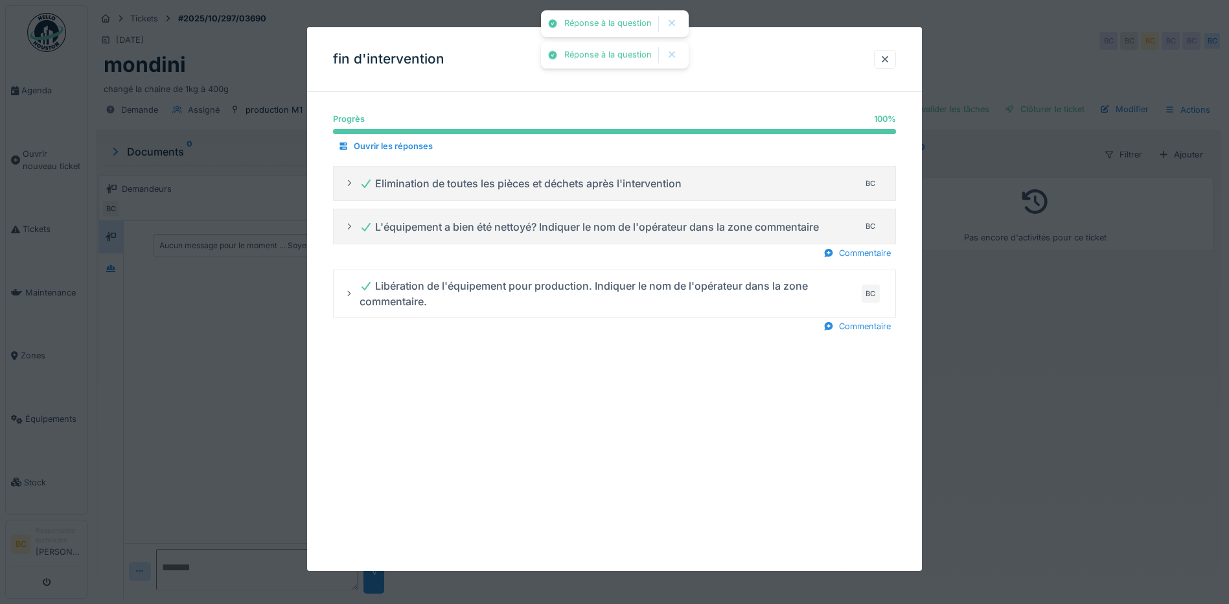
click at [988, 383] on div at bounding box center [614, 302] width 1229 height 604
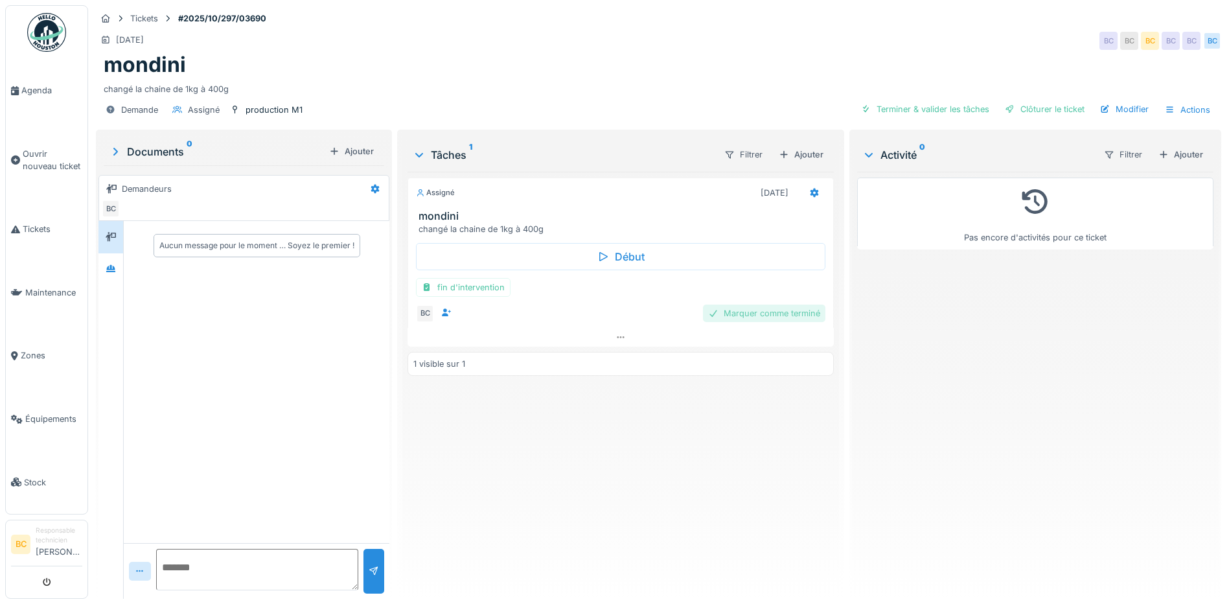
click at [767, 309] on div "Marquer comme terminé" at bounding box center [764, 313] width 122 height 17
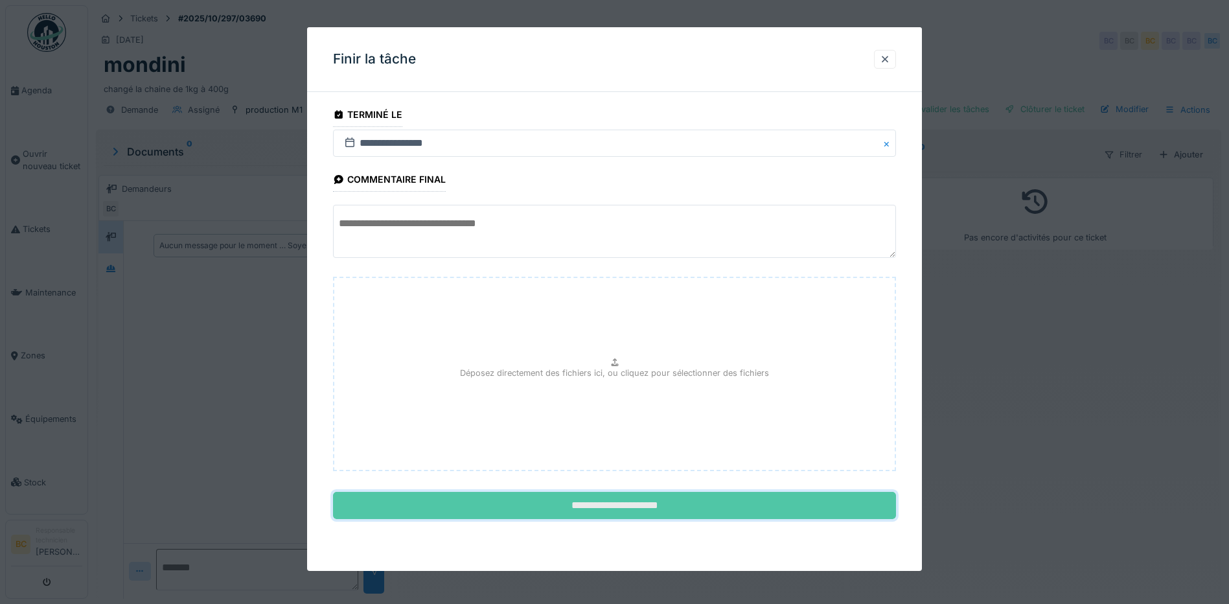
click at [739, 509] on input "**********" at bounding box center [614, 505] width 563 height 27
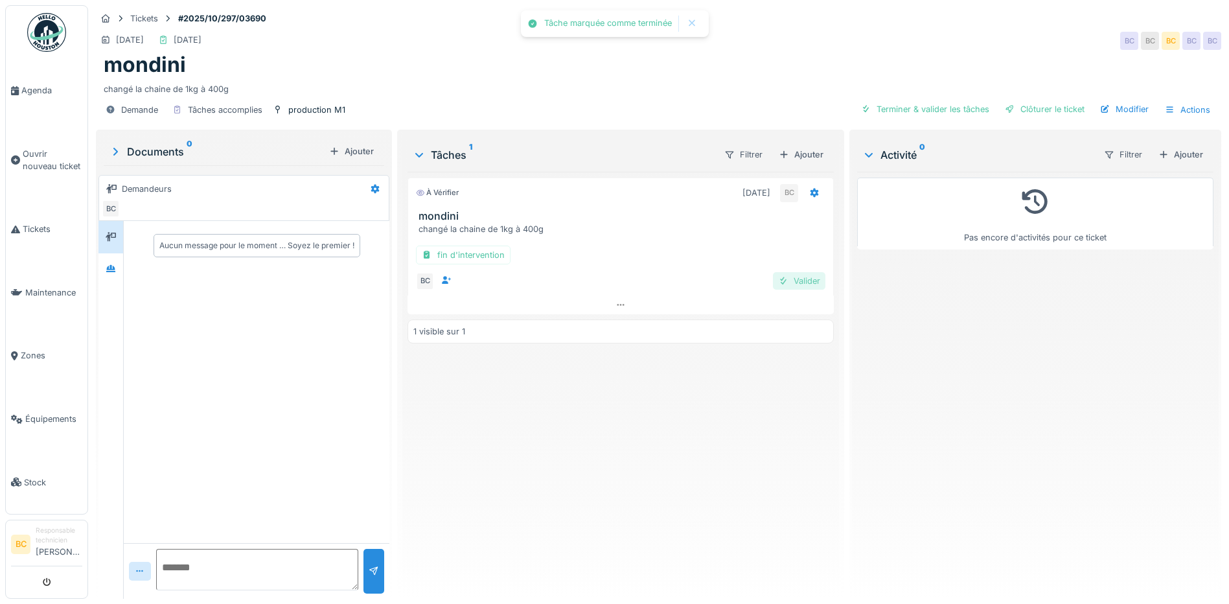
click at [802, 277] on div "Valider" at bounding box center [799, 280] width 52 height 17
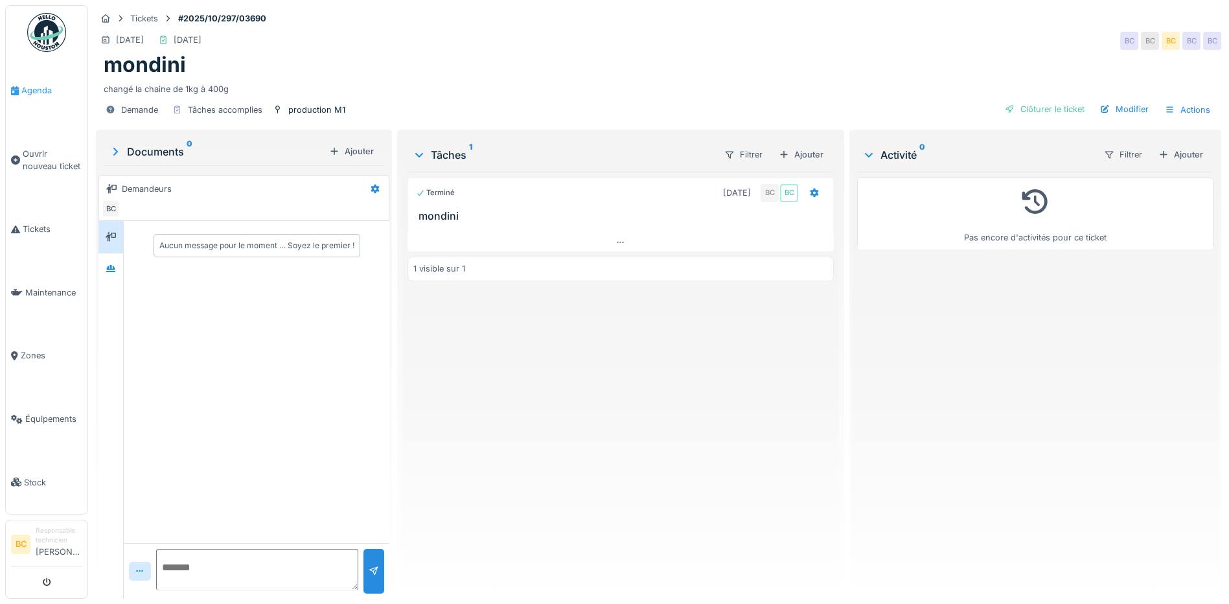
click at [34, 89] on span "Agenda" at bounding box center [51, 90] width 61 height 12
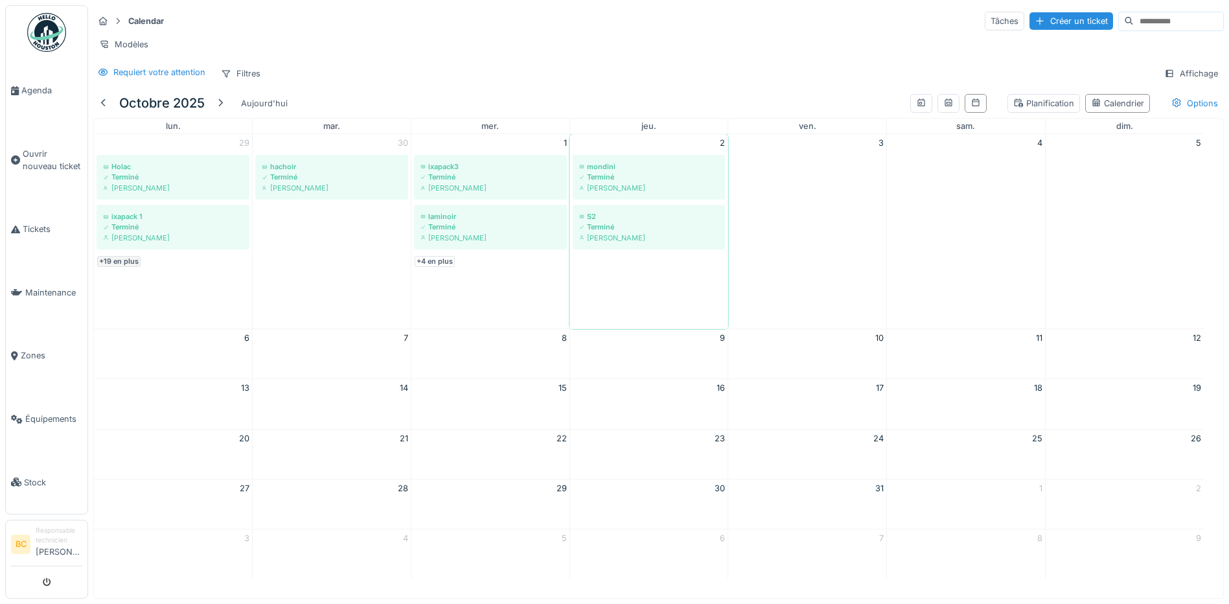
click at [119, 267] on link "+19 en plus" at bounding box center [118, 261] width 43 height 11
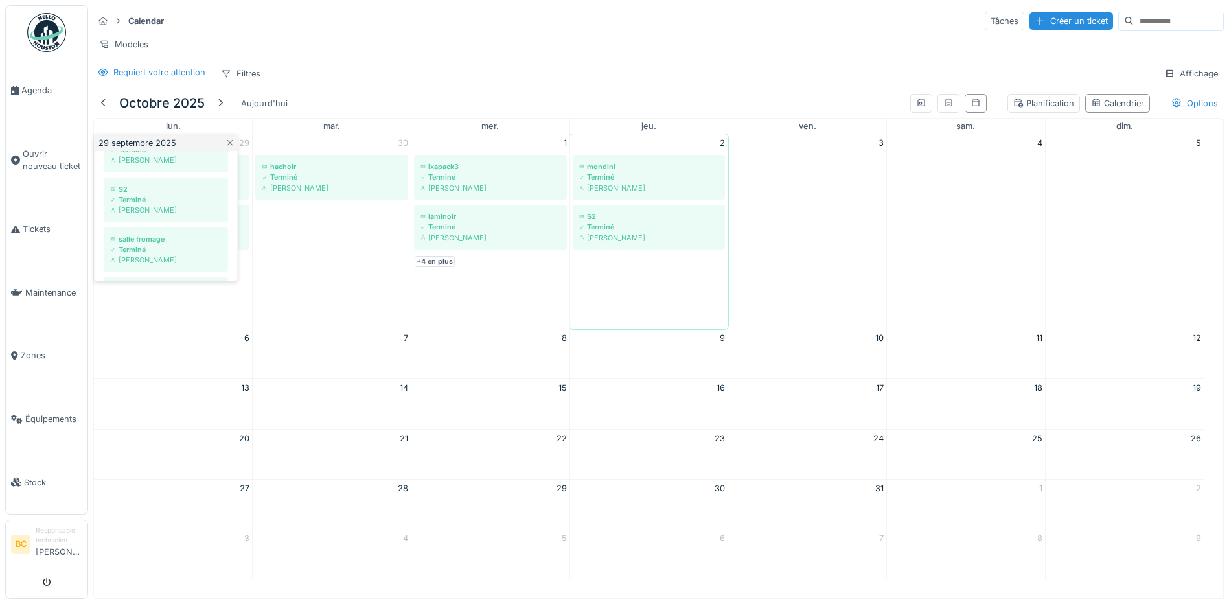
scroll to position [441, 0]
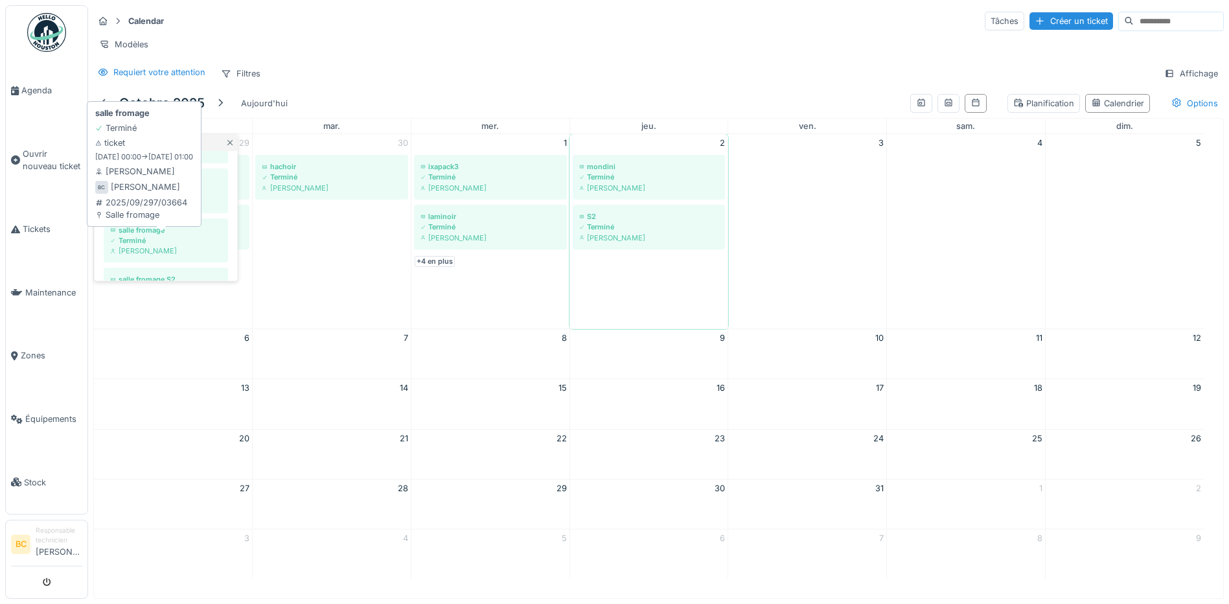
click at [145, 246] on div "Terminé" at bounding box center [165, 240] width 111 height 10
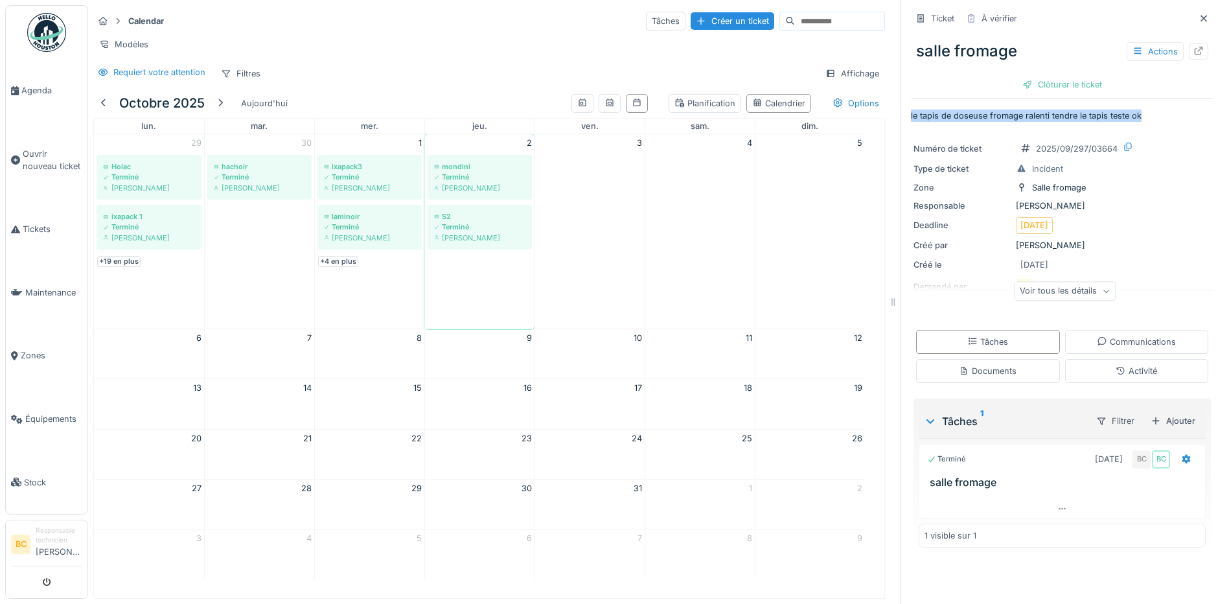
drag, startPoint x: 901, startPoint y: 113, endPoint x: 1145, endPoint y: 115, distance: 244.3
click at [1145, 115] on div "Ticket À vérifier salle fromage Actions Clôturer le ticket le tapis de doseuse …" at bounding box center [1062, 302] width 324 height 604
copy p "le tapis de doseuse fromage ralenti tendre le tapis teste ok"
click at [51, 152] on span "Ouvrir nouveau ticket" at bounding box center [53, 160] width 60 height 25
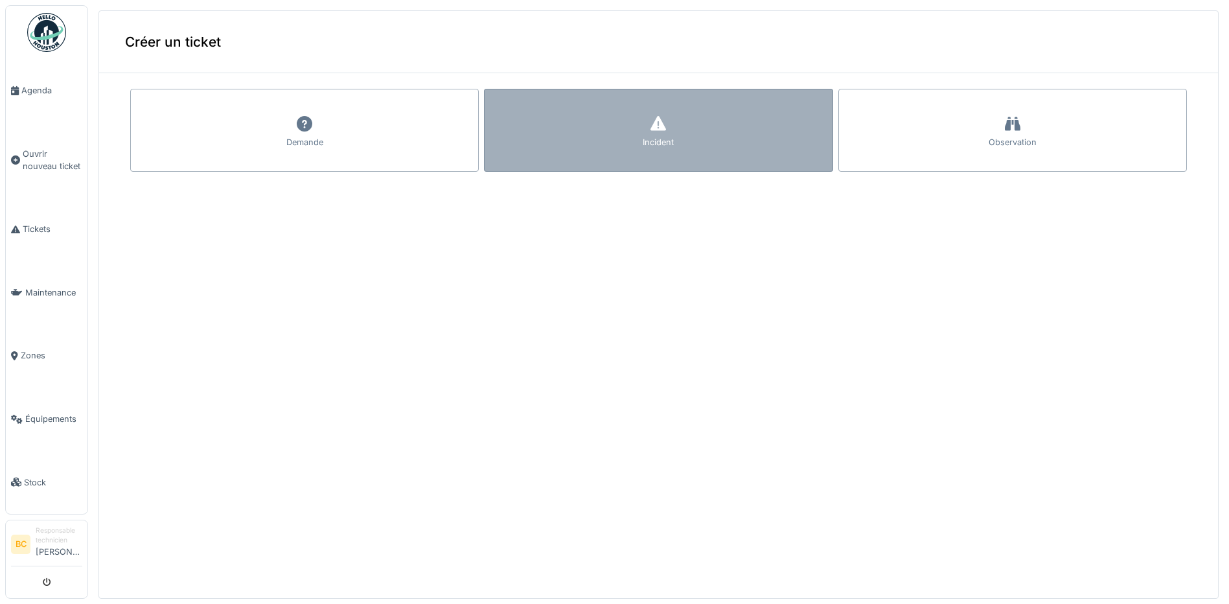
click at [572, 141] on div "Incident" at bounding box center [658, 130] width 349 height 83
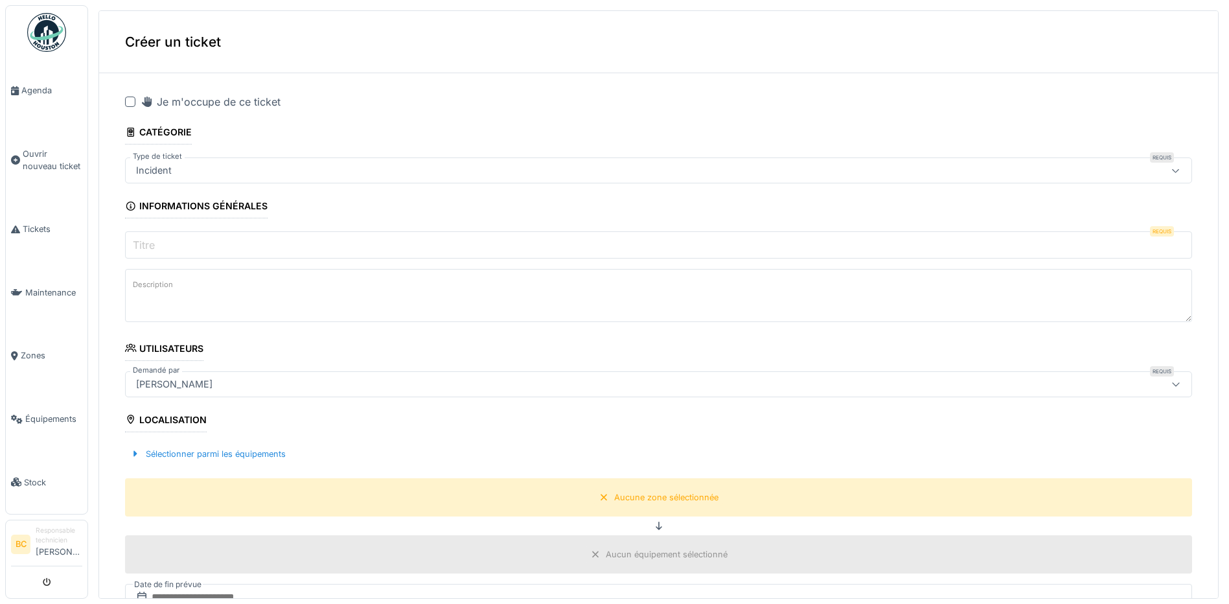
drag, startPoint x: 128, startPoint y: 101, endPoint x: 134, endPoint y: 122, distance: 21.5
click at [128, 102] on div at bounding box center [130, 102] width 10 height 10
click at [181, 290] on textarea "Description" at bounding box center [658, 295] width 1067 height 53
paste textarea "**********"
type textarea "**********"
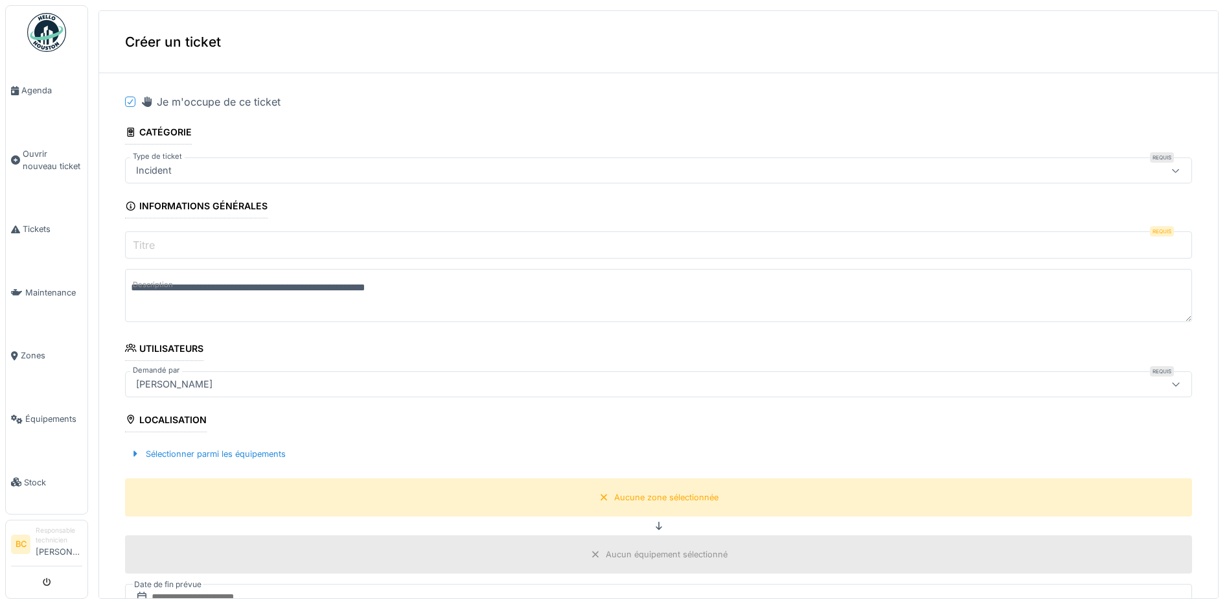
click at [166, 240] on input "Titre" at bounding box center [658, 244] width 1067 height 27
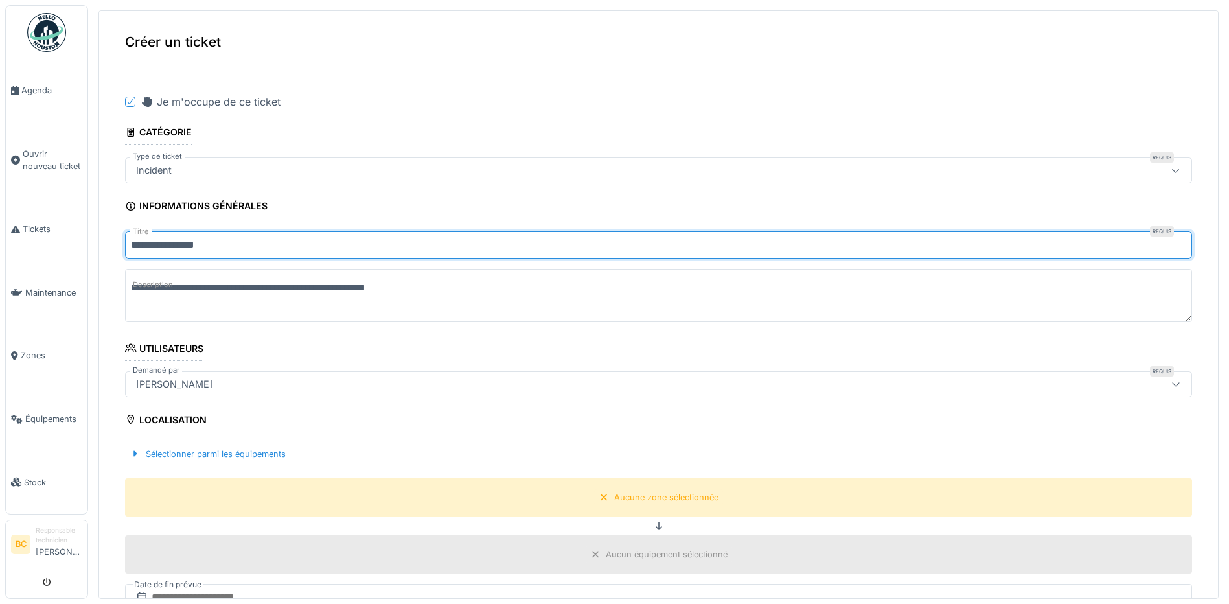
click at [168, 247] on input "**********" at bounding box center [658, 244] width 1067 height 27
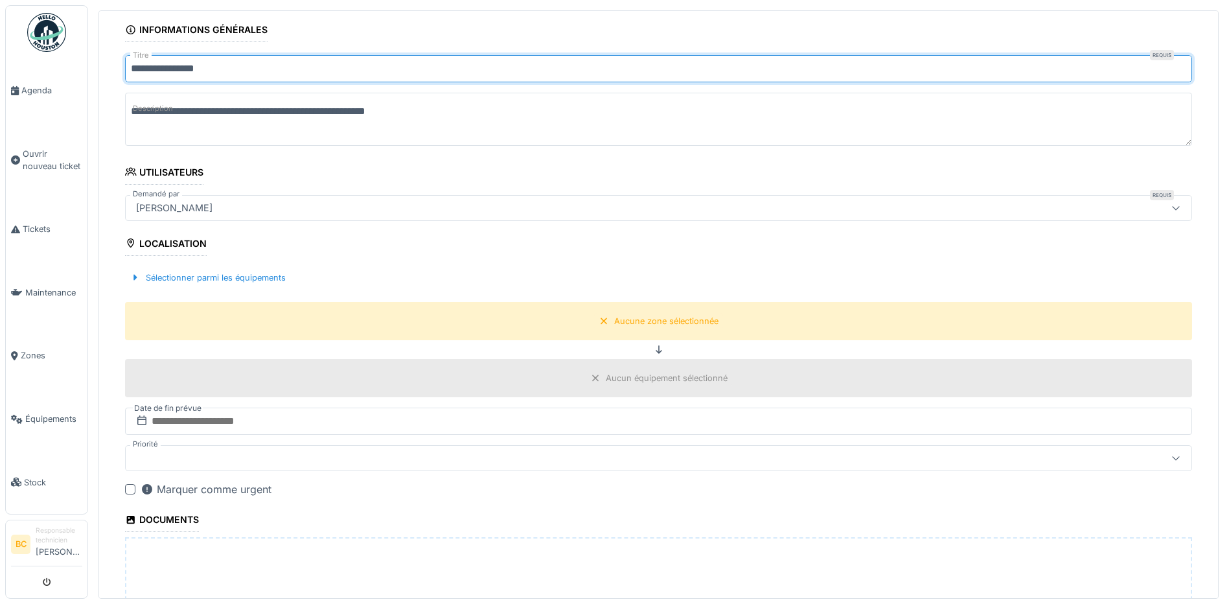
scroll to position [194, 0]
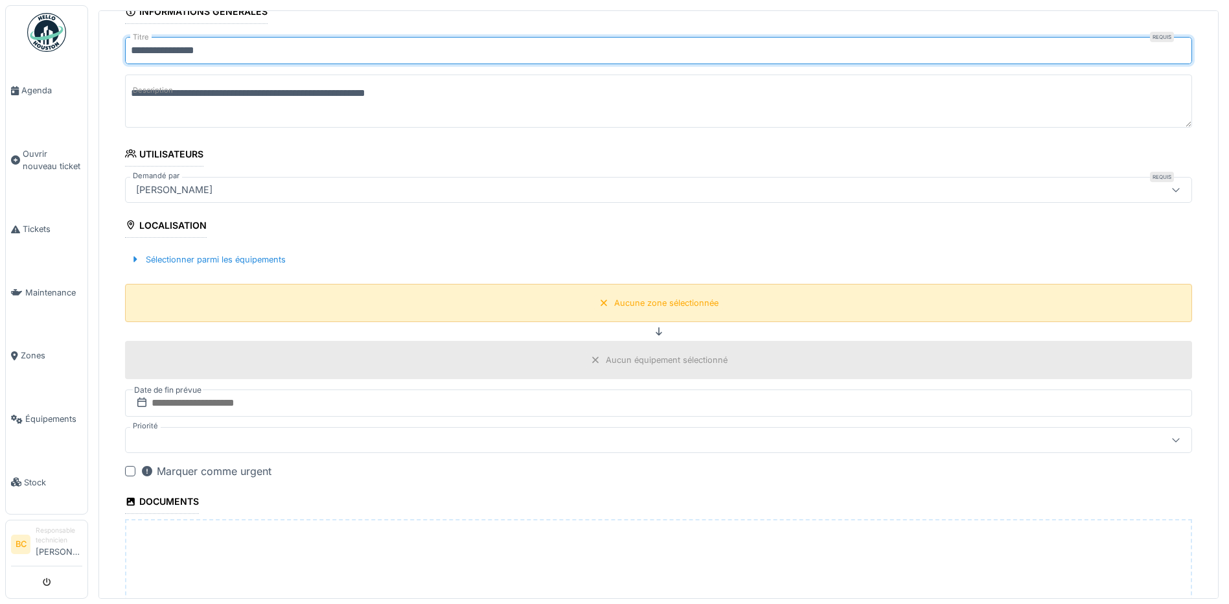
type input "**********"
click at [619, 301] on div "Aucune zone sélectionnée" at bounding box center [666, 303] width 104 height 12
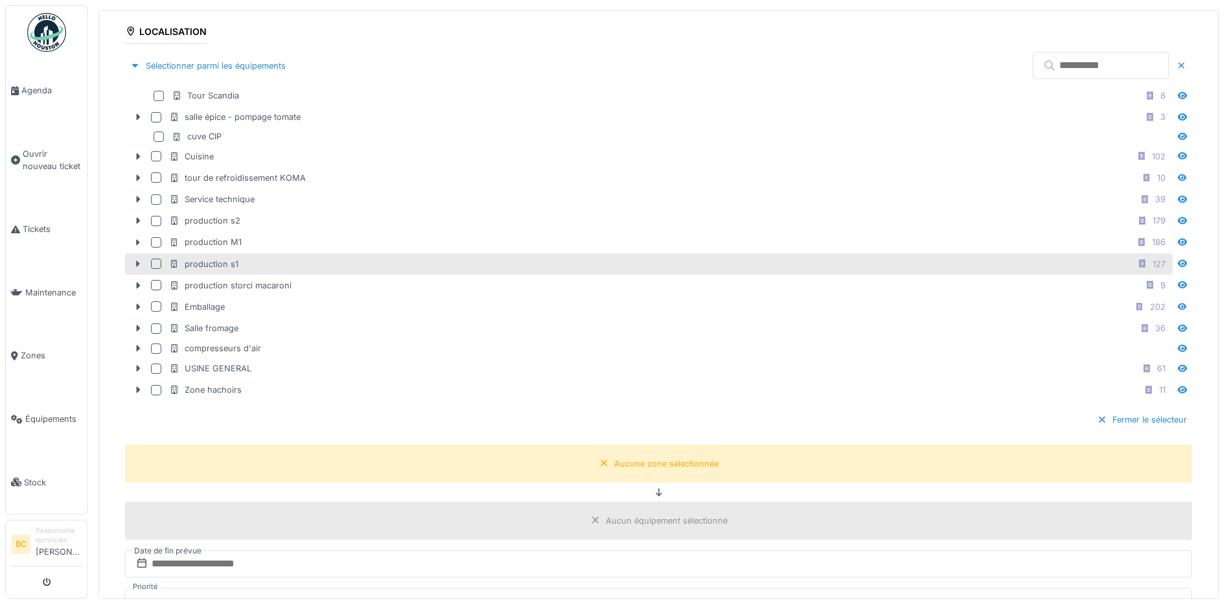
scroll to position [389, 0]
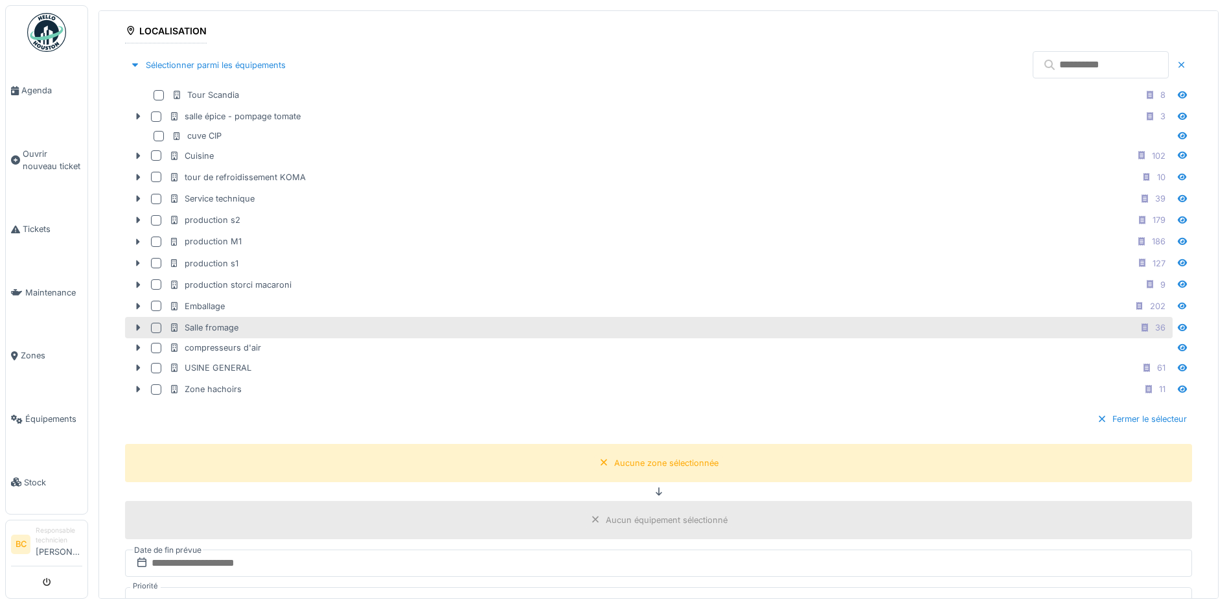
click at [228, 327] on div "Salle fromage" at bounding box center [203, 327] width 69 height 12
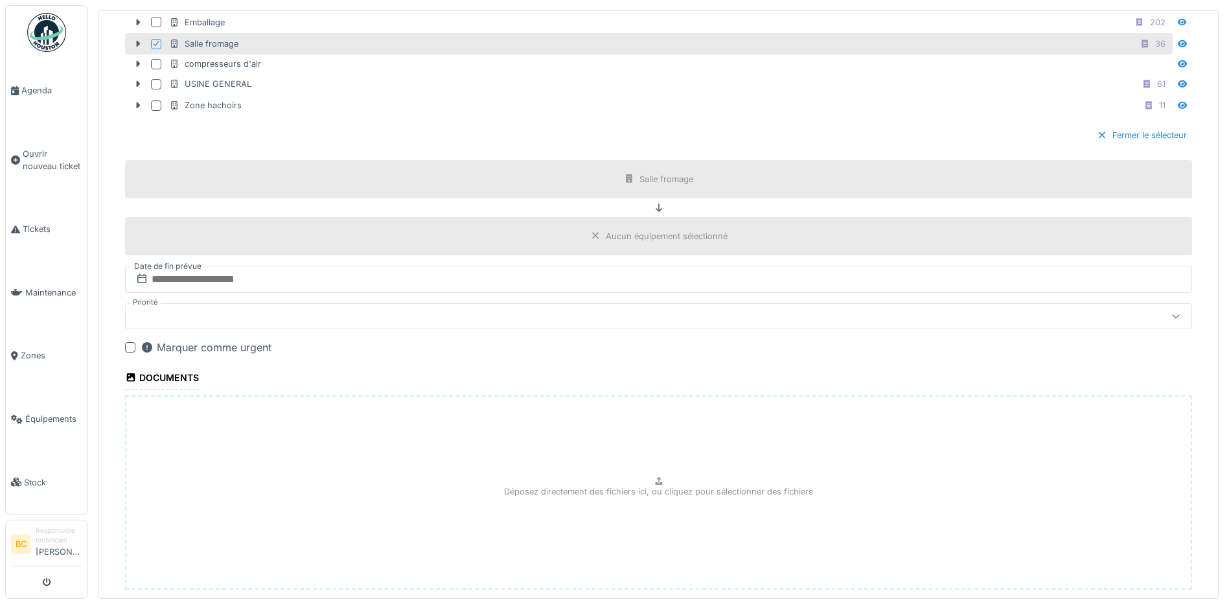
scroll to position [749, 0]
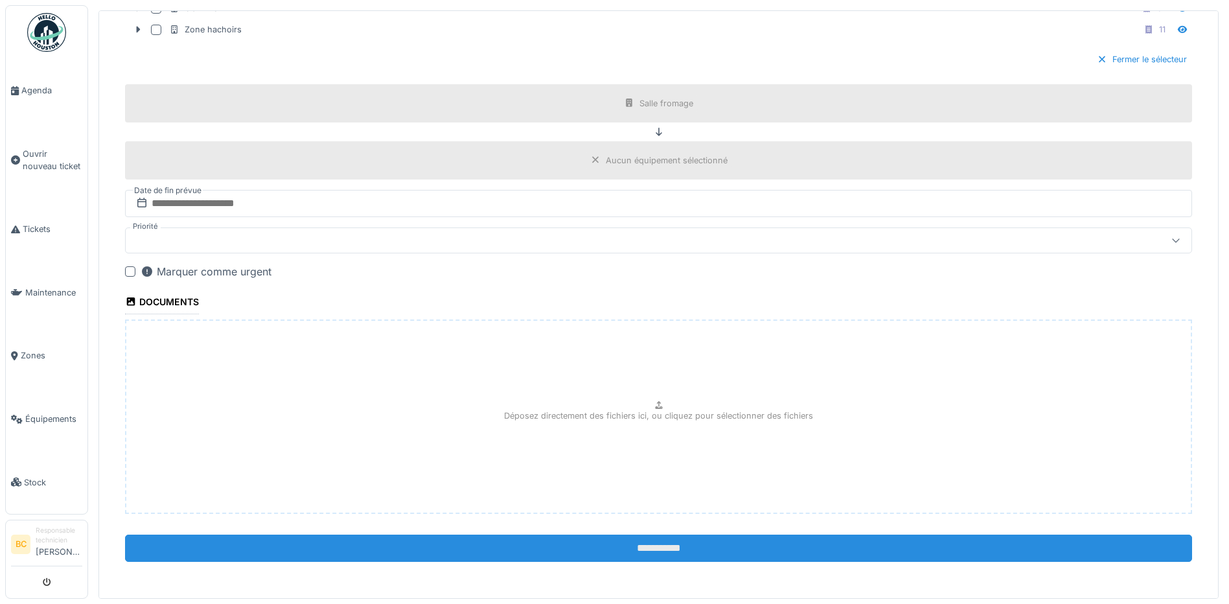
click at [619, 547] on input "**********" at bounding box center [658, 548] width 1067 height 27
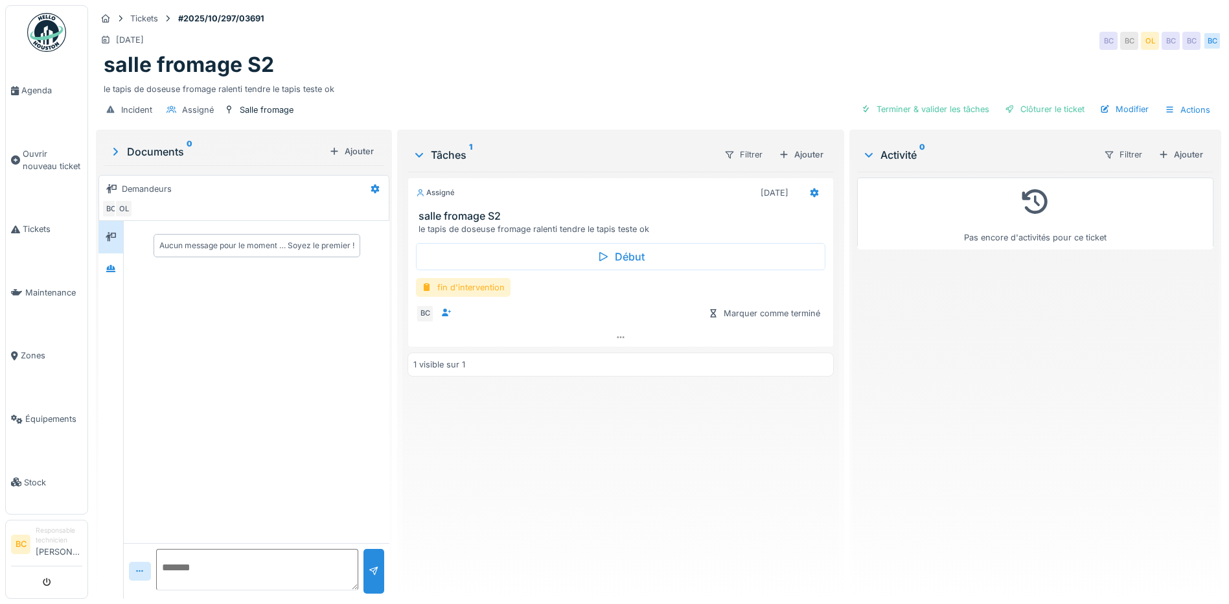
click at [474, 281] on div "fin d'intervention" at bounding box center [463, 287] width 95 height 19
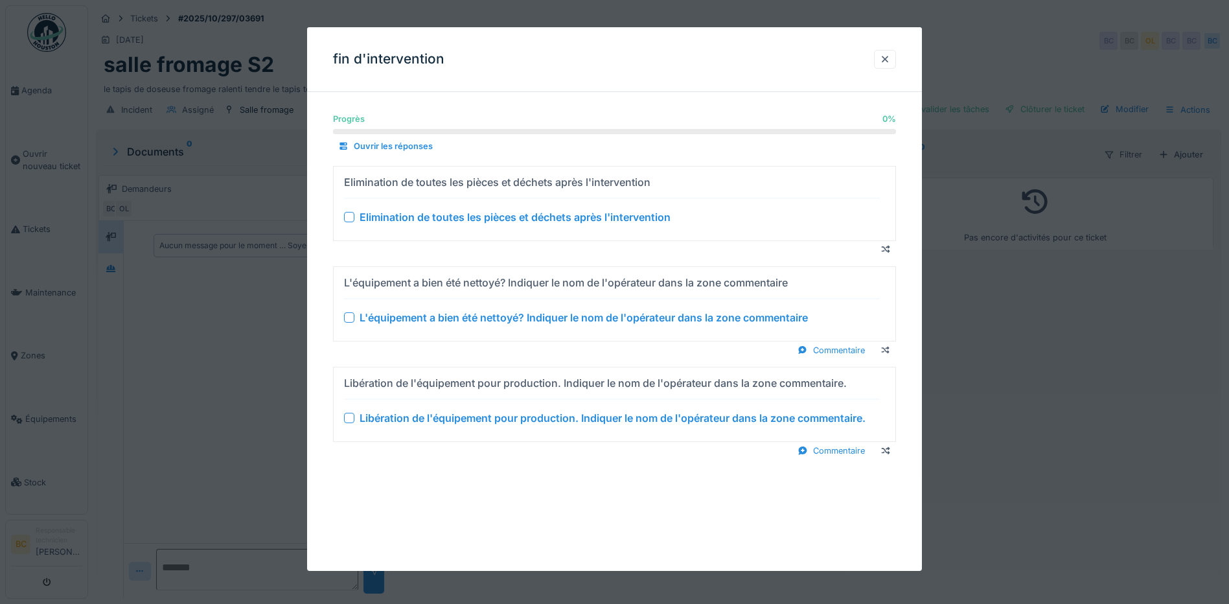
click at [483, 220] on div "Elimination de toutes les pièces et déchets après l'intervention" at bounding box center [515, 217] width 311 height 16
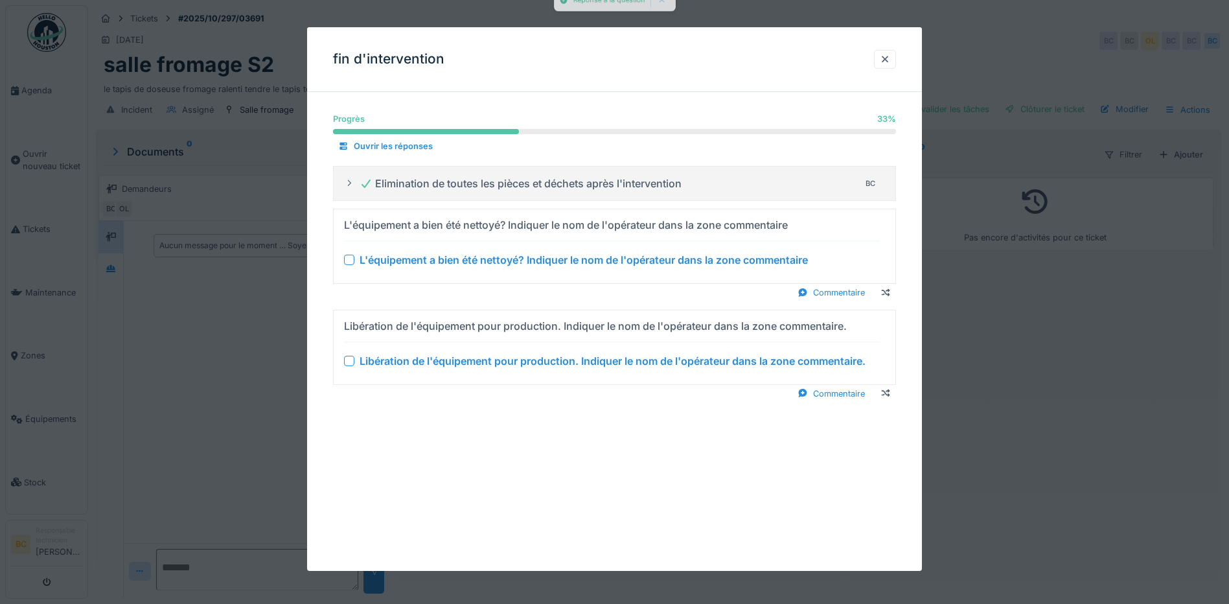
click at [482, 257] on div "L'équipement a bien été nettoyé? Indiquer le nom de l'opérateur dans la zone co…" at bounding box center [584, 260] width 448 height 16
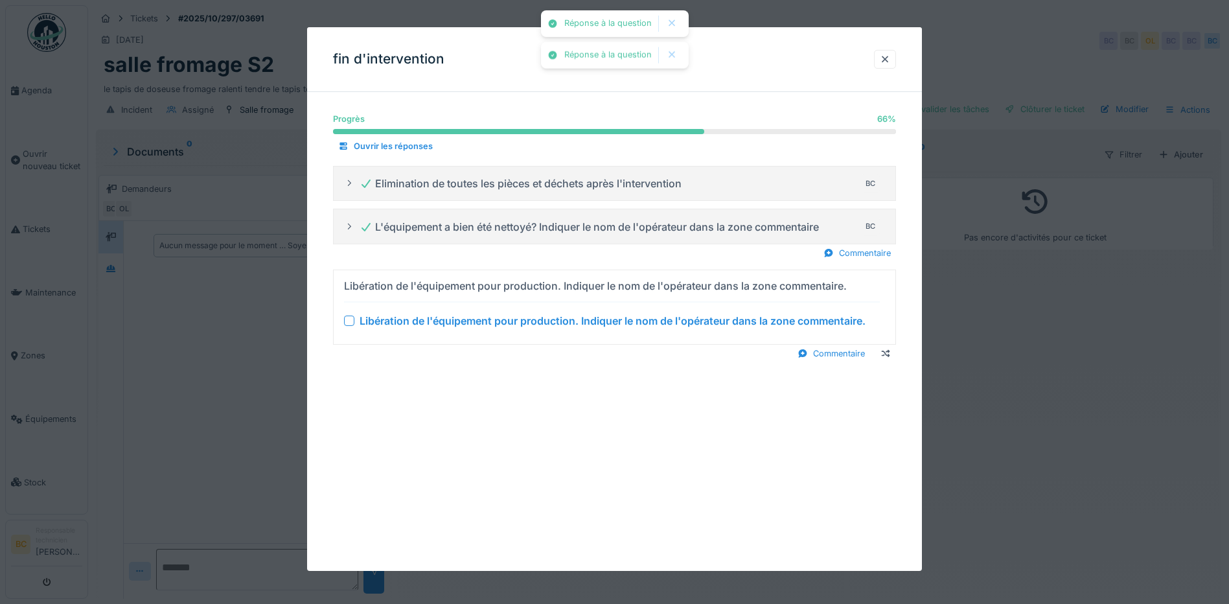
click at [496, 318] on div "Libération de l'équipement pour production. Indiquer le nom de l'opérateur dans…" at bounding box center [613, 321] width 506 height 16
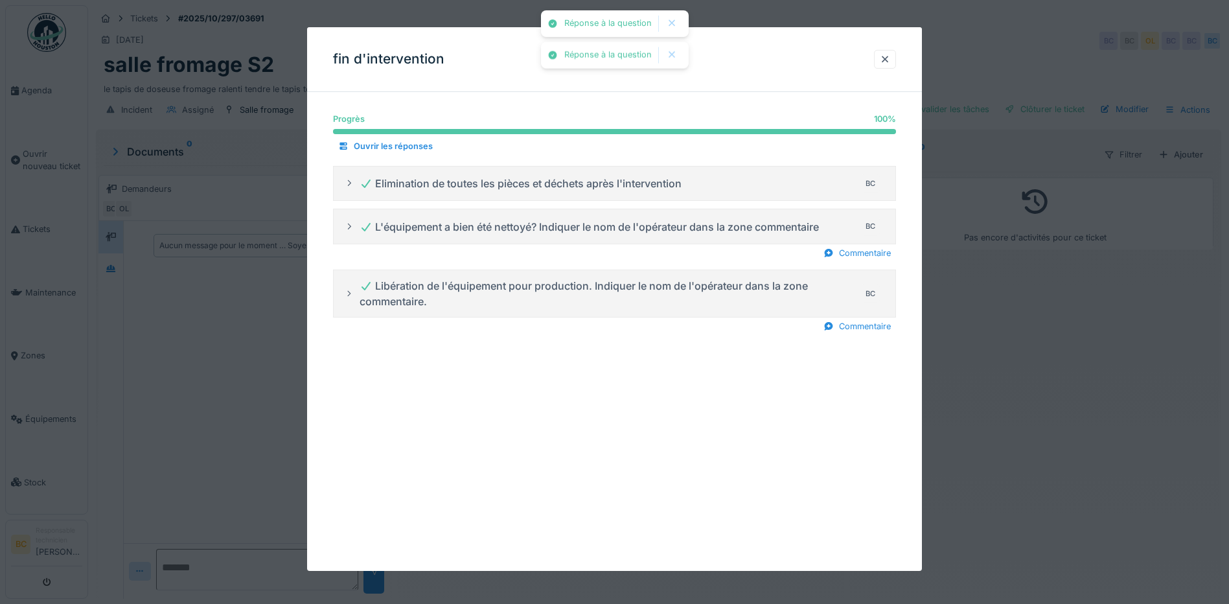
click at [968, 350] on div at bounding box center [614, 302] width 1229 height 604
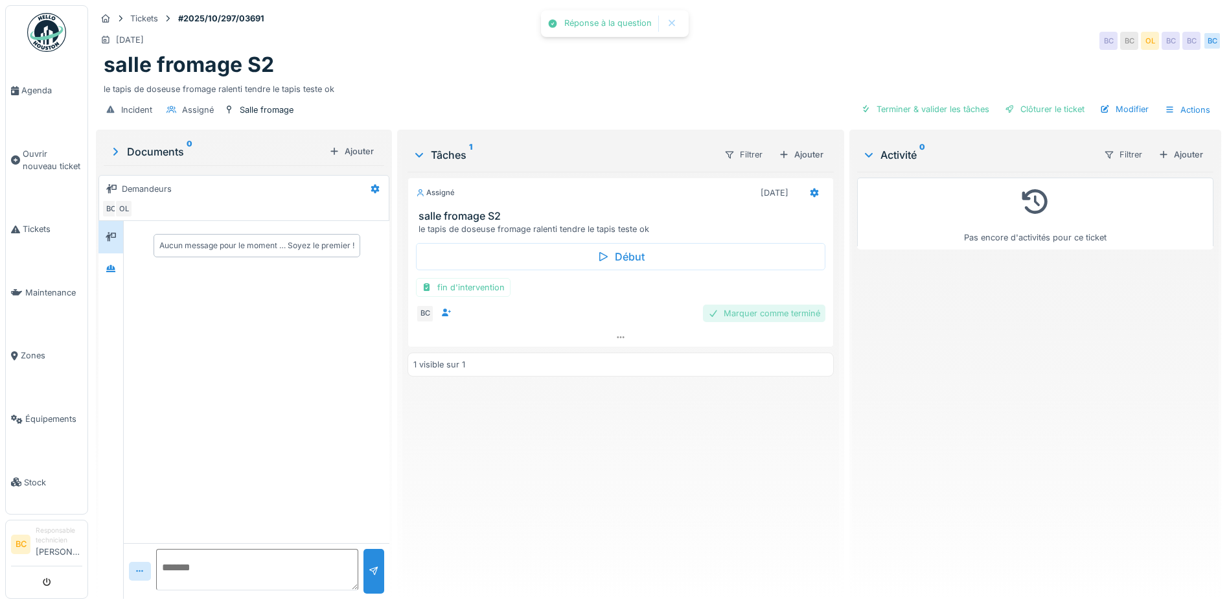
click at [775, 316] on div "Marquer comme terminé" at bounding box center [764, 313] width 122 height 17
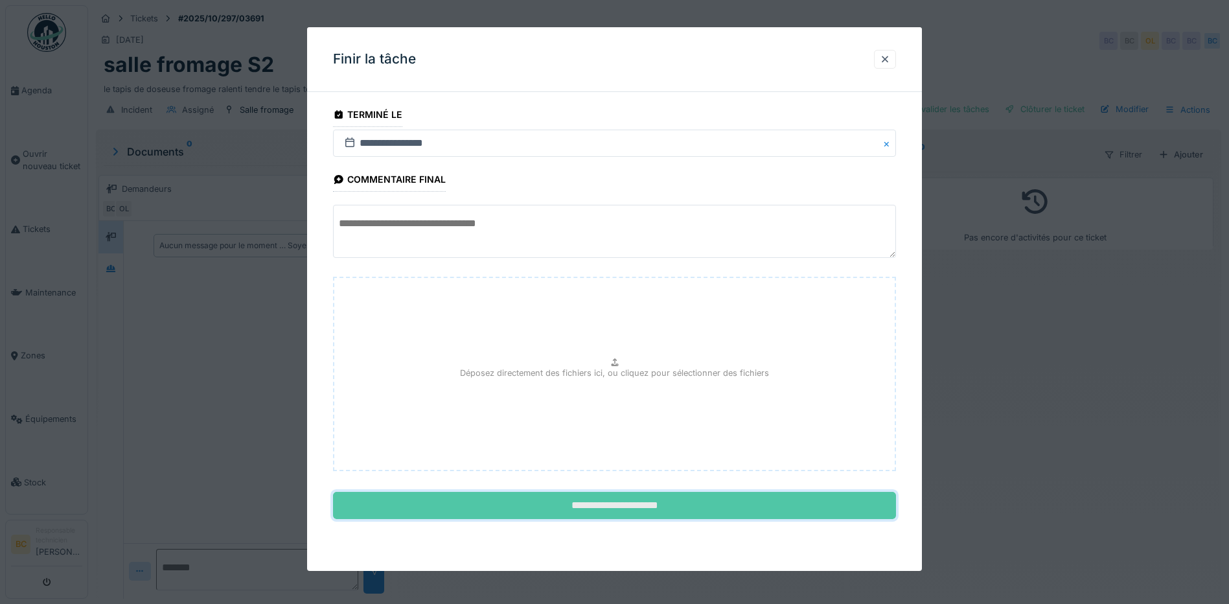
click at [614, 505] on input "**********" at bounding box center [614, 505] width 563 height 27
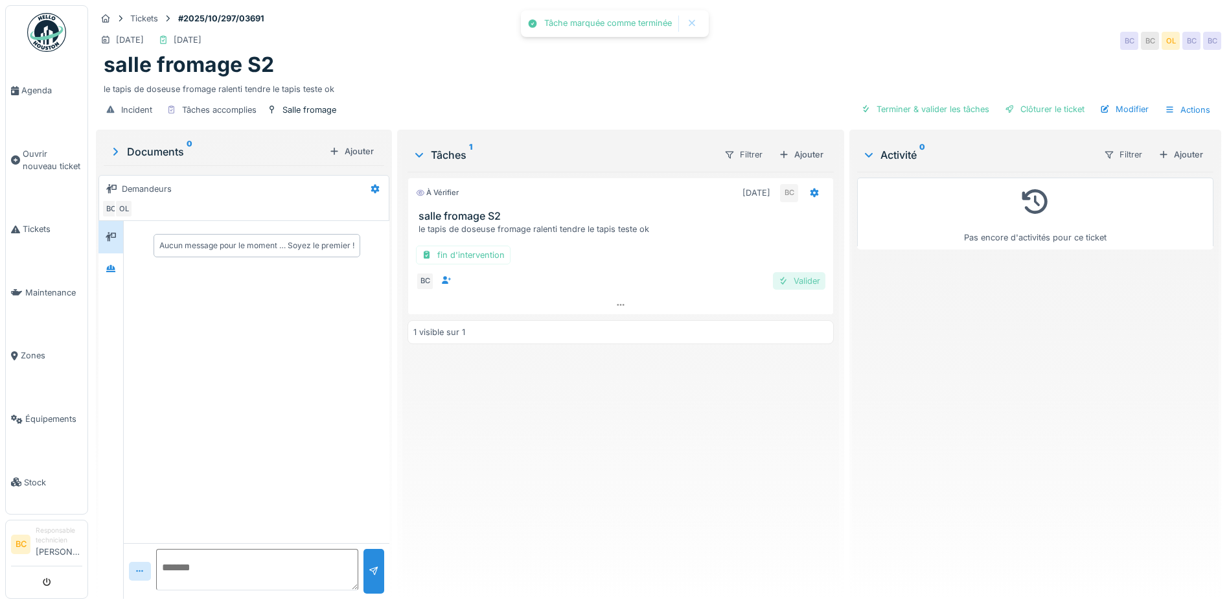
click at [808, 283] on div "Valider" at bounding box center [799, 280] width 52 height 17
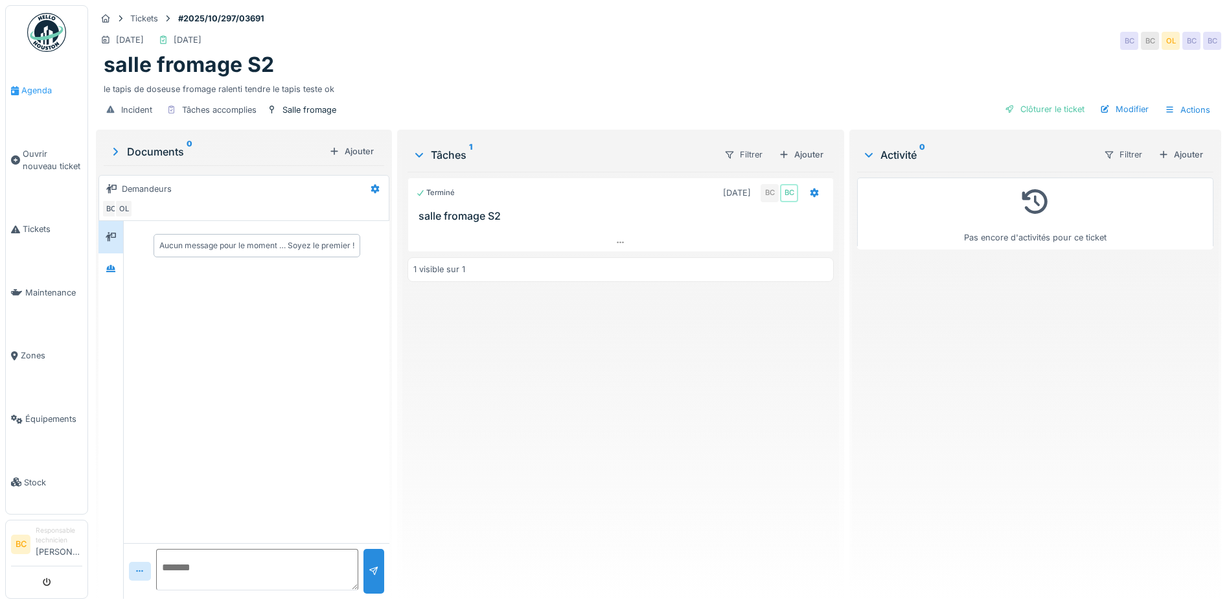
click at [38, 84] on span "Agenda" at bounding box center [51, 90] width 61 height 12
